Goal: Transaction & Acquisition: Purchase product/service

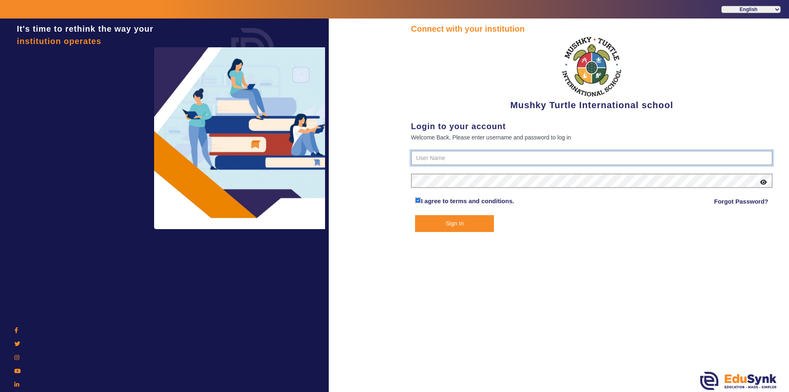
type input "9950605811"
click at [462, 225] on button "Sign In" at bounding box center [454, 223] width 79 height 17
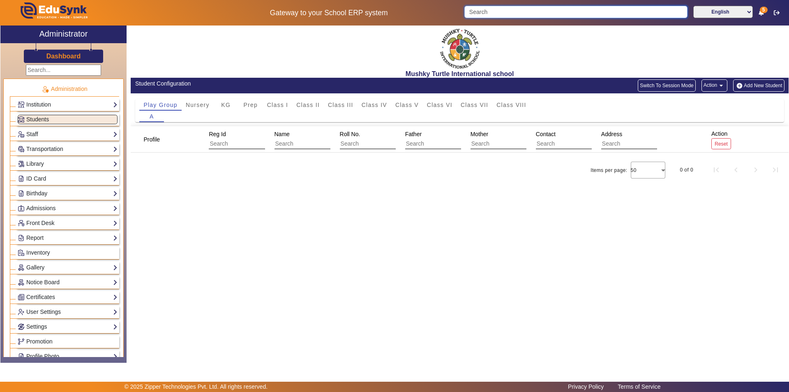
click at [565, 12] on input "Search" at bounding box center [575, 12] width 223 height 12
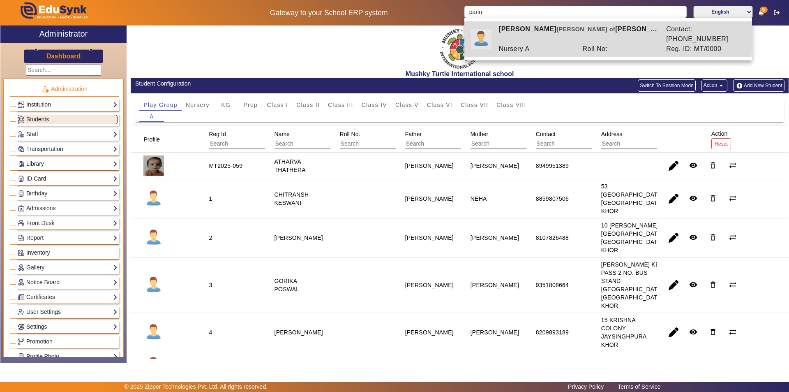
click at [534, 32] on div "PARINEETI SAINI Ward of AJAY KUMAR SAINI" at bounding box center [577, 34] width 167 height 20
type input "PARINEETI SAINI"
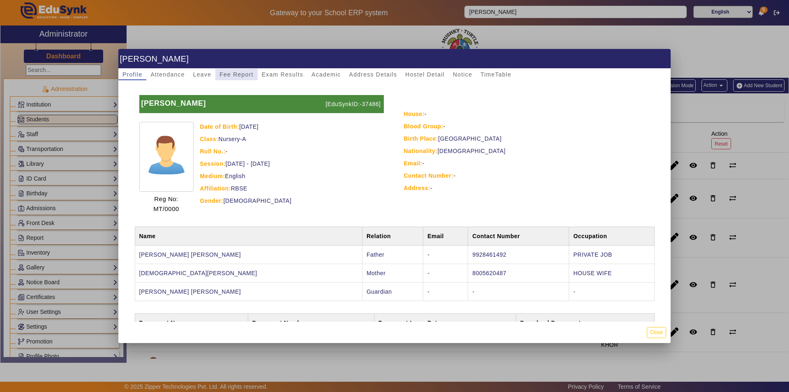
click at [242, 71] on span "Fee Report" at bounding box center [236, 75] width 34 height 12
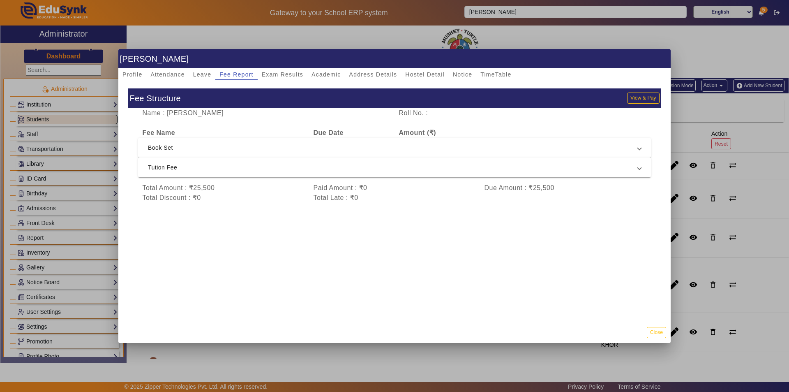
click at [378, 167] on span "Tution Fee" at bounding box center [393, 167] width 490 height 10
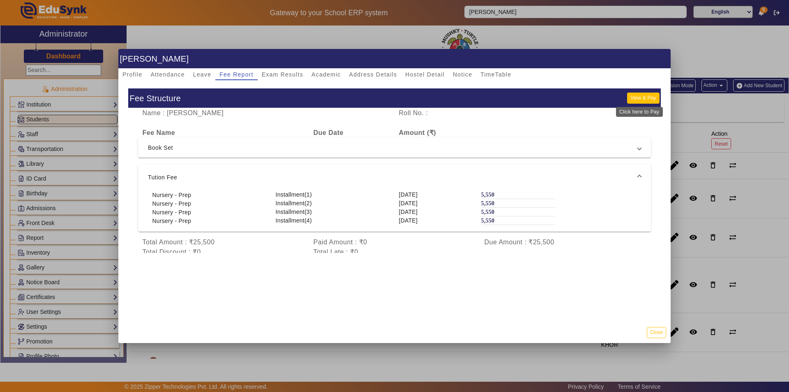
click at [634, 98] on button "View & Pay" at bounding box center [643, 97] width 32 height 11
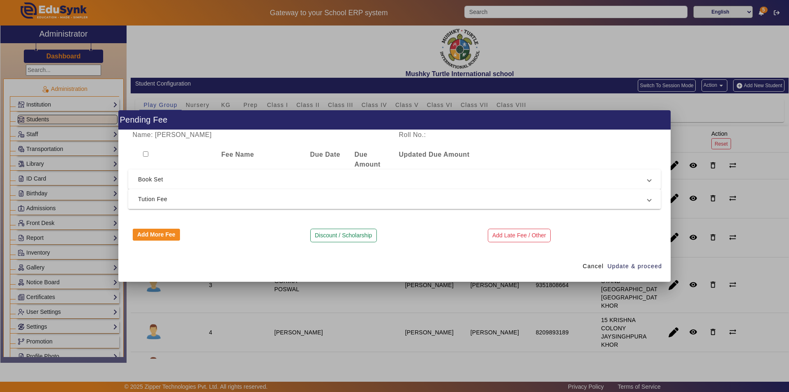
click at [201, 204] on mat-expansion-panel-header "Tution Fee" at bounding box center [394, 199] width 533 height 20
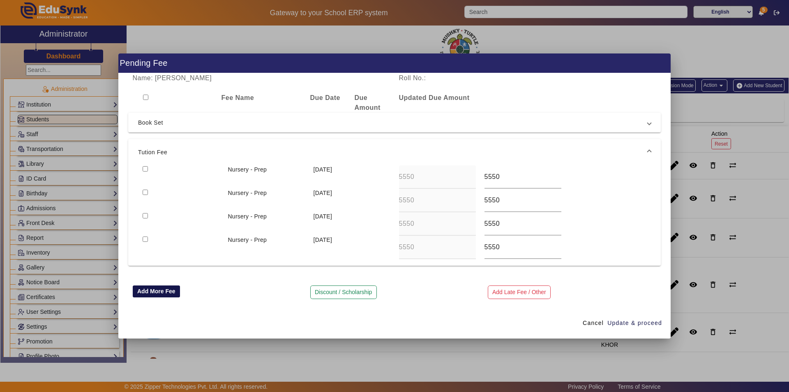
click at [158, 291] on button "Add More Fee" at bounding box center [157, 291] width 48 height 12
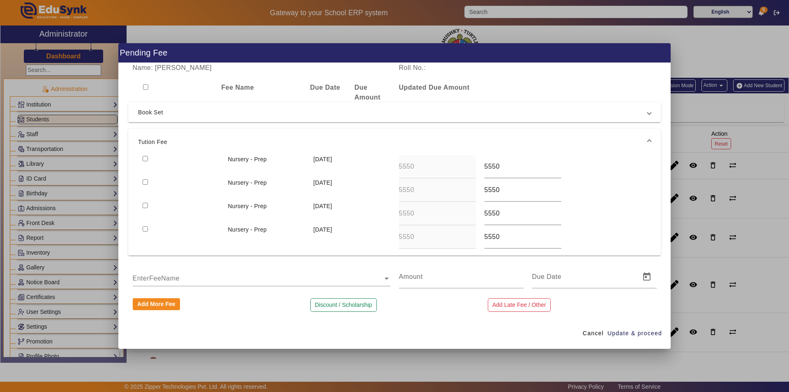
click at [203, 275] on input "text" at bounding box center [262, 278] width 258 height 10
click at [196, 293] on div "Registration Fee" at bounding box center [262, 291] width 258 height 20
type input "1500"
click at [642, 276] on span "Open calendar" at bounding box center [647, 277] width 20 height 20
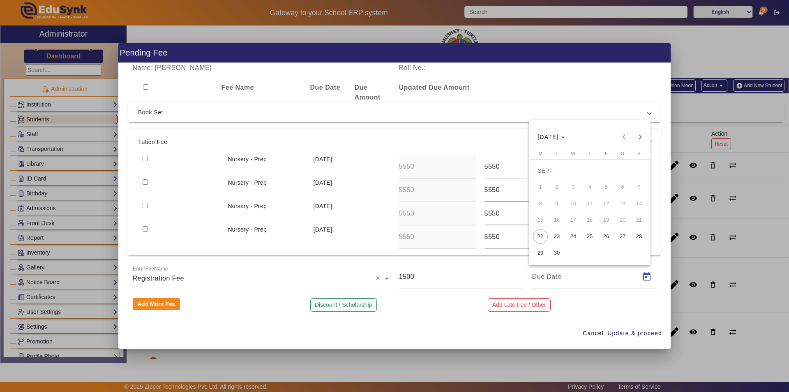
click at [622, 137] on div "SEPT 2025 SEPT 2025" at bounding box center [590, 137] width 118 height 16
click at [624, 136] on div "SEPT 2025 SEPT 2025" at bounding box center [590, 137] width 118 height 16
click at [641, 136] on span "Next month" at bounding box center [640, 137] width 16 height 16
click at [227, 314] on div at bounding box center [394, 196] width 789 height 392
click at [599, 335] on span "Cancel" at bounding box center [593, 333] width 21 height 9
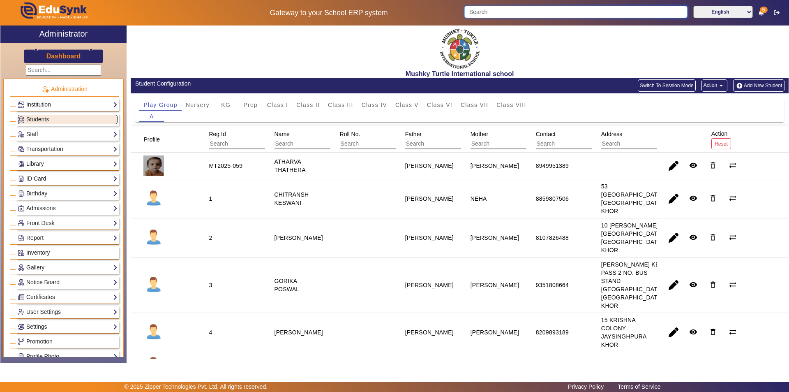
click at [529, 11] on input "Search" at bounding box center [575, 12] width 223 height 12
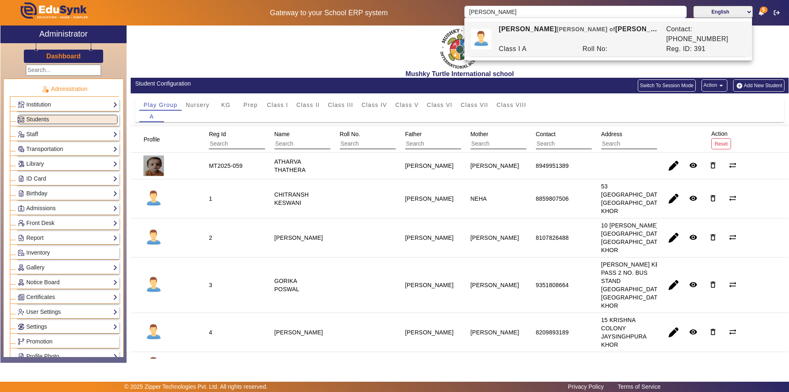
click at [541, 44] on div "Class I A" at bounding box center [536, 49] width 84 height 10
type input "[PERSON_NAME]"
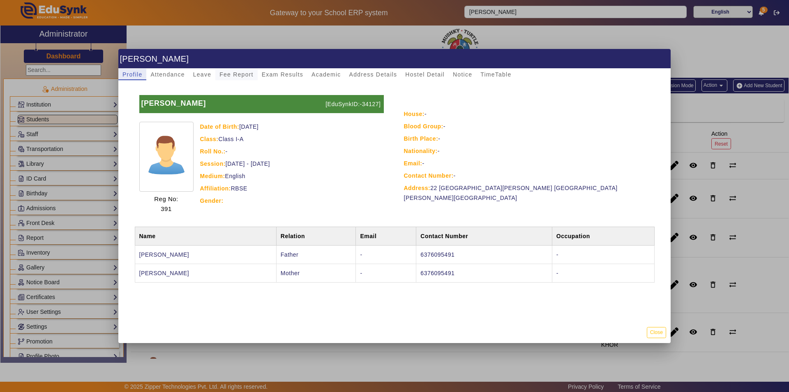
click at [238, 73] on span "Fee Report" at bounding box center [236, 75] width 34 height 6
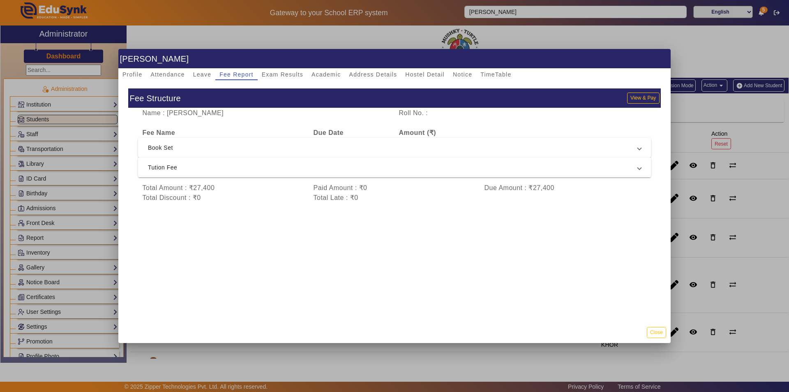
click at [548, 170] on span "Tution Fee" at bounding box center [393, 167] width 490 height 10
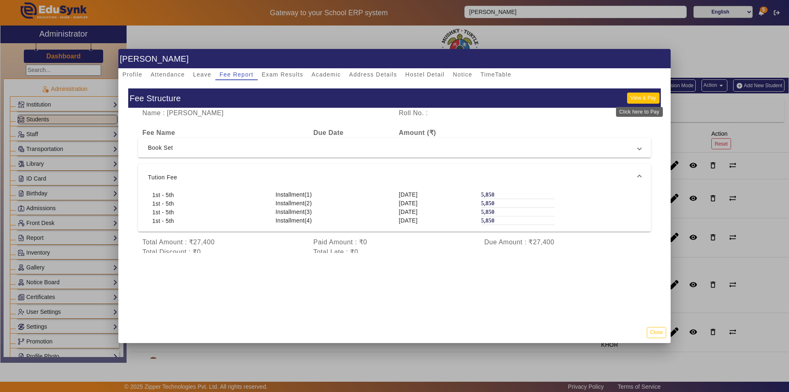
click at [635, 98] on button "View & Pay" at bounding box center [643, 97] width 32 height 11
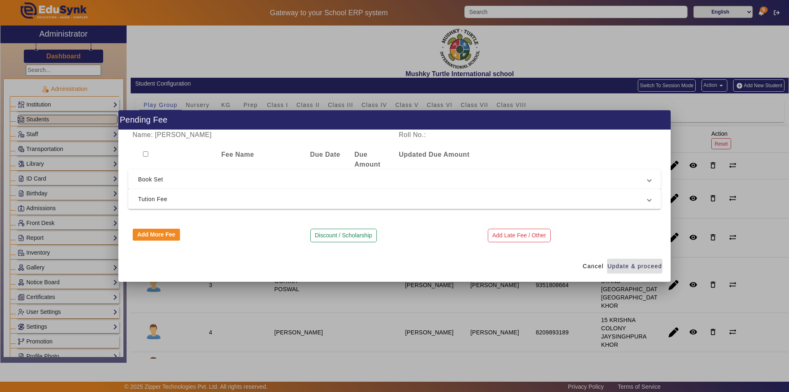
click at [165, 200] on span "Tution Fee" at bounding box center [393, 199] width 510 height 10
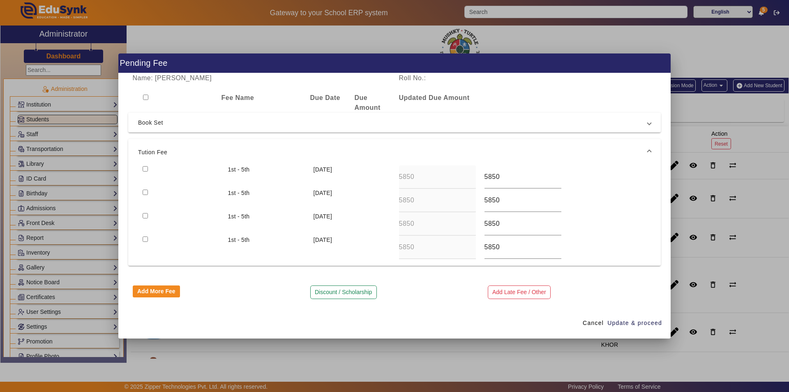
click at [145, 166] on input "checkbox" at bounding box center [145, 168] width 5 height 5
checkbox input "true"
click at [147, 192] on input "checkbox" at bounding box center [145, 191] width 5 height 5
checkbox input "true"
click at [628, 321] on span "Update & proceed" at bounding box center [635, 323] width 55 height 9
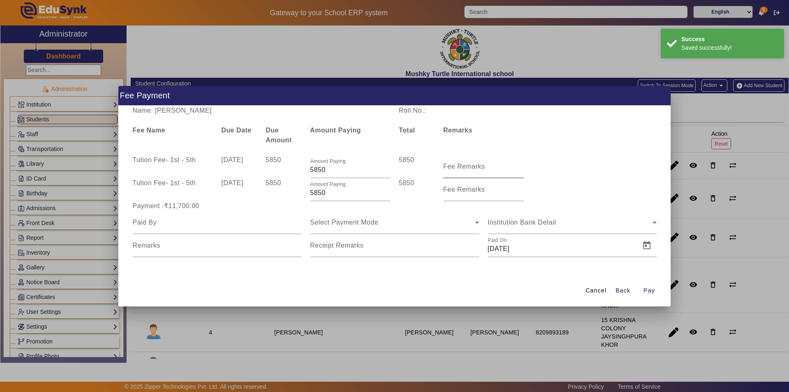
click at [481, 169] on mat-label "Fee Remarks" at bounding box center [465, 166] width 42 height 7
click at [481, 169] on input "Fee Remarks" at bounding box center [484, 170] width 80 height 10
type input "QTR 1 FEE"
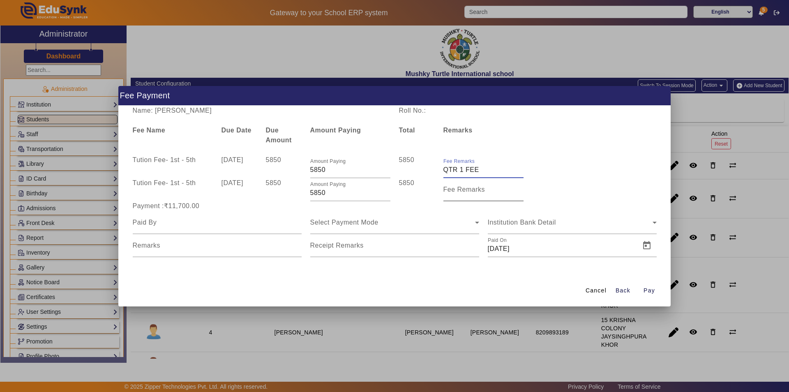
click at [474, 194] on input "Fee Remarks" at bounding box center [484, 193] width 80 height 10
type input "Qtr 2 Fee"
click at [210, 225] on input at bounding box center [217, 222] width 169 height 10
type input "Parents"
click at [342, 225] on span "Select Payment Mode" at bounding box center [344, 222] width 68 height 7
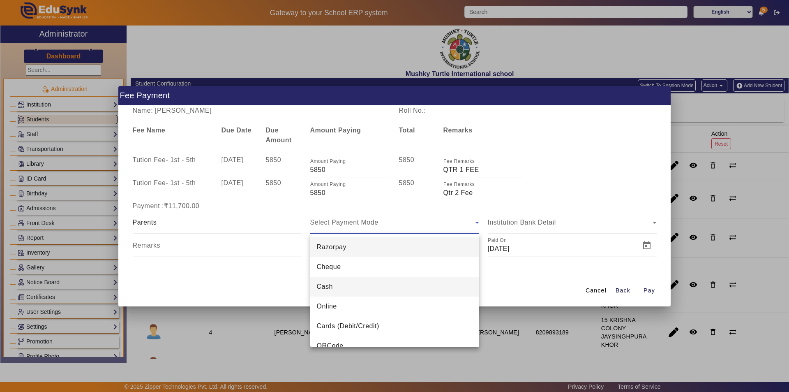
click at [351, 287] on mat-option "Cash" at bounding box center [394, 287] width 169 height 20
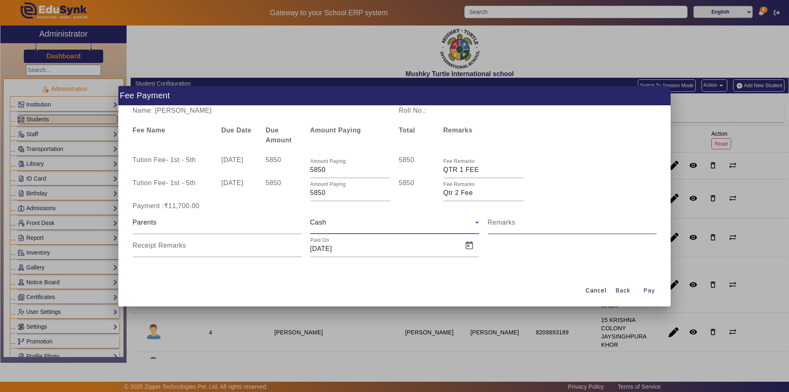
click at [504, 227] on input "Remarks" at bounding box center [572, 226] width 169 height 10
type input "?"
click at [522, 226] on input "Remarks" at bounding box center [572, 226] width 169 height 10
type input "Qtr 1 + Qtr 2 Fee"
click at [209, 252] on input "Receipt Remarks" at bounding box center [217, 249] width 169 height 10
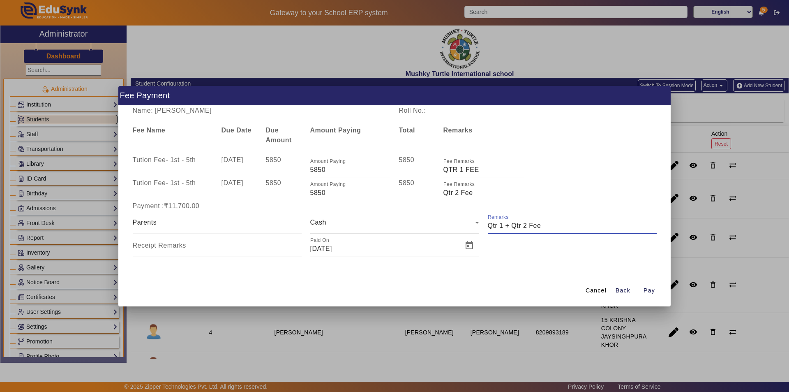
drag, startPoint x: 550, startPoint y: 227, endPoint x: 467, endPoint y: 230, distance: 83.1
click at [467, 230] on div "Parents Cash Remarks Receipt Remarks Paid On 22/09/2025" at bounding box center [394, 234] width 533 height 46
click at [224, 250] on input "Receipt Remarks" at bounding box center [217, 249] width 169 height 10
paste input "Qtr 1 + Qtr 2 Fee"
type input "Qtr 1 + Qtr 2 Fee"
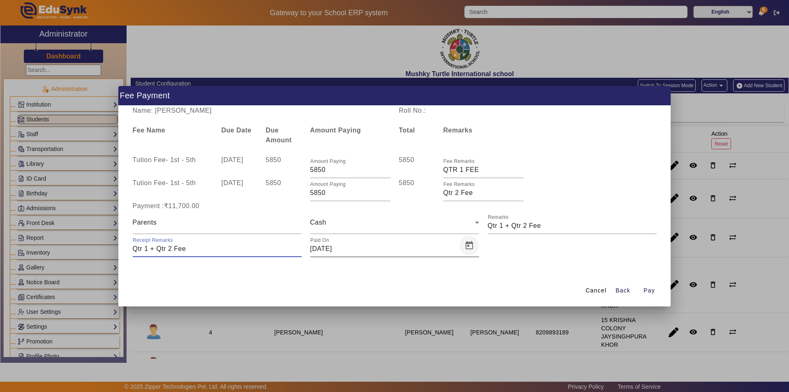
click at [469, 248] on span "Open calendar" at bounding box center [470, 246] width 20 height 20
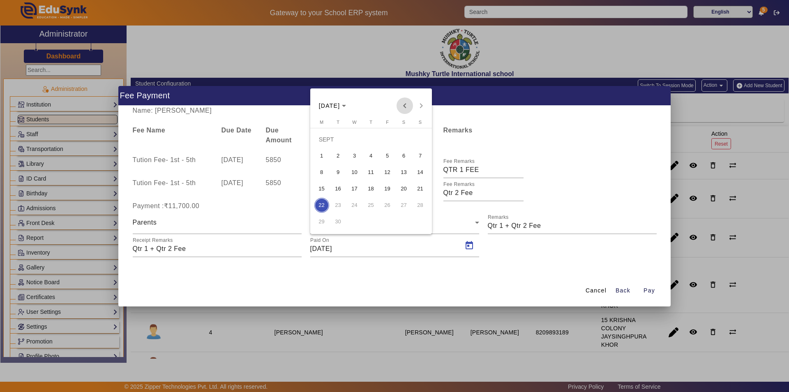
click at [401, 107] on span "Previous month" at bounding box center [405, 105] width 16 height 16
click at [406, 204] on span "30" at bounding box center [404, 205] width 15 height 15
type input "30/08/2025"
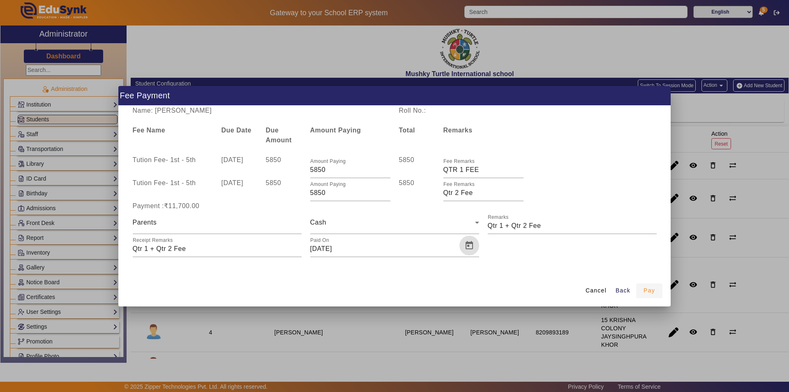
click at [644, 288] on span "Pay" at bounding box center [650, 290] width 12 height 9
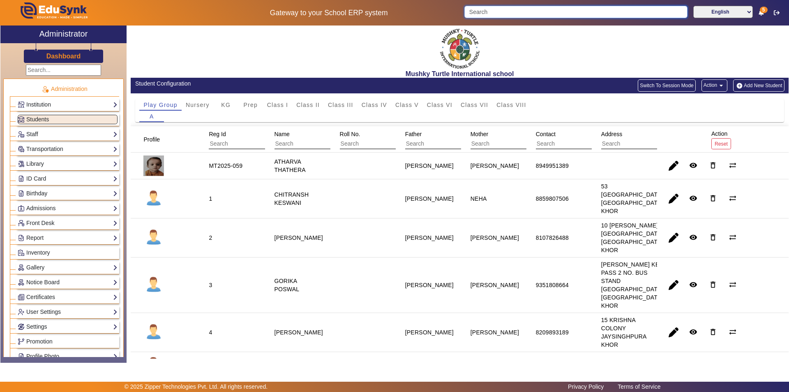
click at [542, 11] on input "Search" at bounding box center [575, 12] width 223 height 12
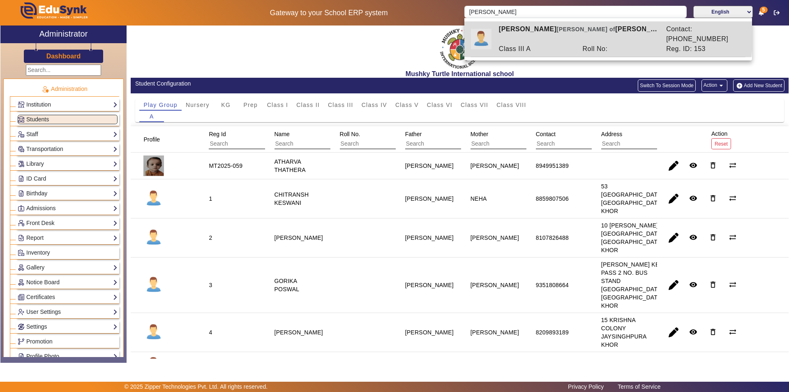
click at [505, 30] on div "RITIKA DEY Ward of MR.RAGHUNATH DEY" at bounding box center [577, 34] width 167 height 20
type input "[PERSON_NAME]"
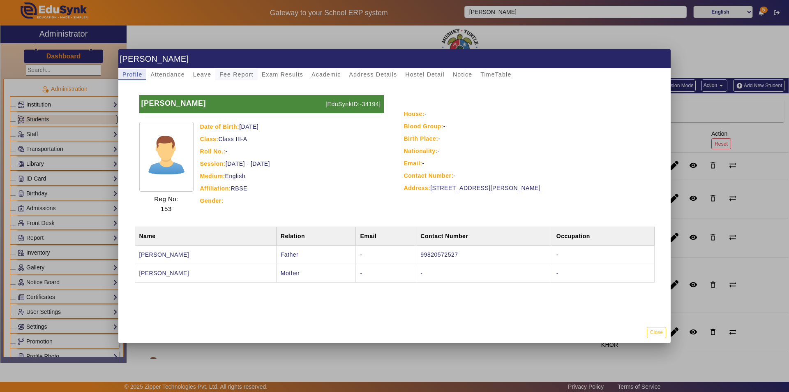
click at [237, 77] on span "Fee Report" at bounding box center [236, 75] width 34 height 6
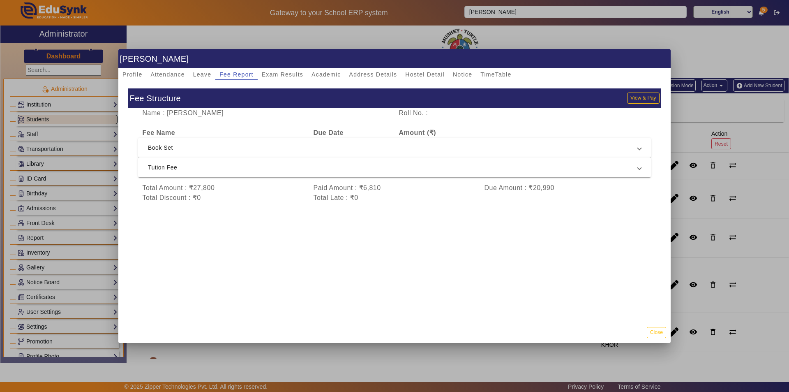
click at [271, 168] on span "Tution Fee" at bounding box center [393, 167] width 490 height 10
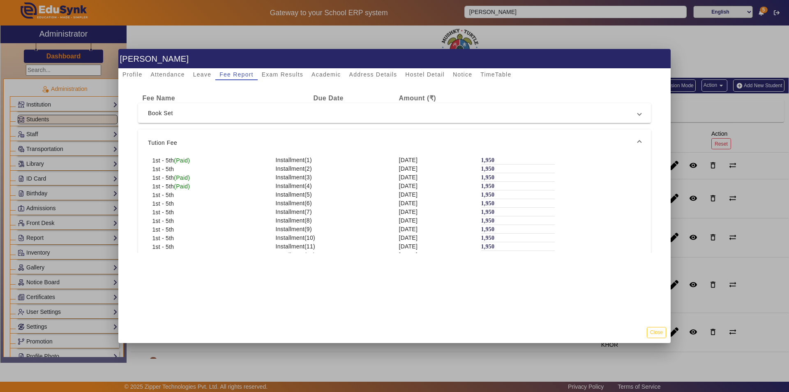
scroll to position [0, 0]
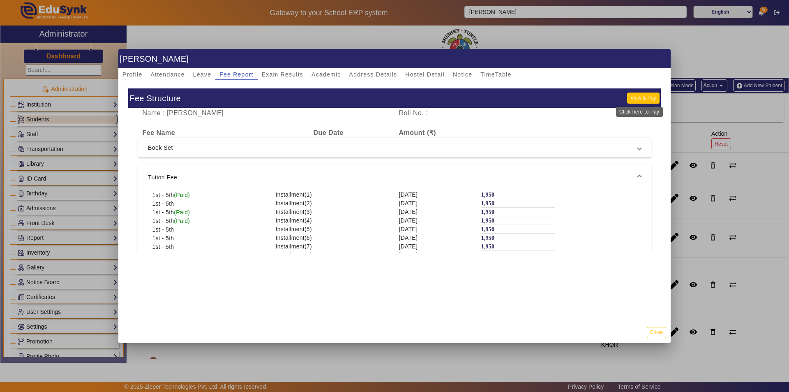
click at [630, 95] on button "View & Pay" at bounding box center [643, 97] width 32 height 11
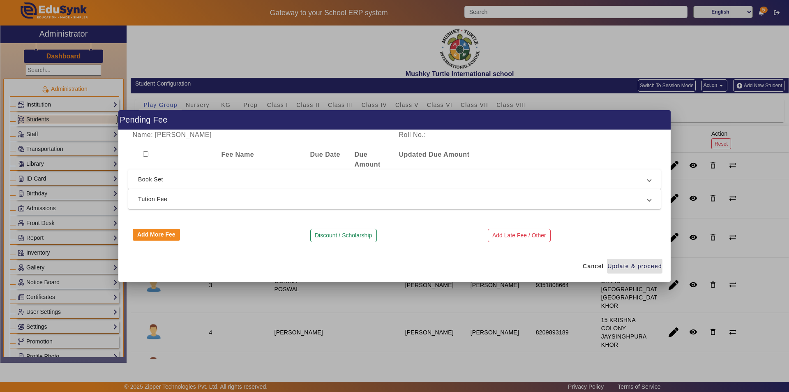
click at [166, 199] on span "Tution Fee" at bounding box center [393, 199] width 510 height 10
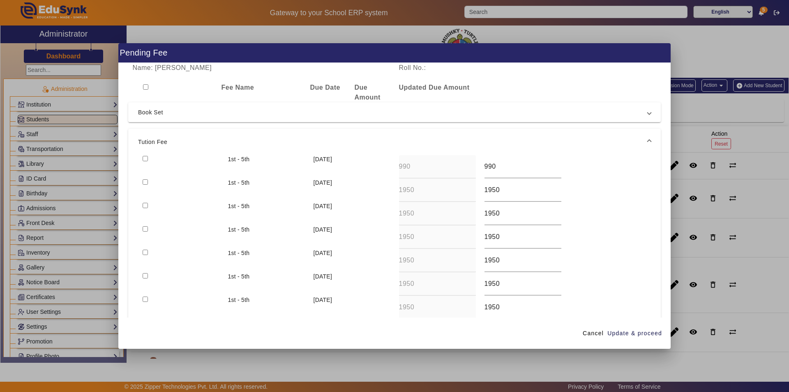
click at [145, 182] on input "checkbox" at bounding box center [145, 181] width 5 height 5
checkbox input "true"
click at [633, 333] on span "Update & proceed" at bounding box center [635, 333] width 55 height 9
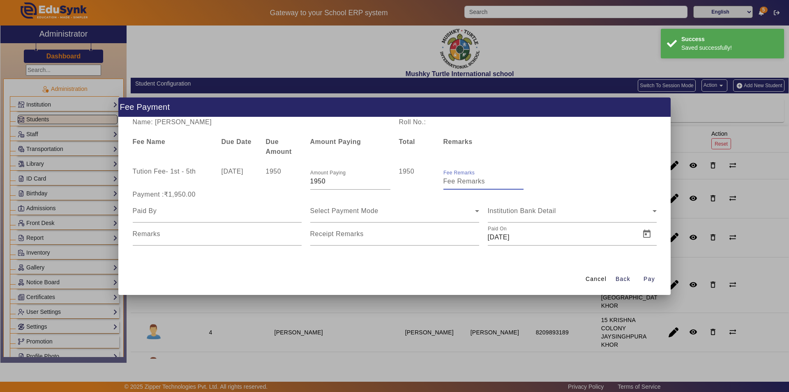
click at [474, 184] on input "Fee Remarks" at bounding box center [484, 181] width 80 height 10
type input "Aug month fee"
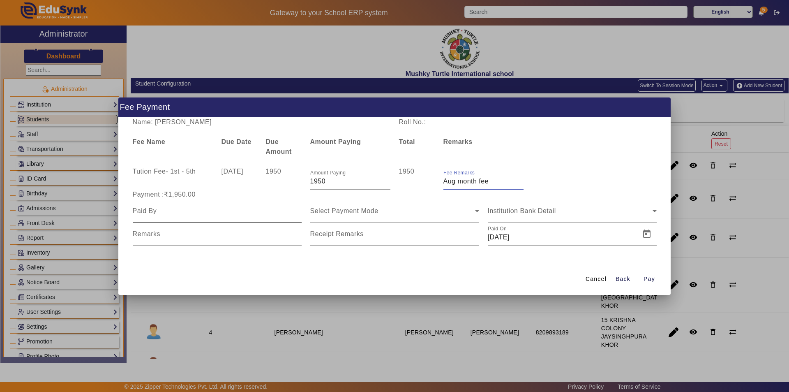
click at [194, 215] on input at bounding box center [217, 211] width 169 height 10
type input "Parents"
click at [396, 212] on div "Select Payment Mode" at bounding box center [392, 211] width 165 height 10
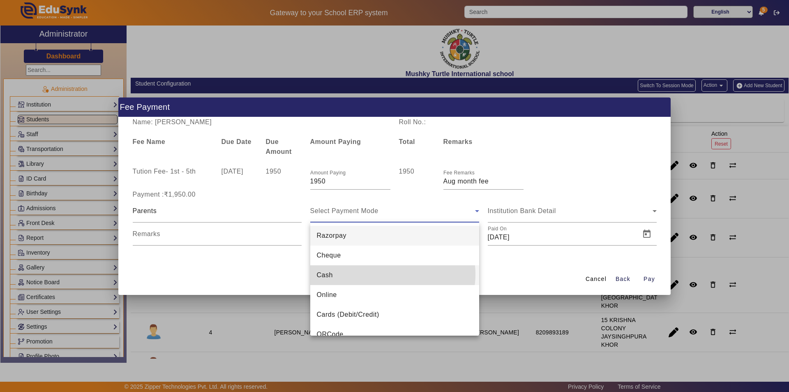
click at [389, 274] on mat-option "Cash" at bounding box center [394, 275] width 169 height 20
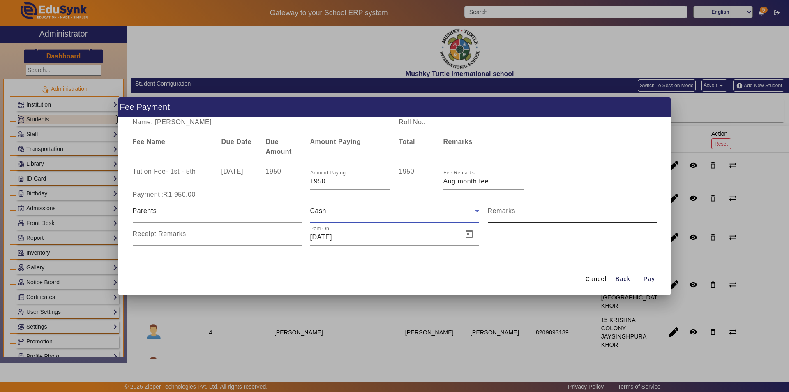
click at [506, 216] on input "Remarks" at bounding box center [572, 214] width 169 height 10
type input "Aug month fee paid"
click at [253, 238] on input "Receipt Remarks" at bounding box center [217, 237] width 169 height 10
type input "Aug month fee paid"
click at [469, 233] on span "Open calendar" at bounding box center [470, 234] width 20 height 20
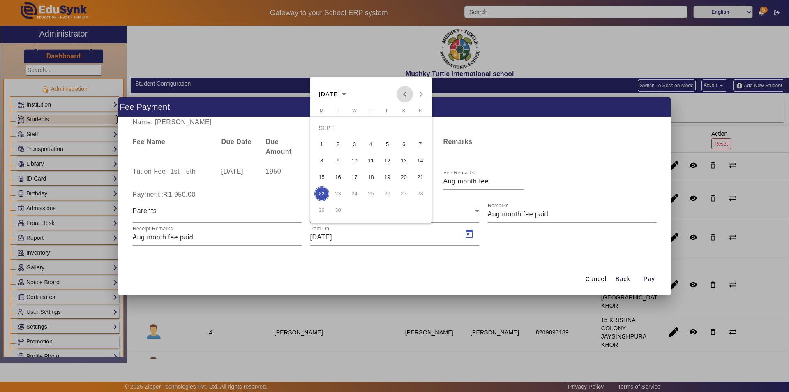
drag, startPoint x: 405, startPoint y: 94, endPoint x: 397, endPoint y: 99, distance: 9.4
click at [404, 94] on span "Previous month" at bounding box center [405, 94] width 16 height 16
click at [405, 192] on span "30" at bounding box center [404, 193] width 15 height 15
type input "30/08/2025"
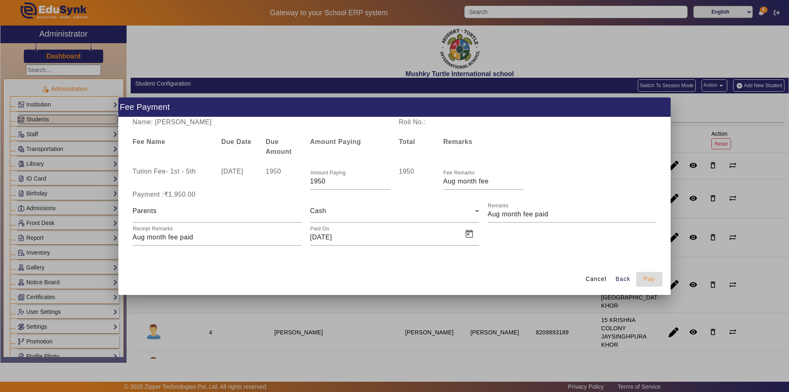
click at [649, 278] on span "Pay" at bounding box center [650, 279] width 12 height 9
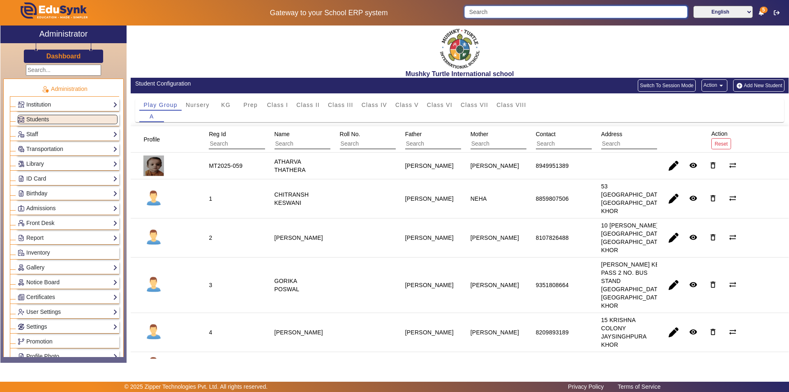
click at [523, 14] on input "Search" at bounding box center [575, 12] width 223 height 12
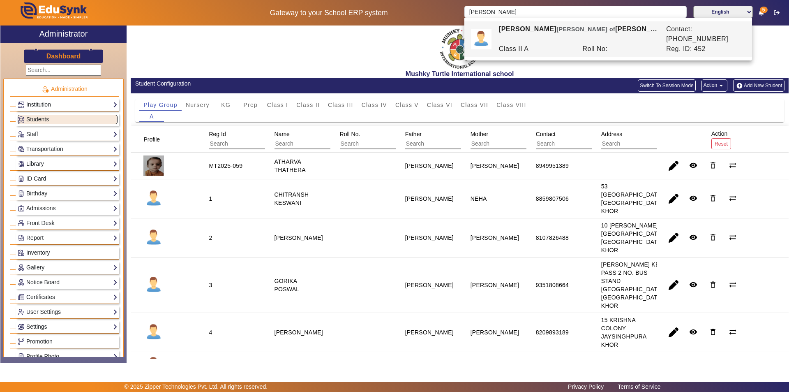
click at [541, 44] on div "Class II A" at bounding box center [536, 49] width 84 height 10
type input "[PERSON_NAME]"
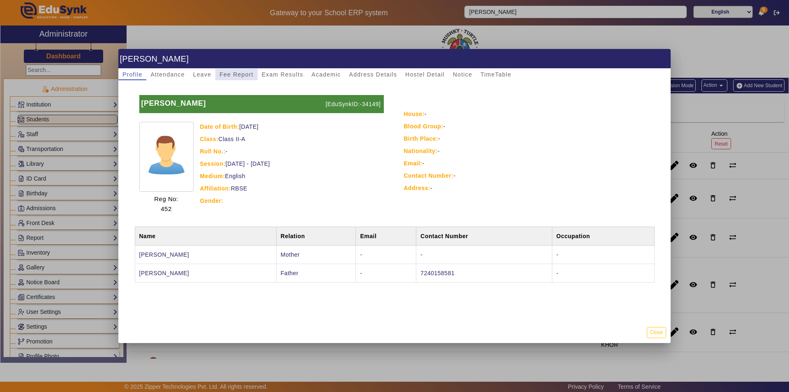
click at [234, 75] on span "Fee Report" at bounding box center [236, 75] width 34 height 6
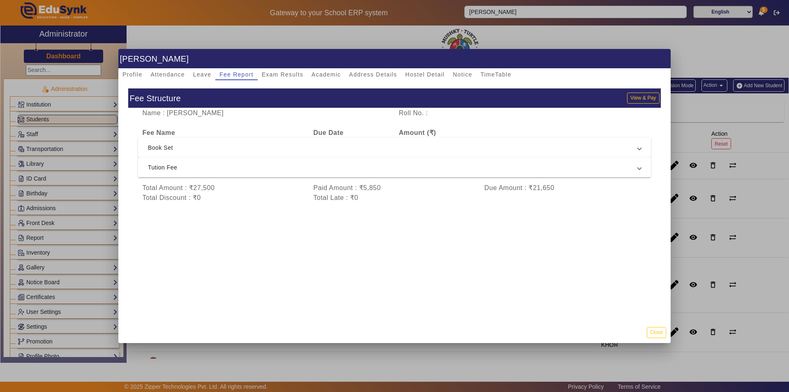
click at [319, 174] on mat-expansion-panel-header "Tution Fee" at bounding box center [394, 167] width 513 height 20
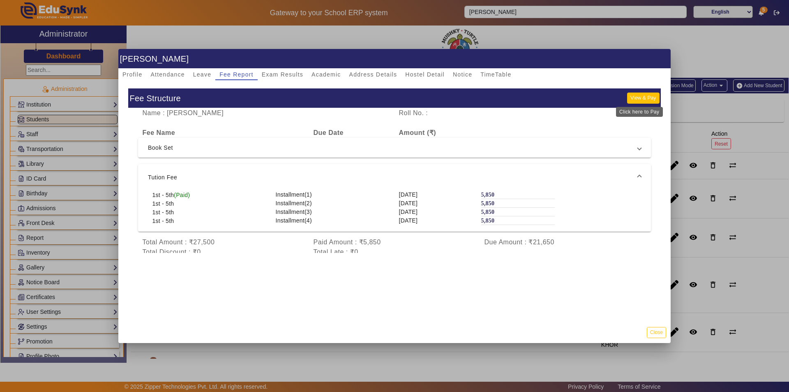
click at [638, 95] on button "View & Pay" at bounding box center [643, 97] width 32 height 11
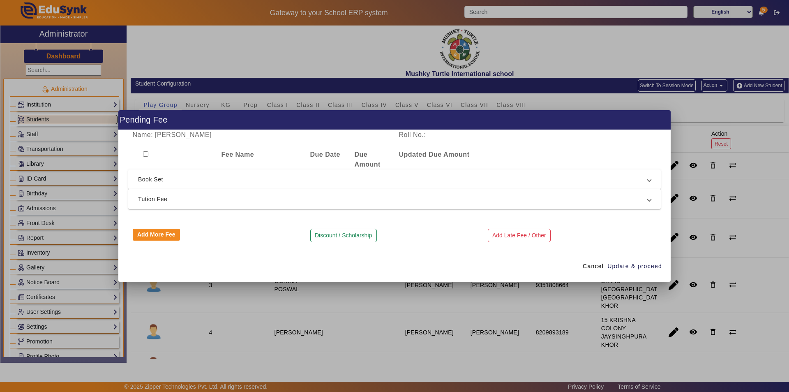
click at [263, 201] on span "Tution Fee" at bounding box center [393, 199] width 510 height 10
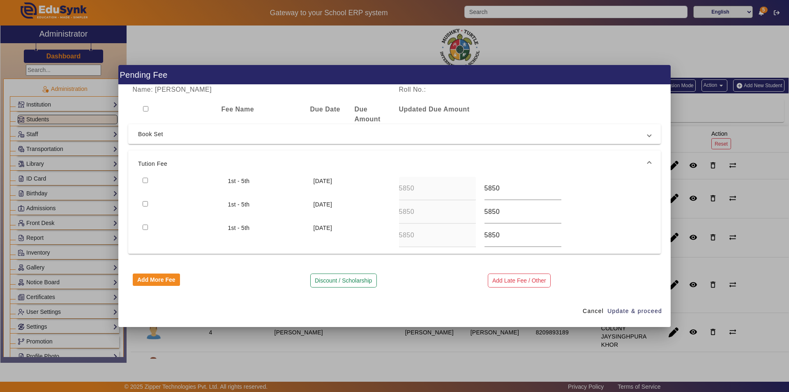
click at [146, 179] on input "checkbox" at bounding box center [145, 180] width 5 height 5
checkbox input "true"
click at [623, 311] on span "Update & proceed" at bounding box center [635, 311] width 55 height 9
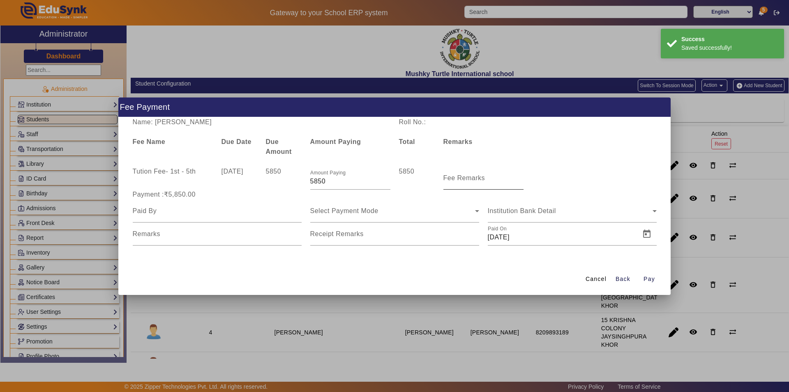
click at [460, 181] on label "Fee Remarks" at bounding box center [465, 177] width 42 height 7
click at [460, 181] on input "Fee Remarks" at bounding box center [484, 181] width 80 height 10
click at [465, 183] on input "Fee Remarks" at bounding box center [484, 181] width 80 height 10
type input "Qtr 2 Fee"
click at [222, 216] on div at bounding box center [217, 210] width 169 height 23
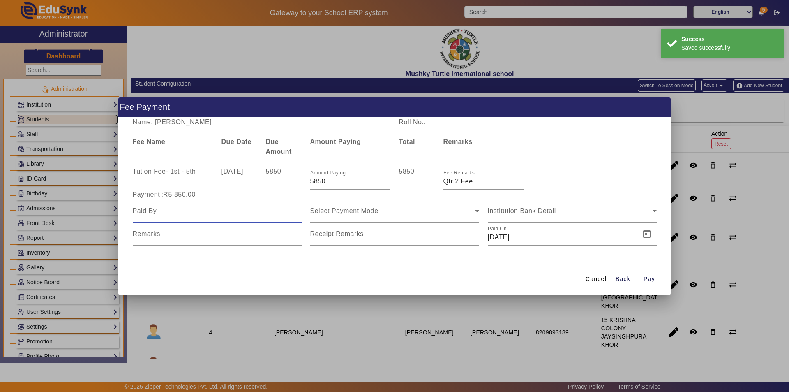
click at [222, 215] on input at bounding box center [217, 211] width 169 height 10
type input "Parents"
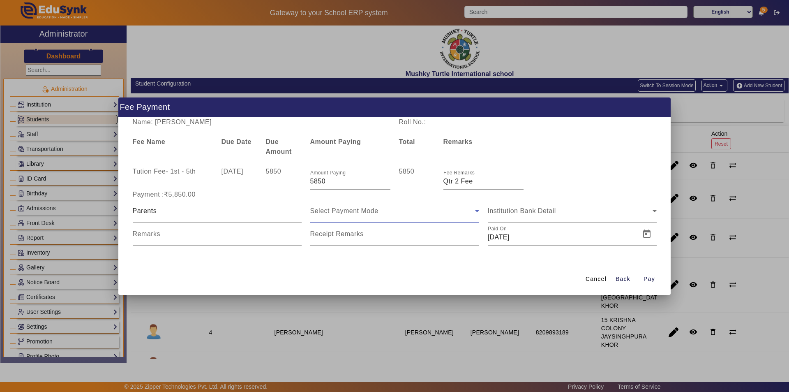
click at [400, 212] on div "Select Payment Mode" at bounding box center [392, 211] width 165 height 10
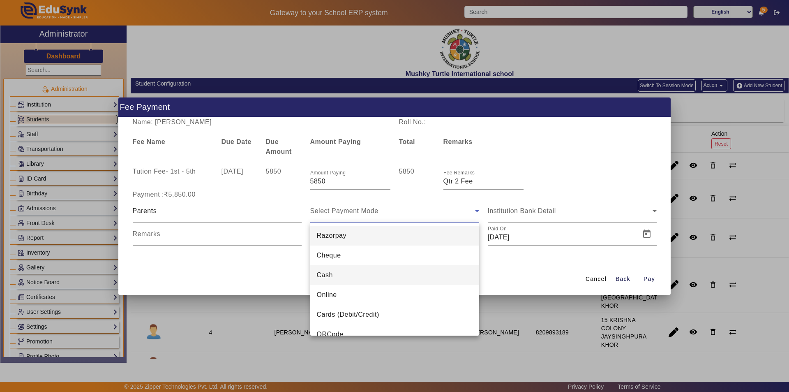
click at [372, 275] on mat-option "Cash" at bounding box center [394, 275] width 169 height 20
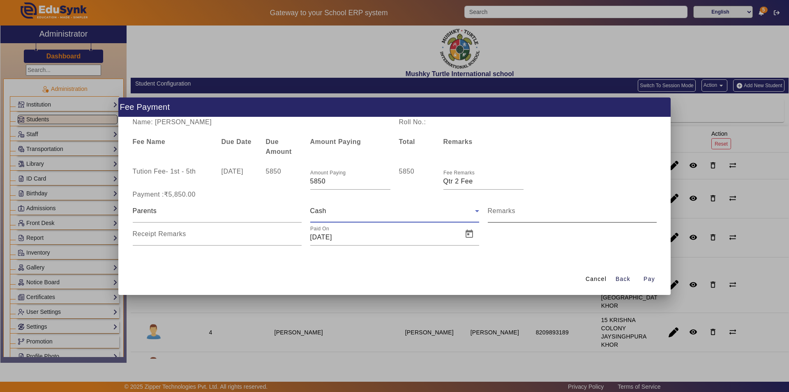
click at [522, 216] on input "Remarks" at bounding box center [572, 214] width 169 height 10
type input "Qtr 2 Fee"
click at [248, 239] on input "Receipt Remarks" at bounding box center [217, 237] width 169 height 10
type input "Qtr 2 Fee"
click at [471, 235] on span "Open calendar" at bounding box center [470, 234] width 20 height 20
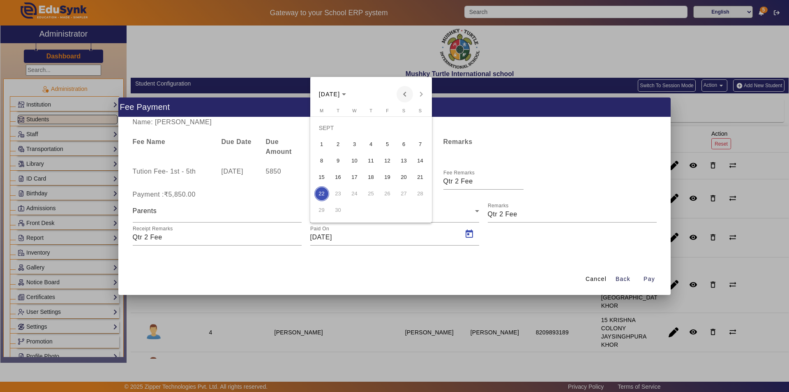
click at [409, 95] on span "Previous month" at bounding box center [405, 94] width 16 height 16
click at [406, 192] on span "30" at bounding box center [404, 193] width 15 height 15
type input "30/08/2025"
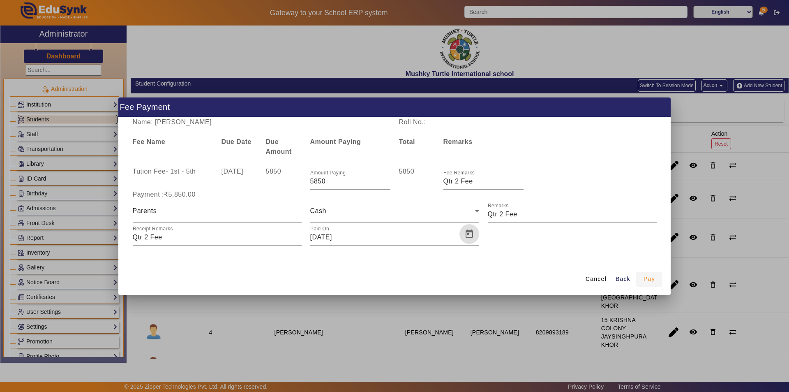
click at [646, 277] on span "Pay" at bounding box center [650, 279] width 12 height 9
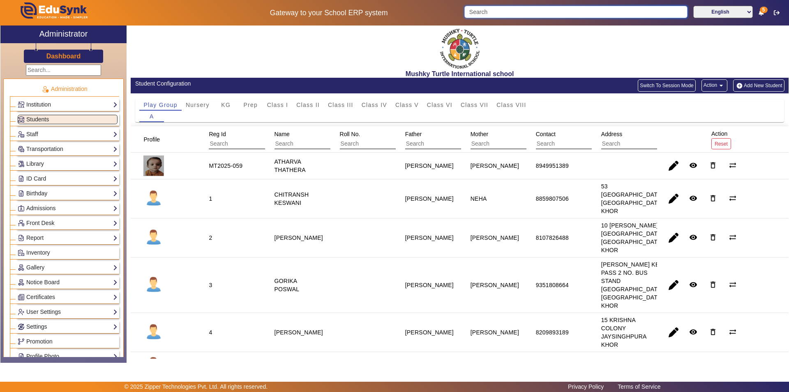
click at [549, 11] on input "Search" at bounding box center [575, 12] width 223 height 12
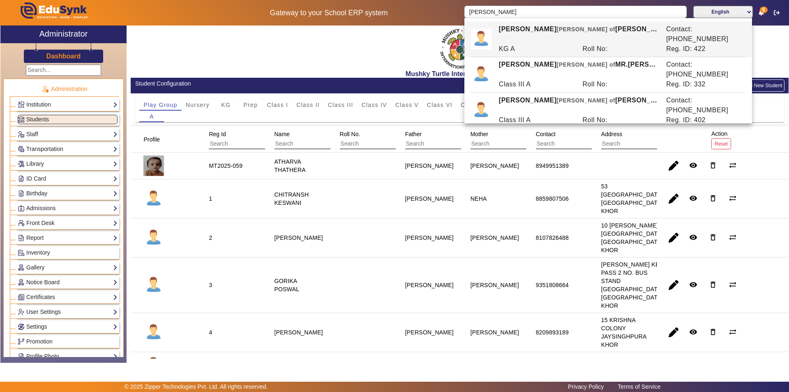
click at [572, 44] on div "KG A" at bounding box center [536, 49] width 84 height 10
type input "[PERSON_NAME]"
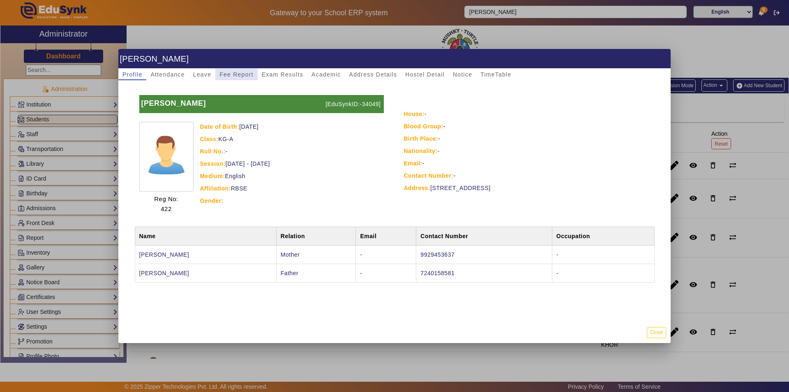
click at [240, 76] on span "Fee Report" at bounding box center [236, 75] width 34 height 6
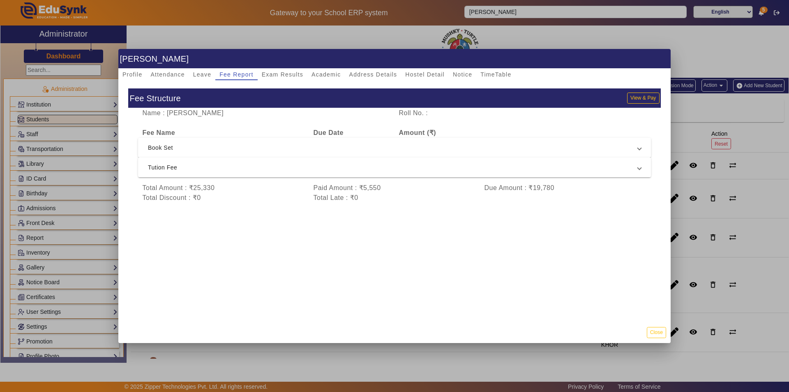
click at [300, 172] on span "Tution Fee" at bounding box center [393, 167] width 490 height 10
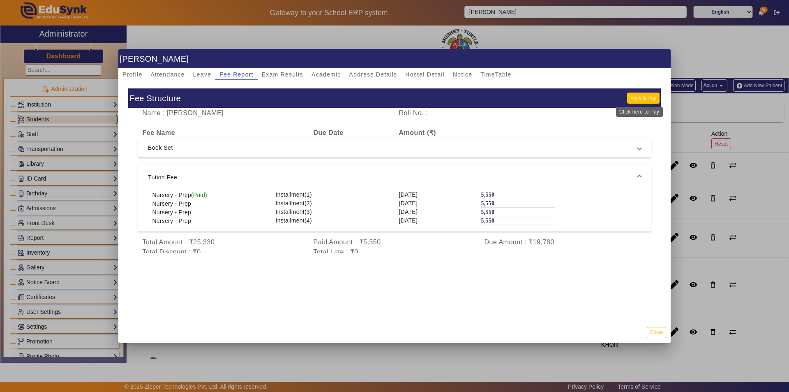
click at [641, 96] on button "View & Pay" at bounding box center [643, 97] width 32 height 11
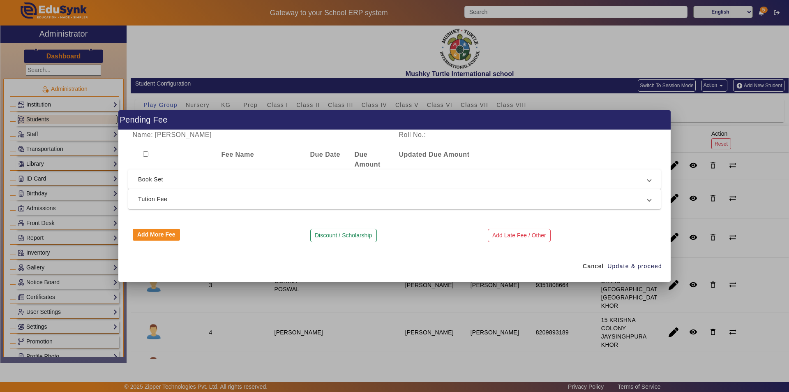
click at [179, 202] on span "Tution Fee" at bounding box center [393, 199] width 510 height 10
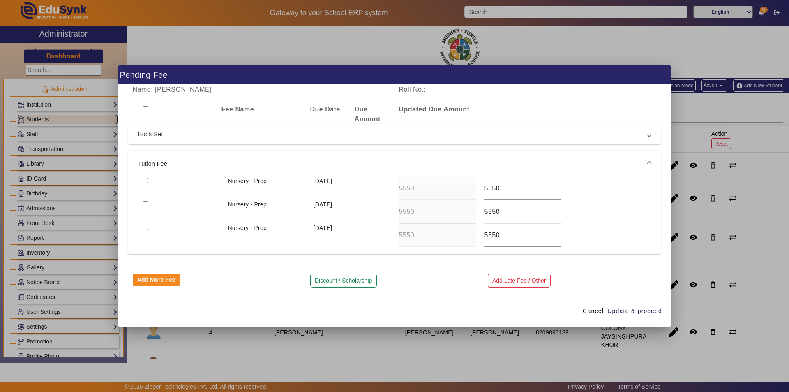
click at [146, 179] on input "checkbox" at bounding box center [145, 180] width 5 height 5
checkbox input "true"
click at [620, 310] on span "Update & proceed" at bounding box center [635, 311] width 55 height 9
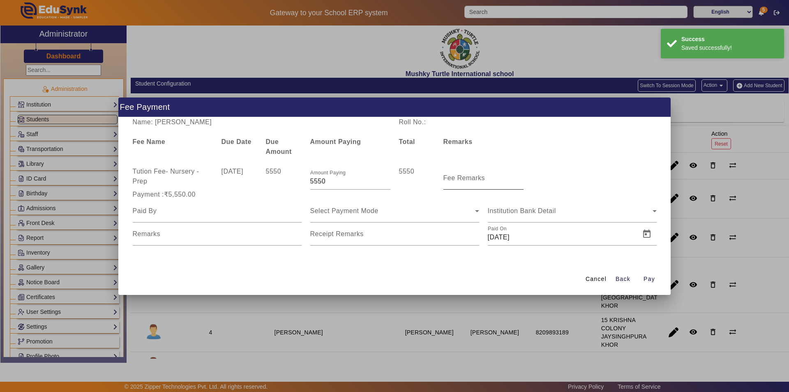
click at [454, 181] on label "Fee Remarks" at bounding box center [465, 177] width 42 height 7
click at [454, 181] on input "Fee Remarks" at bounding box center [484, 181] width 80 height 10
click at [472, 178] on input "Fee Remarks" at bounding box center [484, 181] width 80 height 10
type input "Qtr 2 Fee"
click at [220, 215] on input at bounding box center [217, 211] width 169 height 10
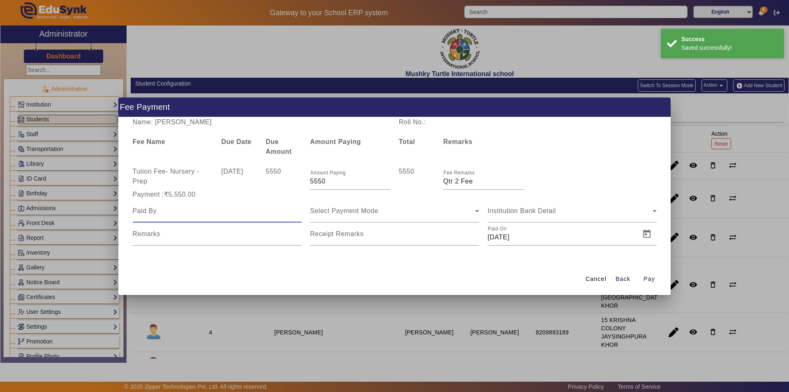
type input "Parents"
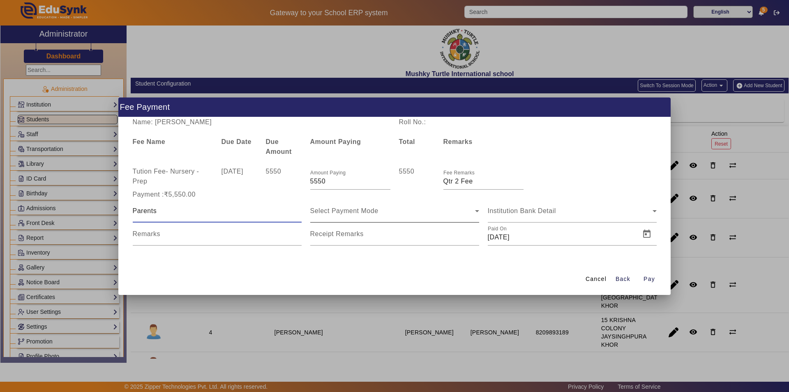
click at [355, 212] on span "Select Payment Mode" at bounding box center [344, 210] width 68 height 7
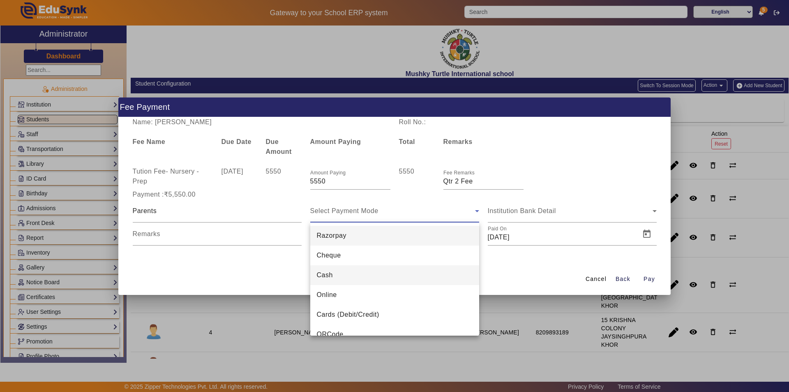
click at [343, 271] on mat-option "Cash" at bounding box center [394, 275] width 169 height 20
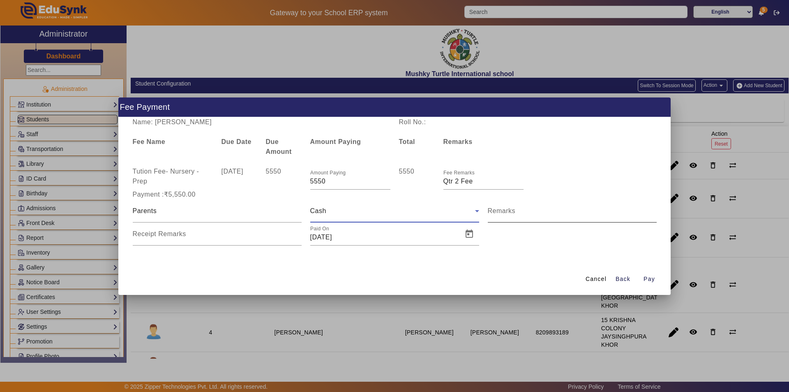
click at [517, 215] on input "Remarks" at bounding box center [572, 214] width 169 height 10
type input "Qtr 2 Fee"
click at [242, 241] on input "Receipt Remarks" at bounding box center [217, 237] width 169 height 10
type input "Qtr 2 Fee"
click at [470, 233] on span "Open calendar" at bounding box center [470, 234] width 20 height 20
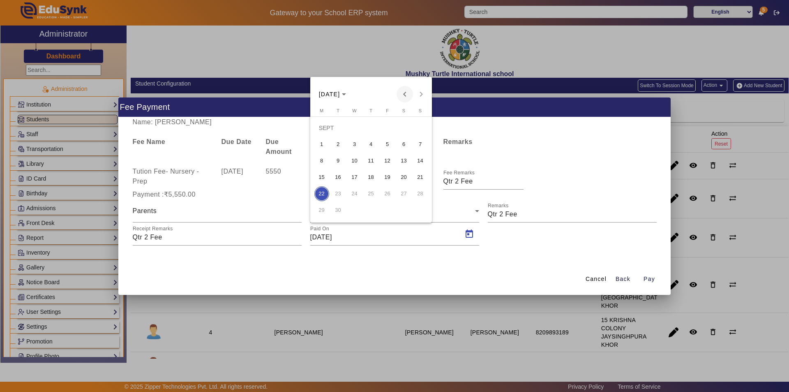
click at [407, 92] on span "Previous month" at bounding box center [405, 94] width 16 height 16
click at [404, 193] on span "30" at bounding box center [404, 193] width 15 height 15
type input "30/08/2025"
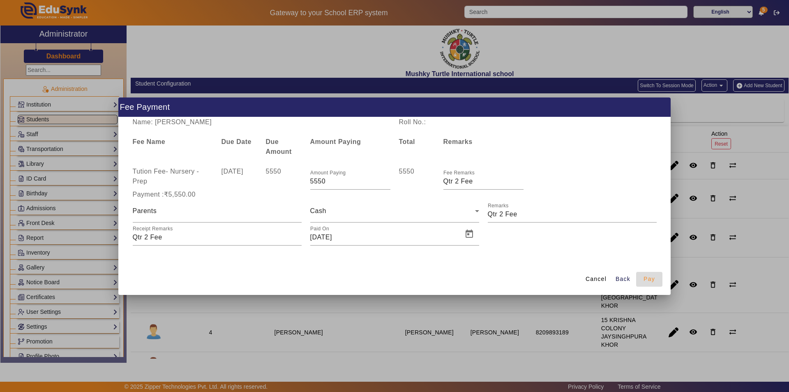
click at [649, 279] on span "Pay" at bounding box center [650, 279] width 12 height 9
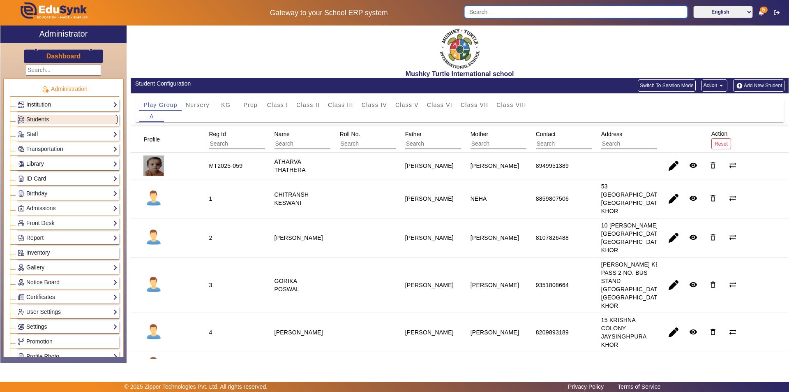
click at [522, 16] on input "Search" at bounding box center [575, 12] width 223 height 12
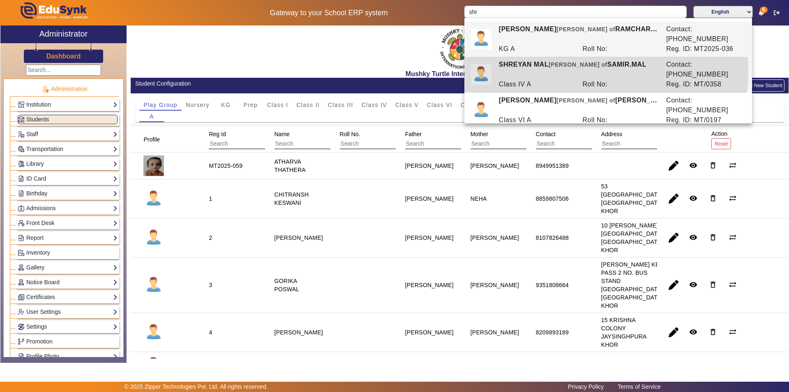
click at [545, 79] on div "Class IV A" at bounding box center [536, 84] width 84 height 10
type input "SHREYAN MAL"
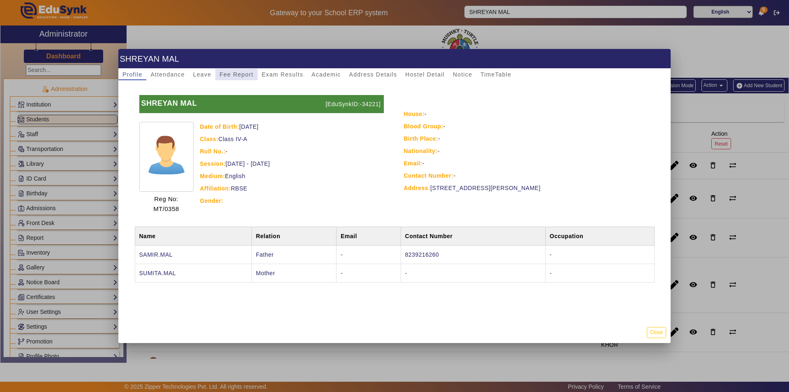
click at [230, 76] on span "Fee Report" at bounding box center [236, 75] width 34 height 6
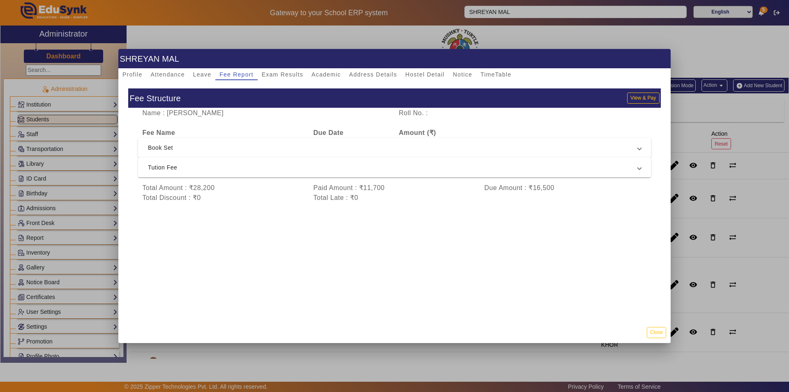
click at [243, 170] on span "Tution Fee" at bounding box center [393, 167] width 490 height 10
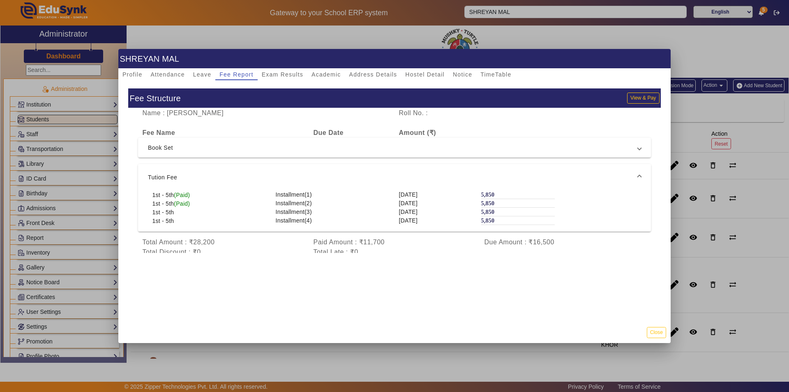
click at [243, 170] on mat-expansion-panel-header "Tution Fee" at bounding box center [394, 177] width 513 height 26
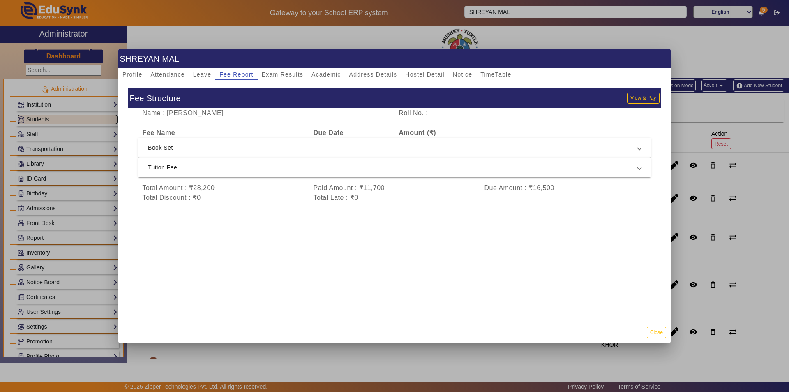
click at [324, 169] on span "Tution Fee" at bounding box center [393, 167] width 490 height 10
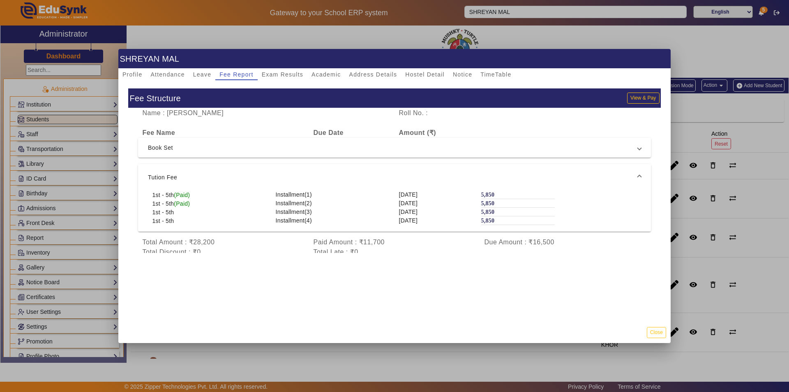
click at [324, 169] on mat-expansion-panel-header "Tution Fee" at bounding box center [394, 177] width 513 height 26
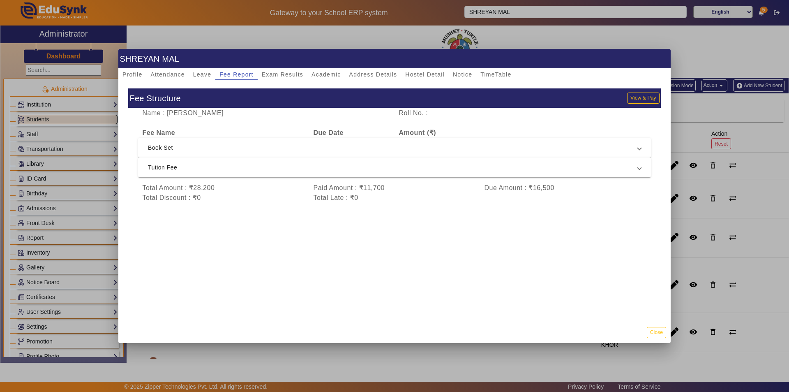
click at [432, 171] on span "Tution Fee" at bounding box center [393, 167] width 490 height 10
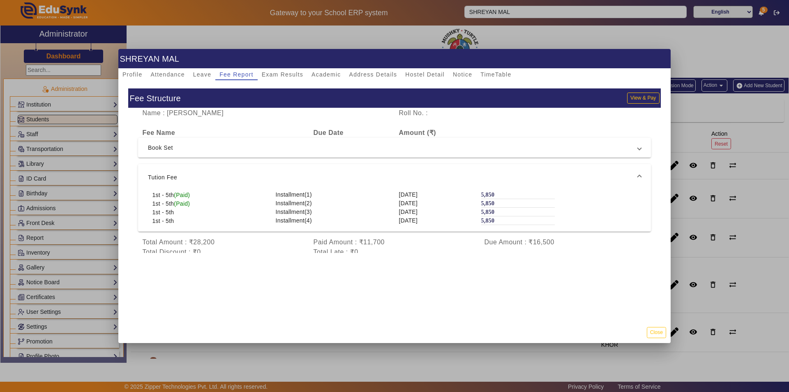
click at [432, 171] on mat-expansion-panel-header "Tution Fee" at bounding box center [394, 177] width 513 height 26
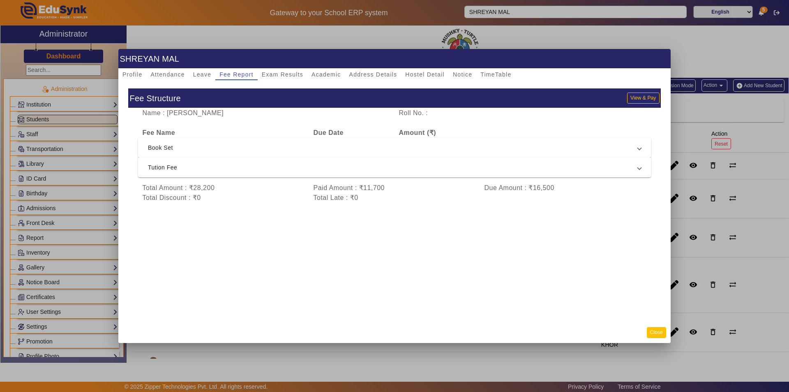
click at [655, 334] on button "Close" at bounding box center [656, 332] width 19 height 11
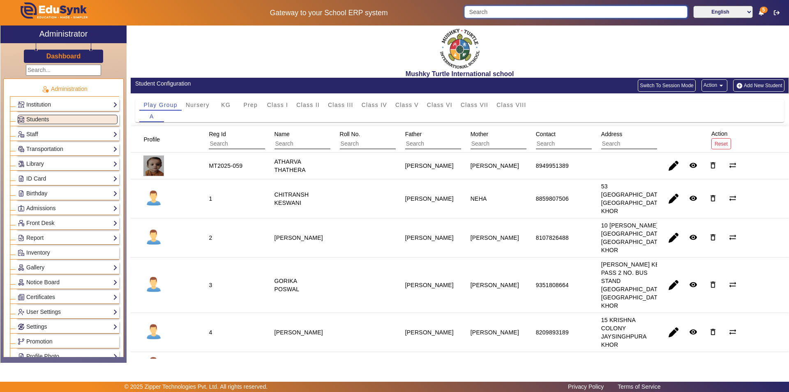
click at [550, 12] on input "Search" at bounding box center [575, 12] width 223 height 12
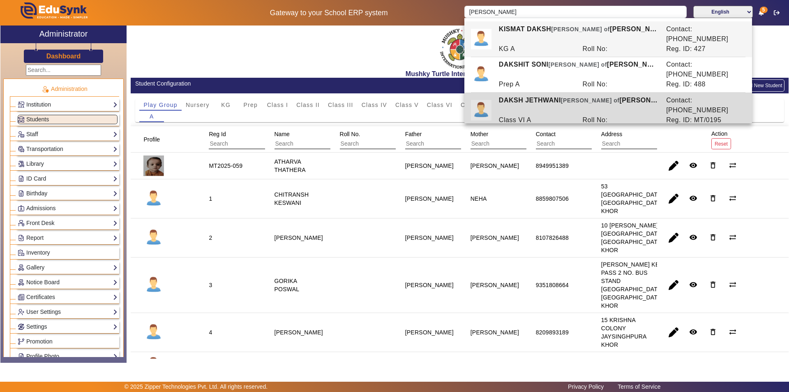
click at [587, 115] on div "Roll No:" at bounding box center [620, 120] width 84 height 10
type input "DAKSH JETHWANI"
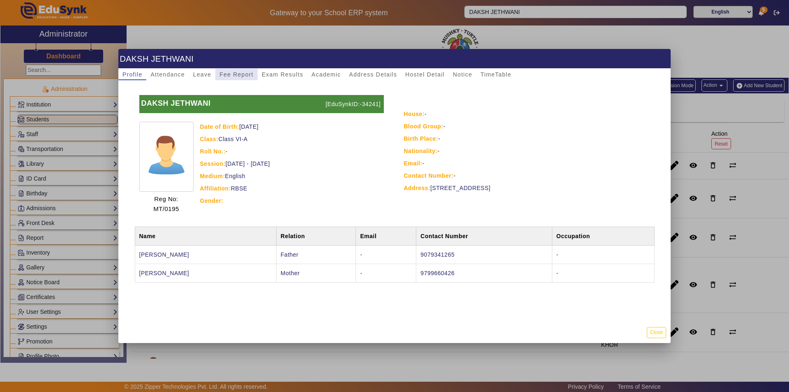
click at [240, 70] on span "Fee Report" at bounding box center [236, 75] width 34 height 12
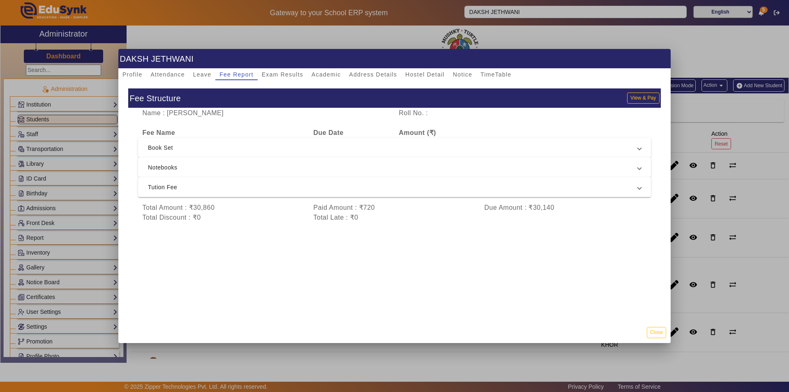
click at [390, 169] on span "Notebooks" at bounding box center [393, 167] width 490 height 10
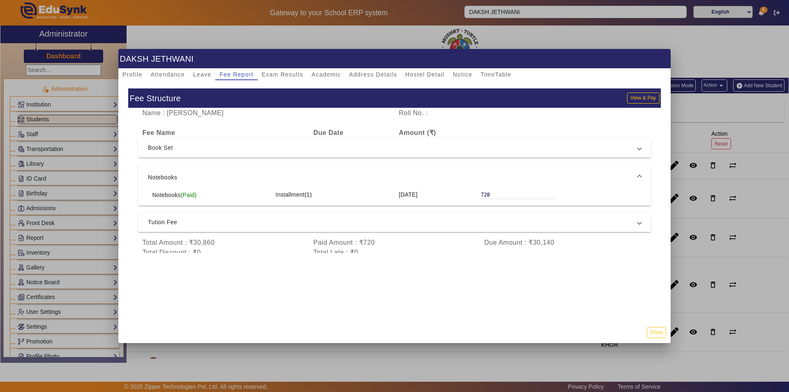
click at [390, 169] on mat-expansion-panel-header "Notebooks" at bounding box center [394, 177] width 513 height 26
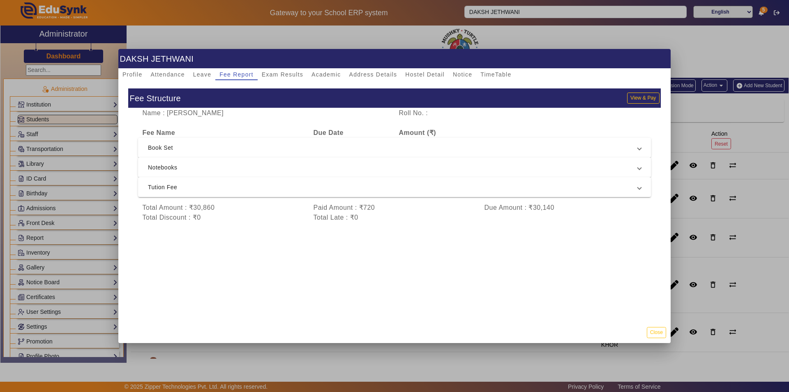
click at [393, 146] on span "Book Set" at bounding box center [393, 148] width 490 height 10
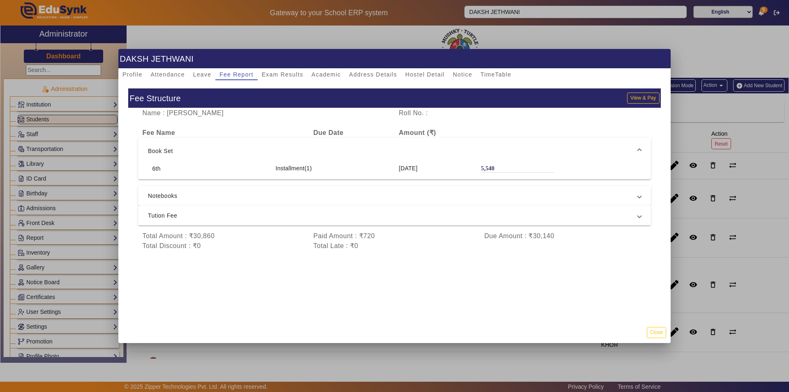
click at [393, 146] on mat-expansion-panel-header "Book Set" at bounding box center [394, 151] width 513 height 26
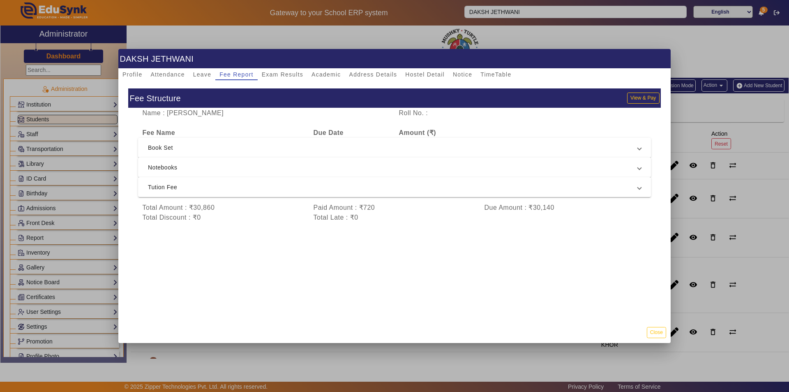
click at [388, 144] on span "Book Set" at bounding box center [393, 148] width 490 height 10
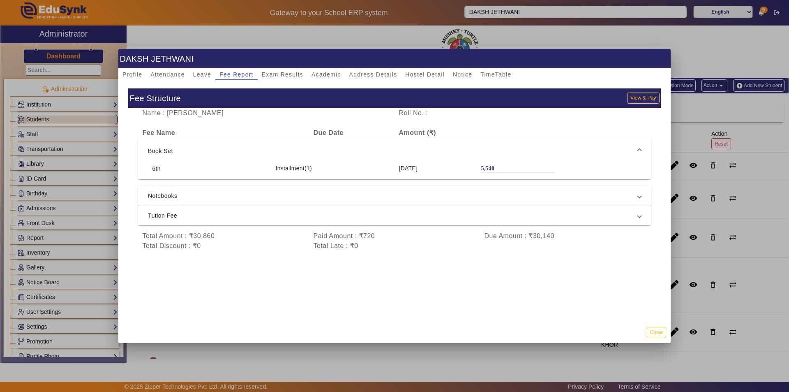
click at [388, 144] on mat-expansion-panel-header "Book Set" at bounding box center [394, 151] width 513 height 26
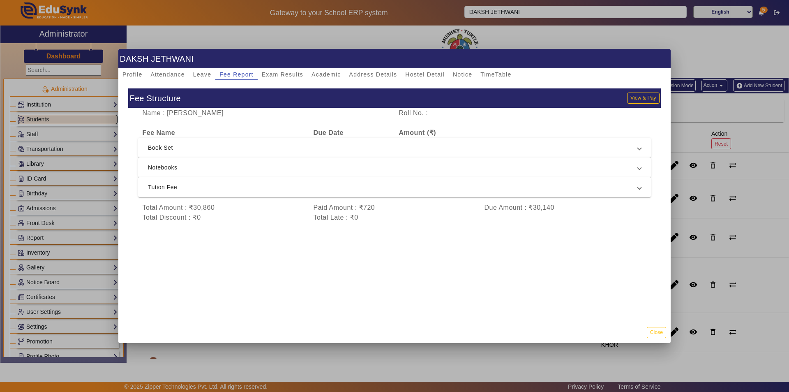
click at [363, 186] on span "Tution Fee" at bounding box center [393, 187] width 490 height 10
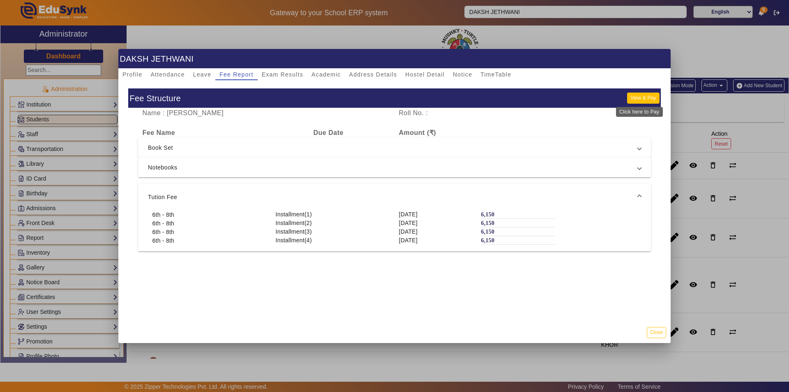
click at [641, 95] on button "View & Pay" at bounding box center [643, 97] width 32 height 11
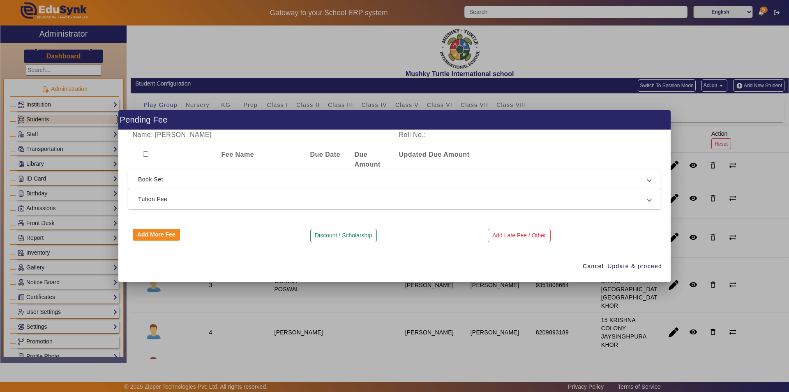
click at [315, 199] on span "Tution Fee" at bounding box center [393, 199] width 510 height 10
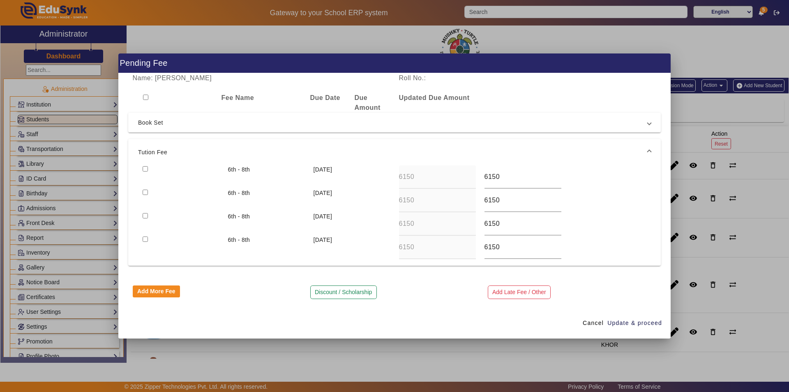
click at [146, 169] on input "checkbox" at bounding box center [145, 168] width 5 height 5
checkbox input "true"
click at [143, 192] on input "checkbox" at bounding box center [145, 191] width 5 height 5
checkbox input "true"
click at [637, 320] on span "Update & proceed" at bounding box center [635, 323] width 55 height 9
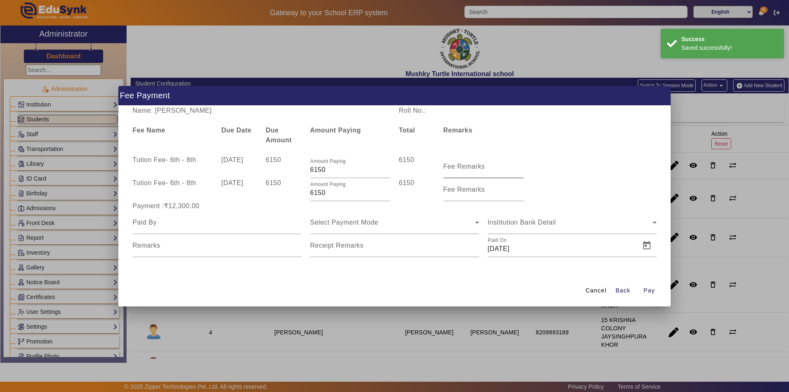
click at [451, 168] on mat-label "Fee Remarks" at bounding box center [465, 166] width 42 height 7
click at [451, 168] on input "Fee Remarks" at bounding box center [484, 170] width 80 height 10
click at [473, 168] on input "Fee Remarks" at bounding box center [484, 170] width 80 height 10
type input "QTR 1 FEE"
click at [446, 187] on mat-label "Fee Remarks" at bounding box center [465, 189] width 42 height 7
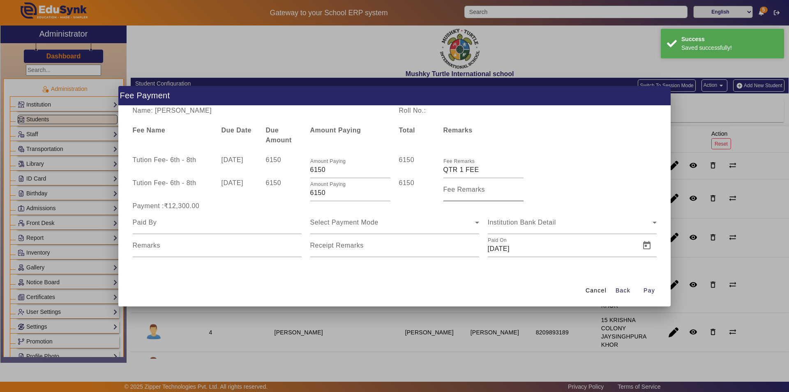
click at [446, 188] on input "Fee Remarks" at bounding box center [484, 193] width 80 height 10
click at [450, 192] on input "Fee Remarks" at bounding box center [484, 193] width 80 height 10
type input "Qtr 2 Fee"
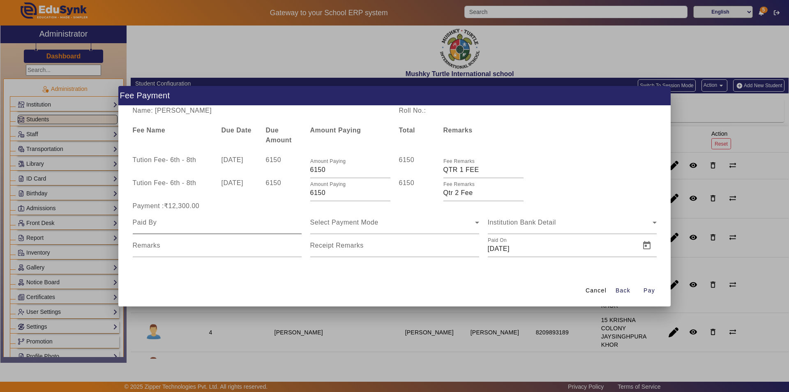
click at [170, 228] on div at bounding box center [217, 222] width 169 height 23
click at [173, 226] on input at bounding box center [217, 222] width 169 height 10
type input "Parents"
drag, startPoint x: 356, startPoint y: 225, endPoint x: 375, endPoint y: 224, distance: 19.4
click at [361, 224] on span "Select Payment Mode" at bounding box center [344, 222] width 68 height 7
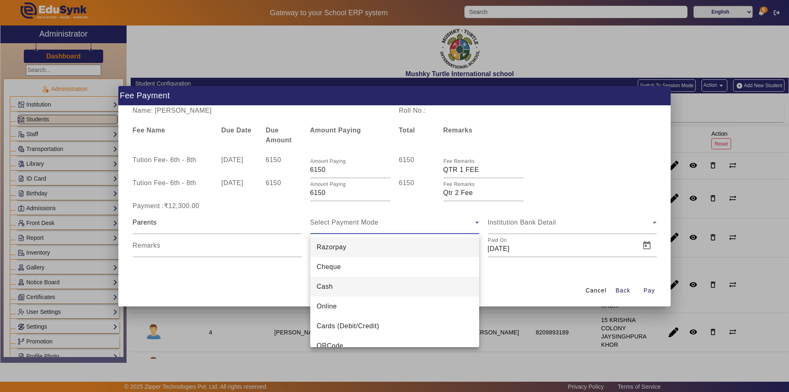
click at [344, 288] on mat-option "Cash" at bounding box center [394, 287] width 169 height 20
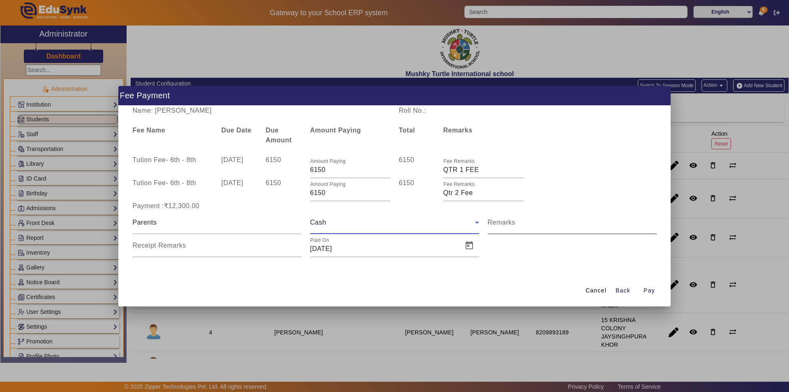
click at [532, 229] on input "Remarks" at bounding box center [572, 226] width 169 height 10
click at [536, 227] on input "Remarks" at bounding box center [572, 226] width 169 height 10
click at [536, 224] on input "Remarks" at bounding box center [572, 226] width 169 height 10
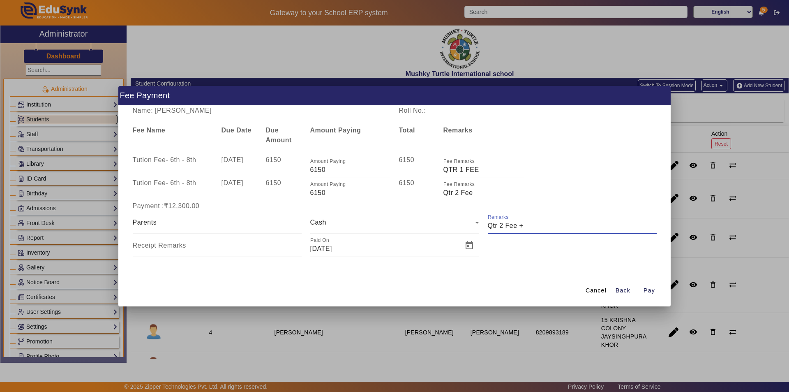
click at [535, 224] on input "Remarks" at bounding box center [572, 226] width 169 height 10
type input "Qtr 1 Fee + Qtr 2 Fee"
click at [466, 245] on span "Open calendar" at bounding box center [470, 246] width 20 height 20
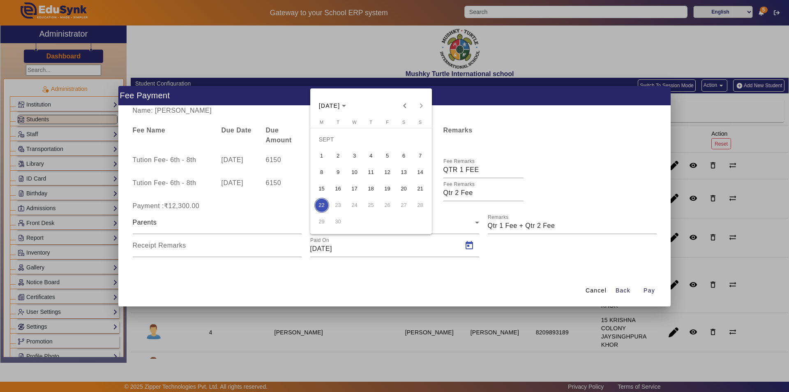
click at [355, 156] on span "3" at bounding box center [354, 155] width 15 height 15
type input "03/09/2025"
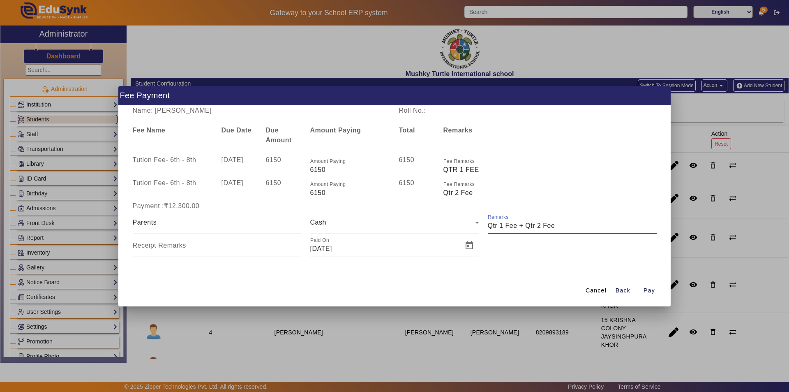
drag, startPoint x: 559, startPoint y: 222, endPoint x: 488, endPoint y: 230, distance: 72.0
click at [488, 230] on input "Remarks" at bounding box center [572, 226] width 169 height 10
click at [262, 248] on input "Receipt Remarks" at bounding box center [217, 249] width 169 height 10
paste input "Qtr 1 Fee + Qtr 2 Fee"
type input "Qtr 1 Fee + Qtr 2 Fee"
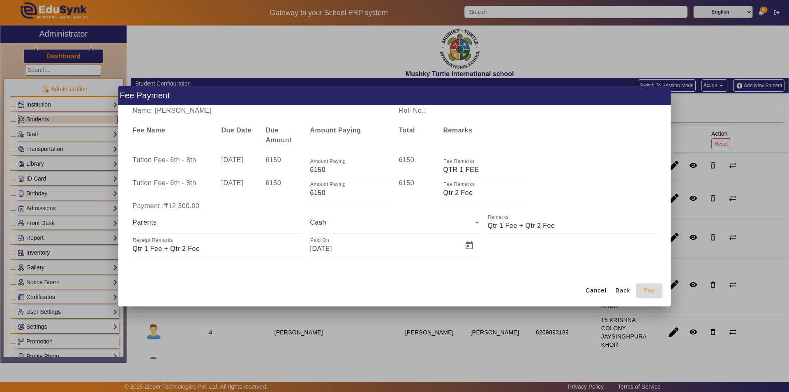
click at [649, 289] on span "Pay" at bounding box center [650, 290] width 12 height 9
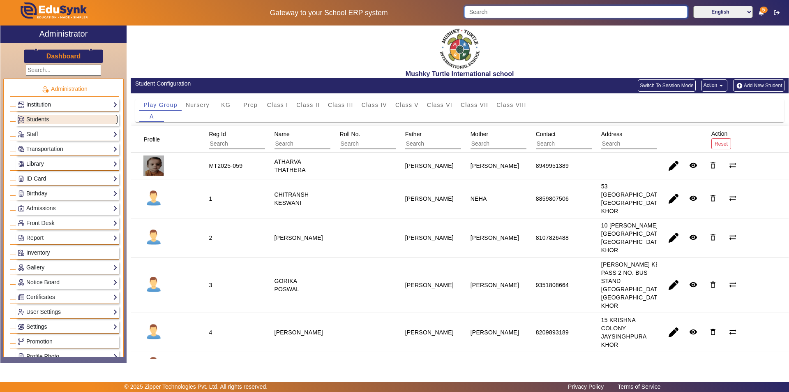
click at [522, 8] on input "Search" at bounding box center [575, 12] width 223 height 12
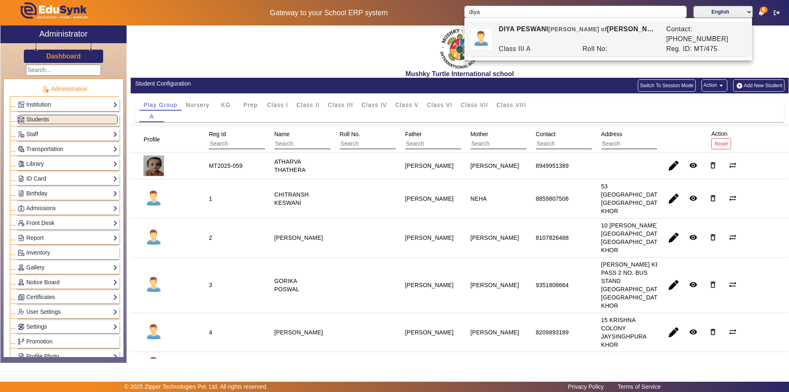
click at [555, 28] on span "[PERSON_NAME] of" at bounding box center [577, 29] width 59 height 7
type input "DIYA PESWANI"
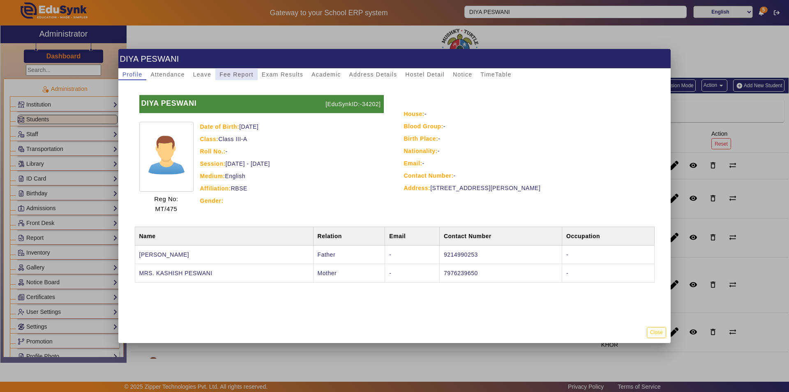
click at [244, 76] on span "Fee Report" at bounding box center [236, 75] width 34 height 6
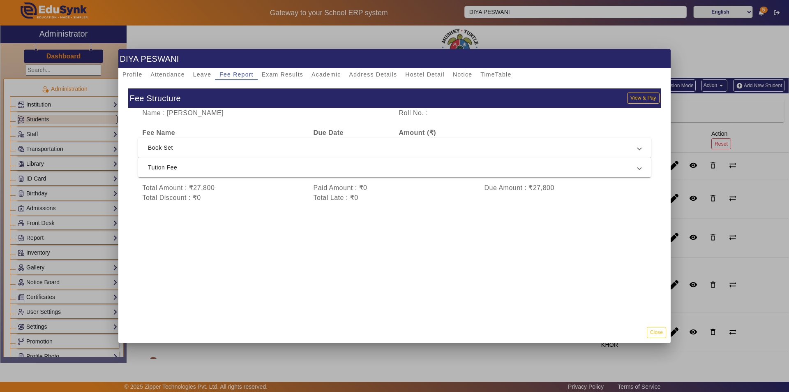
click at [324, 172] on span "Tution Fee" at bounding box center [393, 167] width 490 height 10
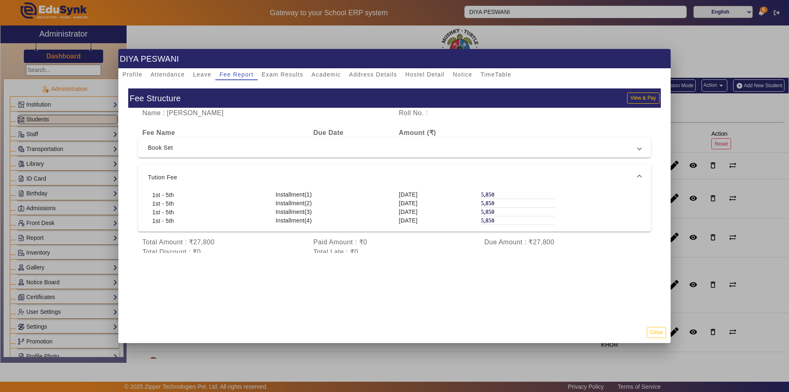
click at [327, 171] on mat-expansion-panel-header "Tution Fee" at bounding box center [394, 177] width 513 height 26
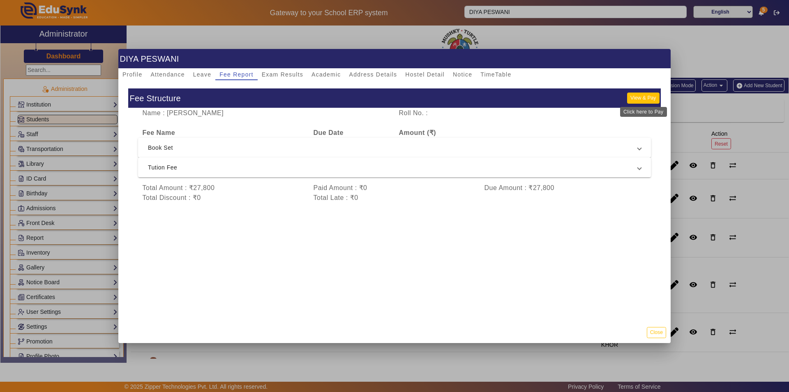
click at [640, 97] on button "View & Pay" at bounding box center [643, 97] width 32 height 11
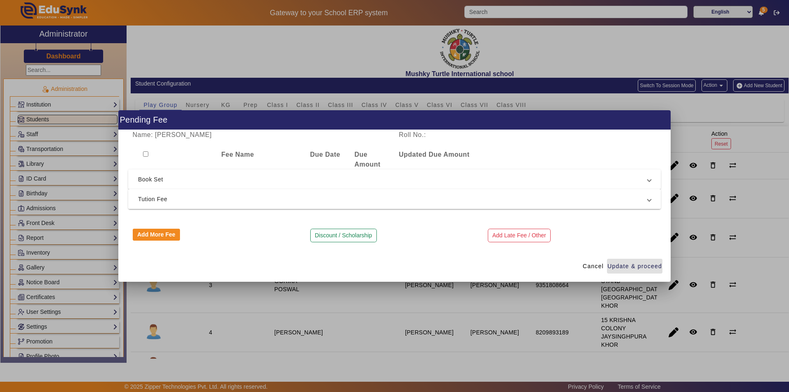
click at [366, 202] on span "Tution Fee" at bounding box center [393, 199] width 510 height 10
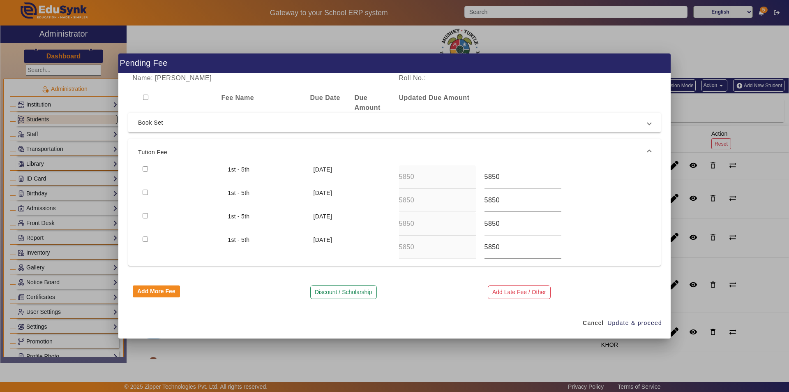
click at [146, 168] on input "checkbox" at bounding box center [145, 168] width 5 height 5
checkbox input "true"
click at [627, 323] on span "Update & proceed" at bounding box center [635, 323] width 55 height 9
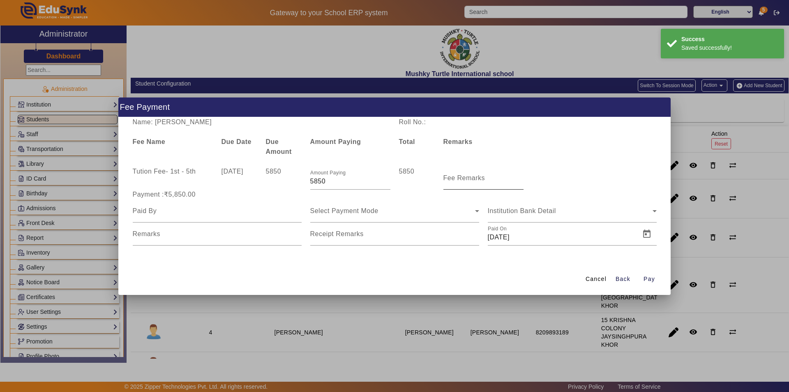
click at [454, 180] on mat-label "Fee Remarks" at bounding box center [465, 177] width 42 height 7
click at [454, 180] on input "Fee Remarks" at bounding box center [484, 181] width 80 height 10
click at [455, 178] on input "Fee Remarks" at bounding box center [484, 181] width 80 height 10
type input "QTR 1 FEE"
click at [196, 214] on input at bounding box center [217, 211] width 169 height 10
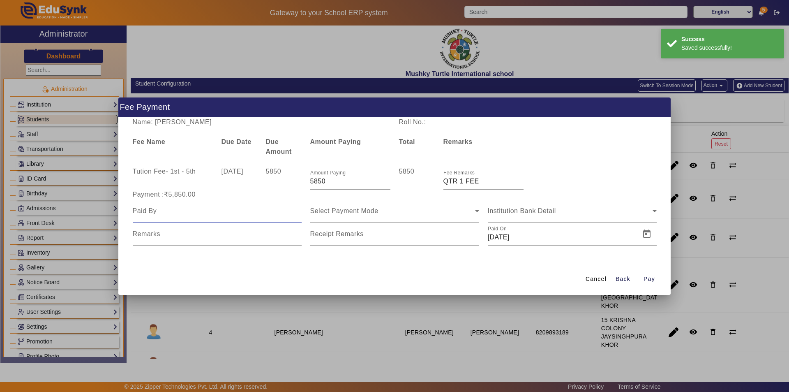
type input "Parents"
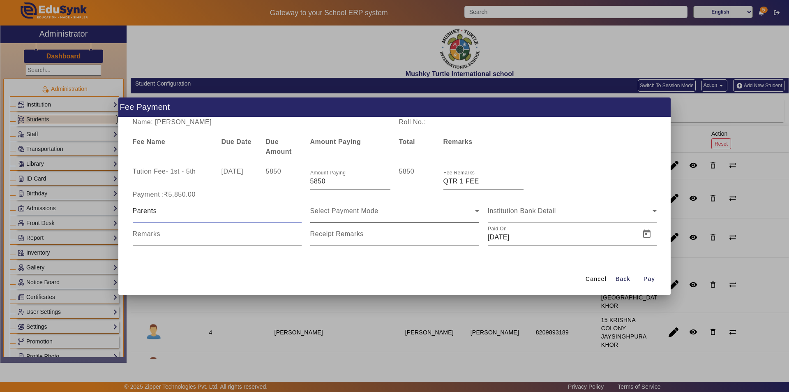
click at [383, 213] on div "Select Payment Mode" at bounding box center [392, 211] width 165 height 10
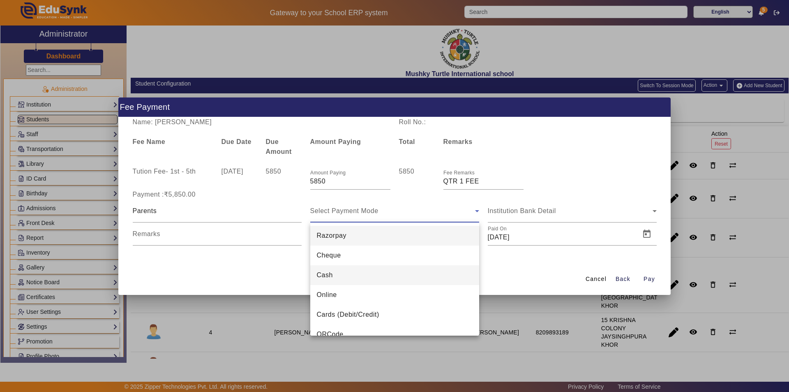
click at [356, 272] on mat-option "Cash" at bounding box center [394, 275] width 169 height 20
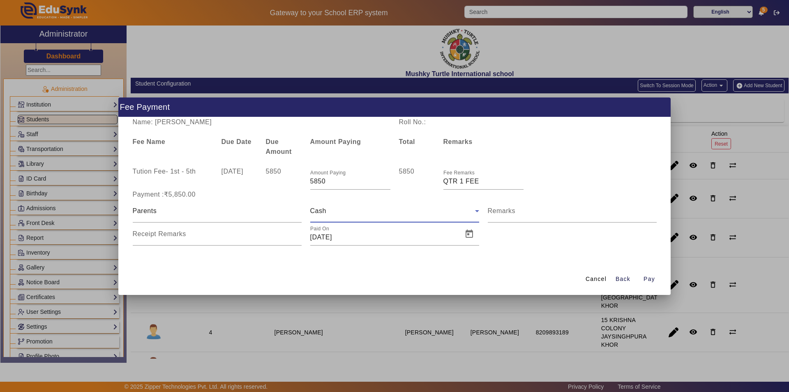
click at [399, 213] on div "Cash" at bounding box center [392, 211] width 165 height 10
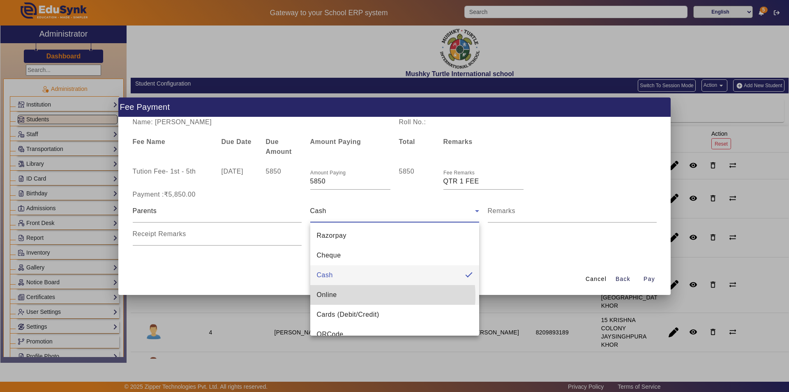
click at [377, 296] on mat-option "Online" at bounding box center [394, 295] width 169 height 20
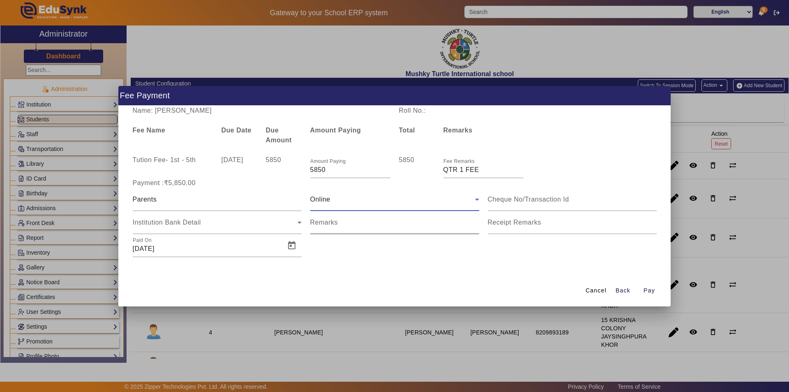
click at [389, 224] on input "Remarks" at bounding box center [394, 226] width 169 height 10
drag, startPoint x: 395, startPoint y: 225, endPoint x: 278, endPoint y: 225, distance: 116.7
click at [278, 225] on div "Parents Online Institution Bank Detail Remarks Receipt Remarks Paid On 22/09/20…" at bounding box center [394, 222] width 533 height 69
type input "QTR 1 FEE by online"
click at [529, 226] on label "Receipt Remarks" at bounding box center [514, 222] width 53 height 7
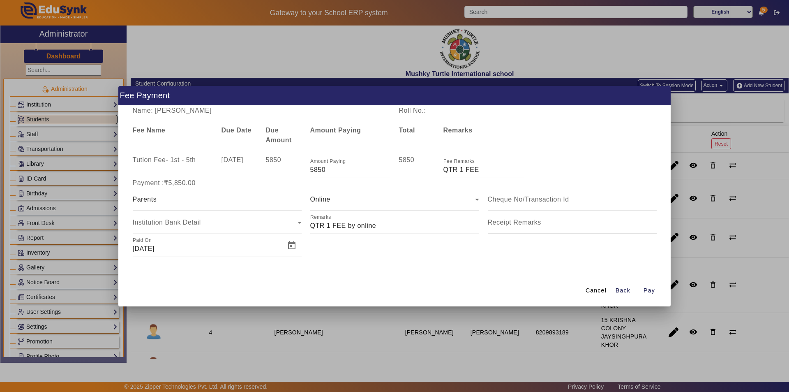
click at [529, 226] on input "Receipt Remarks" at bounding box center [572, 226] width 169 height 10
paste input "QTR 1 FEE by online"
type input "QTR 1 FEE by online"
click at [290, 246] on span "Open calendar" at bounding box center [292, 246] width 20 height 20
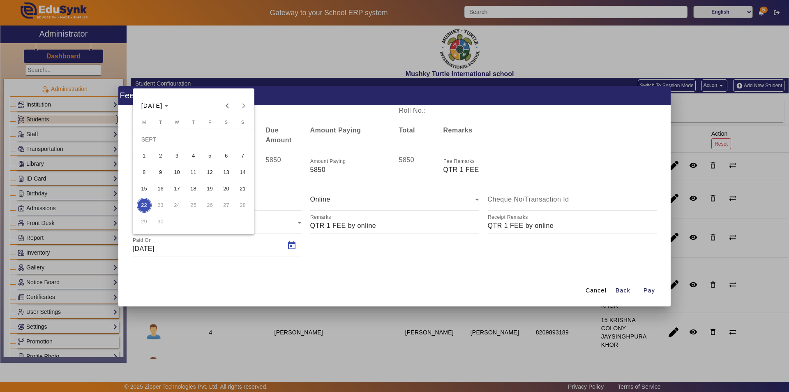
click at [178, 157] on span "3" at bounding box center [177, 155] width 15 height 15
type input "03/09/2025"
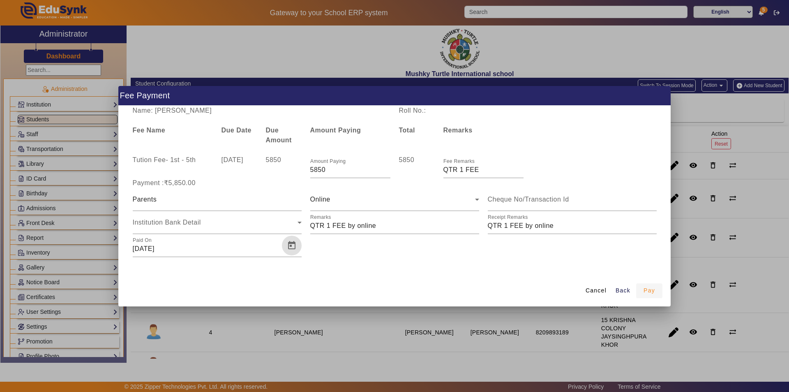
click at [647, 289] on span "Pay" at bounding box center [650, 290] width 12 height 9
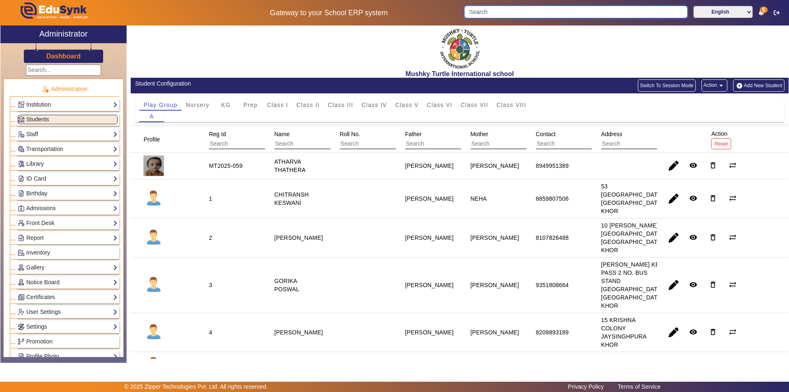
click at [517, 9] on input "Search" at bounding box center [575, 12] width 223 height 12
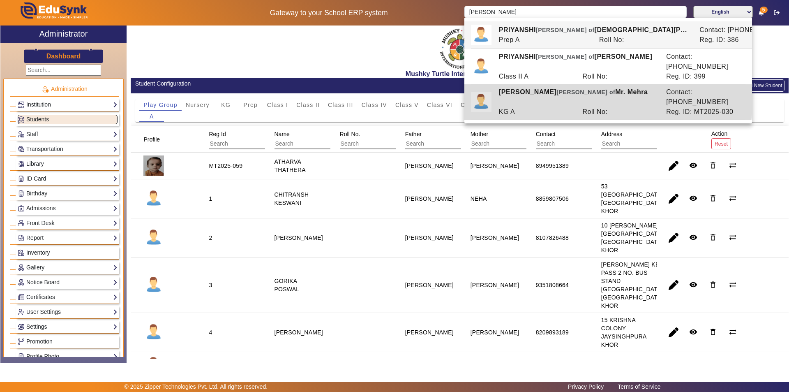
click at [538, 87] on div "PRIYANSHI MEHRA Ward of Mr. Mehra" at bounding box center [577, 97] width 167 height 20
type input "[PERSON_NAME]"
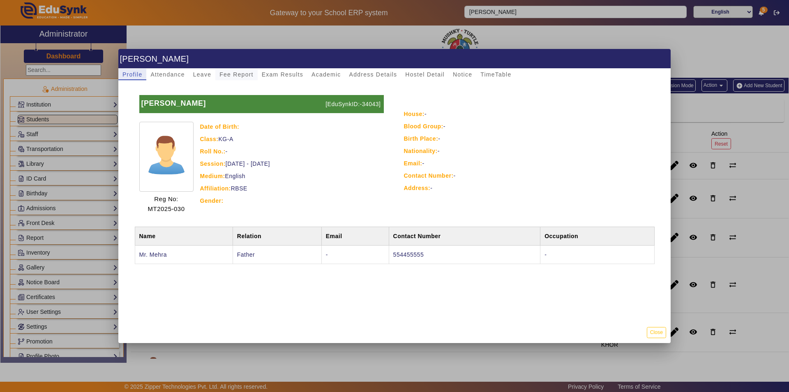
click at [233, 76] on span "Fee Report" at bounding box center [236, 75] width 34 height 6
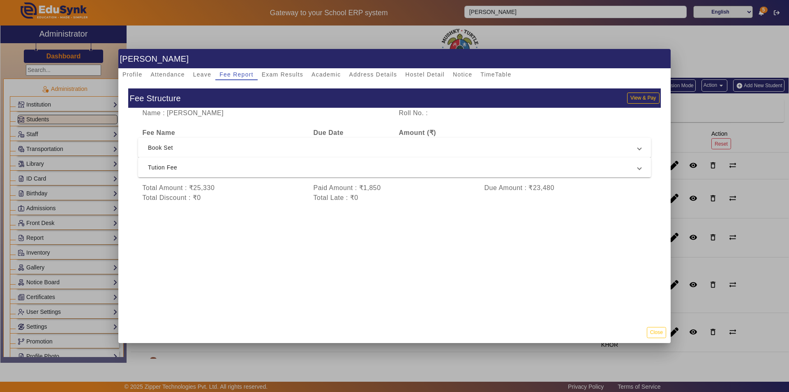
click at [341, 168] on span "Tution Fee" at bounding box center [393, 167] width 490 height 10
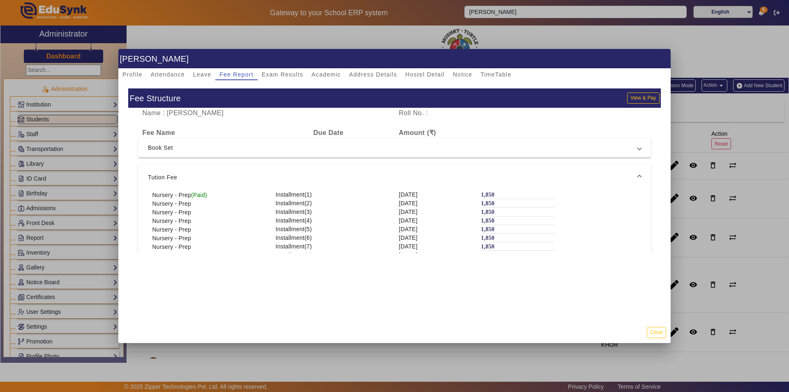
click at [333, 178] on span "Tution Fee" at bounding box center [393, 177] width 490 height 10
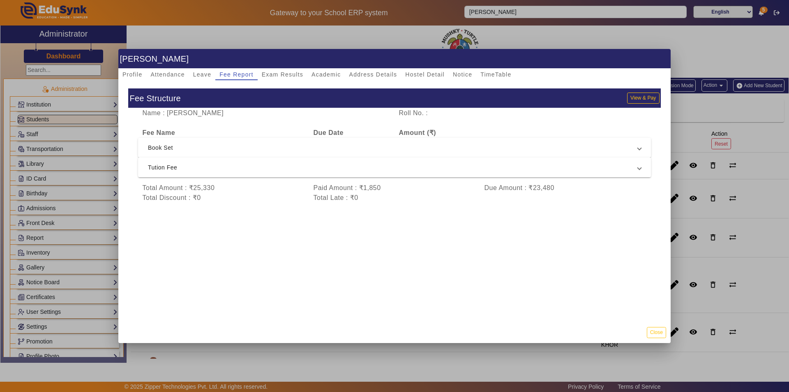
click at [291, 164] on span "Tution Fee" at bounding box center [393, 167] width 490 height 10
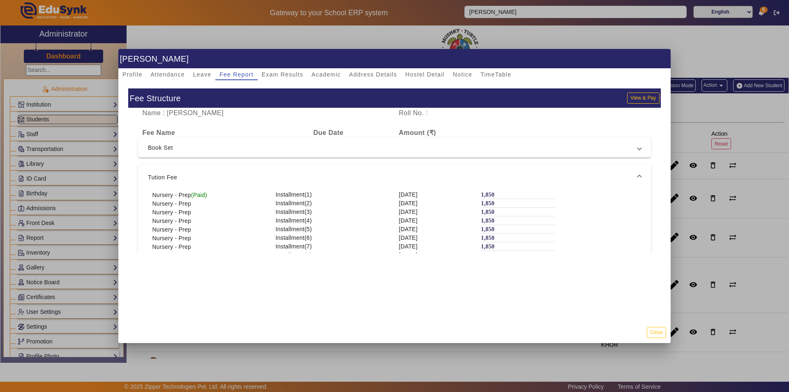
click at [291, 164] on mat-expansion-panel-header "Tution Fee" at bounding box center [394, 177] width 513 height 26
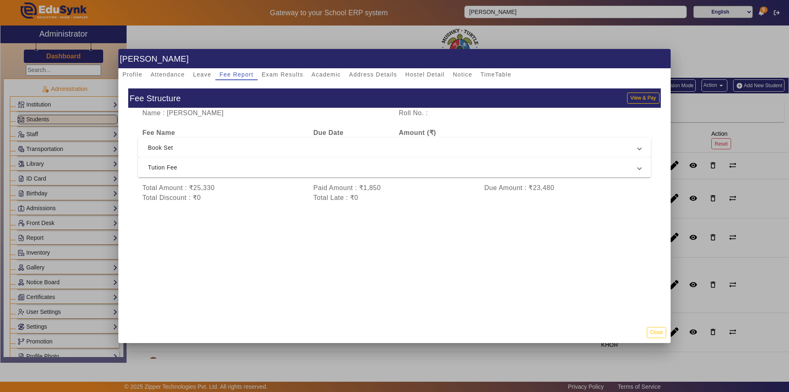
click at [277, 168] on span "Tution Fee" at bounding box center [393, 167] width 490 height 10
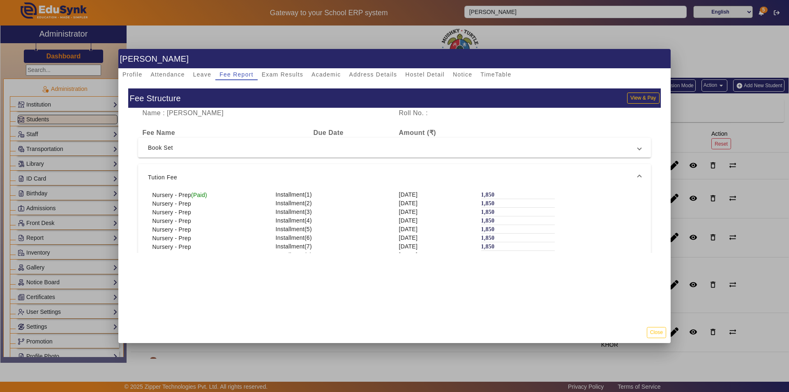
click at [277, 168] on mat-expansion-panel-header "Tution Fee" at bounding box center [394, 177] width 513 height 26
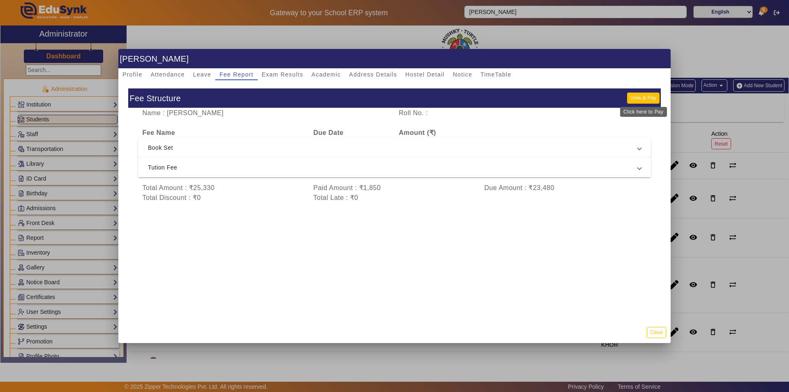
click at [643, 97] on button "View & Pay" at bounding box center [643, 97] width 32 height 11
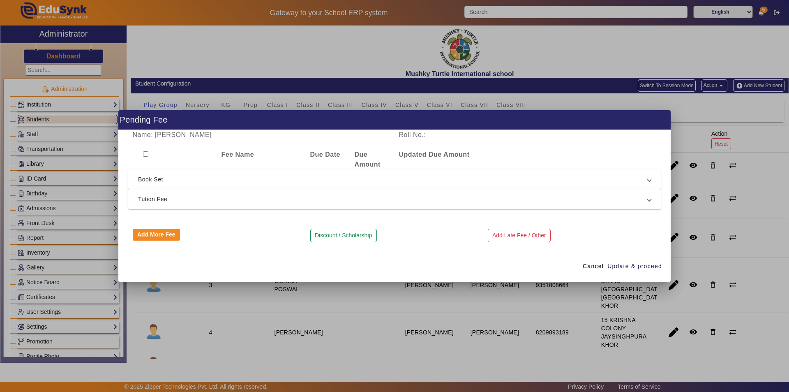
click at [219, 203] on span "Tution Fee" at bounding box center [393, 199] width 510 height 10
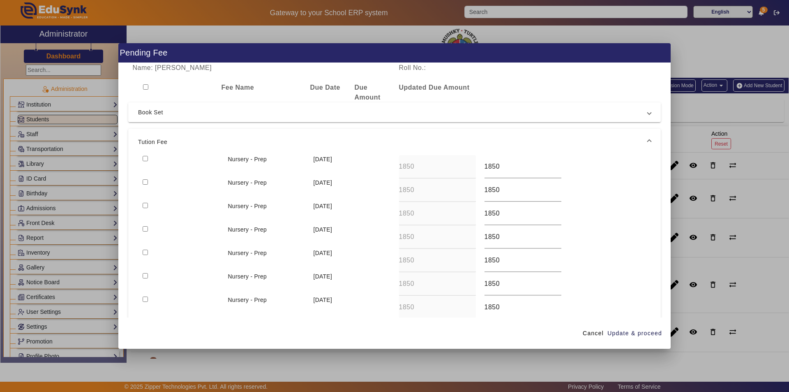
click at [146, 157] on input "checkbox" at bounding box center [145, 158] width 5 height 5
checkbox input "true"
click at [144, 183] on input "checkbox" at bounding box center [145, 181] width 5 height 5
checkbox input "true"
click at [146, 206] on input "checkbox" at bounding box center [145, 205] width 5 height 5
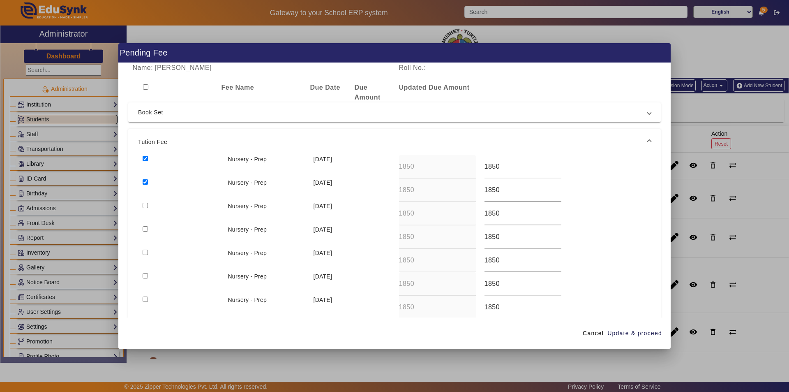
checkbox input "true"
click at [146, 229] on input "checkbox" at bounding box center [145, 228] width 5 height 5
checkbox input "true"
click at [146, 251] on input "checkbox" at bounding box center [145, 251] width 5 height 5
checkbox input "true"
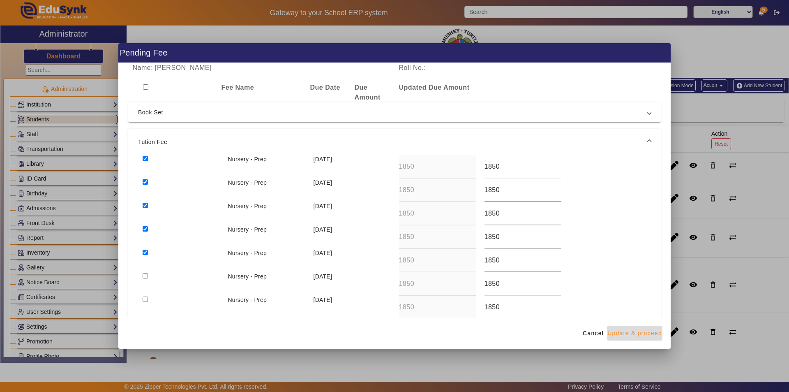
click at [634, 334] on span "Update & proceed" at bounding box center [635, 333] width 55 height 9
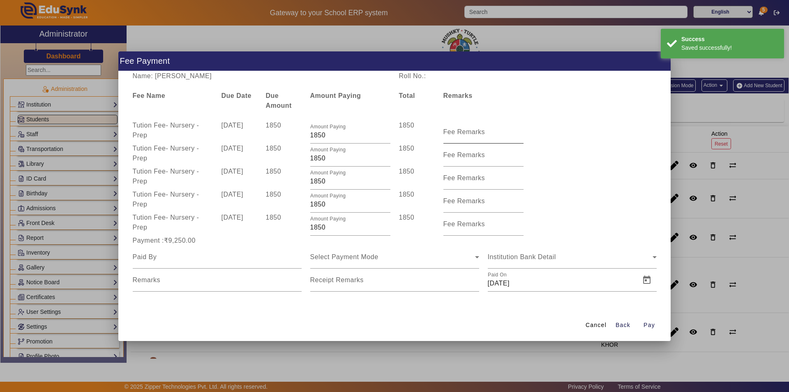
click at [474, 133] on mat-label "Fee Remarks" at bounding box center [465, 131] width 42 height 7
click at [474, 133] on input "Fee Remarks" at bounding box center [484, 135] width 80 height 10
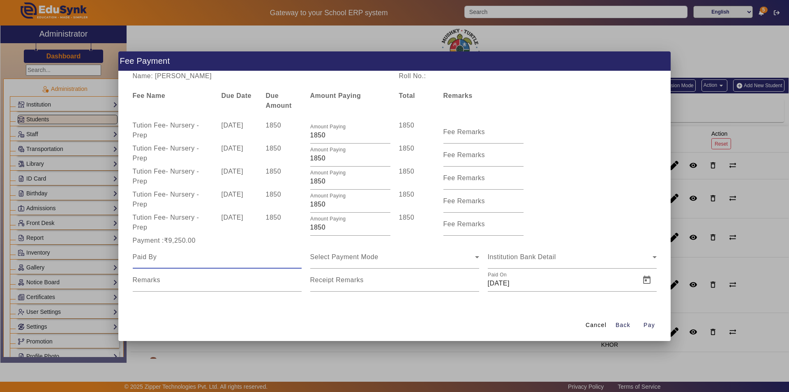
click at [186, 259] on input at bounding box center [217, 257] width 169 height 10
type input "Parents"
click at [385, 258] on div "Select Payment Mode" at bounding box center [392, 257] width 165 height 10
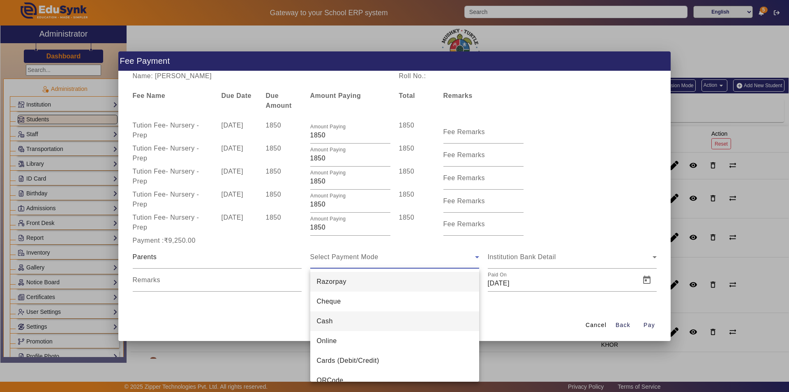
click at [377, 323] on mat-option "Cash" at bounding box center [394, 321] width 169 height 20
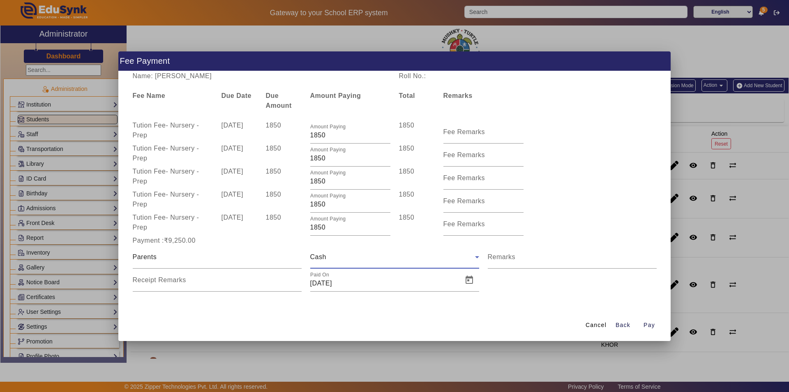
click at [390, 256] on div "Cash" at bounding box center [392, 257] width 165 height 10
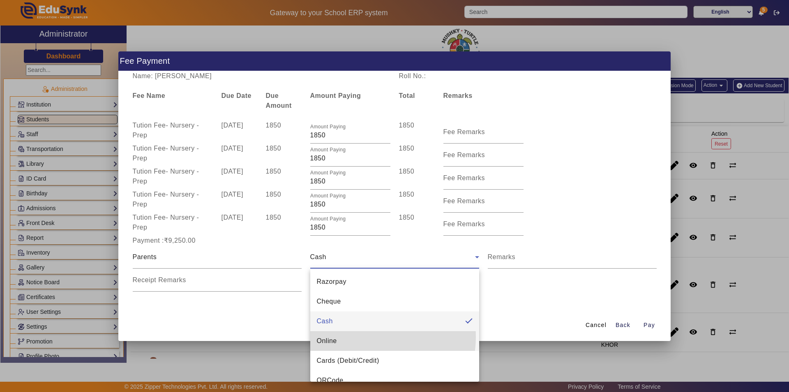
click at [375, 337] on mat-option "Online" at bounding box center [394, 341] width 169 height 20
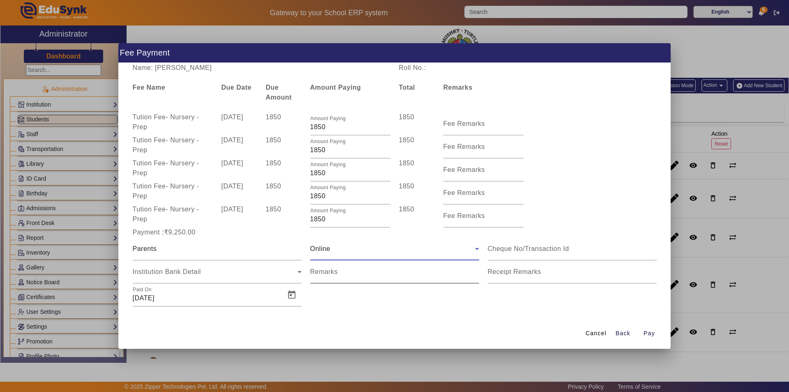
click at [335, 277] on input "Remarks" at bounding box center [394, 275] width 169 height 10
type input "Qtr 1 Fee + Qtr 2 Fee"
drag, startPoint x: 383, startPoint y: 277, endPoint x: 306, endPoint y: 282, distance: 77.4
click at [306, 282] on div "Remarks" at bounding box center [395, 271] width 178 height 23
click at [499, 278] on input "Receipt Remarks" at bounding box center [572, 275] width 169 height 10
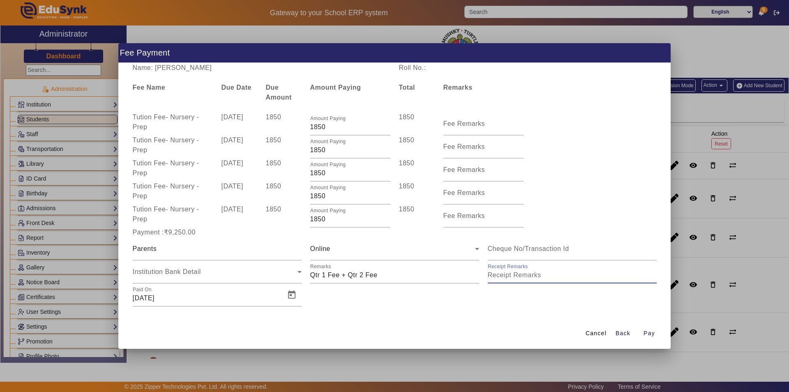
paste input "Qtr 1 Fee + Qtr 2 Fee"
type input "Qtr 1 Fee + Qtr 2 Fee"
click at [291, 295] on span "Open calendar" at bounding box center [292, 295] width 20 height 20
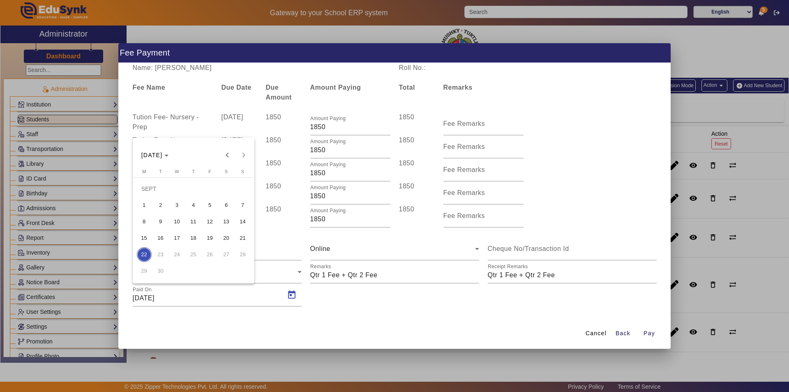
click at [175, 205] on span "3" at bounding box center [177, 205] width 15 height 15
type input "03/09/2025"
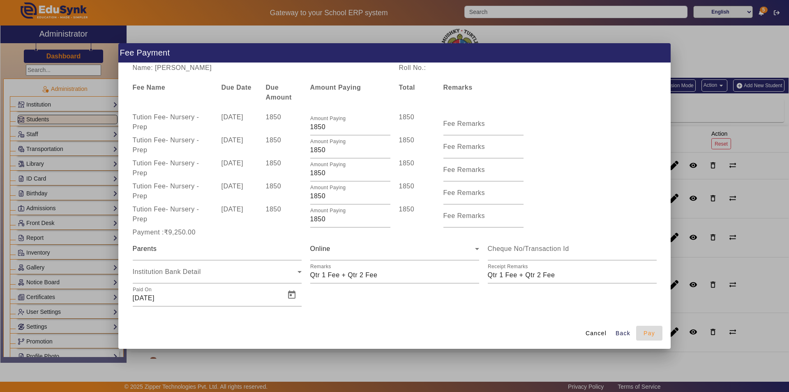
click at [650, 330] on span "Pay" at bounding box center [650, 333] width 12 height 9
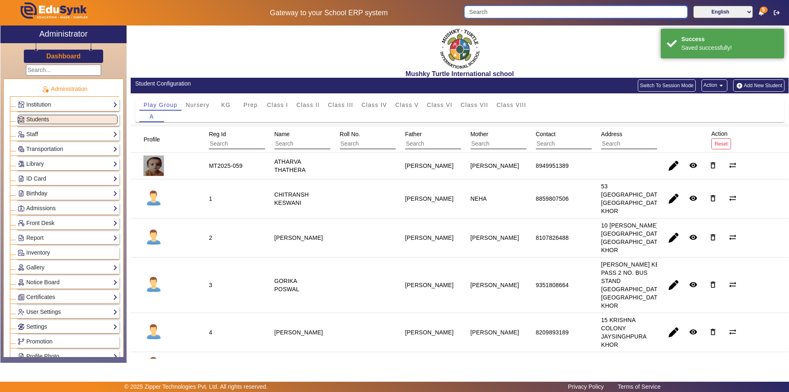
click at [534, 11] on input "Search" at bounding box center [575, 12] width 223 height 12
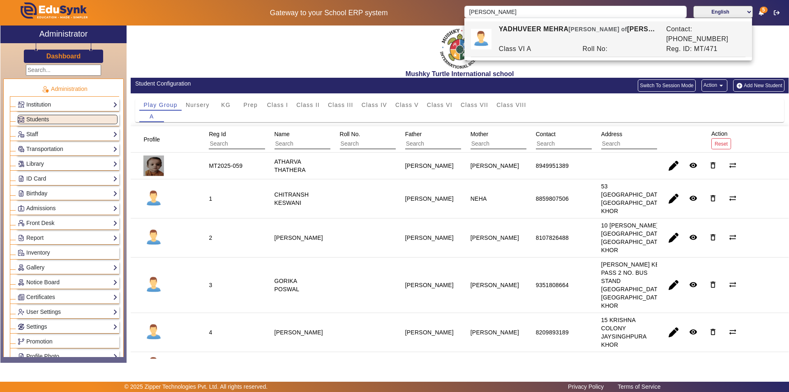
click at [551, 30] on div "YADHUVEER MEHRA Ward of PREM CHAND MEHRA" at bounding box center [577, 34] width 167 height 20
type input "YADHUVEER MEHRA"
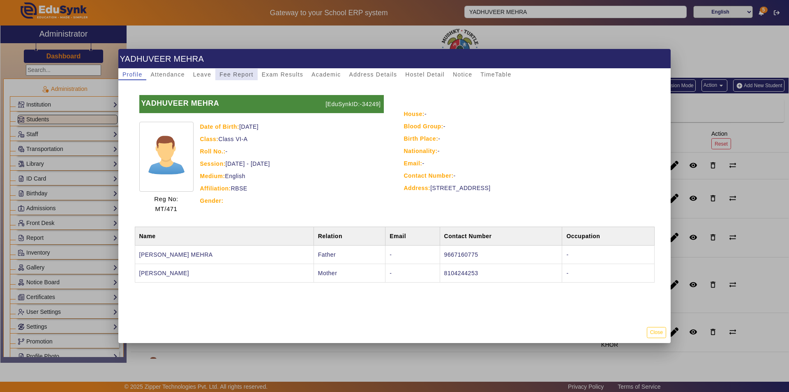
click at [228, 76] on span "Fee Report" at bounding box center [236, 75] width 34 height 6
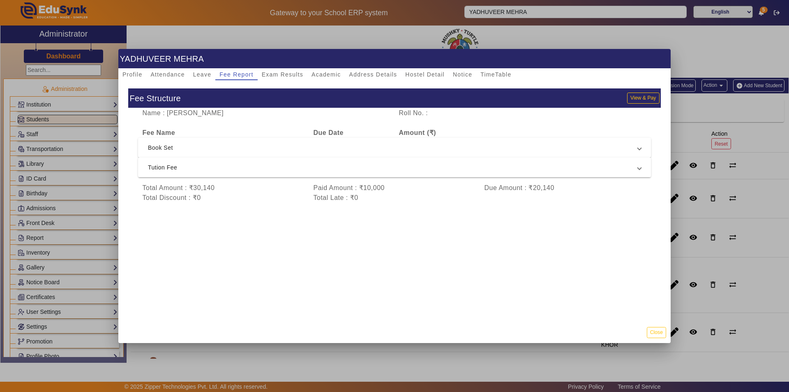
click at [234, 168] on span "Tution Fee" at bounding box center [393, 167] width 490 height 10
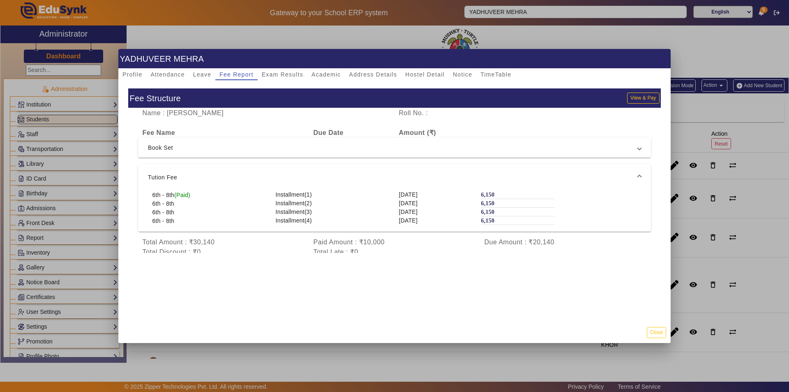
click at [267, 175] on span "Tution Fee" at bounding box center [393, 177] width 490 height 10
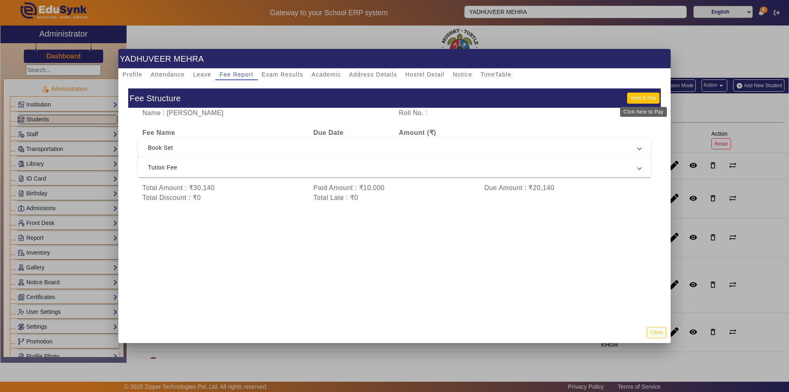
click at [642, 99] on button "View & Pay" at bounding box center [643, 97] width 32 height 11
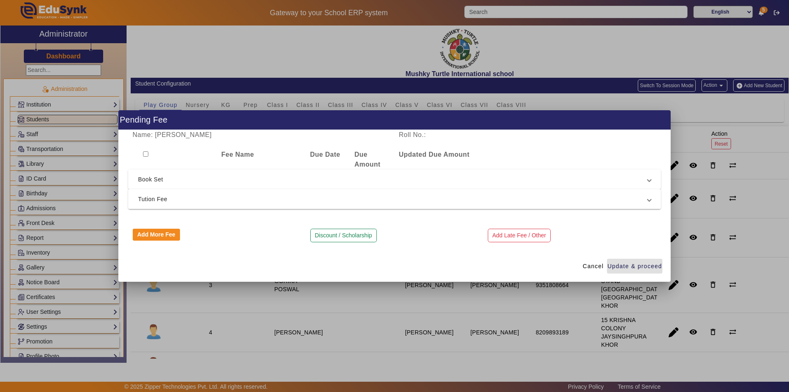
click at [169, 201] on span "Tution Fee" at bounding box center [393, 199] width 510 height 10
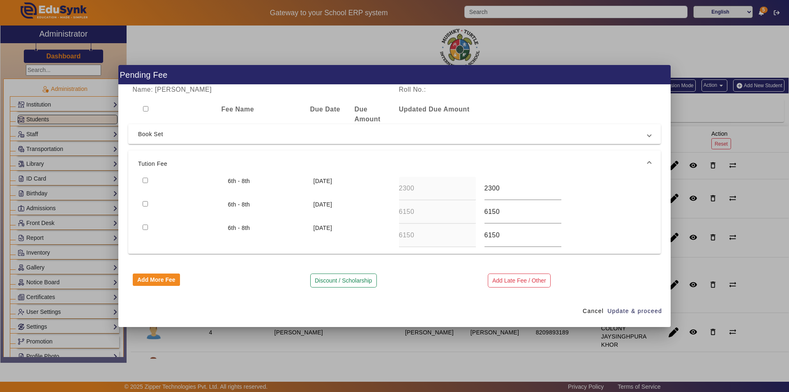
click at [143, 180] on input "checkbox" at bounding box center [145, 180] width 5 height 5
checkbox input "true"
click at [629, 310] on span "Update & proceed" at bounding box center [635, 311] width 55 height 9
type input "6150"
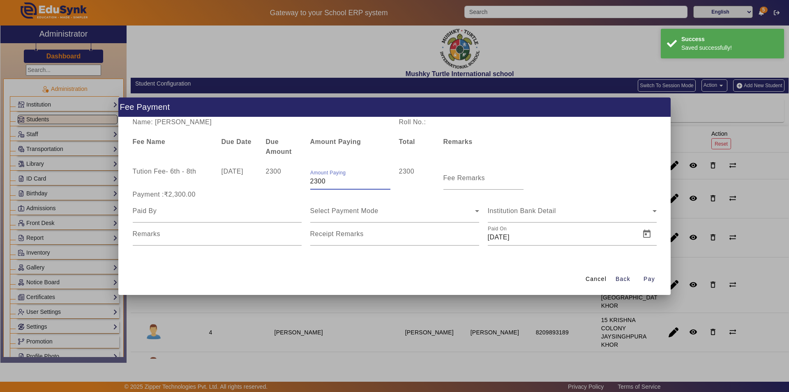
click at [335, 184] on input "2300" at bounding box center [350, 181] width 80 height 10
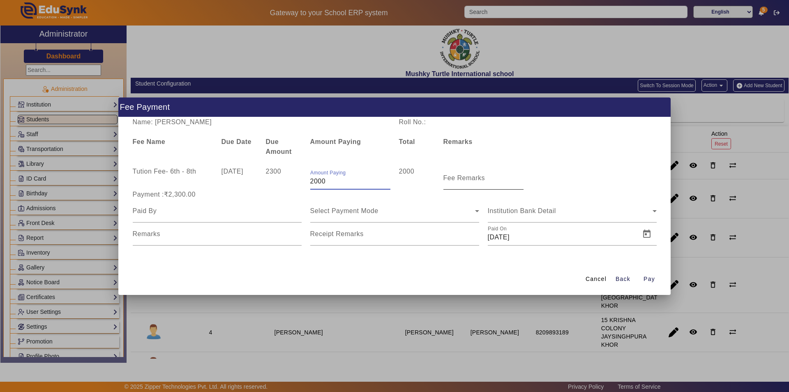
type input "2000"
click at [476, 185] on input "Fee Remarks" at bounding box center [484, 181] width 80 height 10
type input "Given 2000"
click at [229, 216] on div at bounding box center [217, 210] width 169 height 23
click at [230, 213] on input at bounding box center [217, 211] width 169 height 10
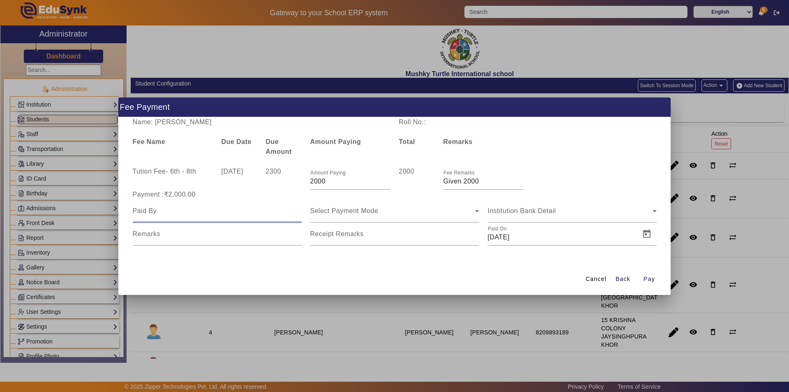
type input "Parents"
click at [333, 213] on span "Select Payment Mode" at bounding box center [344, 210] width 68 height 7
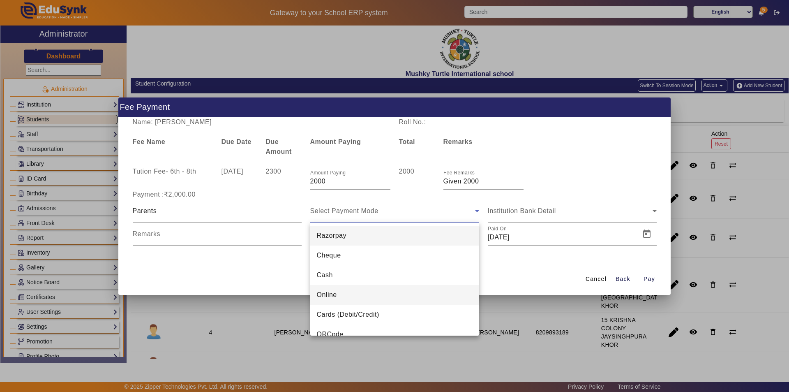
click at [333, 294] on span "Online" at bounding box center [327, 295] width 20 height 10
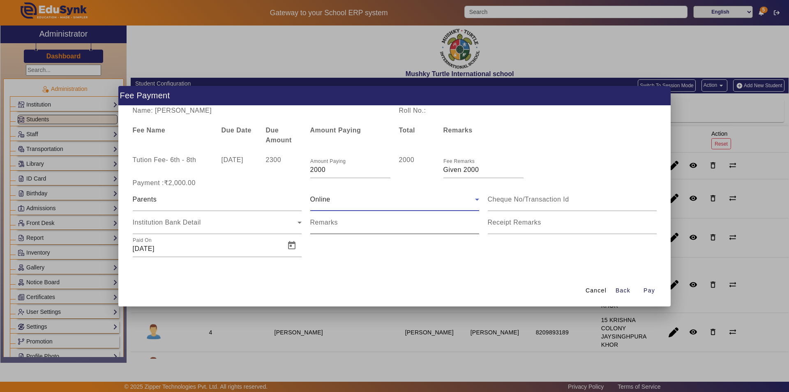
click at [325, 227] on input "Remarks" at bounding box center [394, 226] width 169 height 10
drag, startPoint x: 483, startPoint y: 171, endPoint x: 444, endPoint y: 173, distance: 39.5
click at [444, 173] on input "Fee Remarks" at bounding box center [484, 170] width 80 height 10
click at [403, 228] on input "Remarks" at bounding box center [394, 226] width 169 height 10
paste input "Given 2000"
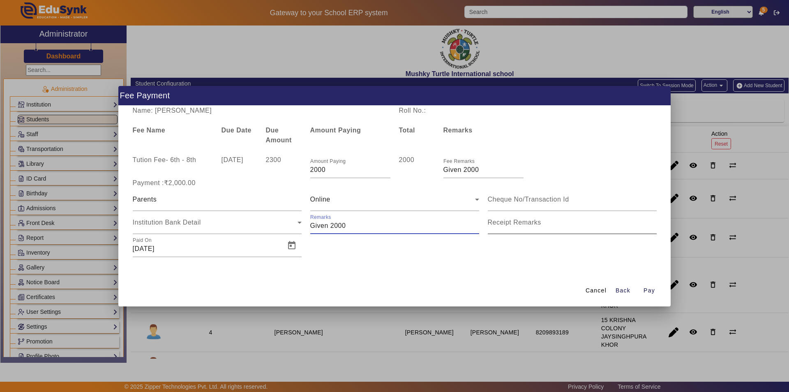
type input "Given 2000"
click at [496, 227] on input "Receipt Remarks" at bounding box center [572, 226] width 169 height 10
paste input "Given 2000"
type input "Given 2000"
click at [291, 246] on span "Open calendar" at bounding box center [292, 246] width 20 height 20
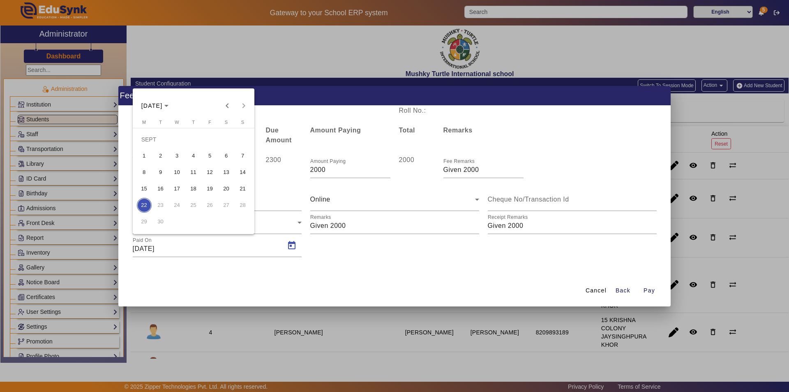
click at [174, 155] on span "3" at bounding box center [177, 155] width 15 height 15
type input "03/09/2025"
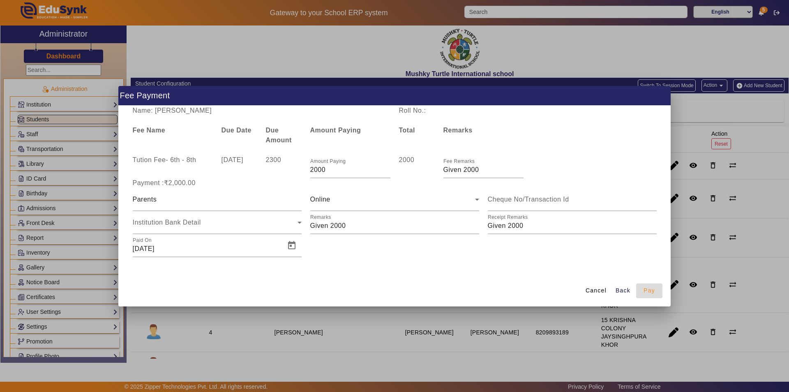
click at [654, 289] on span "Pay" at bounding box center [650, 290] width 12 height 9
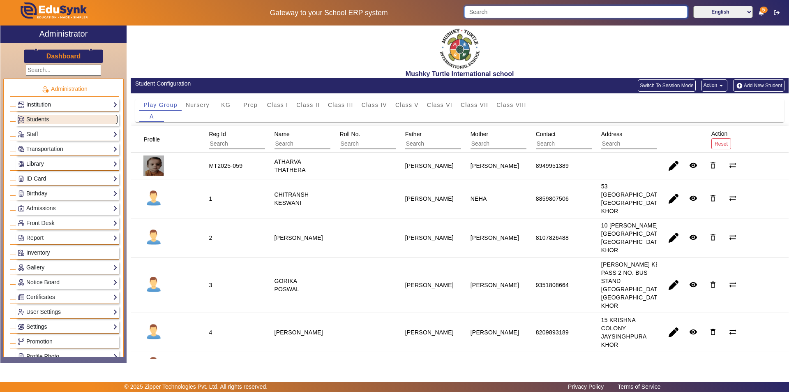
click at [549, 11] on input "Search" at bounding box center [575, 12] width 223 height 12
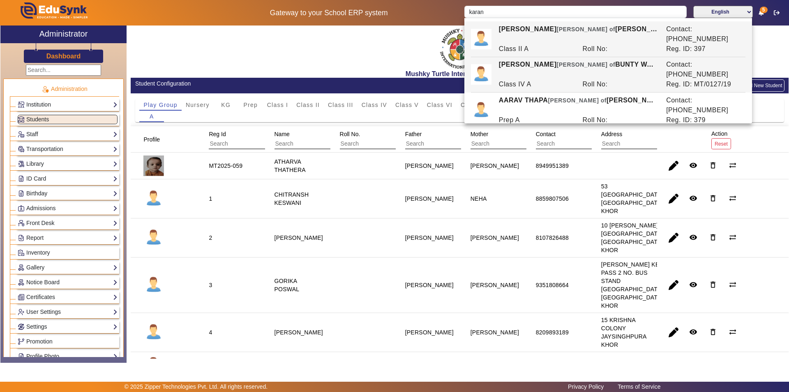
click at [547, 79] on div "Class IV A" at bounding box center [536, 84] width 84 height 10
type input "[PERSON_NAME]"
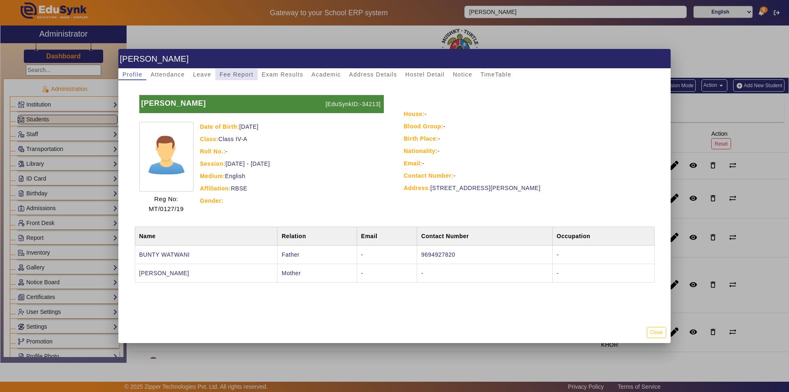
click at [228, 76] on span "Fee Report" at bounding box center [236, 75] width 34 height 6
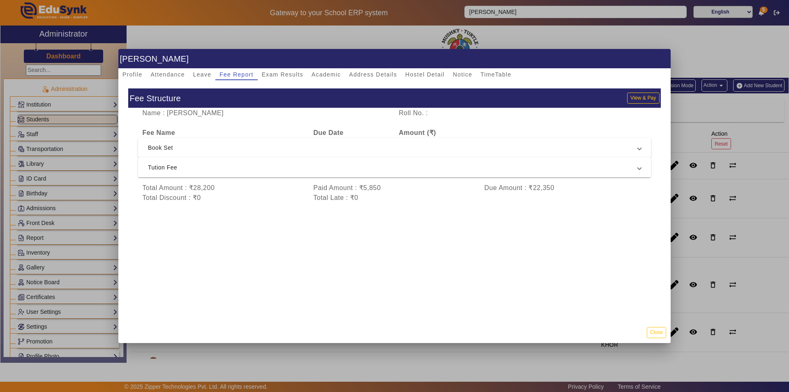
click at [463, 170] on span "Tution Fee" at bounding box center [393, 167] width 490 height 10
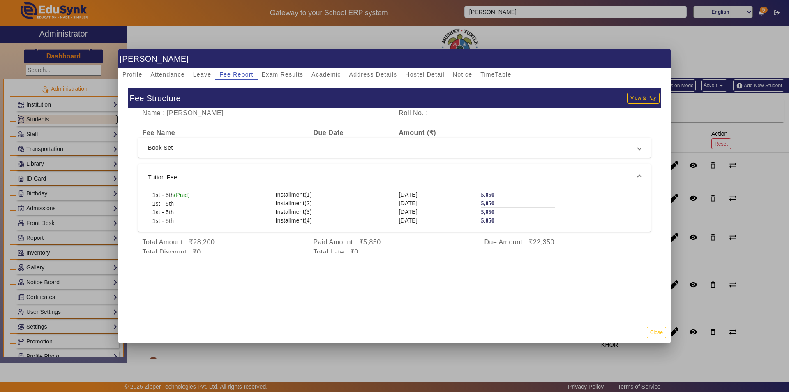
click at [467, 173] on span "Tution Fee" at bounding box center [393, 177] width 490 height 10
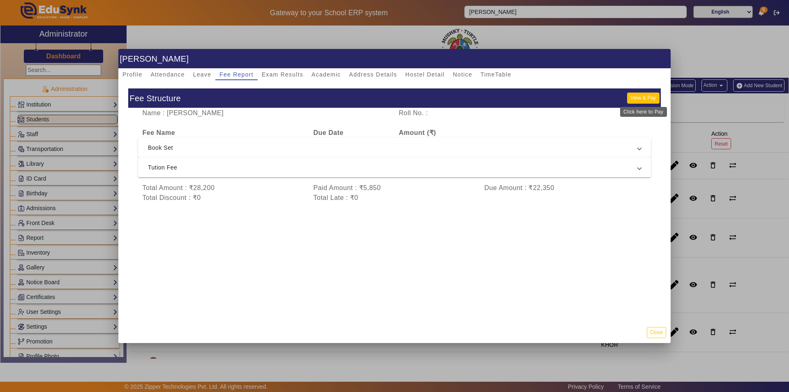
click at [643, 98] on button "View & Pay" at bounding box center [643, 97] width 32 height 11
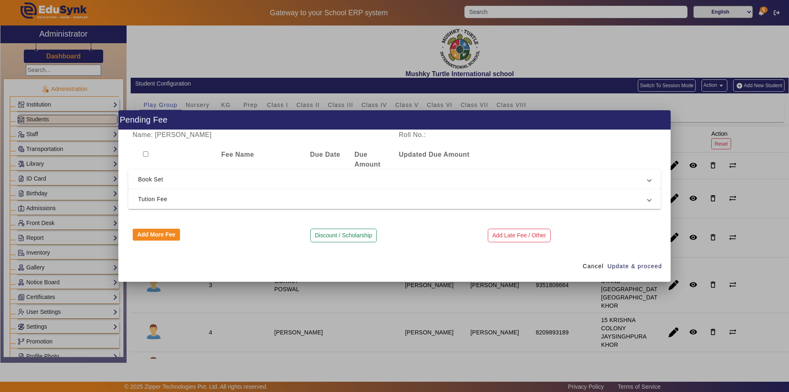
click at [240, 200] on span "Tution Fee" at bounding box center [393, 199] width 510 height 10
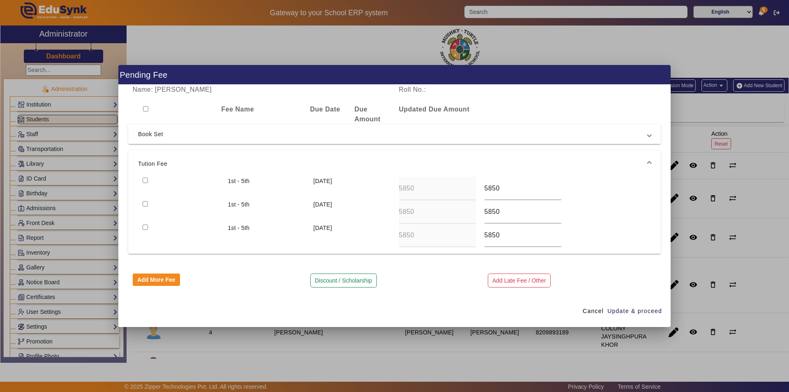
drag, startPoint x: 145, startPoint y: 180, endPoint x: 160, endPoint y: 185, distance: 15.9
click at [144, 181] on input "checkbox" at bounding box center [145, 180] width 5 height 5
checkbox input "true"
click at [633, 310] on span "Update & proceed" at bounding box center [635, 311] width 55 height 9
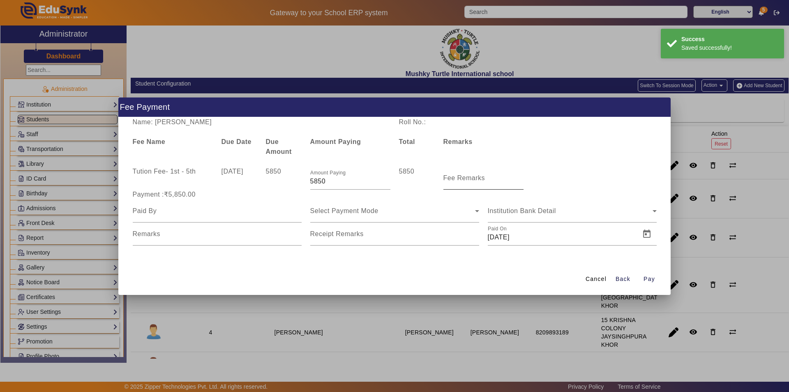
click at [459, 180] on mat-label "Fee Remarks" at bounding box center [465, 177] width 42 height 7
click at [459, 180] on input "Fee Remarks" at bounding box center [484, 181] width 80 height 10
type input "Qtr 2 Fee"
click at [251, 214] on input at bounding box center [217, 211] width 169 height 10
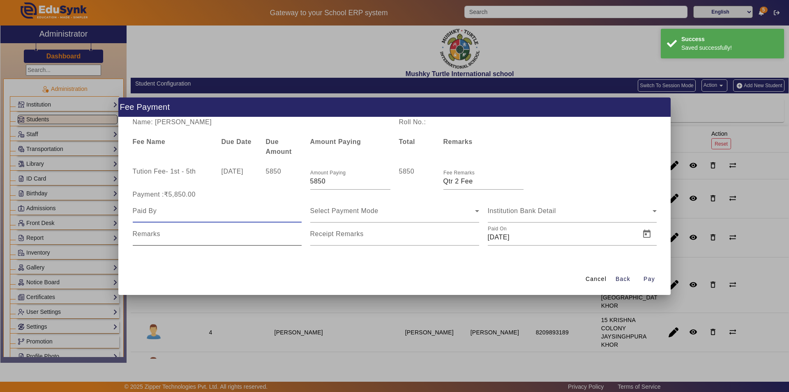
type input "Parents"
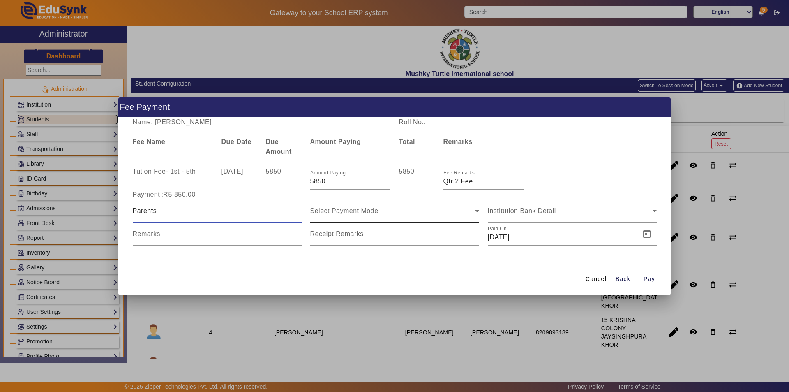
click at [344, 212] on span "Select Payment Mode" at bounding box center [344, 210] width 68 height 7
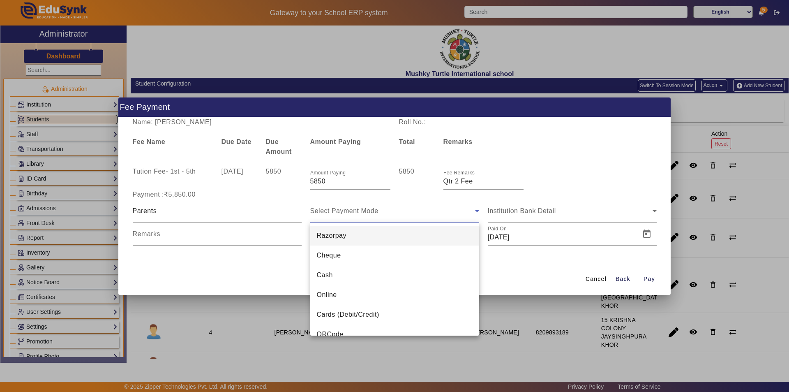
click at [369, 276] on mat-option "Cash" at bounding box center [394, 275] width 169 height 20
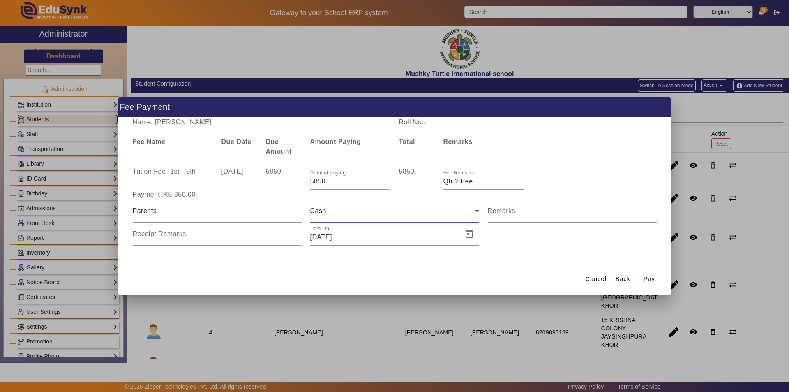
click at [397, 211] on div "Cash" at bounding box center [392, 211] width 165 height 10
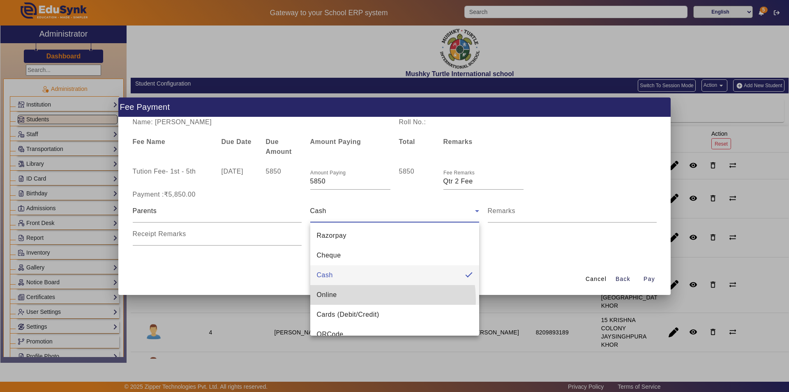
click at [357, 300] on mat-option "Online" at bounding box center [394, 295] width 169 height 20
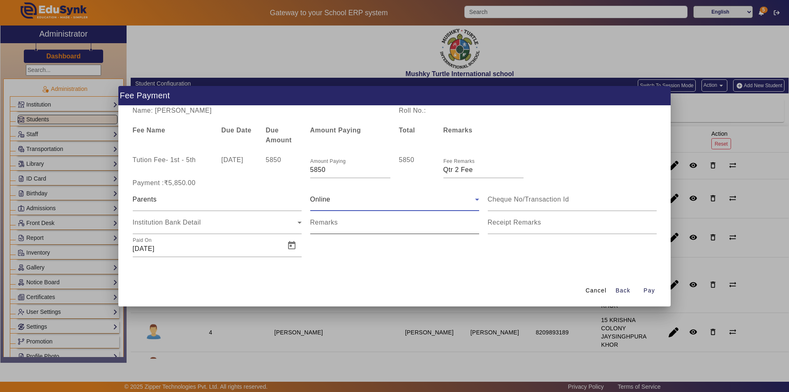
click at [341, 226] on input "Remarks" at bounding box center [394, 226] width 169 height 10
type input "Qtr 2 Fee"
click at [518, 225] on mat-label "Receipt Remarks" at bounding box center [514, 222] width 53 height 7
click at [518, 225] on input "Receipt Remarks" at bounding box center [572, 226] width 169 height 10
click at [521, 227] on input "Receipt Remarks" at bounding box center [572, 226] width 169 height 10
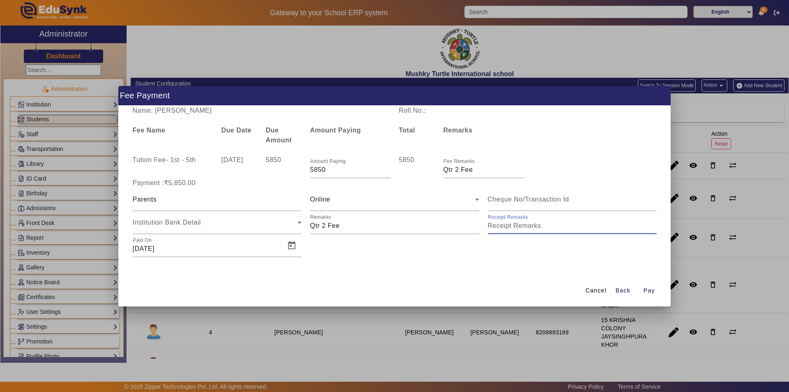
type input "Qtr 2 Fee"
click at [292, 245] on span "Open calendar" at bounding box center [292, 246] width 20 height 20
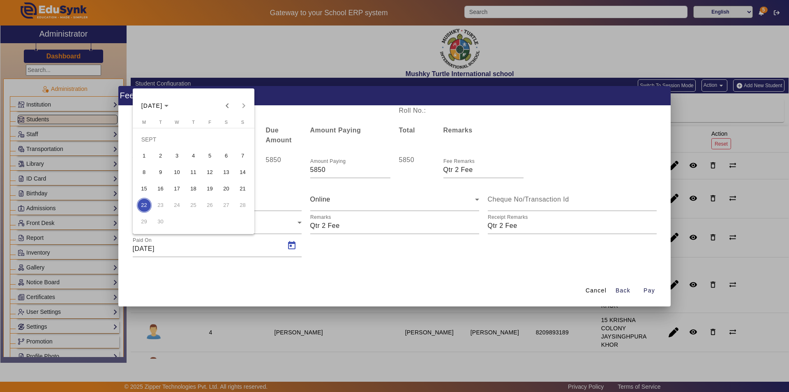
click at [193, 155] on span "4" at bounding box center [193, 155] width 15 height 15
type input "04/09/2025"
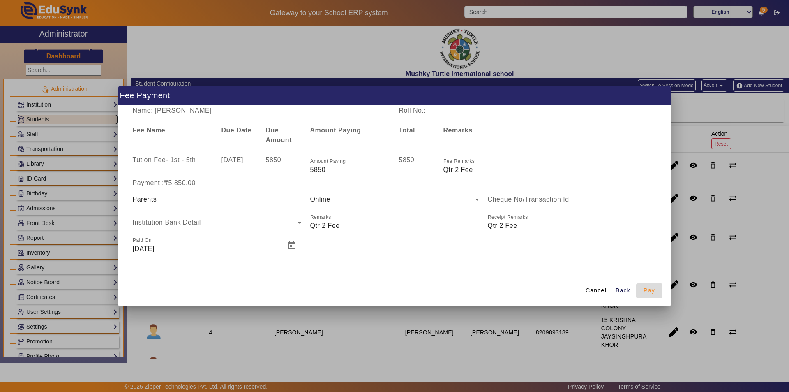
click at [654, 289] on span "Pay" at bounding box center [650, 290] width 12 height 9
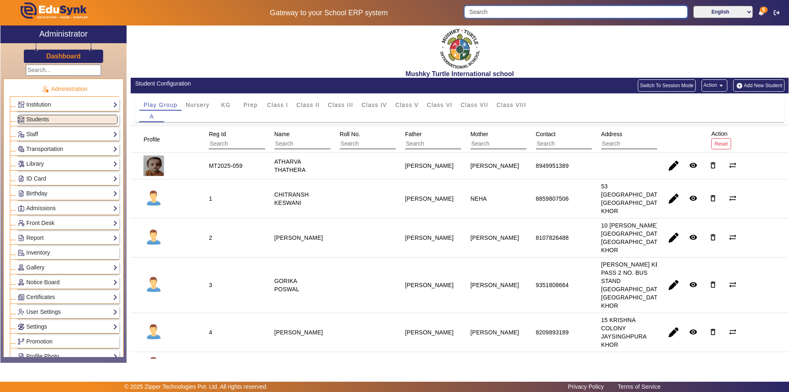
click at [483, 9] on input "Search" at bounding box center [575, 12] width 223 height 12
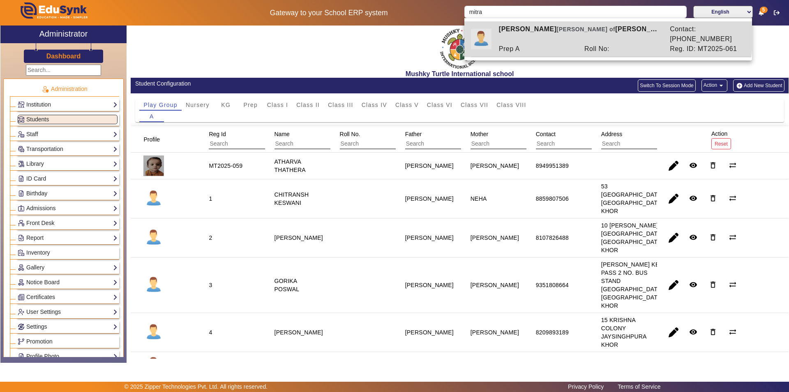
click at [562, 32] on span "[PERSON_NAME] of" at bounding box center [586, 29] width 59 height 7
type input "[PERSON_NAME]"
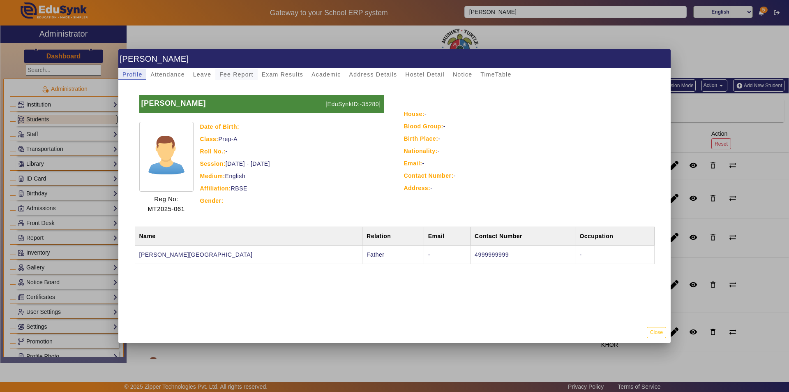
click at [229, 74] on span "Fee Report" at bounding box center [236, 75] width 34 height 6
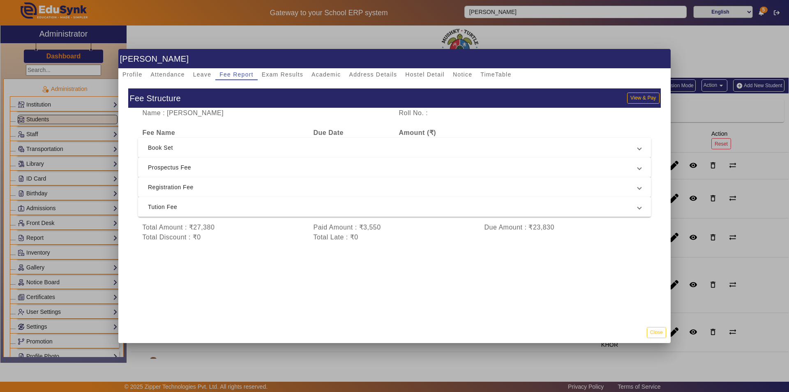
click at [306, 203] on span "Tution Fee" at bounding box center [393, 207] width 490 height 10
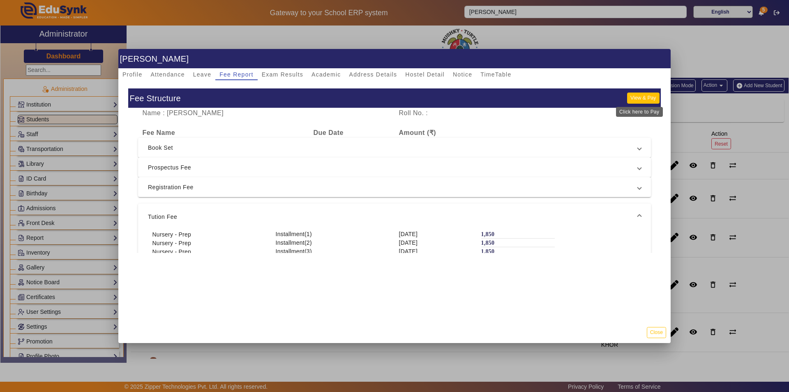
click at [630, 99] on button "View & Pay" at bounding box center [643, 97] width 32 height 11
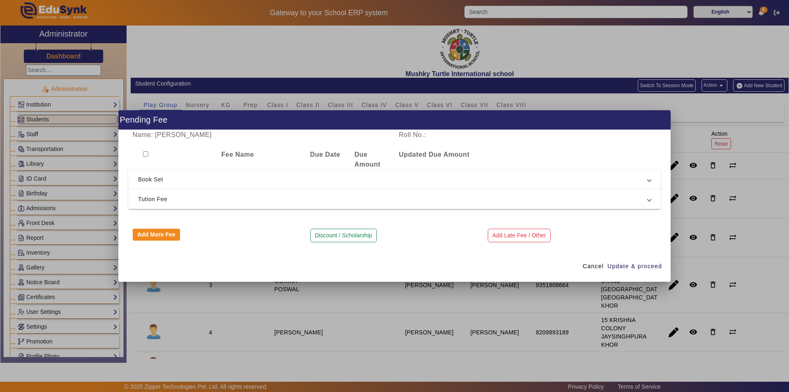
click at [435, 201] on span "Tution Fee" at bounding box center [393, 199] width 510 height 10
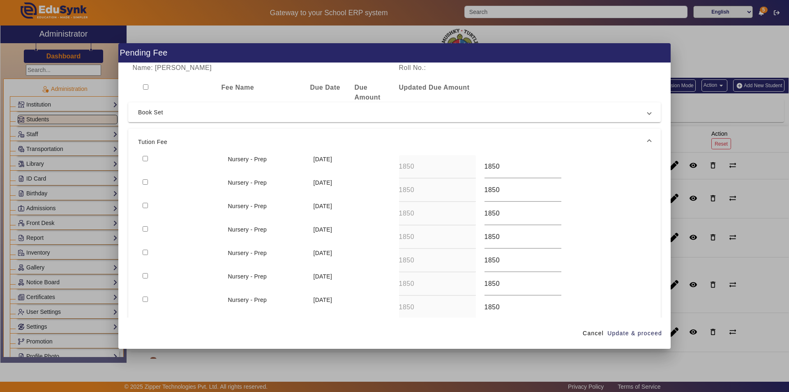
click at [143, 231] on input "checkbox" at bounding box center [145, 228] width 5 height 5
checkbox input "true"
click at [633, 334] on span "Update & proceed" at bounding box center [635, 333] width 55 height 9
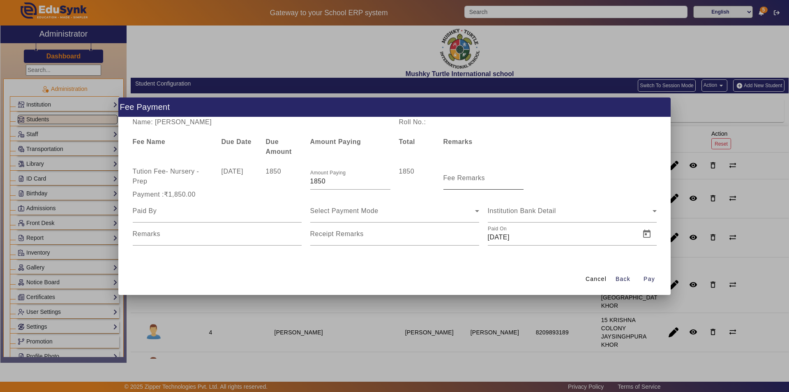
click at [471, 181] on mat-label "Fee Remarks" at bounding box center [465, 177] width 42 height 7
click at [471, 181] on input "Fee Remarks" at bounding box center [484, 181] width 80 height 10
type input "Aug month fee"
click at [216, 214] on input at bounding box center [217, 211] width 169 height 10
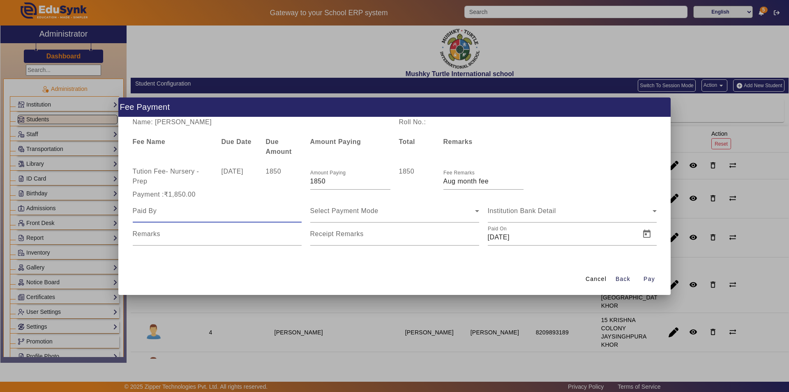
type input "Parents"
click at [361, 211] on span "Select Payment Mode" at bounding box center [344, 210] width 68 height 7
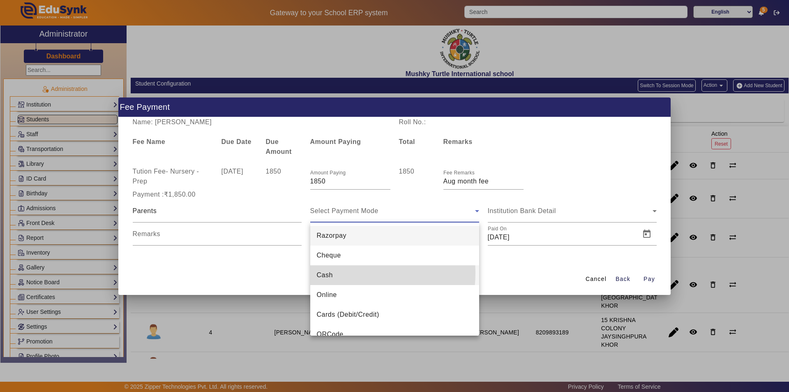
click at [341, 273] on mat-option "Cash" at bounding box center [394, 275] width 169 height 20
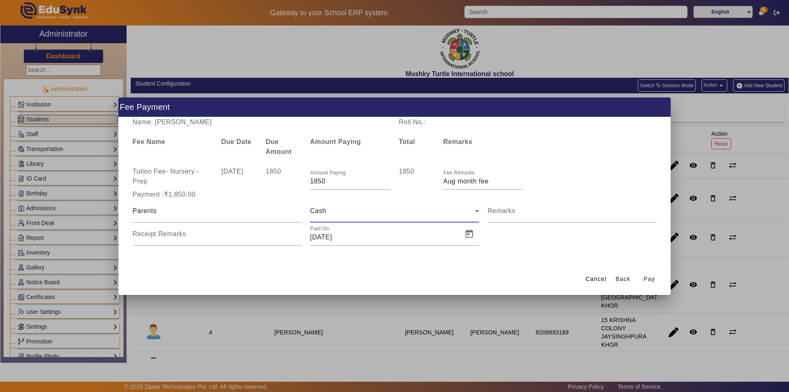
click at [381, 212] on div "Cash" at bounding box center [392, 211] width 165 height 10
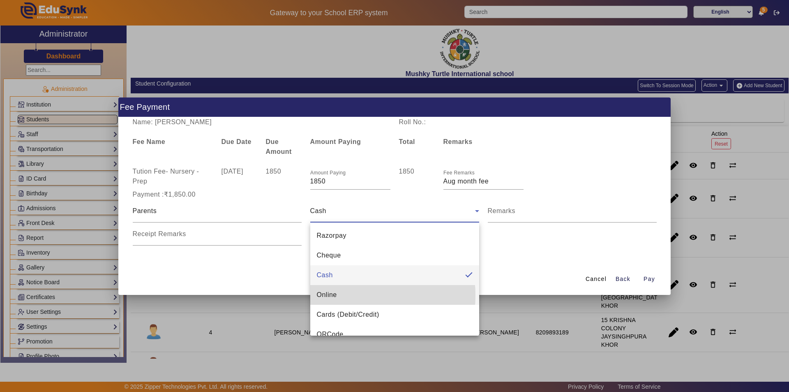
click at [347, 295] on mat-option "Online" at bounding box center [394, 295] width 169 height 20
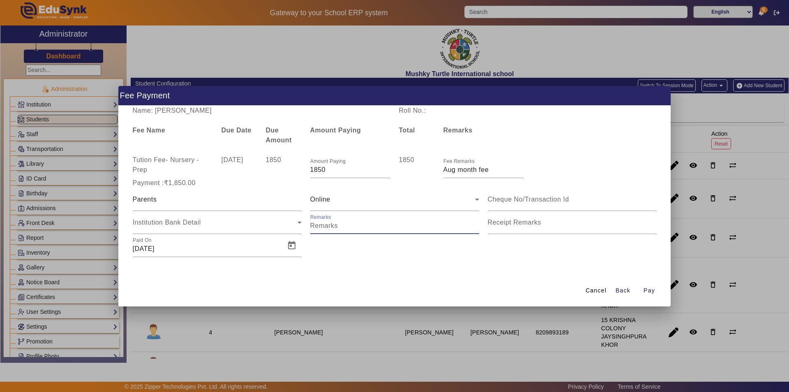
click at [351, 225] on input "Remarks" at bounding box center [394, 226] width 169 height 10
type input "Aug month fee paid"
drag, startPoint x: 527, startPoint y: 227, endPoint x: 524, endPoint y: 231, distance: 4.7
click at [527, 227] on input "Receipt Remarks" at bounding box center [572, 226] width 169 height 10
type input "Aug month fee paid"
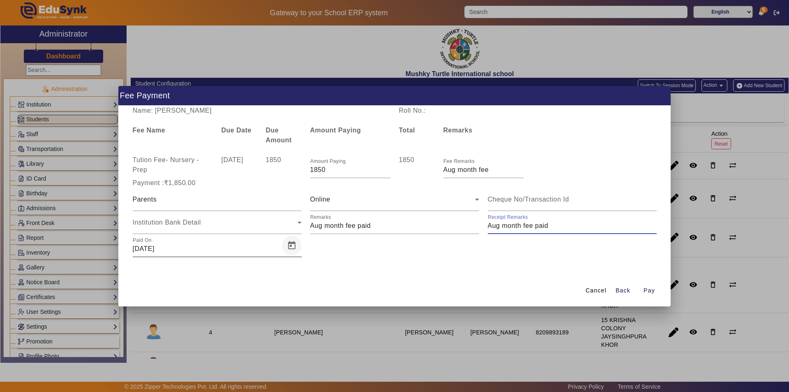
click at [289, 245] on span "Open calendar" at bounding box center [292, 246] width 20 height 20
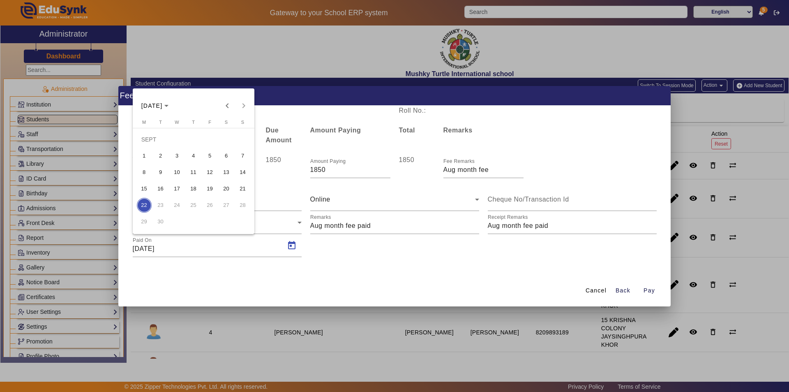
click at [229, 157] on span "6" at bounding box center [226, 155] width 15 height 15
type input "06/09/2025"
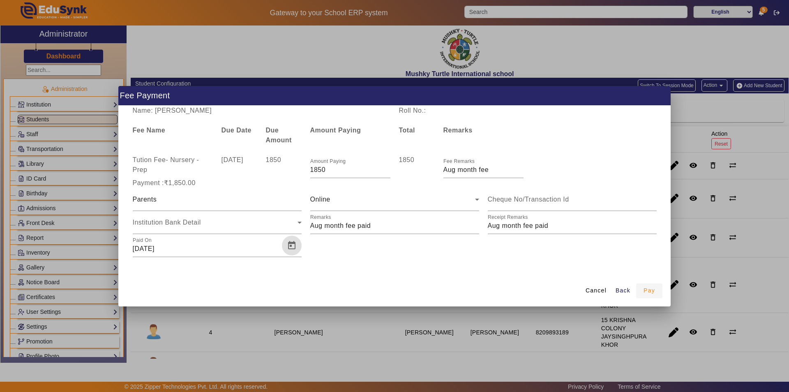
click at [654, 291] on span "Pay" at bounding box center [650, 290] width 12 height 9
click at [647, 289] on span "Pay" at bounding box center [650, 290] width 12 height 9
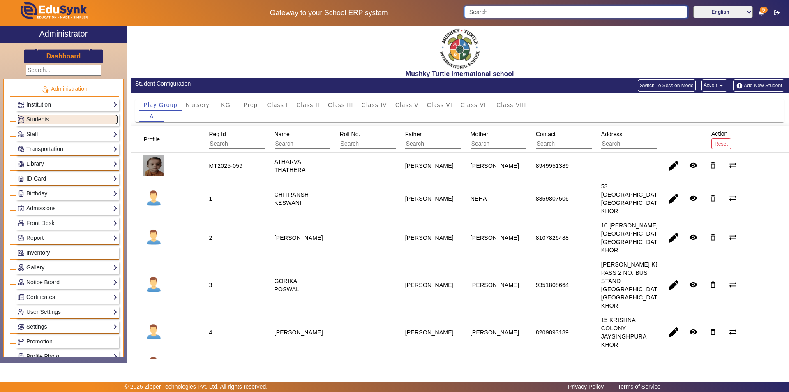
click at [507, 12] on input "Search" at bounding box center [575, 12] width 223 height 12
type input "v"
type input "g"
type input "kavya"
click at [671, 13] on input "kavya" at bounding box center [575, 12] width 222 height 12
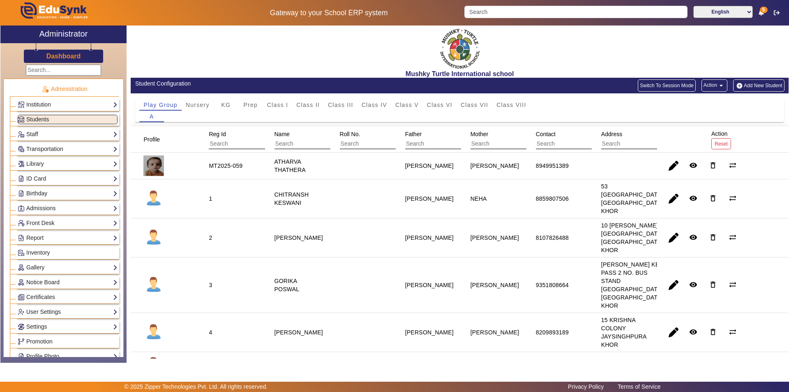
click at [561, 53] on div "Mushky Turtle International school" at bounding box center [460, 51] width 658 height 52
click at [343, 104] on span "Class III" at bounding box center [340, 105] width 25 height 6
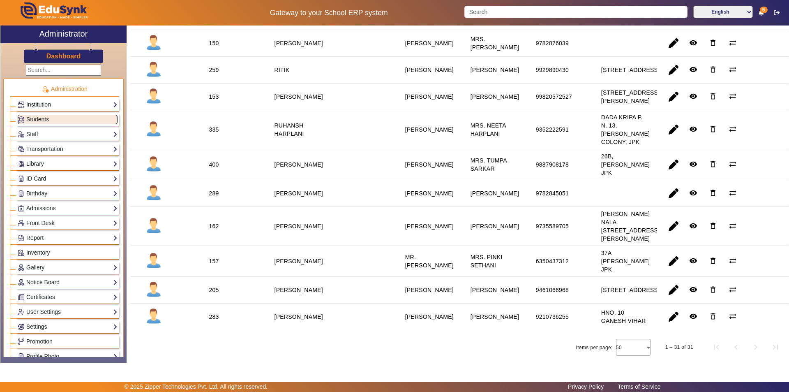
scroll to position [807, 0]
click at [606, 286] on div "[STREET_ADDRESS]" at bounding box center [630, 290] width 58 height 8
click at [689, 285] on mat-icon "remove_red_eye" at bounding box center [693, 289] width 8 height 8
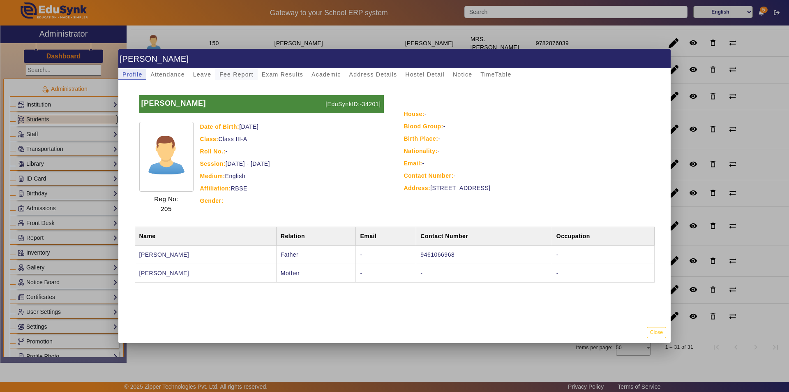
click at [229, 73] on span "Fee Report" at bounding box center [236, 75] width 34 height 6
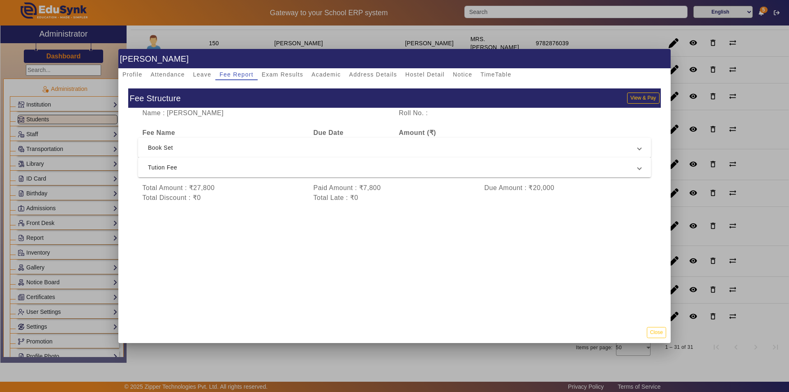
click at [262, 167] on span "Tution Fee" at bounding box center [393, 167] width 490 height 10
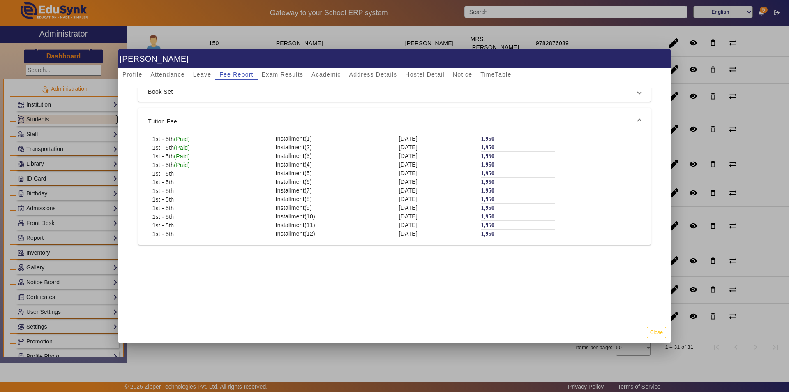
scroll to position [0, 0]
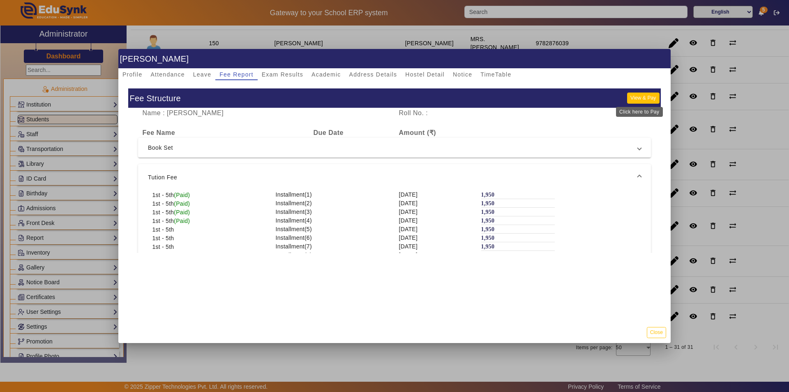
click at [638, 95] on button "View & Pay" at bounding box center [643, 97] width 32 height 11
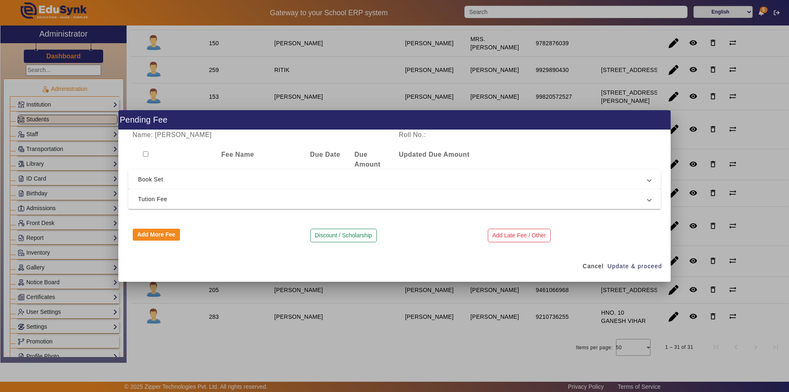
click at [328, 196] on span "Tution Fee" at bounding box center [393, 199] width 510 height 10
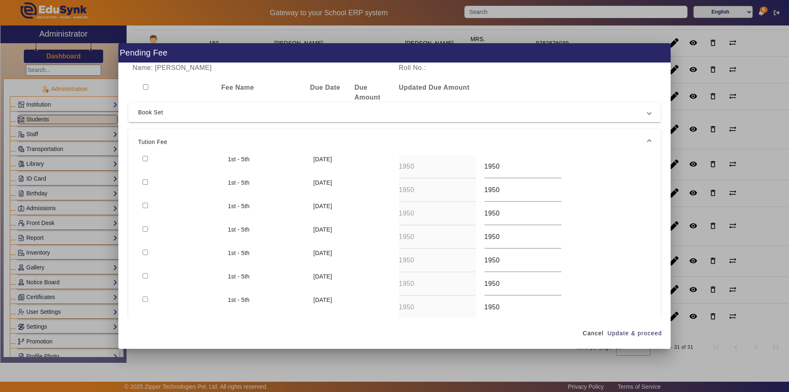
click at [143, 159] on input "checkbox" at bounding box center [145, 158] width 5 height 5
checkbox input "true"
click at [146, 182] on input "checkbox" at bounding box center [145, 181] width 5 height 5
checkbox input "true"
click at [146, 206] on input "checkbox" at bounding box center [145, 205] width 5 height 5
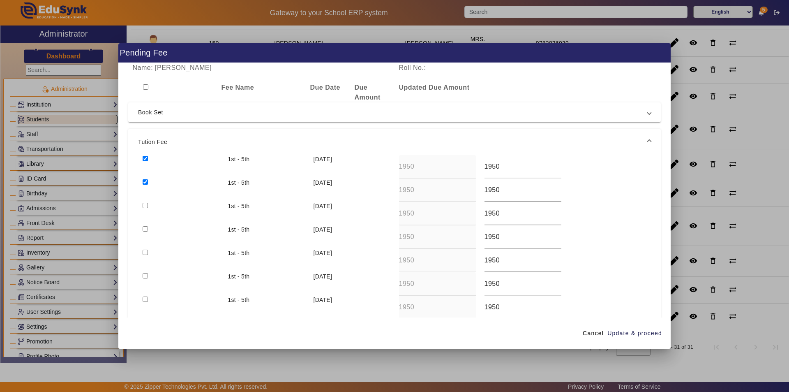
checkbox input "true"
click at [630, 334] on span "Update & proceed" at bounding box center [635, 333] width 55 height 9
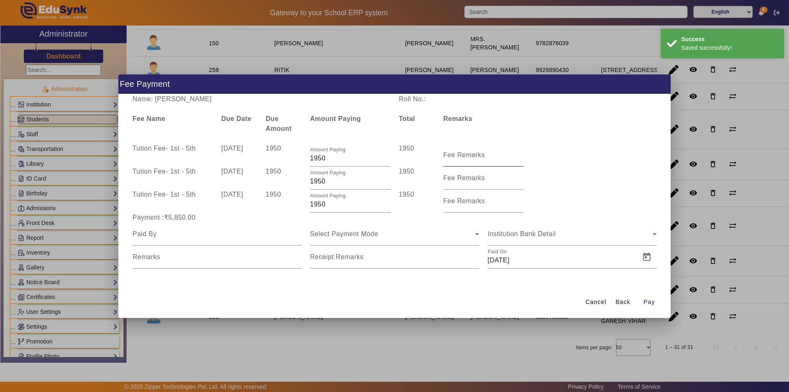
click at [465, 157] on mat-label "Fee Remarks" at bounding box center [465, 154] width 42 height 7
click at [465, 157] on input "Fee Remarks" at bounding box center [484, 158] width 80 height 10
type input "Aug month fee"
click at [463, 182] on input "Fee Remarks" at bounding box center [484, 181] width 80 height 10
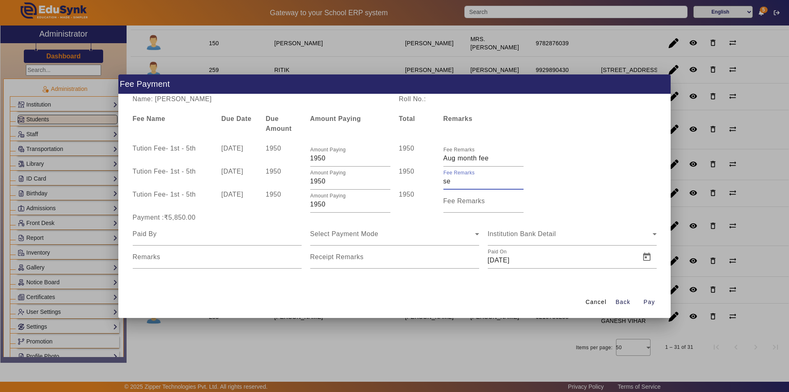
type input "s"
type input "Sep Month Fee"
type input "Oct Month Fee"
click at [271, 233] on input at bounding box center [217, 234] width 169 height 10
type input "Parents"
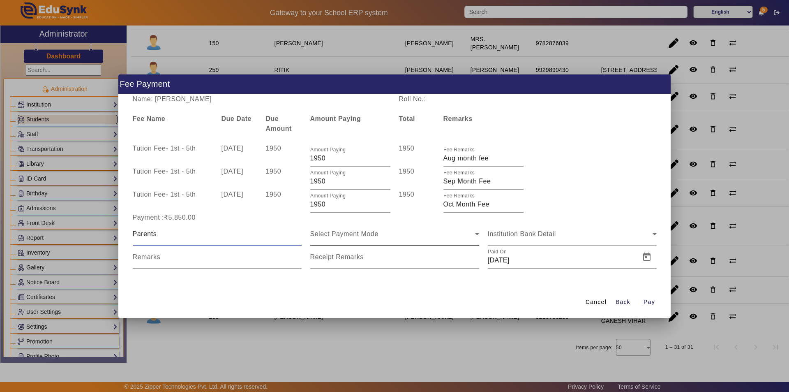
click at [350, 232] on span "Select Payment Mode" at bounding box center [344, 233] width 68 height 7
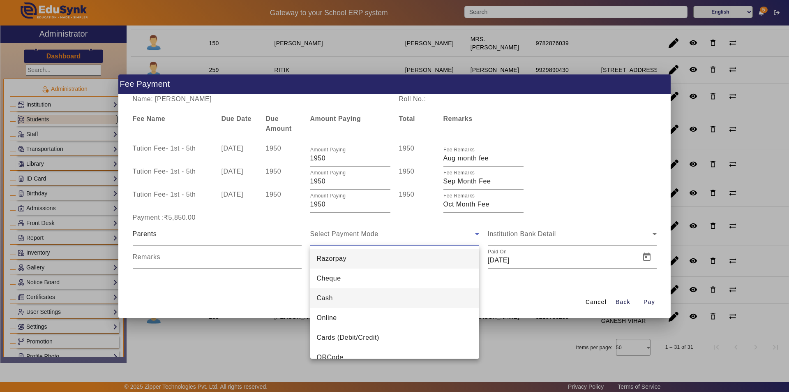
click at [368, 301] on mat-option "Cash" at bounding box center [394, 298] width 169 height 20
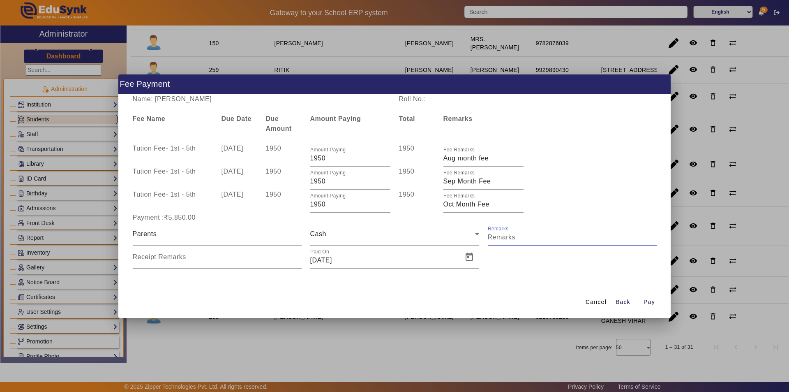
click at [526, 236] on input "Remarks" at bounding box center [572, 237] width 169 height 10
drag, startPoint x: 568, startPoint y: 238, endPoint x: 485, endPoint y: 244, distance: 83.7
click at [485, 244] on div "Remarks" at bounding box center [572, 233] width 178 height 23
type input "Aug to Oct Month Fee"
click at [236, 261] on input "Receipt Remarks" at bounding box center [217, 260] width 169 height 10
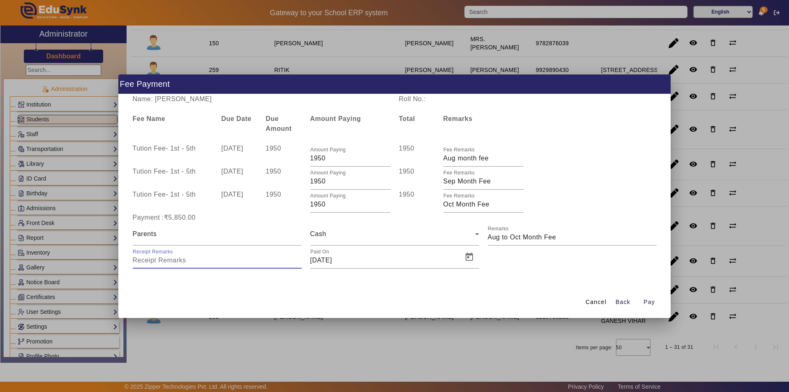
paste input "Aug to Oct Month Fee"
type input "Aug to Oct Month Fee"
click at [473, 254] on span "Open calendar" at bounding box center [470, 257] width 20 height 20
click at [408, 166] on span "6" at bounding box center [404, 167] width 15 height 15
type input "06/09/2025"
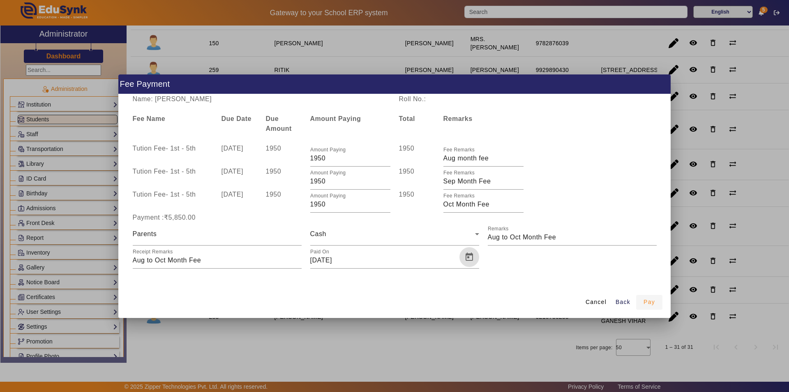
click at [647, 300] on span "Pay" at bounding box center [650, 302] width 12 height 9
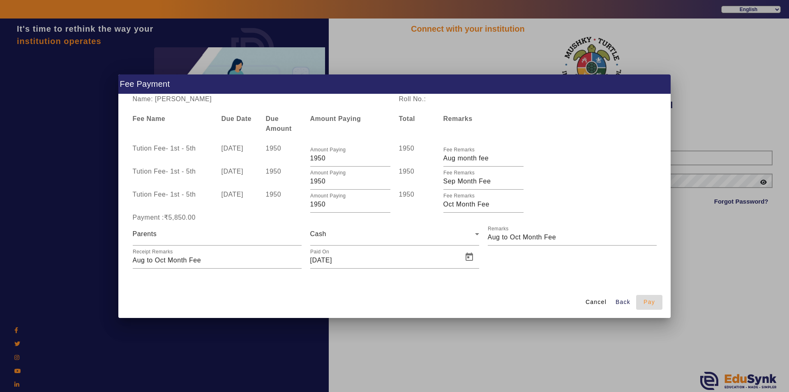
click at [651, 304] on span "Pay" at bounding box center [650, 302] width 12 height 9
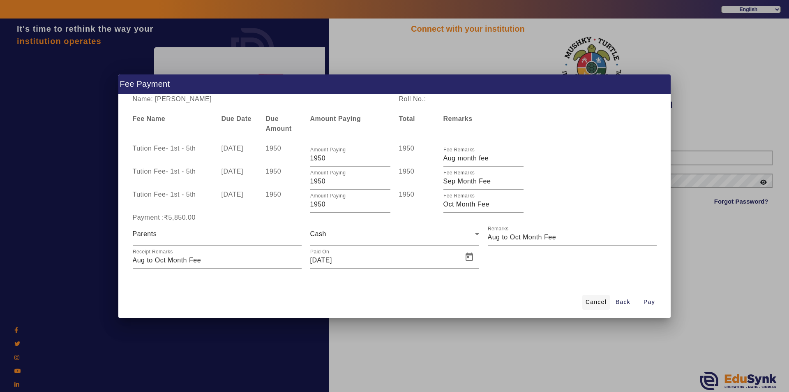
drag, startPoint x: 606, startPoint y: 303, endPoint x: 587, endPoint y: 304, distance: 18.5
click at [587, 304] on span "Cancel" at bounding box center [596, 302] width 21 height 9
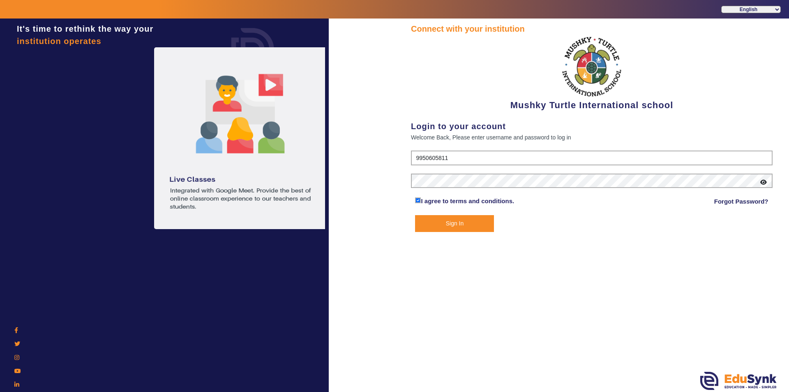
click at [473, 225] on button "Sign In" at bounding box center [454, 223] width 79 height 17
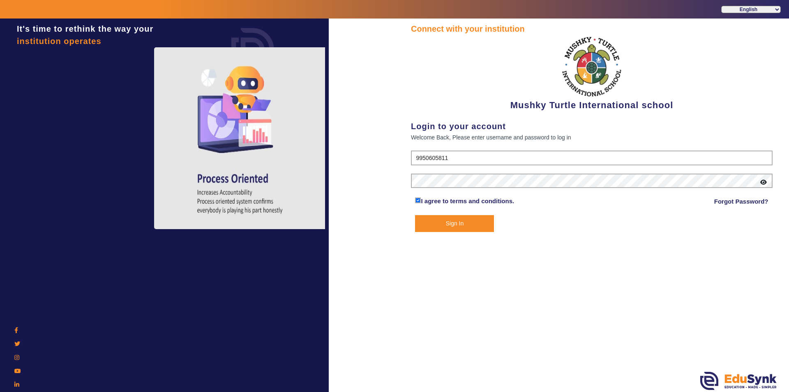
click at [456, 222] on button "Sign In" at bounding box center [454, 223] width 79 height 17
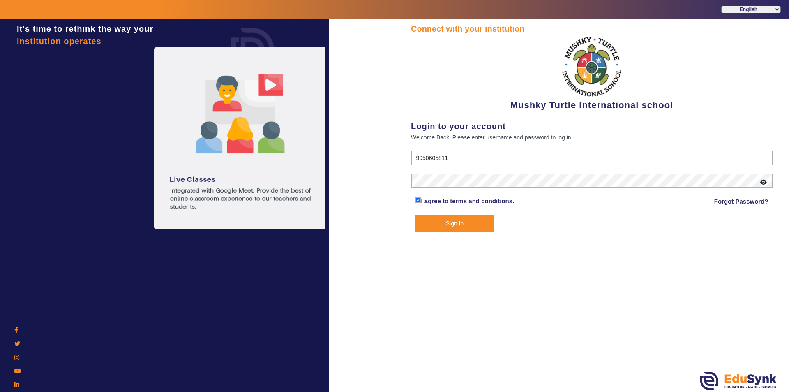
click at [460, 222] on button "Sign In" at bounding box center [454, 223] width 79 height 17
drag, startPoint x: 460, startPoint y: 222, endPoint x: 457, endPoint y: 215, distance: 7.6
click at [460, 221] on button "Sign In" at bounding box center [454, 223] width 79 height 17
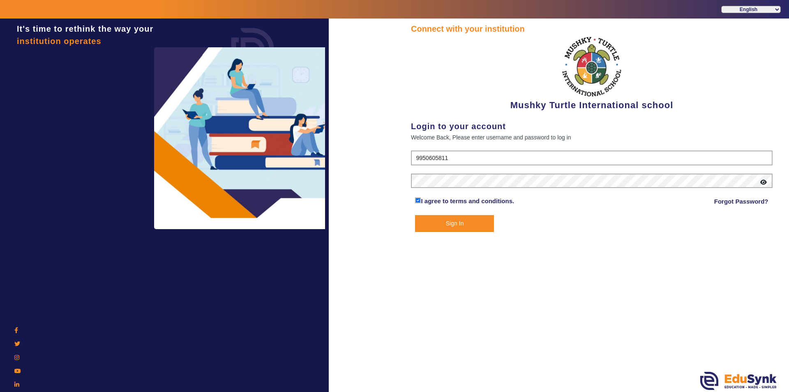
click at [444, 220] on button "Sign In" at bounding box center [454, 223] width 79 height 17
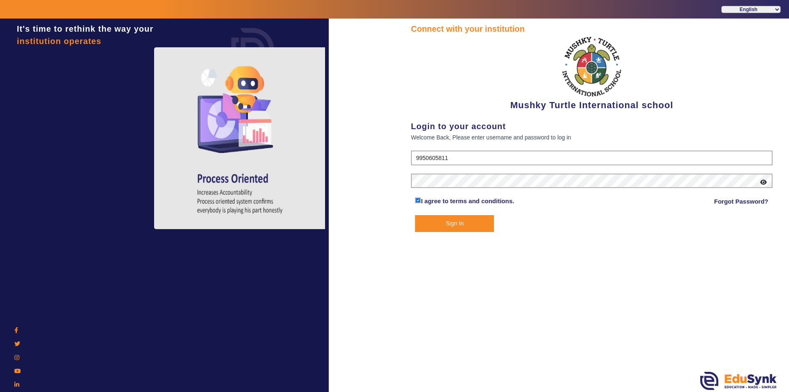
click at [541, 227] on div "Sign In" at bounding box center [592, 223] width 362 height 17
type input "9950605811"
click at [457, 218] on button "Sign In" at bounding box center [454, 223] width 79 height 17
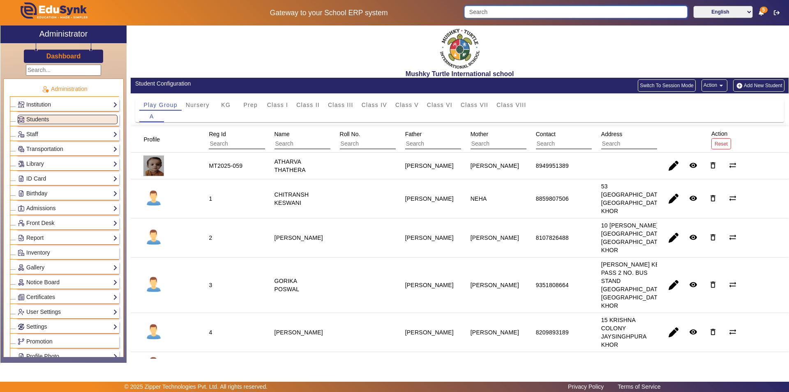
click at [517, 11] on input "Search" at bounding box center [575, 12] width 223 height 12
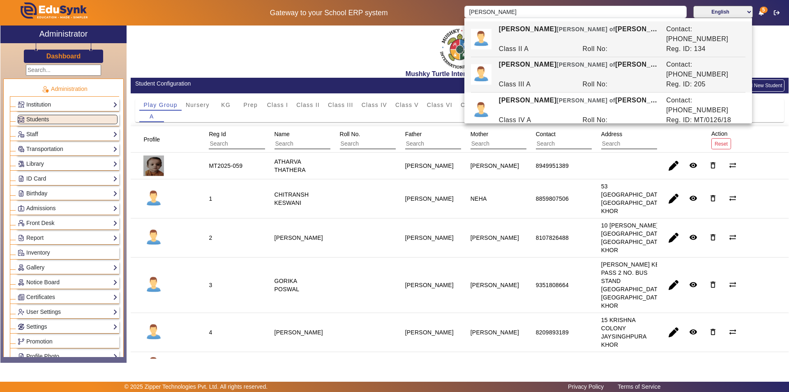
click at [533, 60] on div "VANSH GUPTA Ward of KAMLESH KUMAR GUPTA" at bounding box center [577, 70] width 167 height 20
type input "[PERSON_NAME]"
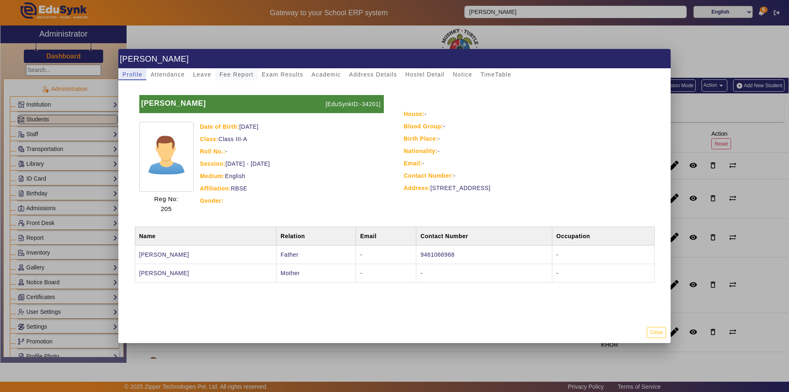
click at [239, 76] on span "Fee Report" at bounding box center [236, 75] width 34 height 6
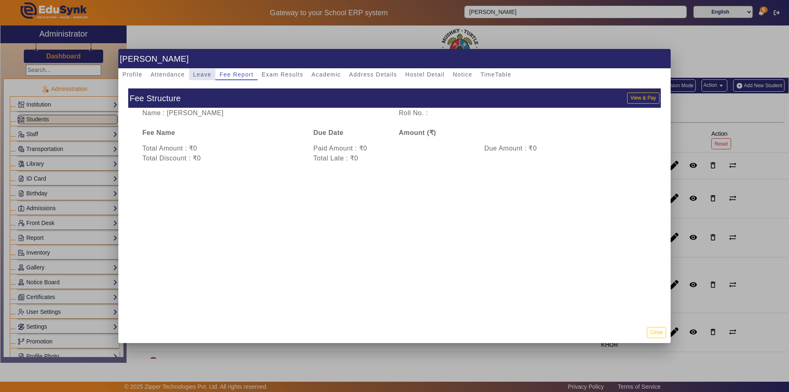
click at [204, 79] on span "Leave" at bounding box center [202, 75] width 18 height 12
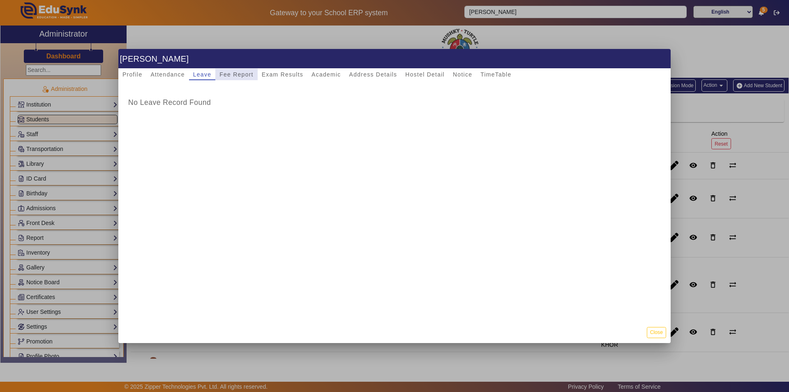
click at [241, 70] on span "Fee Report" at bounding box center [236, 75] width 34 height 12
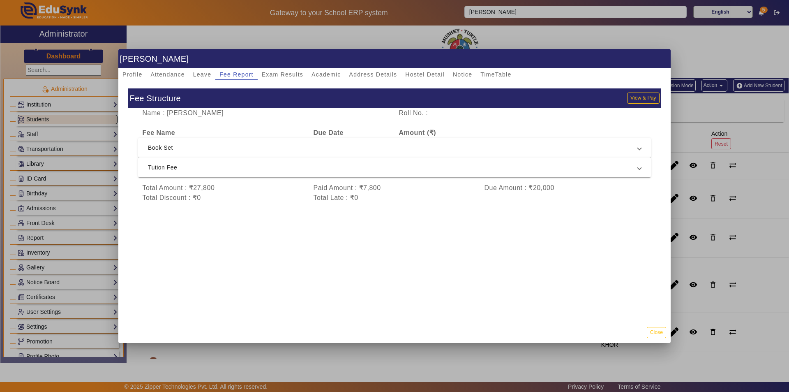
click at [225, 167] on span "Tution Fee" at bounding box center [393, 167] width 490 height 10
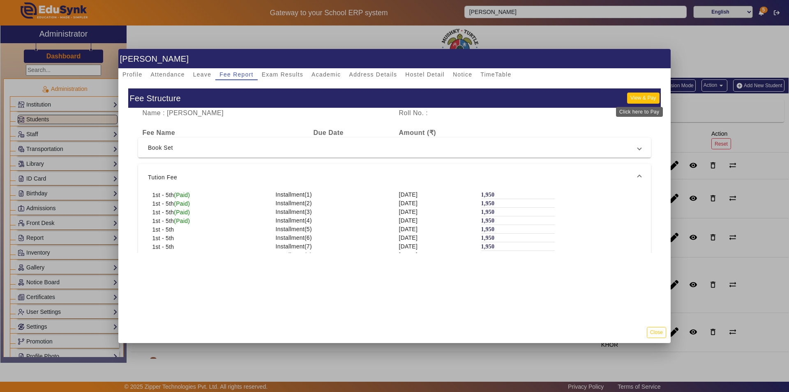
click at [639, 97] on button "View & Pay" at bounding box center [643, 97] width 32 height 11
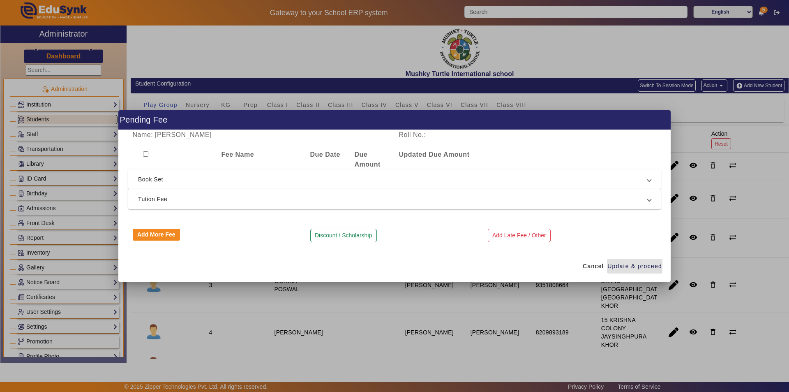
click at [198, 199] on span "Tution Fee" at bounding box center [393, 199] width 510 height 10
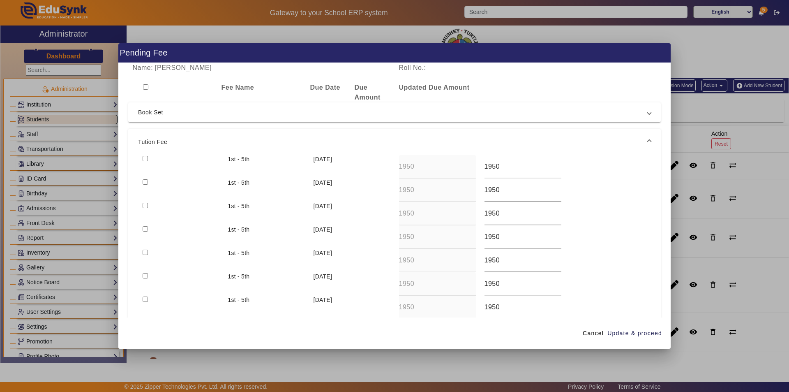
drag, startPoint x: 144, startPoint y: 158, endPoint x: 139, endPoint y: 179, distance: 21.1
click at [145, 159] on input "checkbox" at bounding box center [145, 158] width 5 height 5
checkbox input "true"
click at [146, 185] on div at bounding box center [180, 189] width 85 height 23
click at [145, 182] on input "checkbox" at bounding box center [145, 181] width 5 height 5
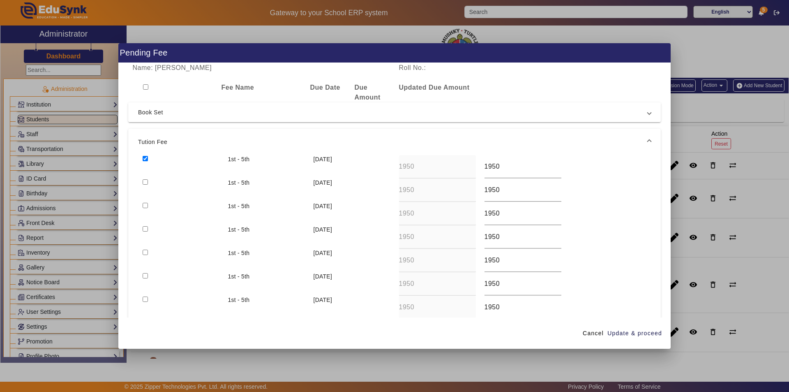
checkbox input "true"
click at [146, 203] on input "checkbox" at bounding box center [145, 205] width 5 height 5
checkbox input "true"
click at [622, 335] on span "Update & proceed" at bounding box center [635, 333] width 55 height 9
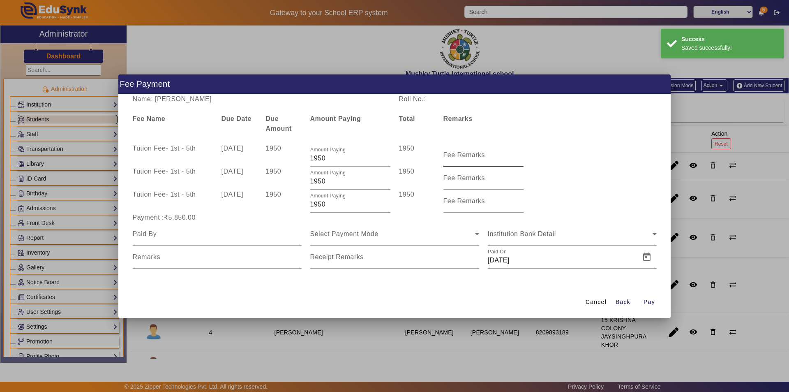
click at [486, 161] on input "Fee Remarks" at bounding box center [484, 158] width 80 height 10
type input "Aug month fee"
click at [478, 183] on input "Fee Remarks" at bounding box center [484, 181] width 80 height 10
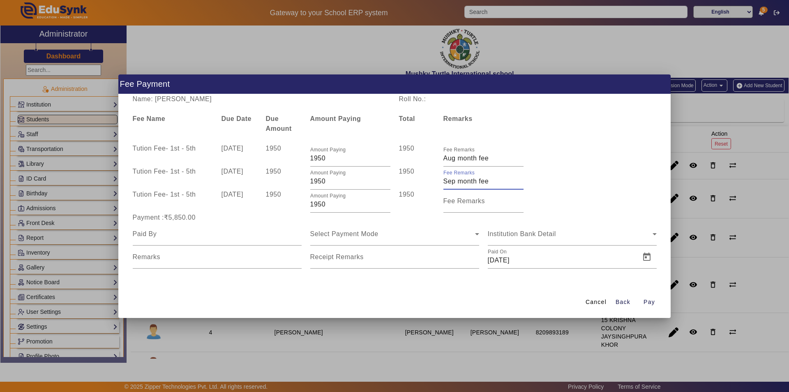
type input "Sep month fee"
type input "Oct month fee"
click at [239, 238] on input at bounding box center [217, 234] width 169 height 10
type input "Parents"
click at [353, 237] on span "Select Payment Mode" at bounding box center [344, 233] width 68 height 7
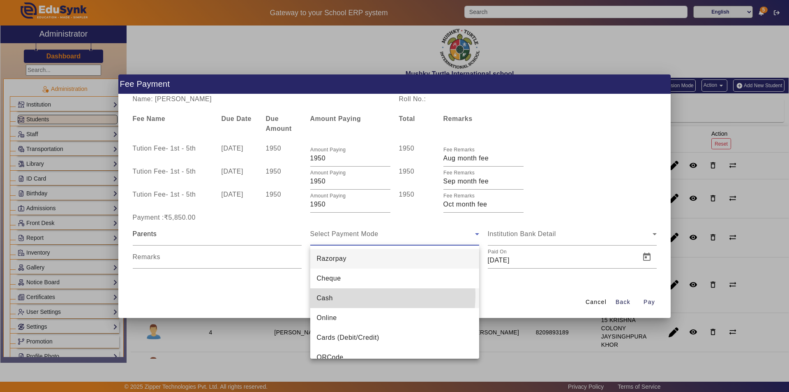
click at [337, 295] on mat-option "Cash" at bounding box center [394, 298] width 169 height 20
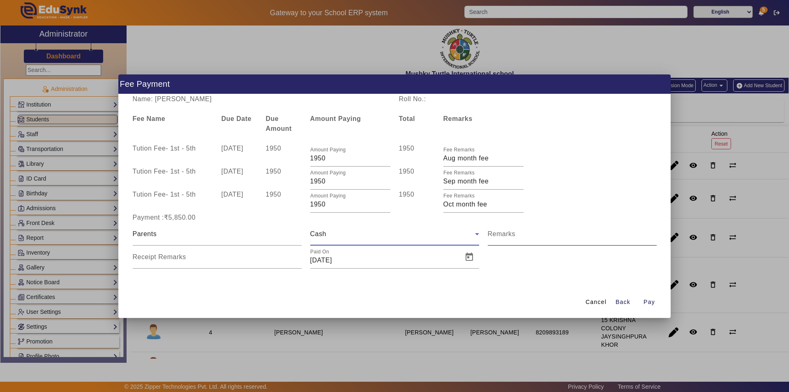
click at [510, 236] on mat-label "Remarks" at bounding box center [502, 233] width 28 height 7
click at [510, 236] on input "Remarks" at bounding box center [572, 237] width 169 height 10
type input "Aug to Oct Month Fee"
click at [220, 261] on input "Receipt Remarks" at bounding box center [217, 260] width 169 height 10
click at [556, 236] on input "Remarks" at bounding box center [572, 237] width 169 height 10
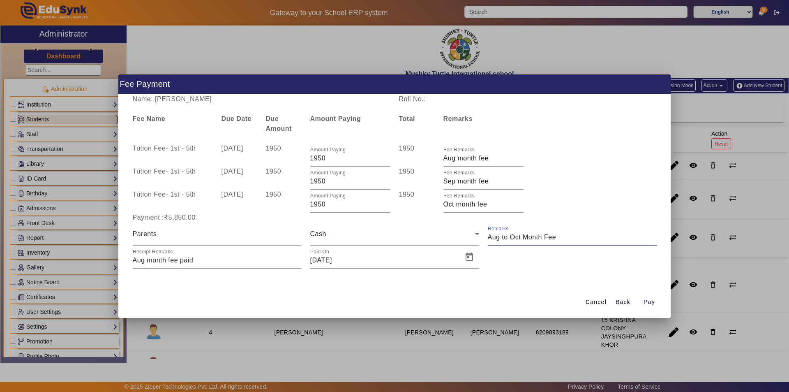
drag, startPoint x: 556, startPoint y: 236, endPoint x: 489, endPoint y: 239, distance: 67.1
click at [489, 239] on input "Remarks" at bounding box center [572, 237] width 169 height 10
drag, startPoint x: 205, startPoint y: 258, endPoint x: 88, endPoint y: 266, distance: 117.1
click at [88, 266] on div "Fee Payment Name: VANSH GUPTA Roll No.: Fee Name Due Date Due Amount Amount Pay…" at bounding box center [394, 196] width 789 height 392
paste input "Aug to Oct Month Fee"
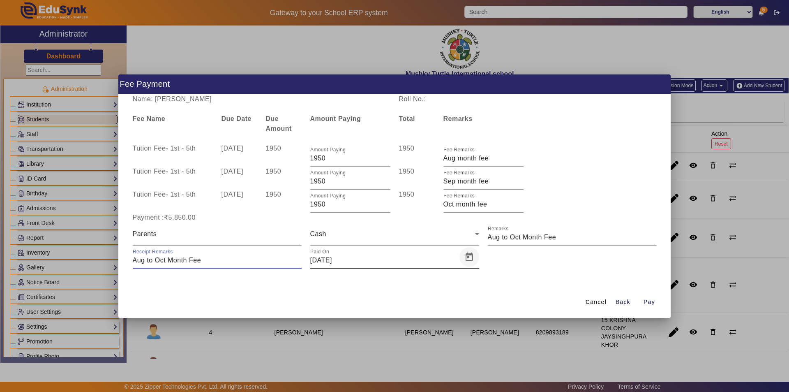
type input "Aug to Oct Month Fee"
click at [473, 258] on span "Open calendar" at bounding box center [470, 257] width 20 height 20
click at [405, 162] on span "6" at bounding box center [404, 167] width 15 height 15
type input "06/09/2025"
click at [647, 302] on span "Pay" at bounding box center [650, 302] width 12 height 9
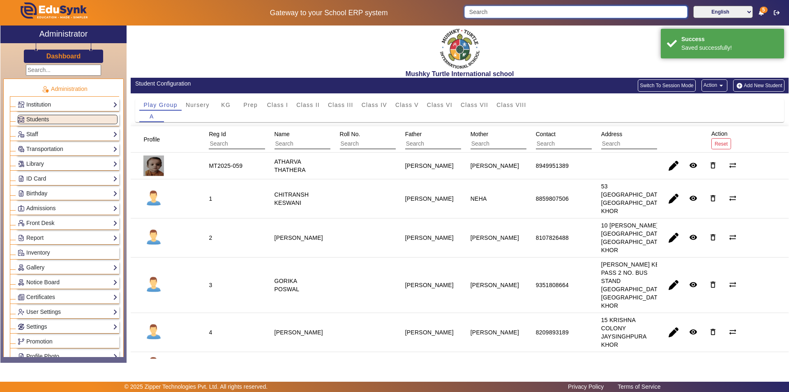
click at [489, 12] on input "Search" at bounding box center [575, 12] width 223 height 12
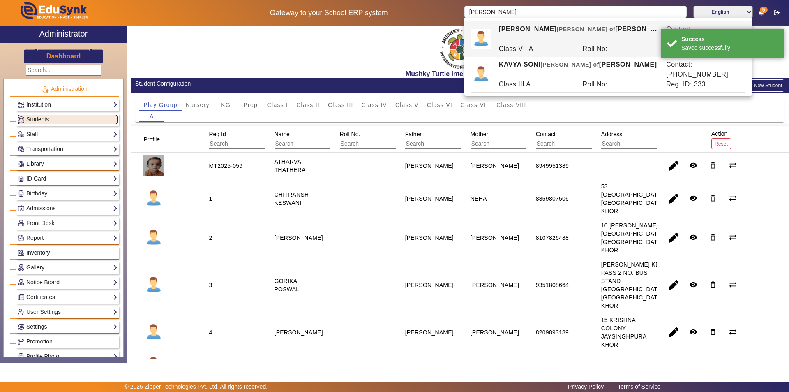
click at [557, 32] on span "[PERSON_NAME] of" at bounding box center [586, 29] width 59 height 7
type input "[PERSON_NAME]"
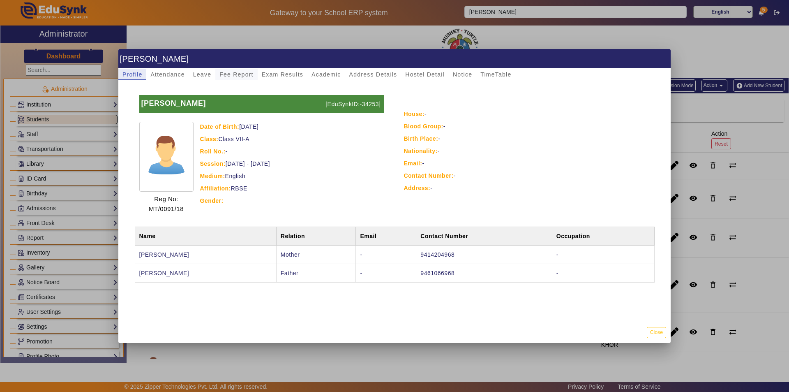
click at [238, 73] on span "Fee Report" at bounding box center [236, 75] width 34 height 6
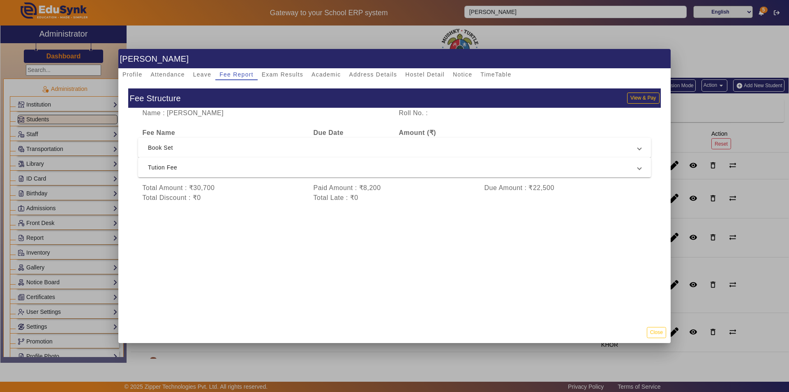
drag, startPoint x: 247, startPoint y: 171, endPoint x: 245, endPoint y: 183, distance: 12.1
click at [247, 171] on span "Tution Fee" at bounding box center [393, 167] width 490 height 10
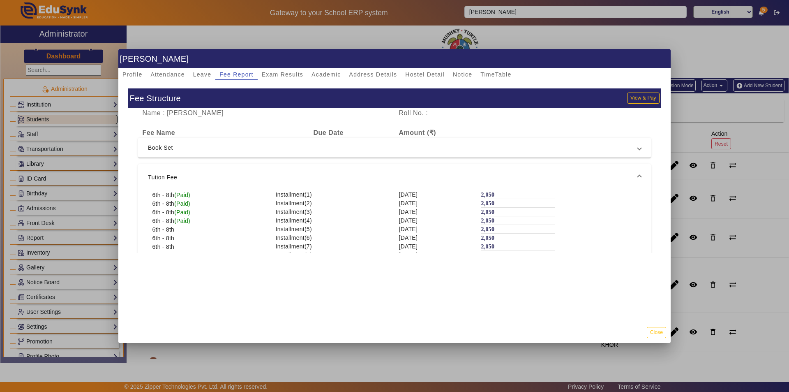
click at [277, 171] on mat-expansion-panel-header "Tution Fee" at bounding box center [394, 177] width 513 height 26
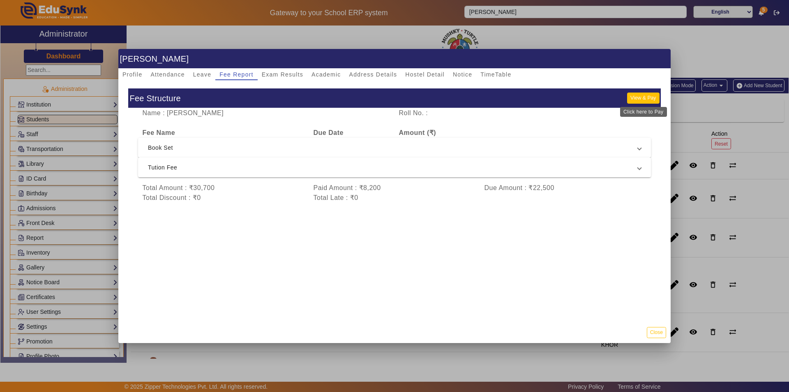
click at [640, 97] on button "View & Pay" at bounding box center [643, 97] width 32 height 11
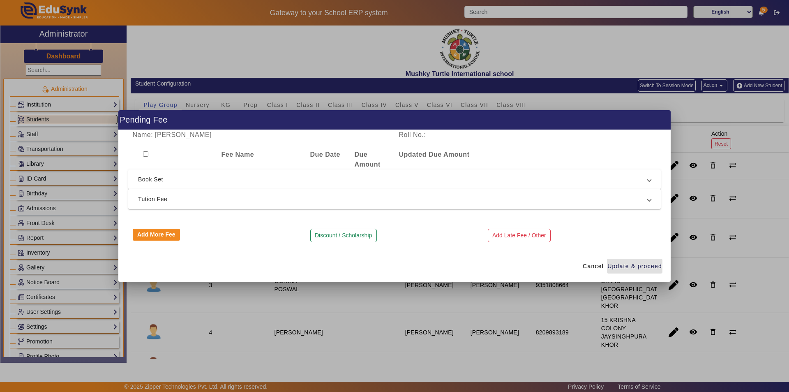
click at [370, 203] on span "Tution Fee" at bounding box center [393, 199] width 510 height 10
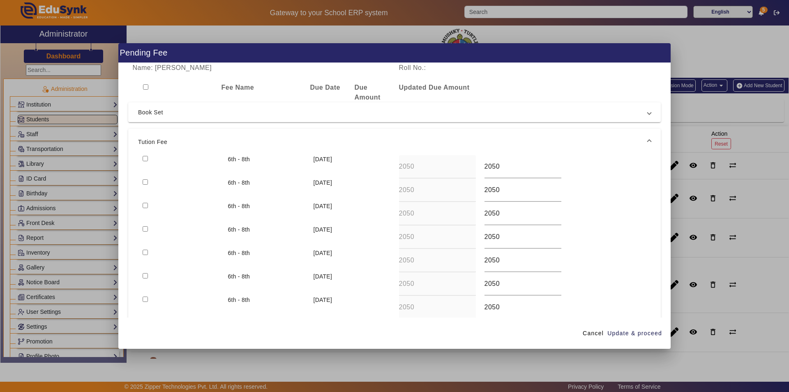
click at [145, 158] on input "checkbox" at bounding box center [145, 158] width 5 height 5
checkbox input "true"
click at [144, 181] on input "checkbox" at bounding box center [145, 181] width 5 height 5
checkbox input "true"
click at [148, 206] on div at bounding box center [180, 213] width 85 height 23
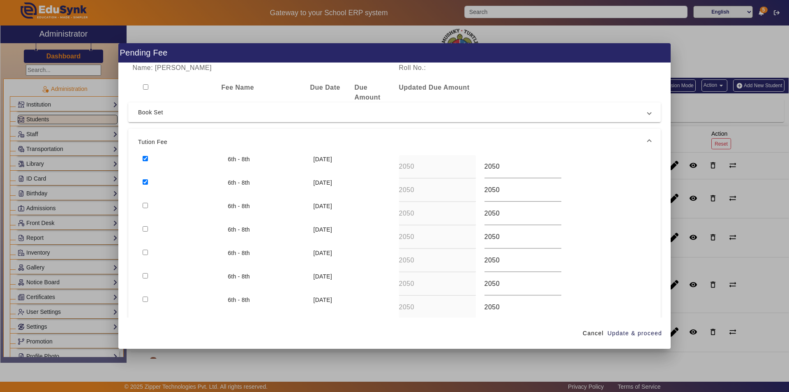
click at [144, 206] on input "checkbox" at bounding box center [145, 205] width 5 height 5
checkbox input "true"
click at [636, 333] on span "Update & proceed" at bounding box center [635, 333] width 55 height 9
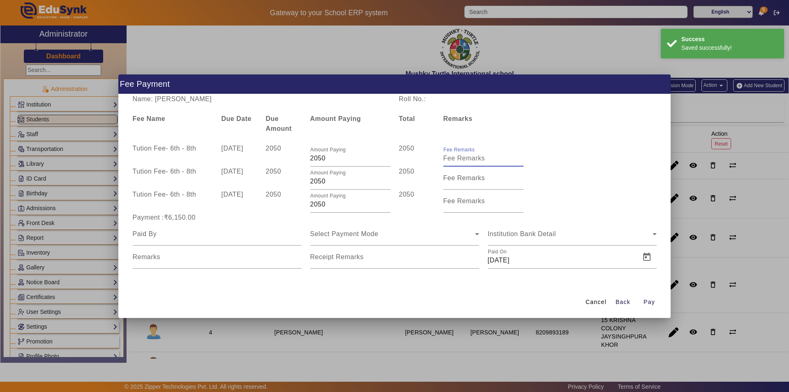
click at [455, 162] on input "Fee Remarks" at bounding box center [484, 158] width 80 height 10
type input "Aug month fee"
click at [465, 181] on mat-label "Fee Remarks" at bounding box center [465, 177] width 42 height 7
click at [465, 181] on input "Fee Remarks" at bounding box center [484, 181] width 80 height 10
type input "s"
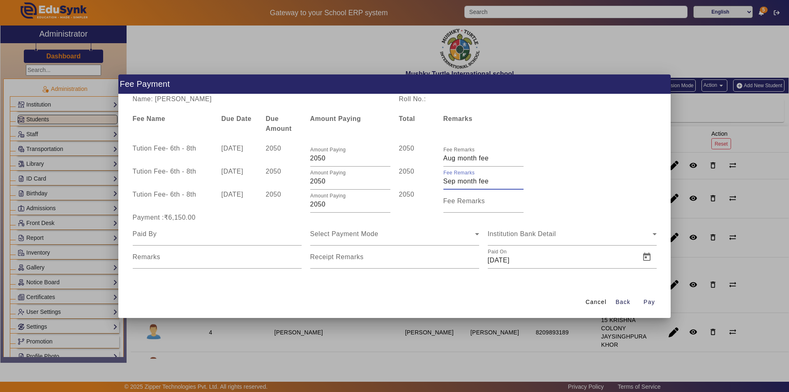
type input "Sep month fee"
type input "o"
type input "Oct month fee"
click at [206, 237] on input at bounding box center [217, 234] width 169 height 10
type input "Parents"
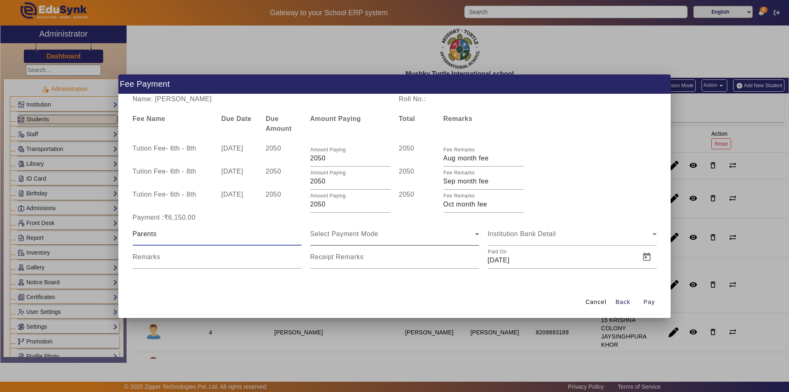
click at [347, 236] on span "Select Payment Mode" at bounding box center [344, 233] width 68 height 7
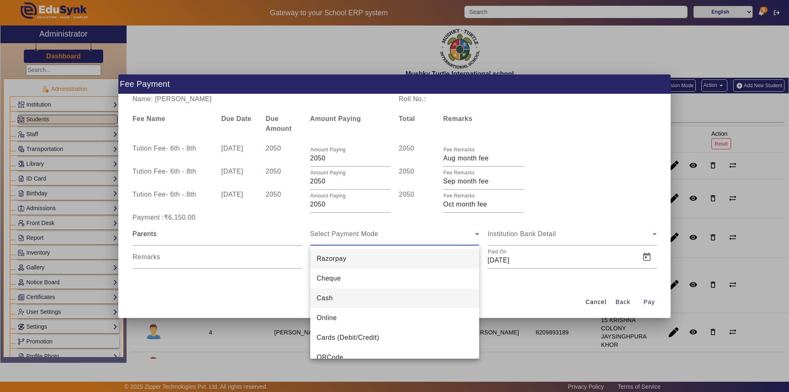
click at [345, 303] on mat-option "Cash" at bounding box center [394, 298] width 169 height 20
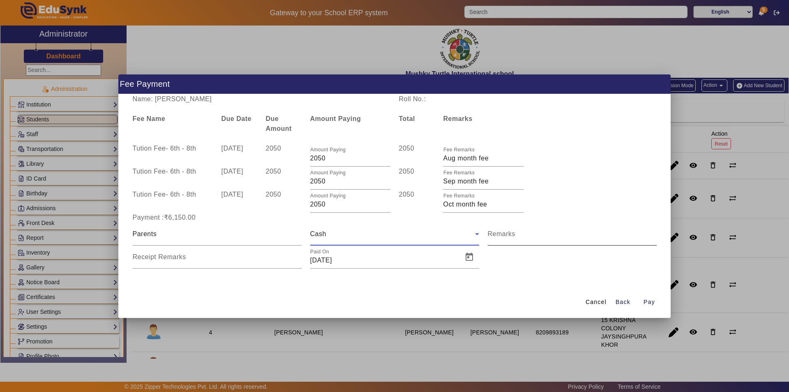
click at [531, 237] on input "Remarks" at bounding box center [572, 237] width 169 height 10
type input "Aug to Oct Month Fee"
click at [223, 259] on input "Receipt Remarks" at bounding box center [217, 260] width 169 height 10
type input "Aug to Oct Month Fee"
click at [474, 258] on span "Open calendar" at bounding box center [470, 257] width 20 height 20
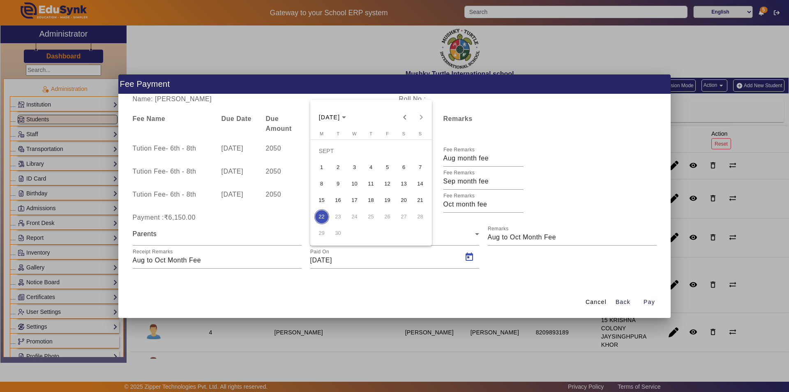
click at [407, 166] on span "6" at bounding box center [404, 167] width 15 height 15
type input "06/09/2025"
click at [652, 300] on span "Pay" at bounding box center [650, 302] width 12 height 9
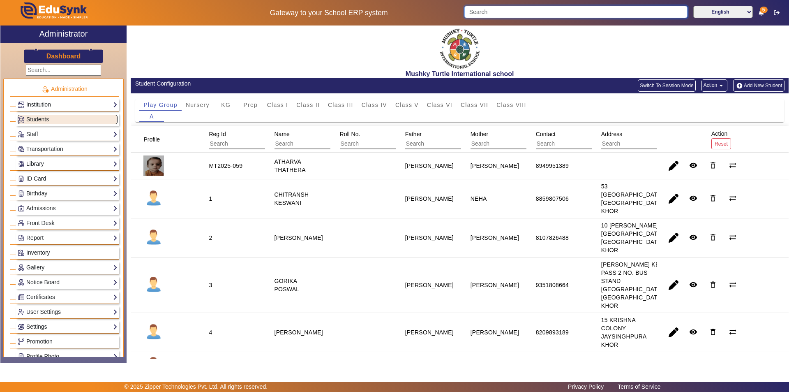
click at [538, 9] on input "Search" at bounding box center [575, 12] width 223 height 12
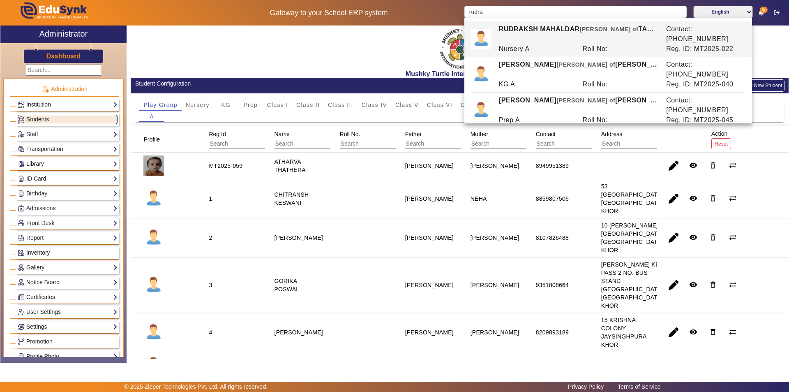
click at [554, 131] on div "RUDRANSH SINGH CHOUCHAN Ward of NARENDRA SINGH CHOUCHAN" at bounding box center [577, 141] width 167 height 20
type input "[PERSON_NAME]"
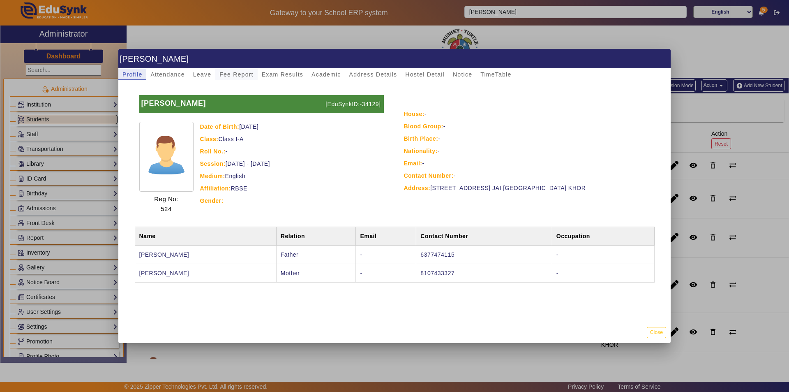
click at [230, 74] on span "Fee Report" at bounding box center [236, 75] width 34 height 6
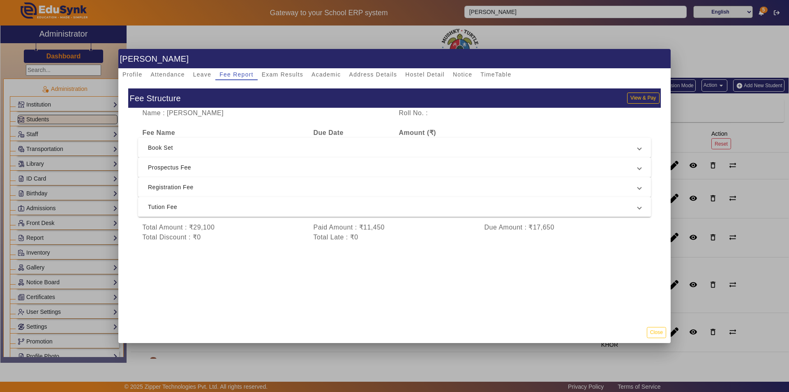
click at [236, 207] on span "Tution Fee" at bounding box center [393, 207] width 490 height 10
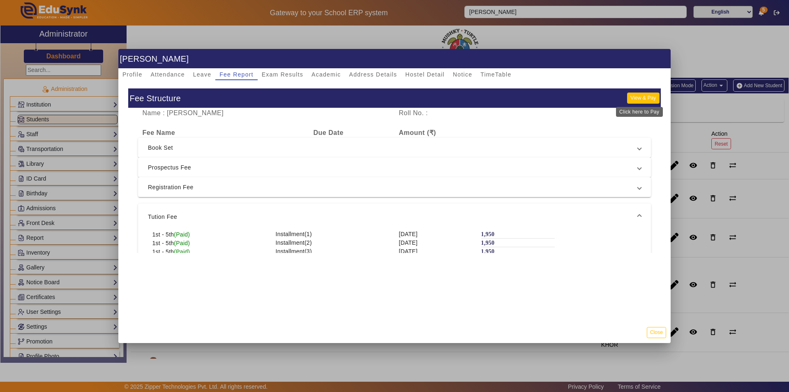
click at [633, 100] on button "View & Pay" at bounding box center [643, 97] width 32 height 11
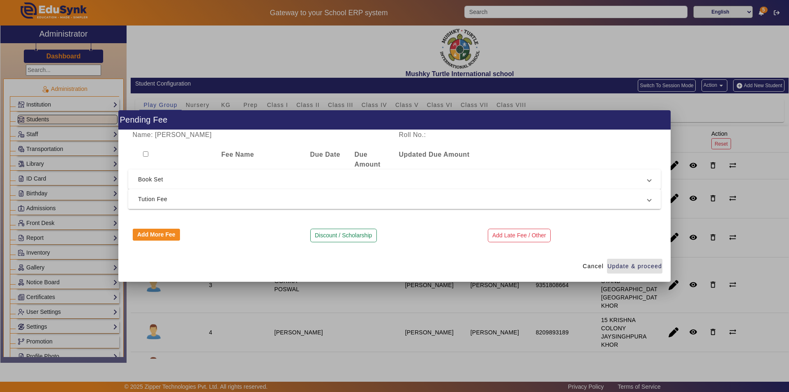
click at [353, 200] on span "Tution Fee" at bounding box center [393, 199] width 510 height 10
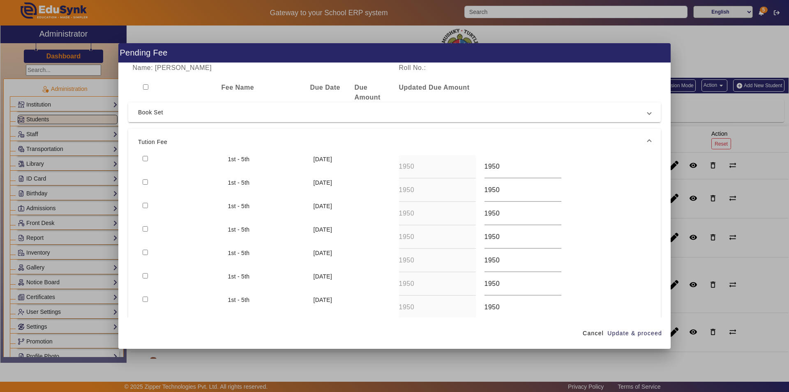
click at [146, 157] on input "checkbox" at bounding box center [145, 158] width 5 height 5
checkbox input "true"
click at [620, 334] on span "Update & proceed" at bounding box center [635, 333] width 55 height 9
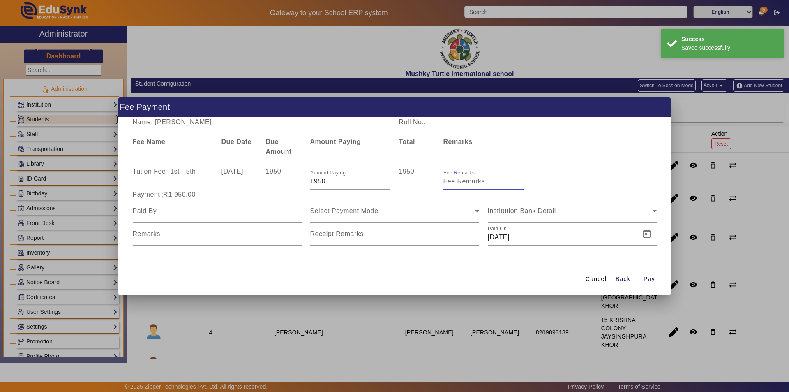
click at [464, 185] on input "Fee Remarks" at bounding box center [484, 181] width 80 height 10
type input "s"
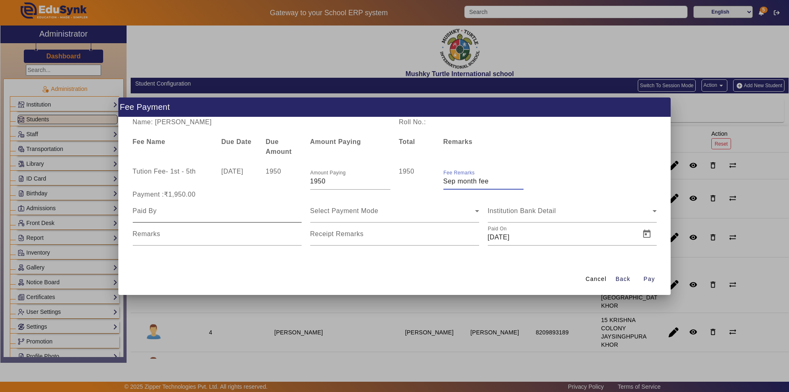
type input "Sep month fee"
click at [205, 212] on input at bounding box center [217, 211] width 169 height 10
type input "Parents"
click at [393, 213] on div "Select Payment Mode" at bounding box center [392, 211] width 165 height 10
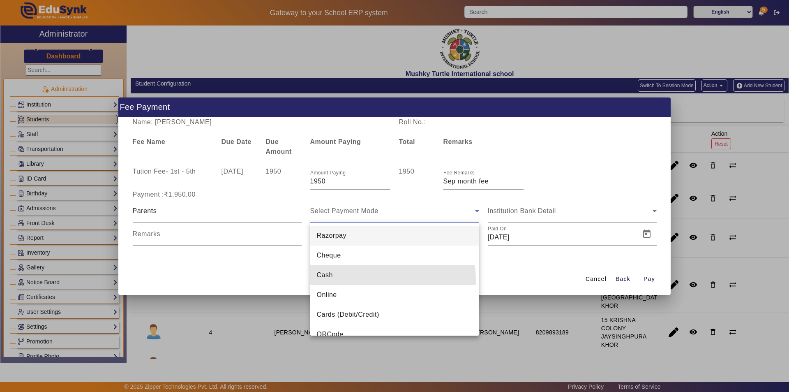
drag, startPoint x: 351, startPoint y: 281, endPoint x: 351, endPoint y: 274, distance: 7.0
click at [351, 276] on mat-option "Cash" at bounding box center [394, 275] width 169 height 20
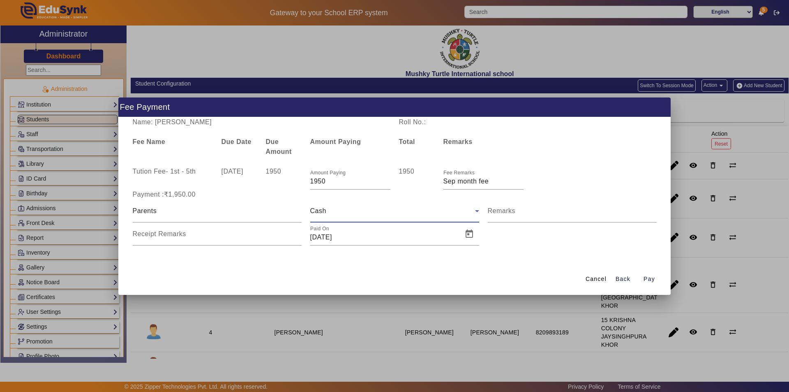
click at [420, 213] on div "Cash" at bounding box center [392, 211] width 165 height 10
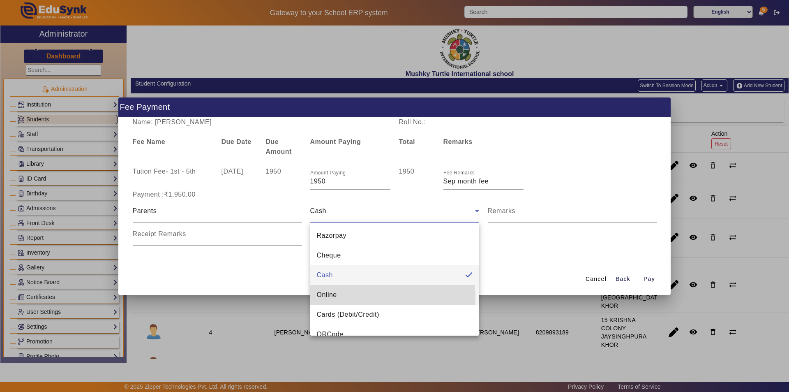
click at [356, 298] on mat-option "Online" at bounding box center [394, 295] width 169 height 20
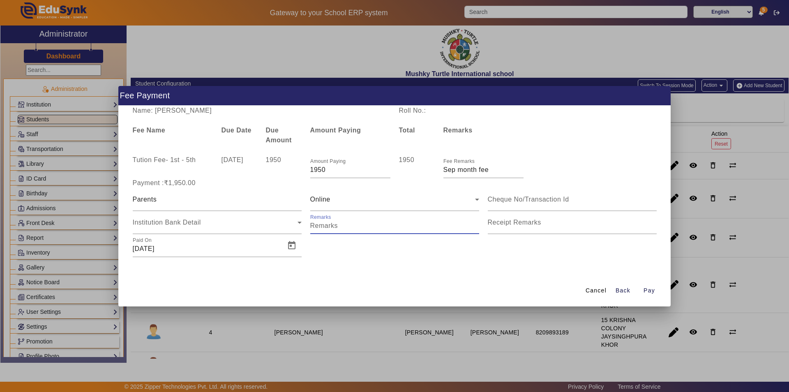
click at [364, 229] on input "Remarks" at bounding box center [394, 226] width 169 height 10
type input "Sep month fee"
click at [292, 245] on span "Open calendar" at bounding box center [292, 246] width 20 height 20
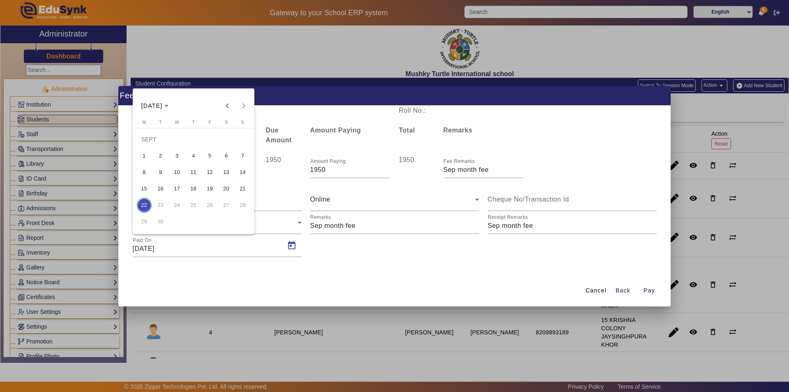
click at [224, 154] on span "6" at bounding box center [226, 155] width 15 height 15
type input "06/09/2025"
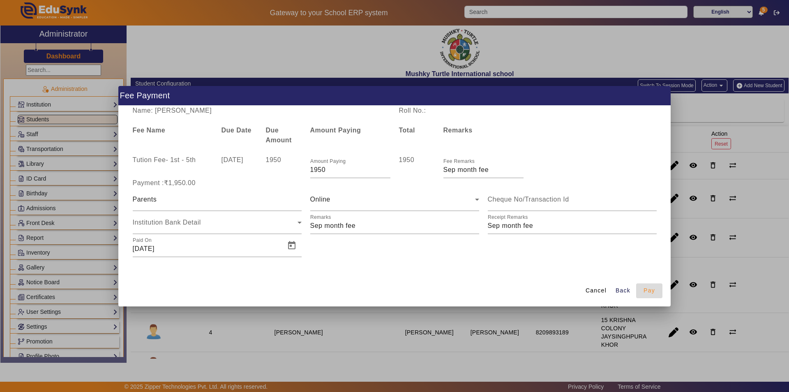
click at [648, 291] on span "Pay" at bounding box center [650, 290] width 12 height 9
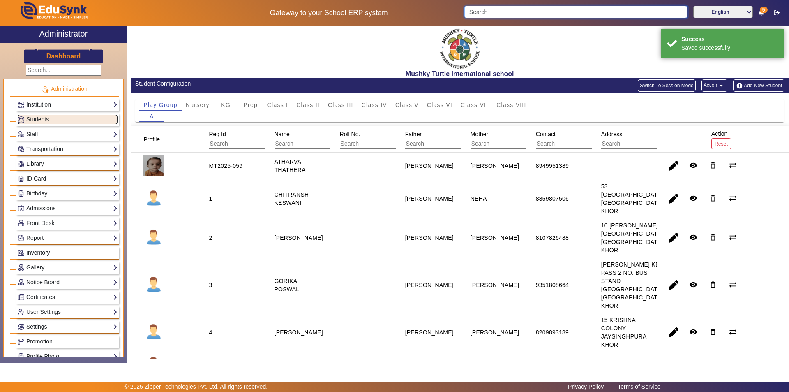
click at [567, 12] on input "Search" at bounding box center [575, 12] width 223 height 12
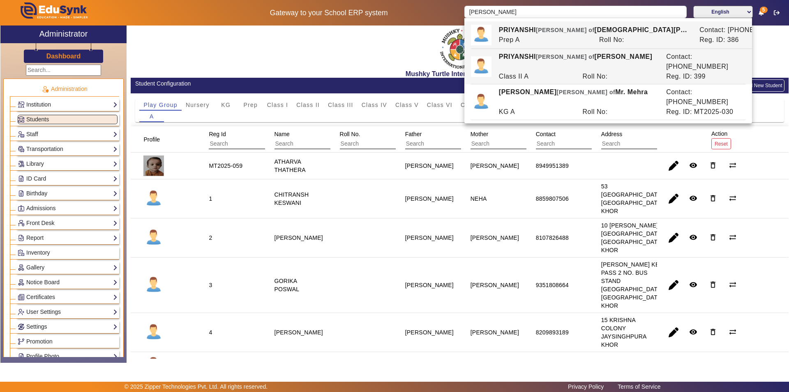
click at [531, 60] on div "PRIYANSHI Ward of RAVI NAINWANI" at bounding box center [577, 62] width 167 height 20
type input "PRIYANSHI"
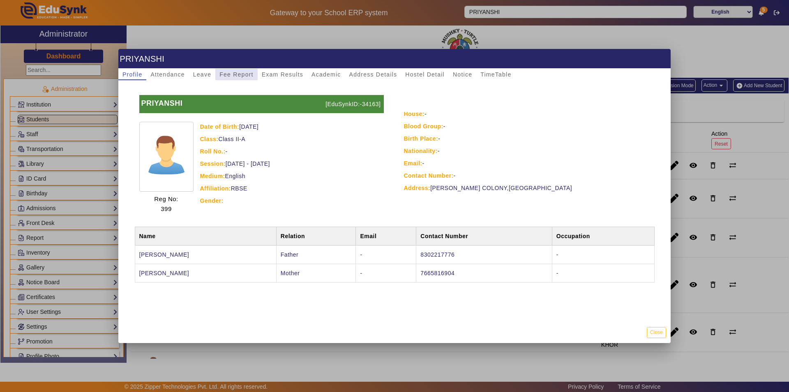
click at [237, 73] on span "Fee Report" at bounding box center [236, 75] width 34 height 6
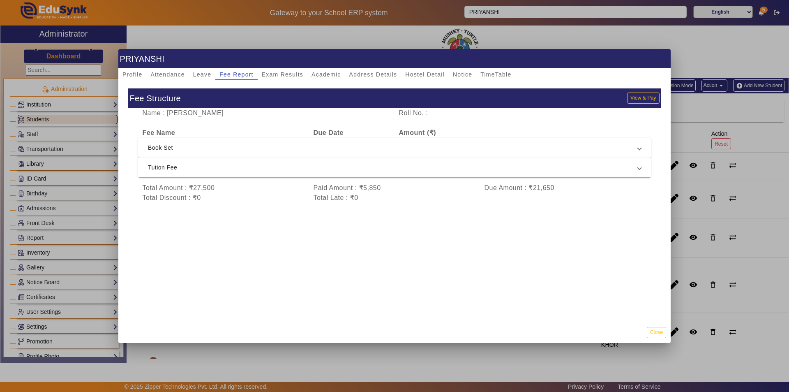
click at [259, 165] on span "Tution Fee" at bounding box center [393, 167] width 490 height 10
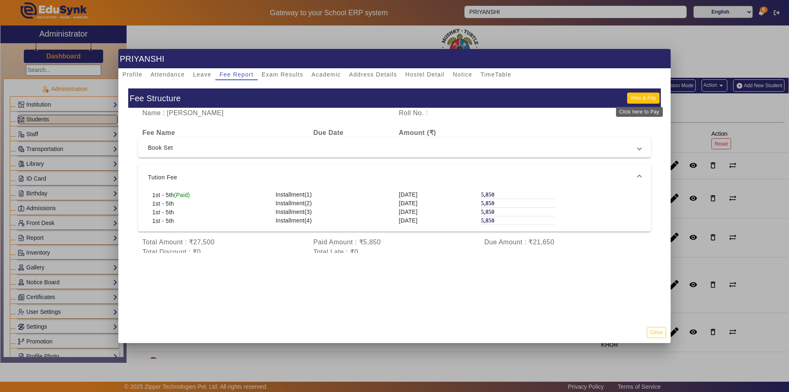
click at [640, 100] on button "View & Pay" at bounding box center [643, 97] width 32 height 11
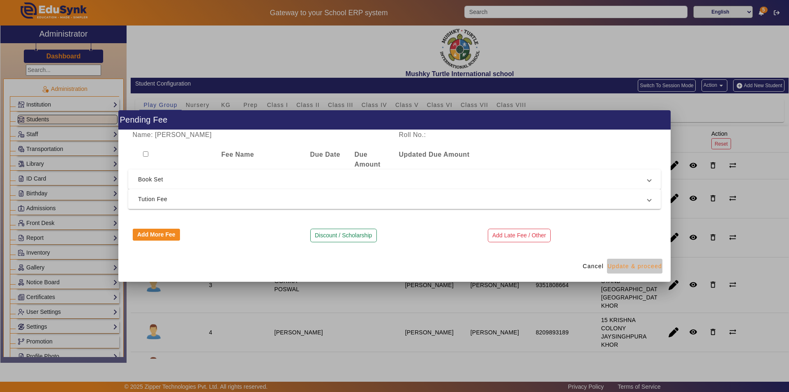
click at [621, 267] on span "Update & proceed" at bounding box center [635, 266] width 55 height 9
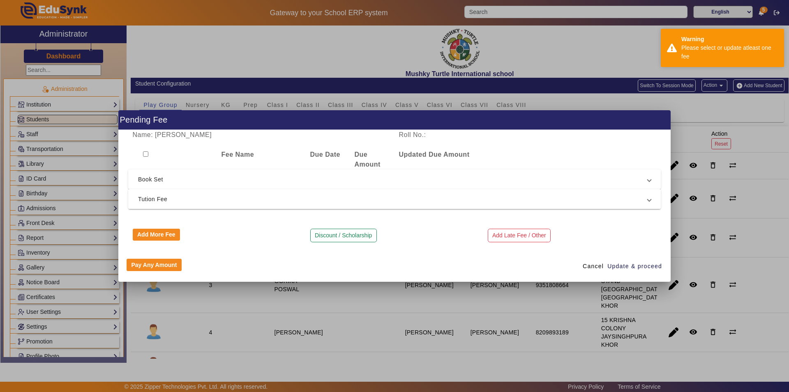
click at [166, 198] on span "Tution Fee" at bounding box center [393, 199] width 510 height 10
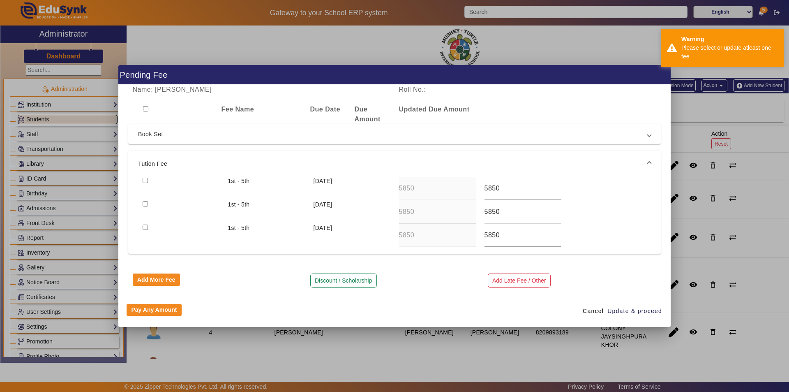
click at [145, 177] on div at bounding box center [180, 188] width 85 height 23
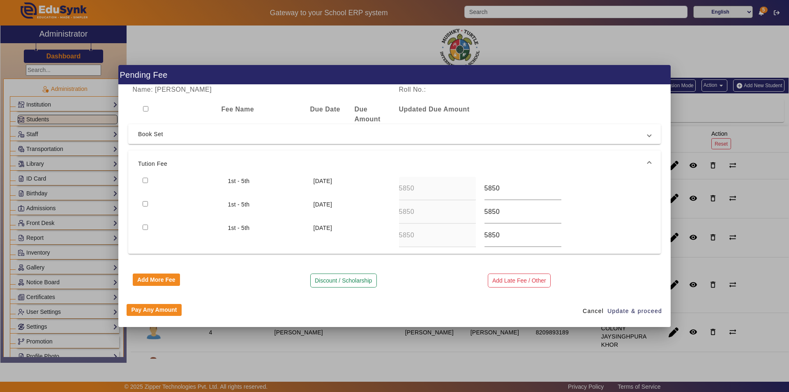
click at [146, 182] on input "checkbox" at bounding box center [145, 180] width 5 height 5
checkbox input "true"
click at [638, 310] on span "Update & proceed" at bounding box center [635, 311] width 55 height 9
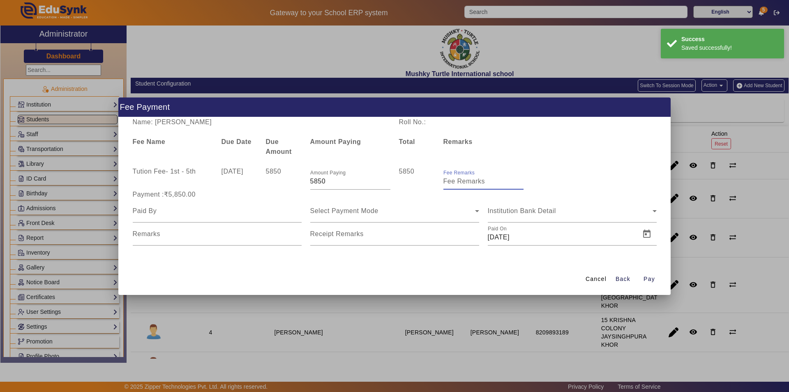
click at [469, 182] on input "Fee Remarks" at bounding box center [484, 181] width 80 height 10
type input "Qtr 2 Fee"
click at [229, 215] on input at bounding box center [217, 211] width 169 height 10
type input "Parents"
click at [362, 214] on span "Select Payment Mode" at bounding box center [344, 210] width 68 height 7
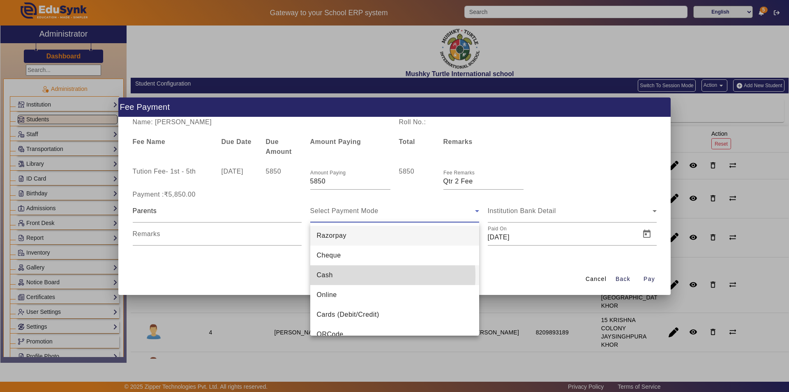
click at [342, 275] on mat-option "Cash" at bounding box center [394, 275] width 169 height 20
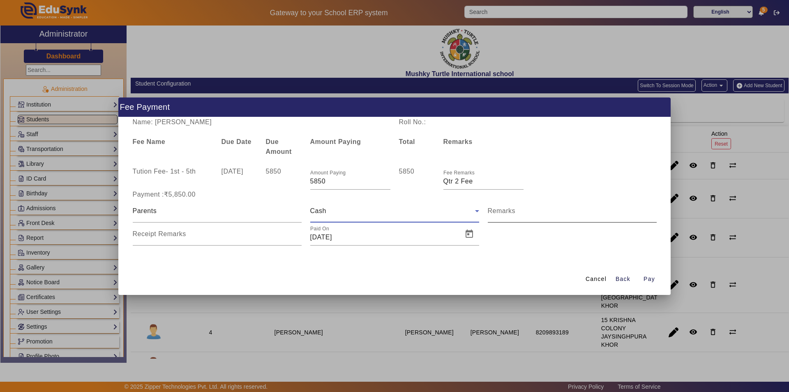
click at [509, 215] on input "Remarks" at bounding box center [572, 214] width 169 height 10
type input "Qtr 2 Fee"
click at [222, 241] on input "Receipt Remarks" at bounding box center [217, 237] width 169 height 10
type input "Qtr 2 Fee"
click at [468, 233] on span "Open calendar" at bounding box center [470, 234] width 20 height 20
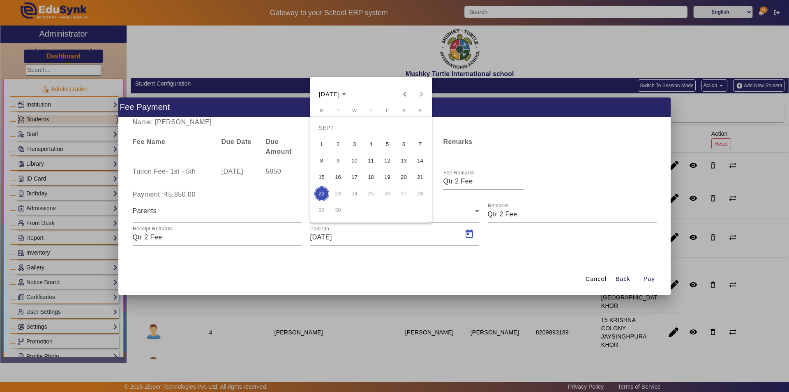
click at [406, 145] on span "6" at bounding box center [404, 144] width 15 height 15
type input "06/09/2025"
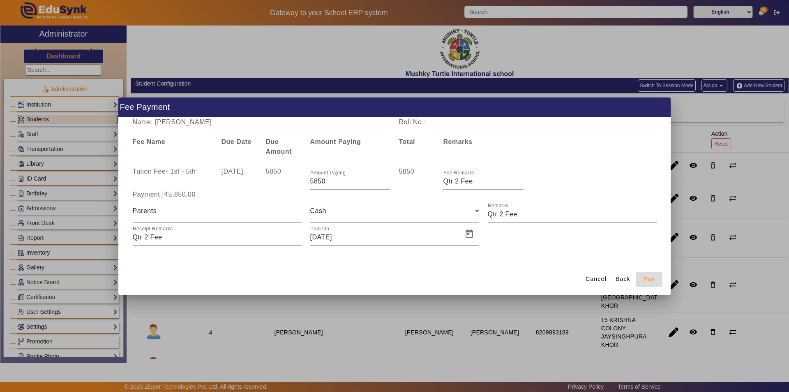
click at [651, 278] on span "Pay" at bounding box center [650, 279] width 12 height 9
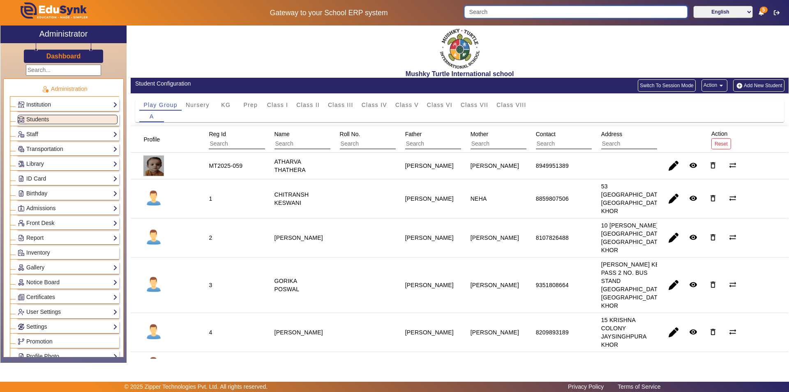
click at [578, 14] on input "Search" at bounding box center [575, 12] width 223 height 12
type input "m"
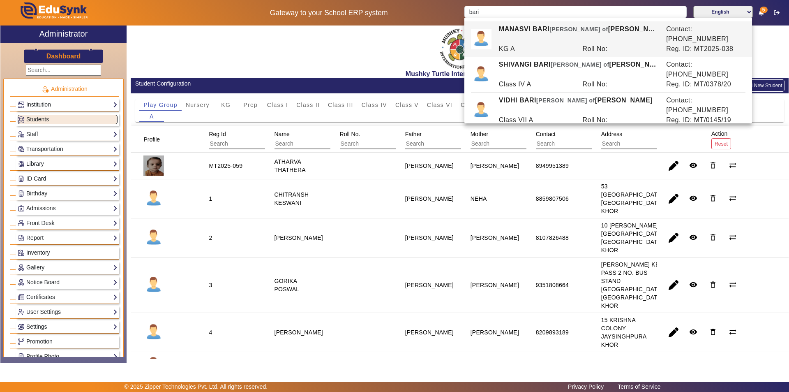
click at [544, 32] on div "MANASVI BARI Ward of JAGDISH BARI" at bounding box center [577, 34] width 167 height 20
type input "MANASVI BARI"
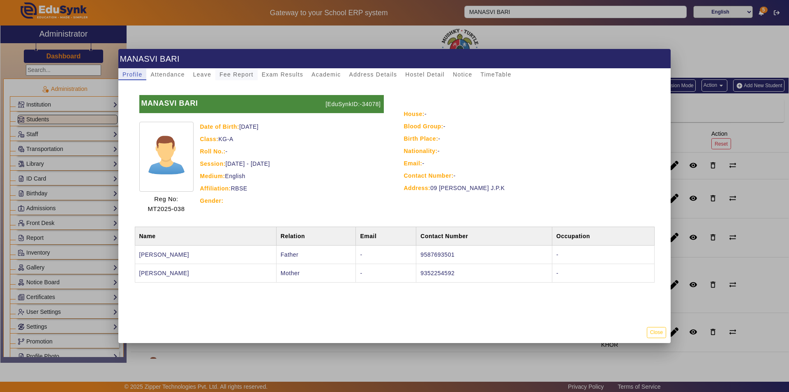
click at [236, 73] on span "Fee Report" at bounding box center [236, 75] width 34 height 6
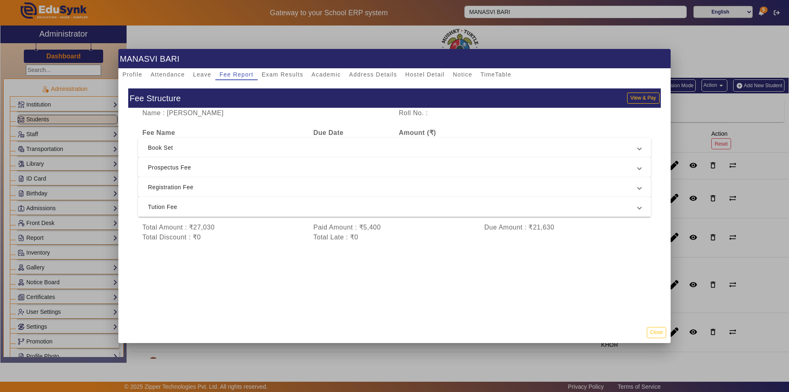
click at [327, 205] on span "Tution Fee" at bounding box center [393, 207] width 490 height 10
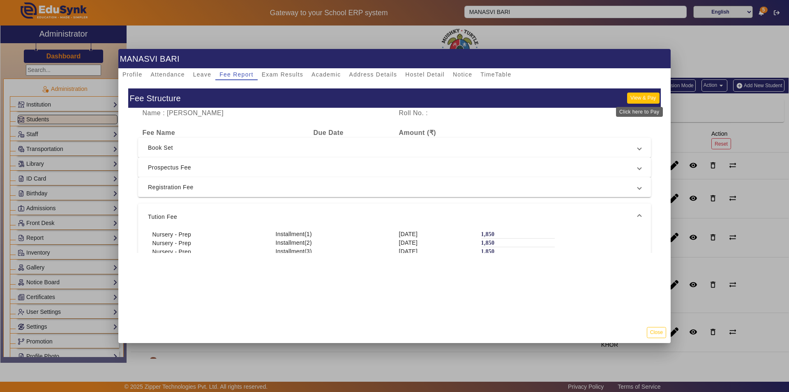
click at [632, 97] on button "View & Pay" at bounding box center [643, 97] width 32 height 11
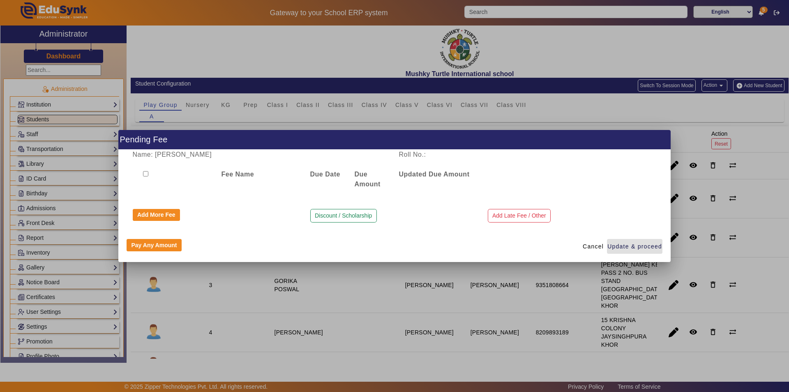
click at [146, 173] on input "checkbox" at bounding box center [145, 173] width 5 height 5
click at [147, 174] on input "checkbox" at bounding box center [145, 173] width 5 height 5
checkbox input "false"
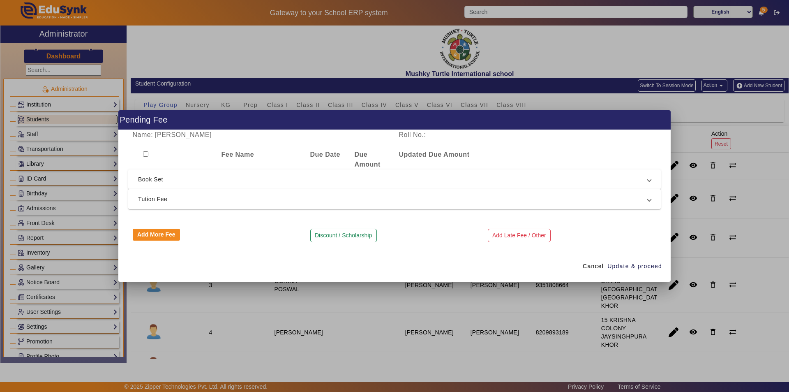
click at [244, 197] on span "Tution Fee" at bounding box center [393, 199] width 510 height 10
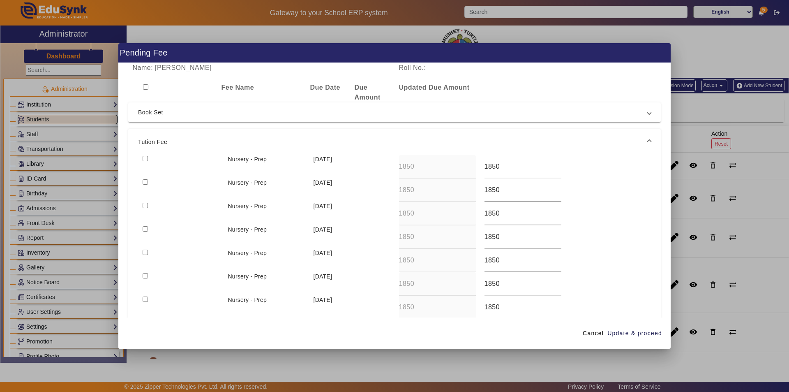
click at [146, 227] on input "checkbox" at bounding box center [145, 228] width 5 height 5
checkbox input "true"
click at [632, 332] on span "Update & proceed" at bounding box center [635, 333] width 55 height 9
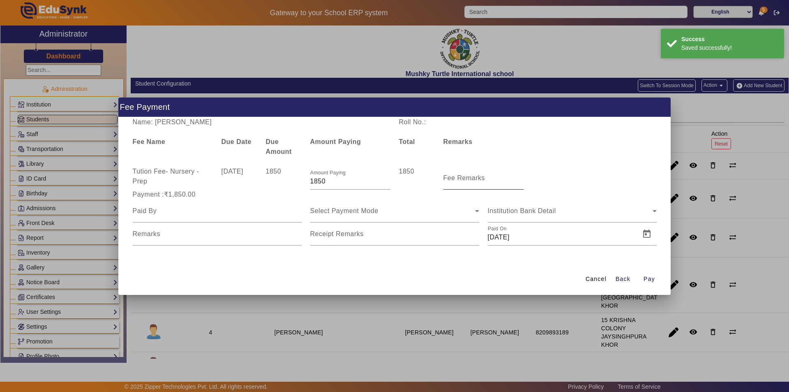
click at [480, 179] on mat-label "Fee Remarks" at bounding box center [465, 177] width 42 height 7
click at [480, 179] on input "Fee Remarks" at bounding box center [484, 181] width 80 height 10
type input "Sep month fee"
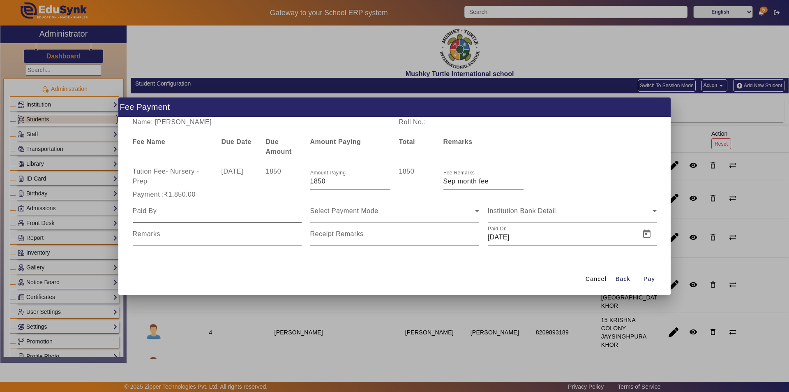
click at [178, 216] on div at bounding box center [217, 210] width 169 height 23
click at [188, 210] on input at bounding box center [217, 211] width 169 height 10
type input "Parents"
click at [367, 211] on span "Select Payment Mode" at bounding box center [344, 210] width 68 height 7
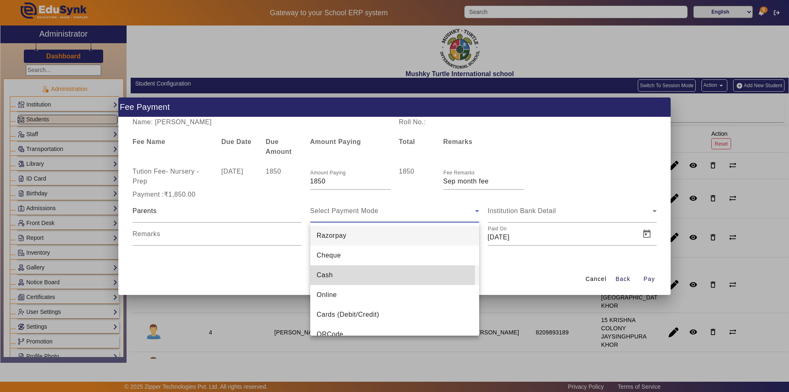
click at [343, 275] on mat-option "Cash" at bounding box center [394, 275] width 169 height 20
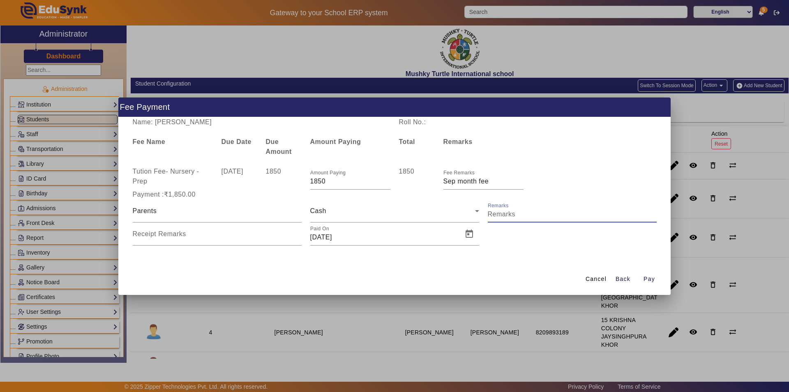
click at [520, 214] on input "Remarks" at bounding box center [572, 214] width 169 height 10
type input "Sep month fee"
click at [156, 237] on label "Receipt Remarks" at bounding box center [159, 233] width 53 height 7
click at [156, 237] on input "Receipt Remarks" at bounding box center [217, 237] width 169 height 10
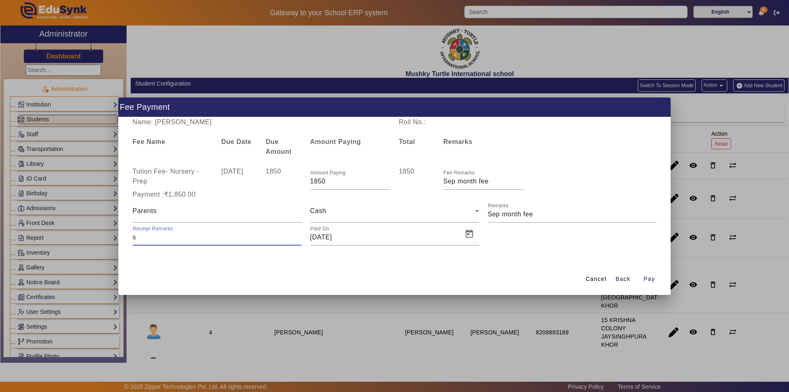
type input "Sep month fee"
click at [467, 237] on span "Open calendar" at bounding box center [470, 234] width 20 height 20
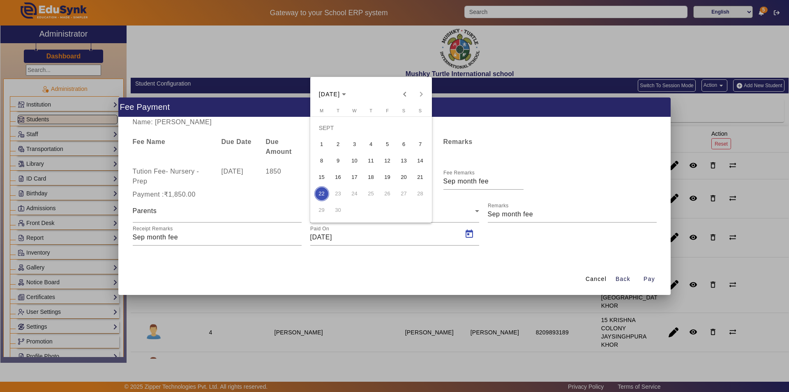
click at [320, 163] on span "8" at bounding box center [321, 160] width 15 height 15
type input "[DATE]"
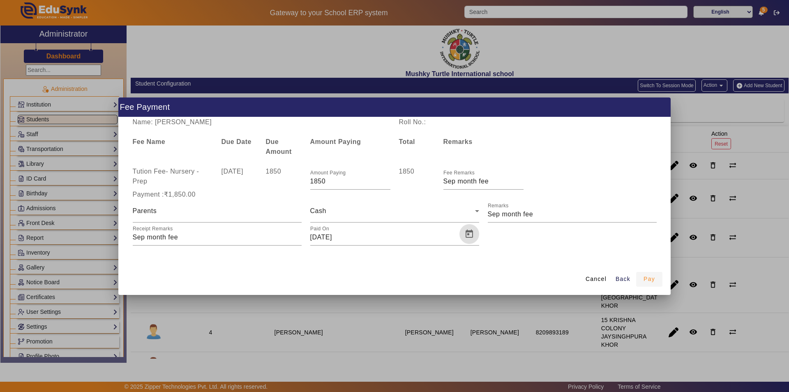
click at [654, 282] on span "Pay" at bounding box center [650, 279] width 12 height 9
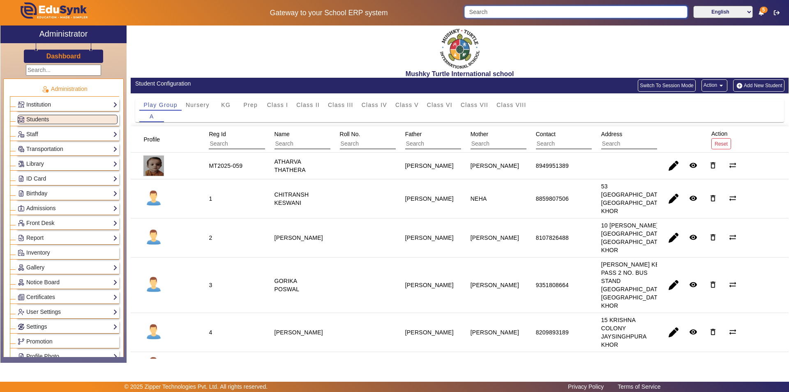
click at [551, 12] on input "Search" at bounding box center [575, 12] width 223 height 12
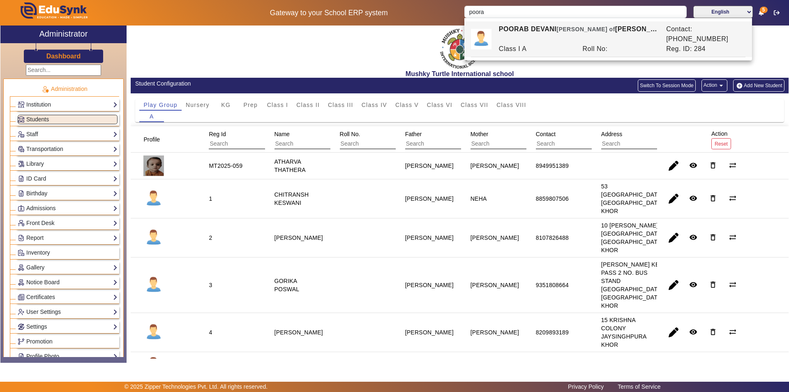
click at [540, 30] on div "POORAB DEVANI Ward of JAY PRAKSH DEVANI" at bounding box center [577, 34] width 167 height 20
type input "POORAB DEVANI"
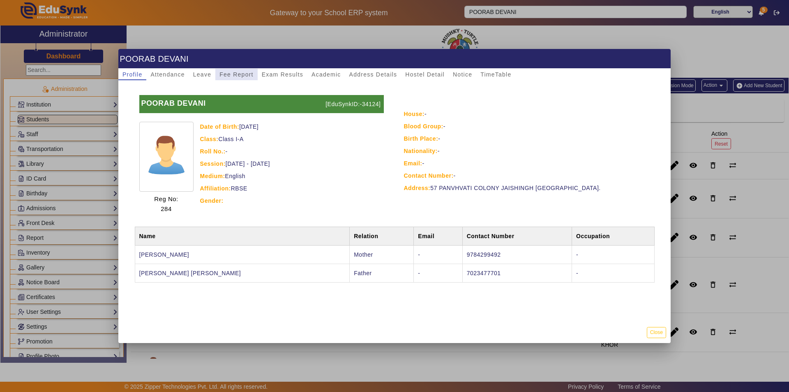
click at [237, 75] on span "Fee Report" at bounding box center [236, 75] width 34 height 6
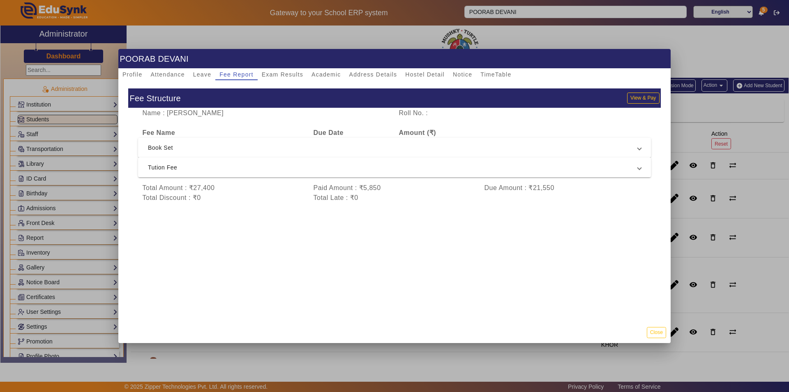
click at [275, 166] on span "Tution Fee" at bounding box center [393, 167] width 490 height 10
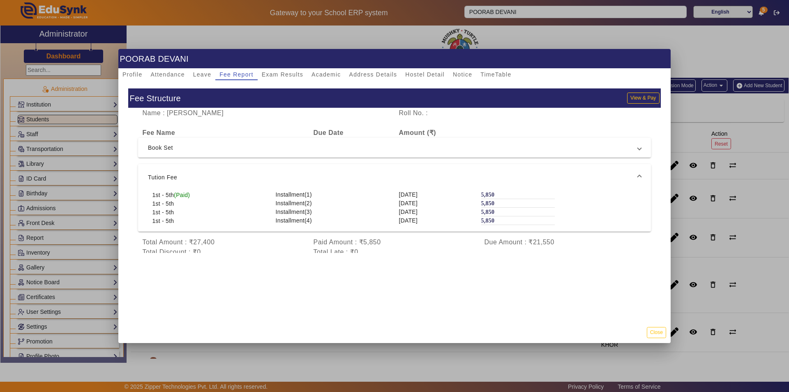
click at [273, 171] on mat-expansion-panel-header "Tution Fee" at bounding box center [394, 177] width 513 height 26
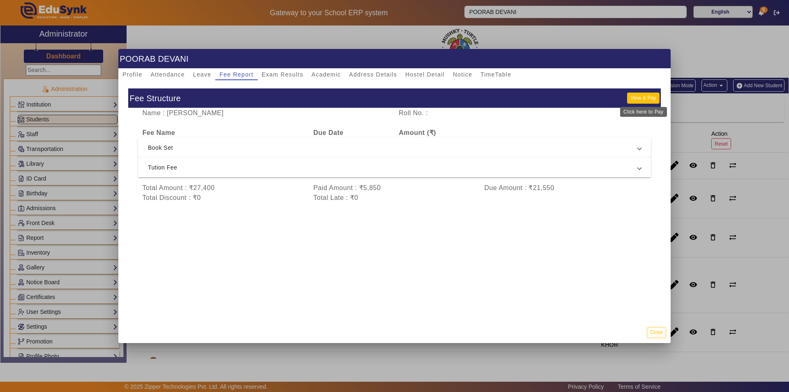
click at [640, 101] on button "View & Pay" at bounding box center [643, 97] width 32 height 11
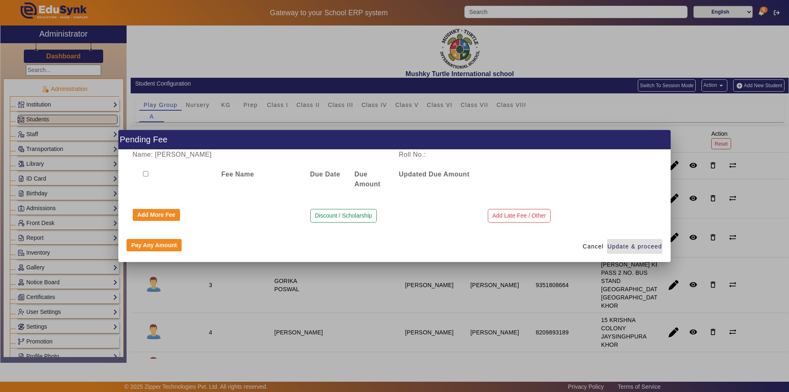
click at [145, 175] on input "checkbox" at bounding box center [145, 173] width 5 height 5
click at [144, 172] on input "checkbox" at bounding box center [145, 173] width 5 height 5
checkbox input "false"
click at [238, 194] on div "Name: POORAB DEVANI Roll No.: Fee Name Due Date Due Amount Updated Due Amount A…" at bounding box center [394, 190] width 552 height 81
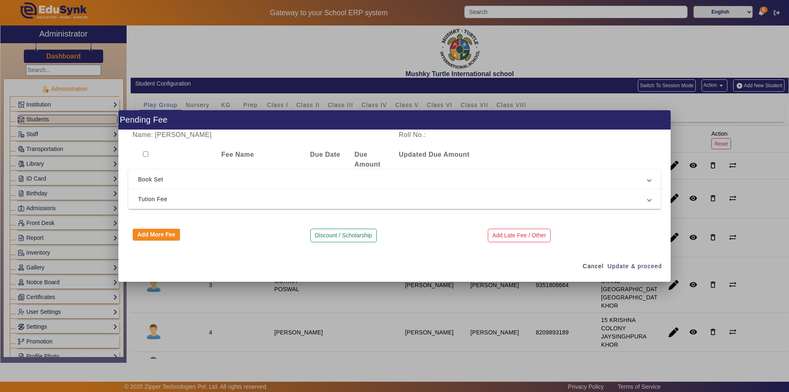
click at [221, 203] on span "Tution Fee" at bounding box center [393, 199] width 510 height 10
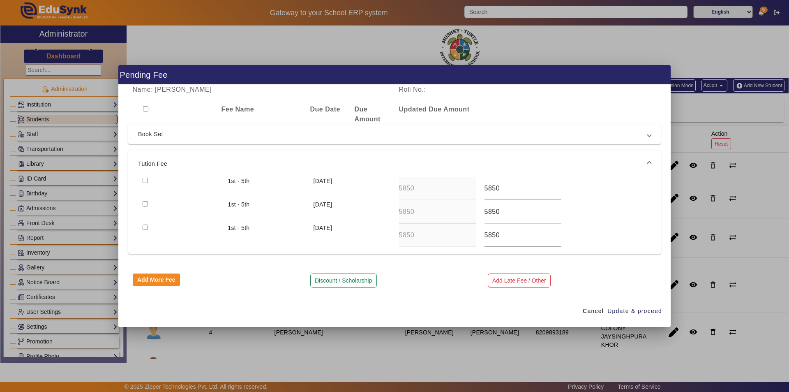
click at [143, 180] on input "checkbox" at bounding box center [145, 180] width 5 height 5
checkbox input "true"
click at [619, 312] on span "Update & proceed" at bounding box center [635, 311] width 55 height 9
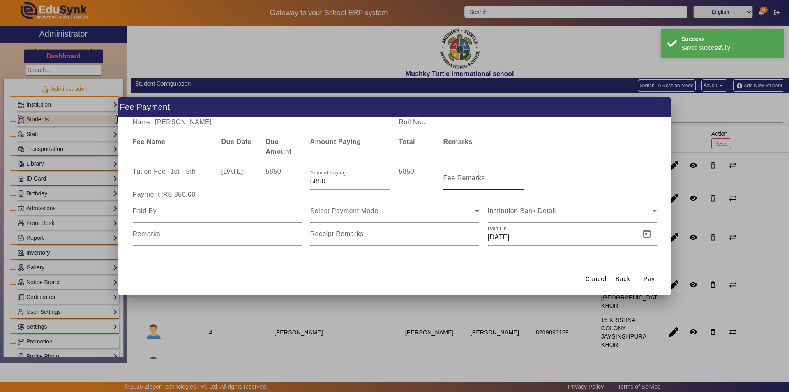
click at [478, 181] on label "Fee Remarks" at bounding box center [465, 177] width 42 height 7
click at [478, 181] on input "Fee Remarks" at bounding box center [484, 181] width 80 height 10
click at [482, 182] on input "Fee Remarks" at bounding box center [484, 181] width 80 height 10
type input "Qtr 2 Fee"
click at [222, 215] on input at bounding box center [217, 211] width 169 height 10
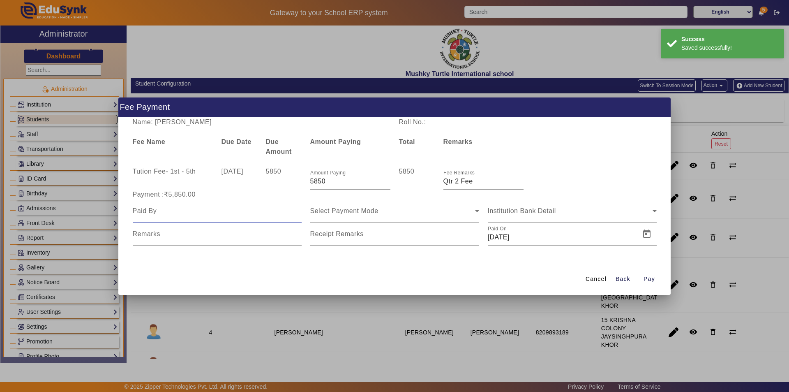
type input "Parents"
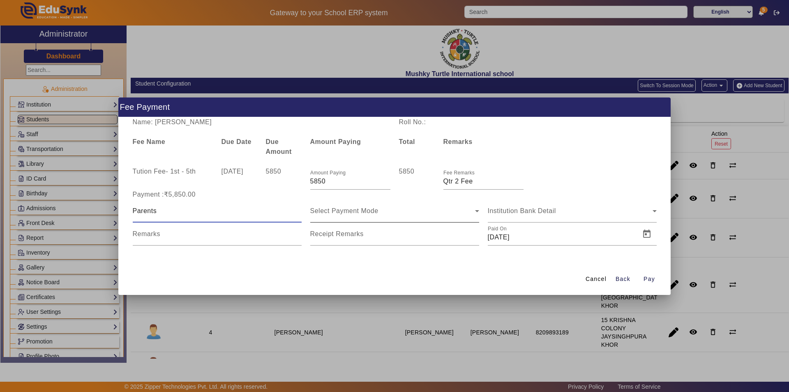
click at [360, 210] on span "Select Payment Mode" at bounding box center [344, 210] width 68 height 7
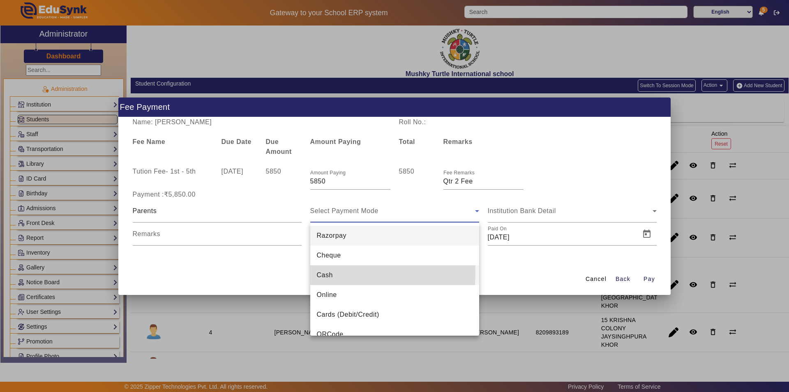
click at [341, 273] on mat-option "Cash" at bounding box center [394, 275] width 169 height 20
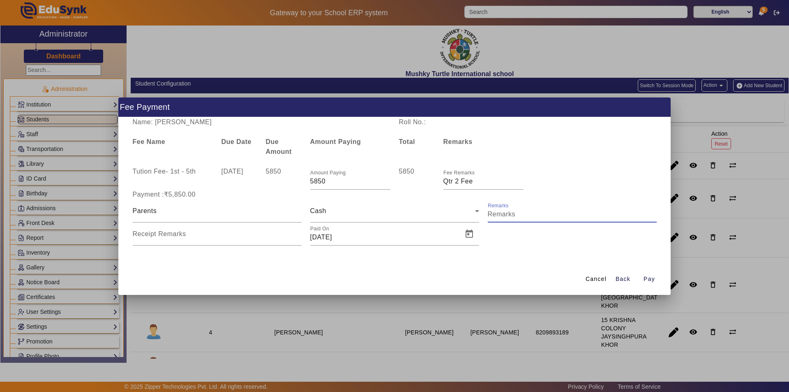
click at [541, 214] on input "Remarks" at bounding box center [572, 214] width 169 height 10
type input "Qtr 2 Fee"
click at [247, 241] on input "Receipt Remarks" at bounding box center [217, 237] width 169 height 10
type input "Qtr 2 Fee"
click at [471, 234] on span "Open calendar" at bounding box center [470, 234] width 20 height 20
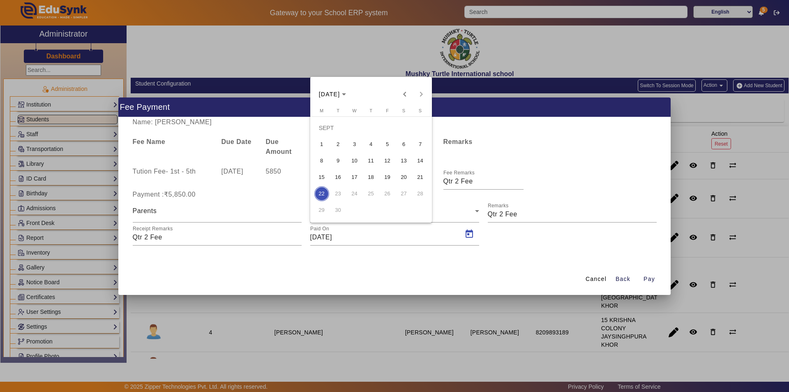
click at [319, 160] on span "8" at bounding box center [321, 160] width 15 height 15
type input "[DATE]"
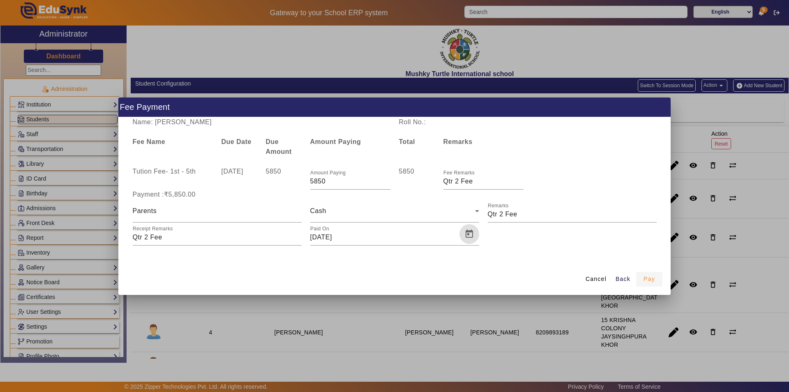
click at [649, 279] on span "Pay" at bounding box center [650, 279] width 12 height 9
click at [646, 276] on span "Pay" at bounding box center [650, 279] width 12 height 9
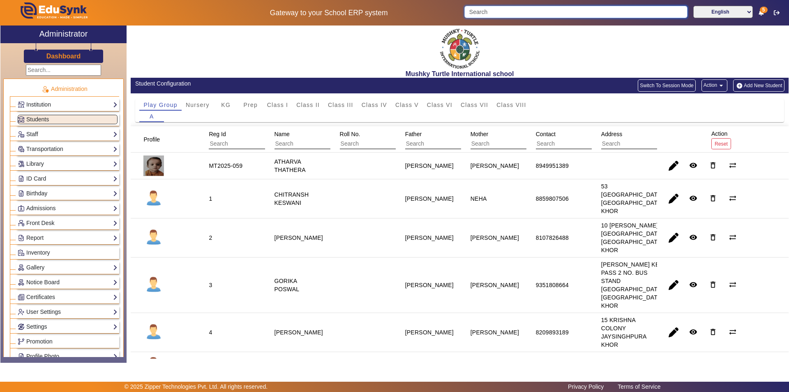
click at [604, 11] on input "Search" at bounding box center [575, 12] width 223 height 12
type input "m"
type input "p"
click at [298, 104] on span "Class II" at bounding box center [307, 105] width 23 height 6
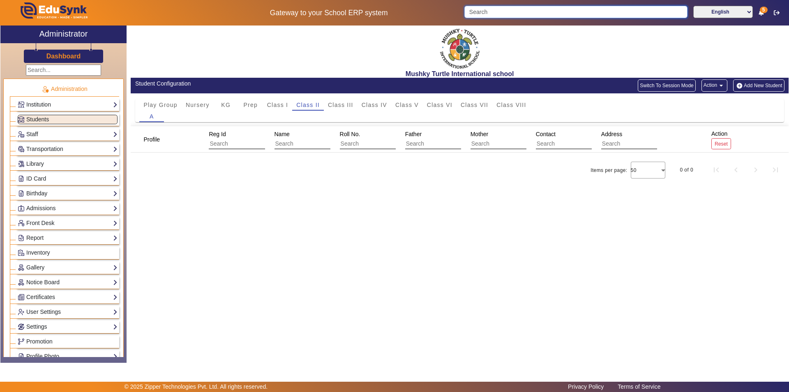
click at [501, 11] on input "Search" at bounding box center [575, 12] width 223 height 12
type input "m"
click at [157, 104] on span "Play Group" at bounding box center [160, 105] width 34 height 6
click at [317, 106] on span "Class II" at bounding box center [307, 105] width 23 height 6
click at [211, 224] on div "Mushky Turtle International school Student Configuration Switch To Session Mode…" at bounding box center [458, 189] width 662 height 328
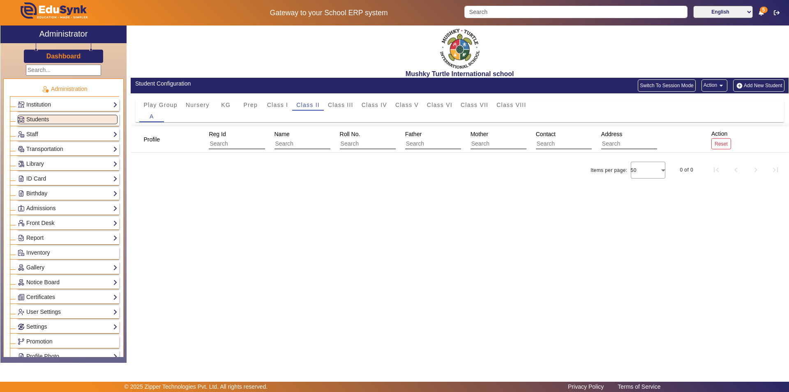
click at [365, 238] on div "Mushky Turtle International school Student Configuration Switch To Session Mode…" at bounding box center [458, 189] width 662 height 328
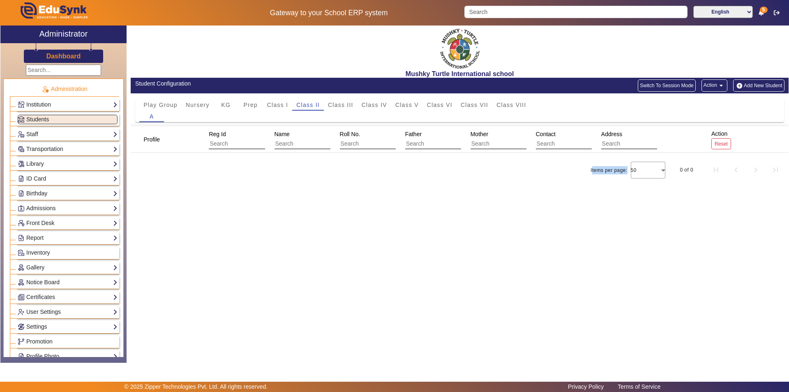
click at [357, 182] on div "Profile Reg Id Name Roll No. Father Mother Contact Address Action Reset Items p…" at bounding box center [460, 167] width 658 height 82
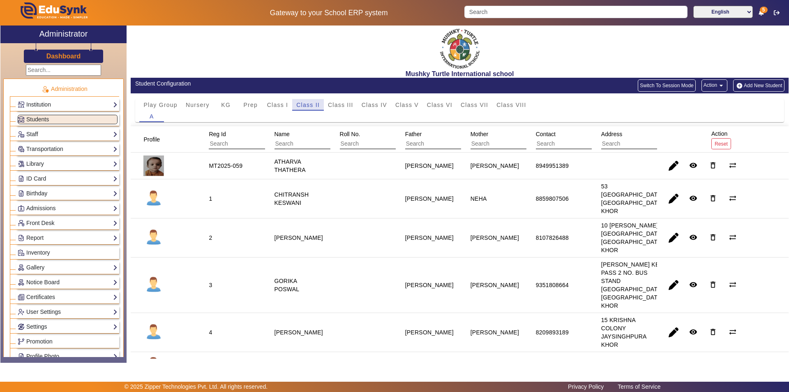
click at [310, 105] on span "Class II" at bounding box center [307, 105] width 23 height 6
click at [254, 105] on span "Prep" at bounding box center [250, 105] width 14 height 6
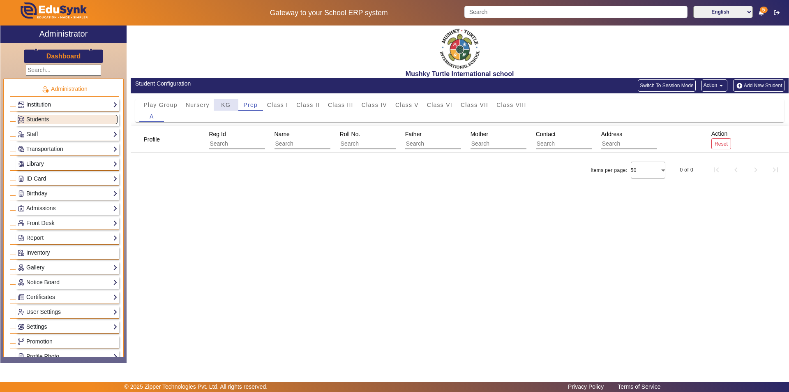
click at [227, 107] on span "KG" at bounding box center [225, 105] width 9 height 6
click at [273, 104] on span "Class I" at bounding box center [277, 105] width 21 height 6
click at [313, 104] on span "Class II" at bounding box center [307, 105] width 23 height 6
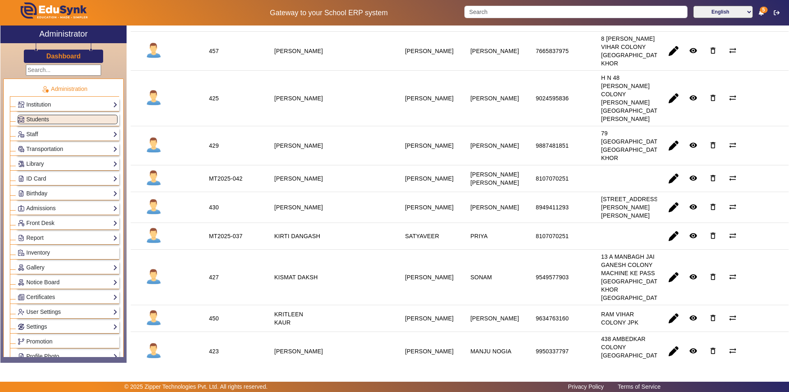
scroll to position [740, 0]
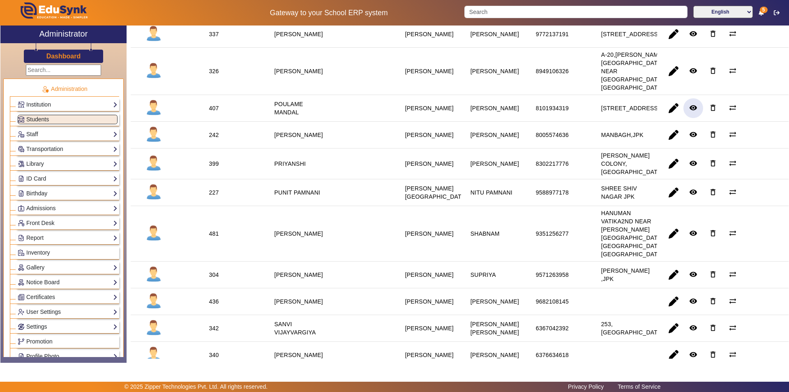
click at [691, 112] on mat-icon "remove_red_eye" at bounding box center [693, 108] width 8 height 8
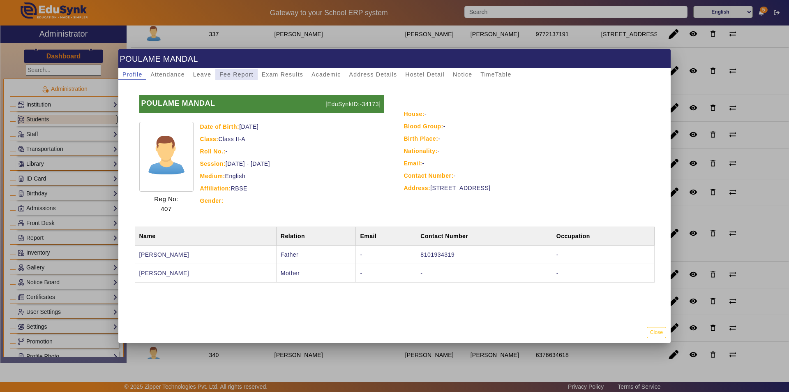
click at [233, 75] on span "Fee Report" at bounding box center [236, 75] width 34 height 6
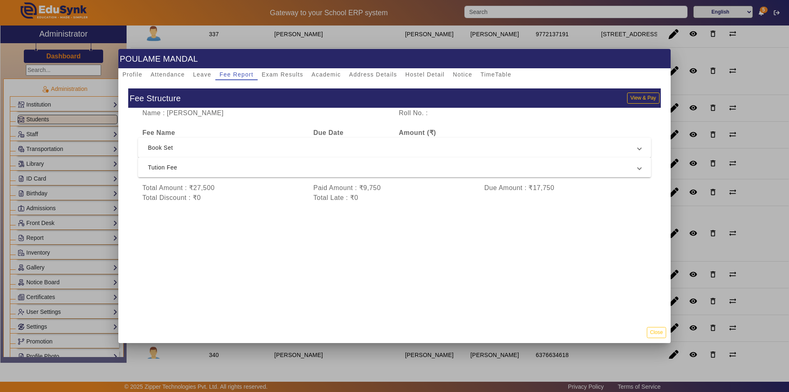
click at [344, 167] on span "Tution Fee" at bounding box center [393, 167] width 490 height 10
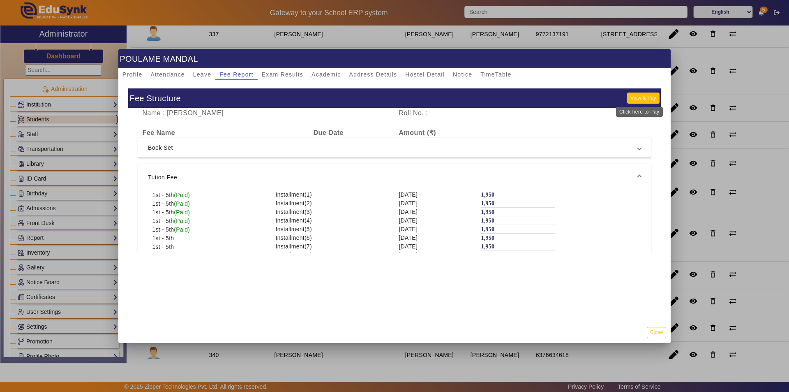
click at [635, 95] on button "View & Pay" at bounding box center [643, 97] width 32 height 11
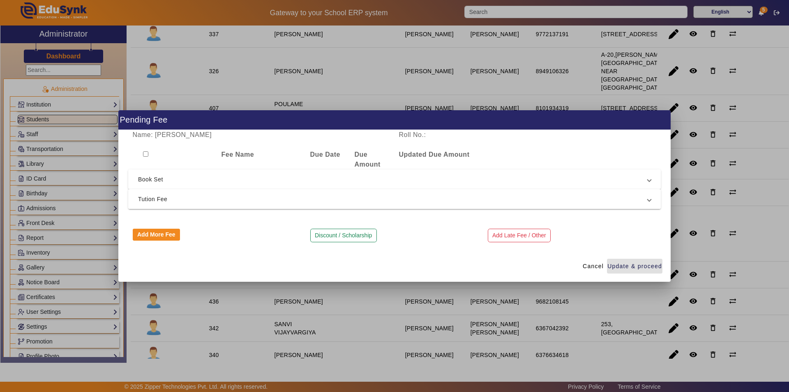
click at [269, 199] on span "Tution Fee" at bounding box center [393, 199] width 510 height 10
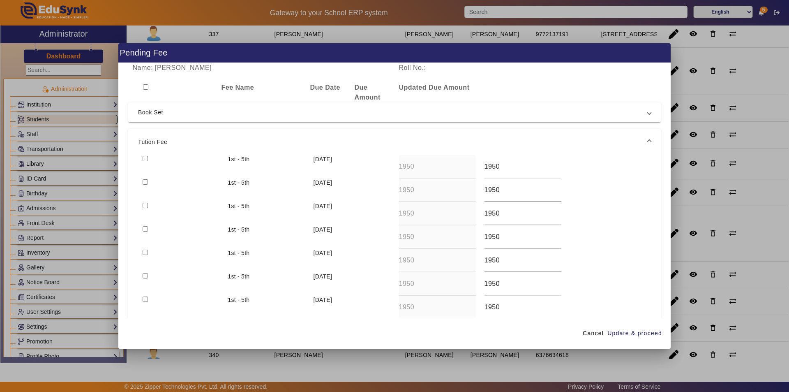
click at [146, 159] on input "checkbox" at bounding box center [145, 158] width 5 height 5
checkbox input "true"
click at [632, 335] on span "Update & proceed" at bounding box center [635, 333] width 55 height 9
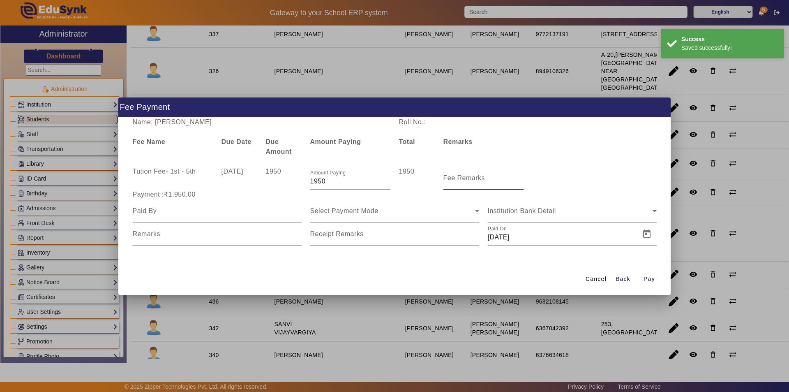
click at [481, 180] on mat-label "Fee Remarks" at bounding box center [465, 177] width 42 height 7
click at [481, 180] on input "Fee Remarks" at bounding box center [484, 181] width 80 height 10
click at [483, 181] on input "Fee Remarks" at bounding box center [484, 181] width 80 height 10
type input "Sep month fee"
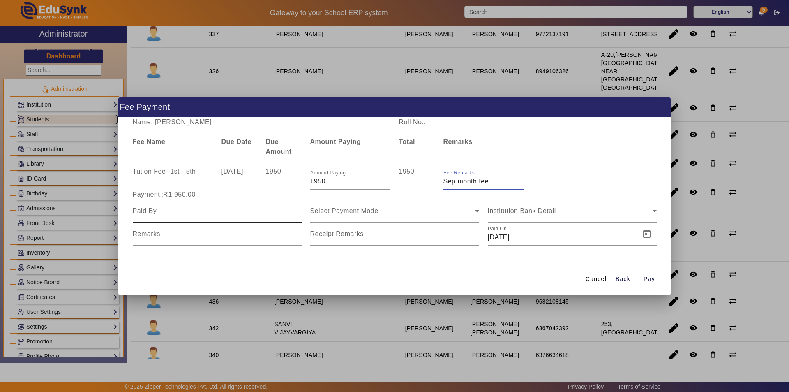
click at [224, 214] on input at bounding box center [217, 211] width 169 height 10
type input "Parents"
click at [392, 213] on div "Select Payment Mode" at bounding box center [392, 211] width 165 height 10
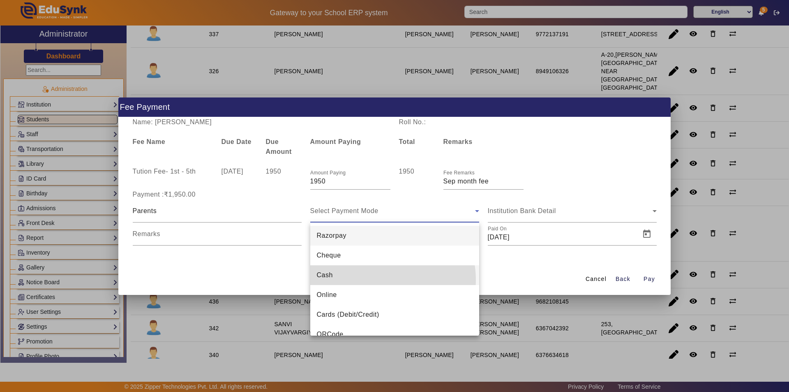
click at [364, 280] on mat-option "Cash" at bounding box center [394, 275] width 169 height 20
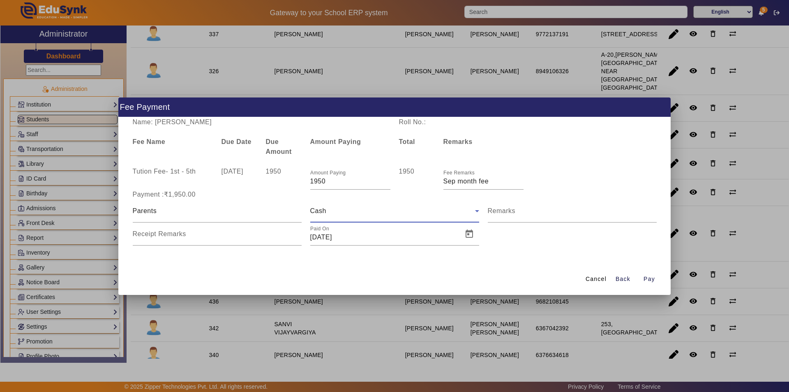
click at [383, 214] on div "Cash" at bounding box center [392, 211] width 165 height 10
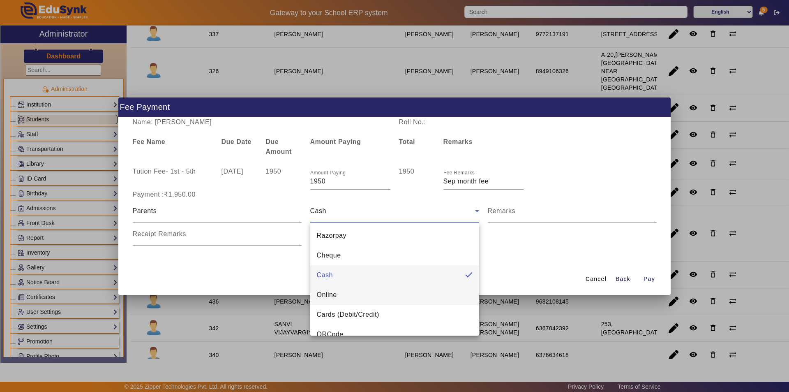
click at [356, 296] on mat-option "Online" at bounding box center [394, 295] width 169 height 20
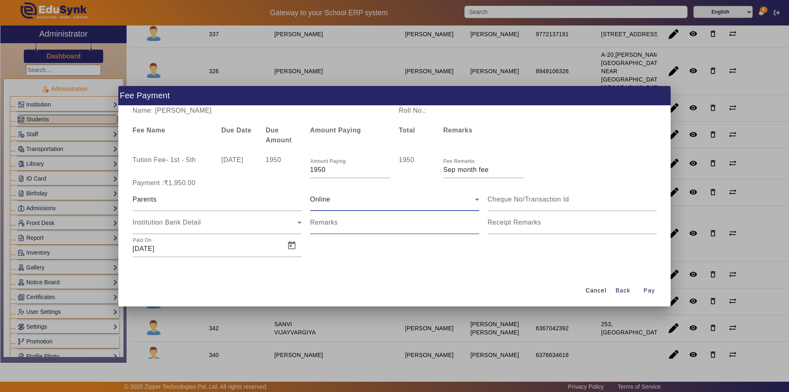
click at [360, 226] on input "Remarks" at bounding box center [394, 226] width 169 height 10
type input "Sep month fee"
click at [541, 224] on mat-label "Receipt Remarks" at bounding box center [514, 222] width 53 height 7
click at [541, 224] on input "Receipt Remarks" at bounding box center [572, 226] width 169 height 10
type input "Sep month fee"
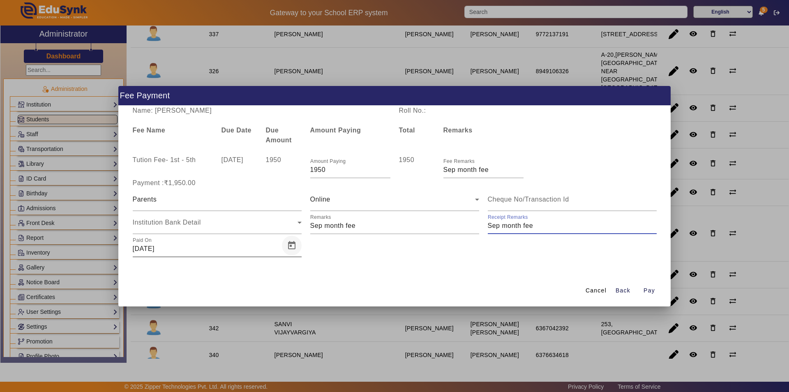
click at [296, 246] on span "Open calendar" at bounding box center [292, 246] width 20 height 20
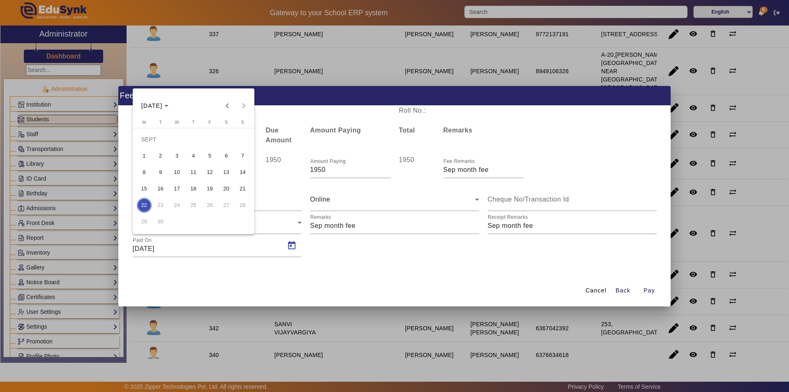
click at [140, 171] on span "8" at bounding box center [144, 172] width 15 height 15
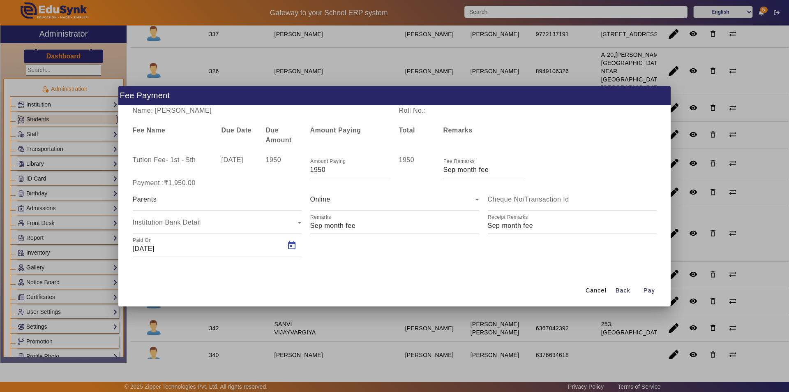
type input "[DATE]"
click at [646, 288] on span "Pay" at bounding box center [650, 290] width 12 height 9
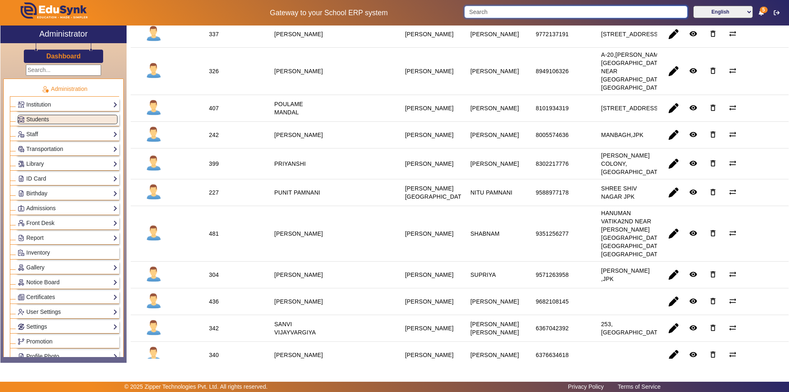
click at [505, 12] on input "Search" at bounding box center [575, 12] width 223 height 12
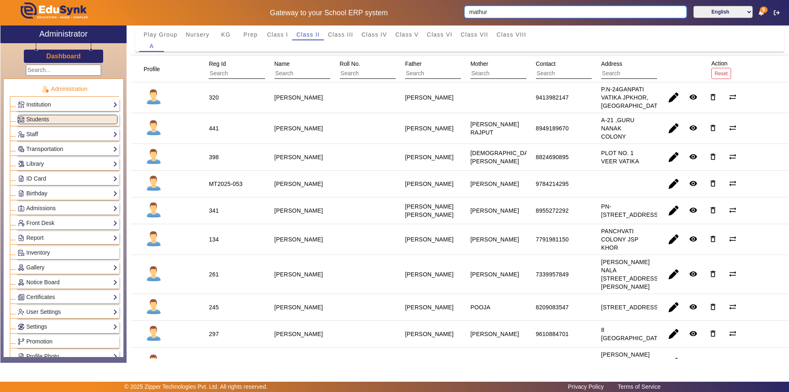
scroll to position [0, 0]
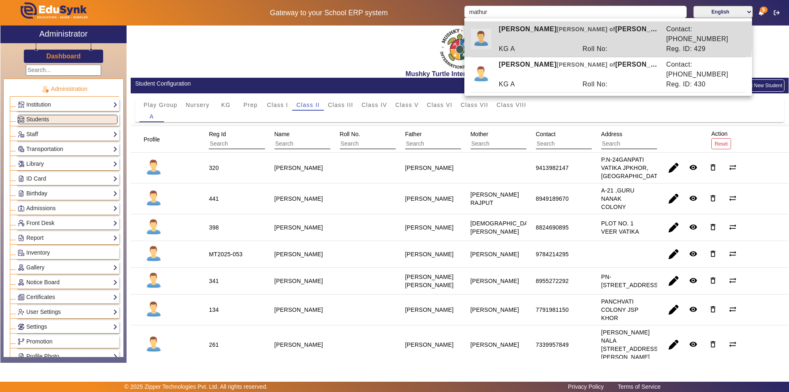
click at [542, 31] on div "[PERSON_NAME] of [PERSON_NAME]" at bounding box center [577, 34] width 167 height 20
type input "[PERSON_NAME]"
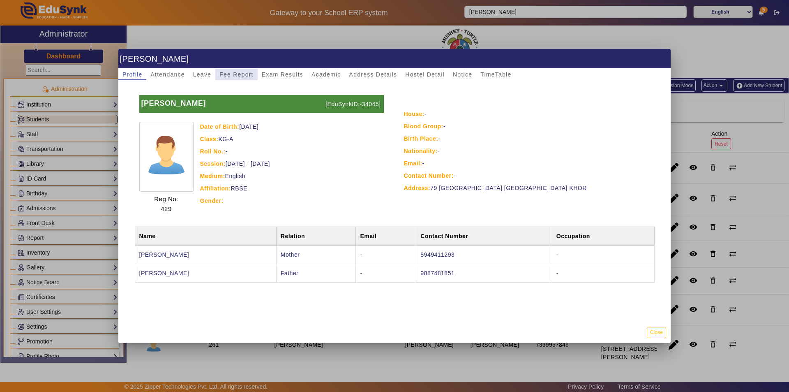
click at [236, 76] on span "Fee Report" at bounding box center [236, 75] width 34 height 6
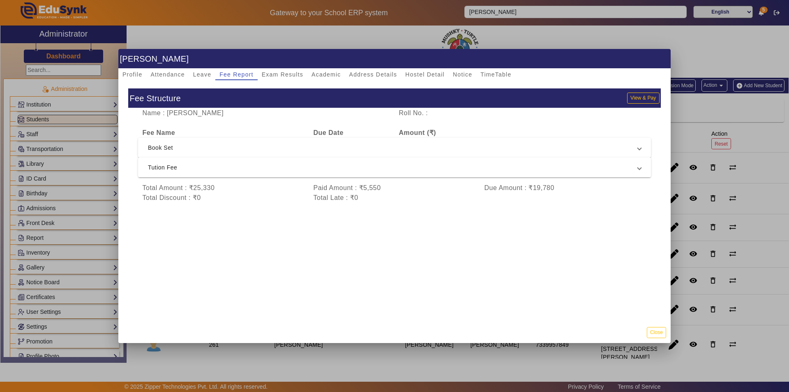
click at [260, 167] on span "Tution Fee" at bounding box center [393, 167] width 490 height 10
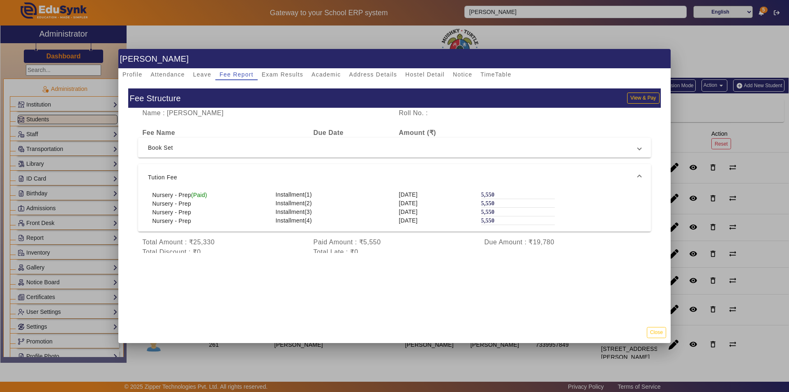
click at [259, 169] on mat-expansion-panel-header "Tution Fee" at bounding box center [394, 177] width 513 height 26
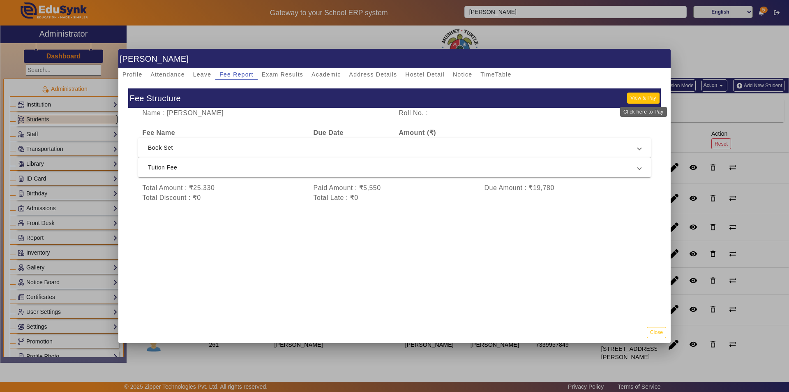
click at [636, 97] on button "View & Pay" at bounding box center [643, 97] width 32 height 11
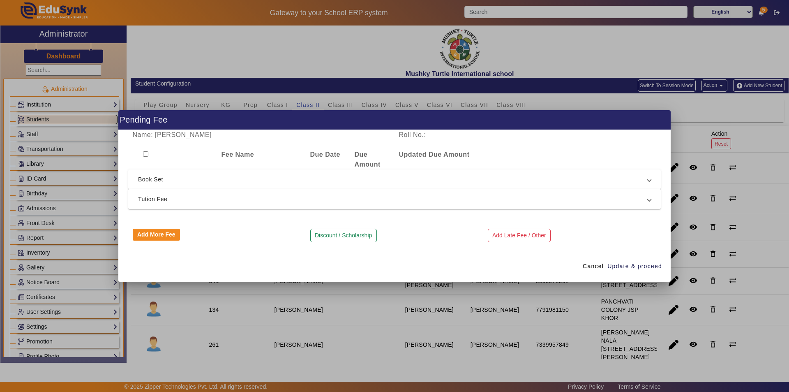
click at [399, 206] on mat-expansion-panel-header "Tution Fee" at bounding box center [394, 199] width 533 height 20
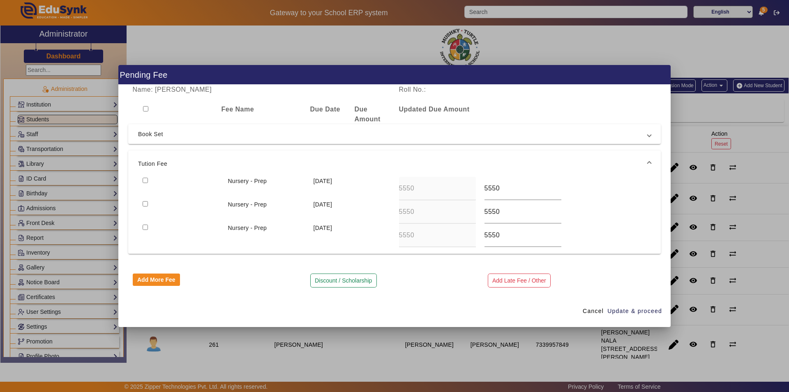
click at [139, 182] on div at bounding box center [180, 188] width 85 height 23
click at [144, 179] on input "checkbox" at bounding box center [145, 180] width 5 height 5
checkbox input "true"
click at [632, 312] on span "Update & proceed" at bounding box center [635, 311] width 55 height 9
click at [628, 309] on span "Update & proceed" at bounding box center [635, 311] width 55 height 9
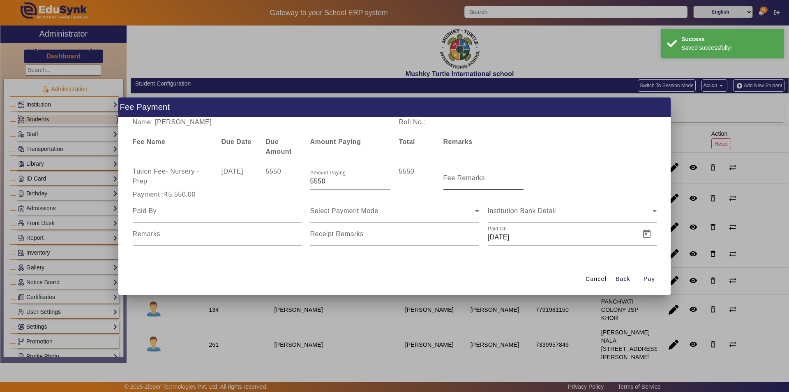
click at [479, 183] on input "Fee Remarks" at bounding box center [484, 181] width 80 height 10
type input "Qtr 2 Fee"
click at [250, 215] on input at bounding box center [217, 211] width 169 height 10
type input "Parents"
click at [352, 212] on span "Select Payment Mode" at bounding box center [344, 210] width 68 height 7
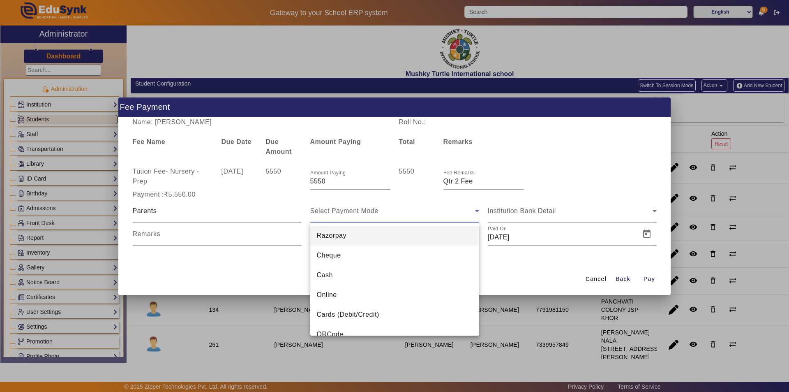
drag, startPoint x: 326, startPoint y: 299, endPoint x: 328, endPoint y: 293, distance: 6.1
click at [326, 298] on span "Online" at bounding box center [327, 295] width 20 height 10
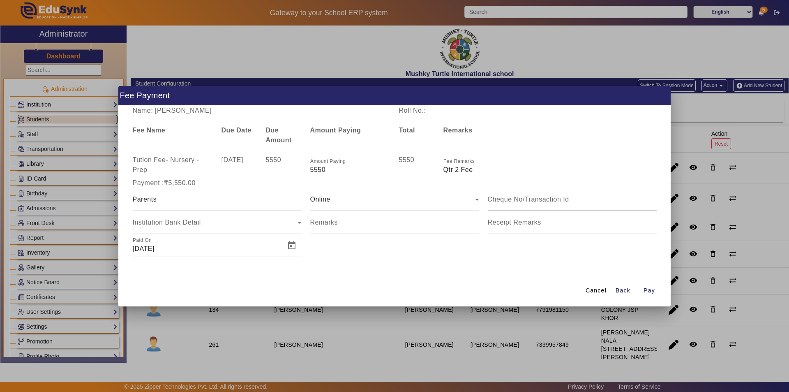
click at [519, 204] on div at bounding box center [572, 199] width 169 height 23
drag, startPoint x: 401, startPoint y: 216, endPoint x: 398, endPoint y: 220, distance: 4.9
click at [398, 219] on div "Remarks" at bounding box center [394, 222] width 169 height 23
click at [394, 226] on input "Remarks" at bounding box center [394, 226] width 169 height 10
type input "Qtr 2 Fee"
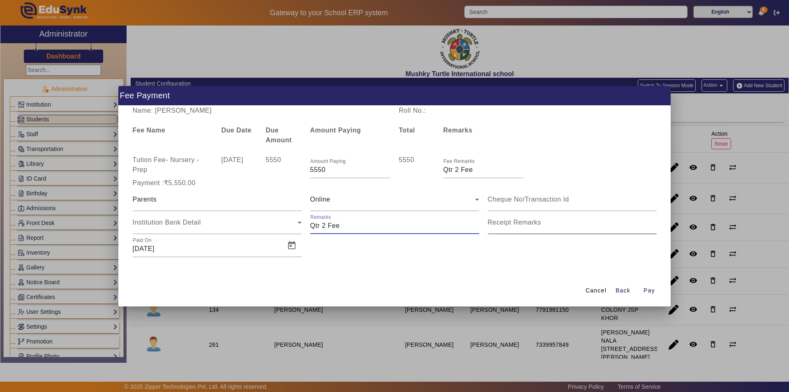
click at [527, 226] on input "Receipt Remarks" at bounding box center [572, 226] width 169 height 10
type input "Qtr 2 Fee"
click at [291, 245] on span "Open calendar" at bounding box center [292, 246] width 20 height 20
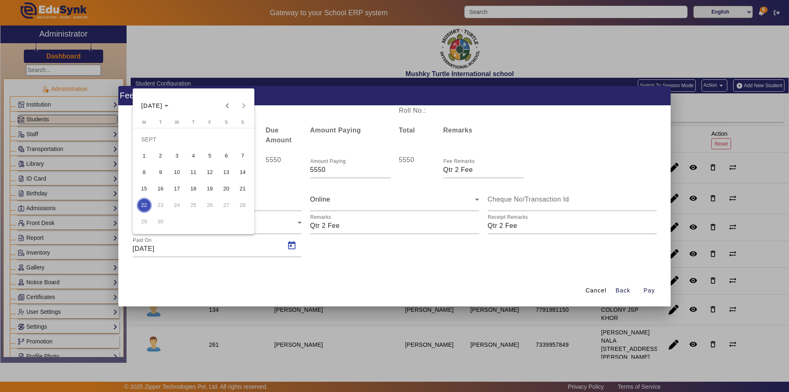
click at [148, 172] on span "8" at bounding box center [144, 172] width 15 height 15
type input "[DATE]"
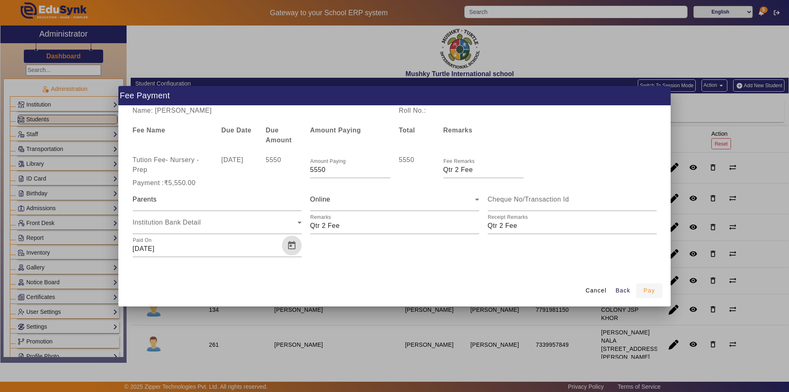
click at [649, 289] on span "Pay" at bounding box center [650, 290] width 12 height 9
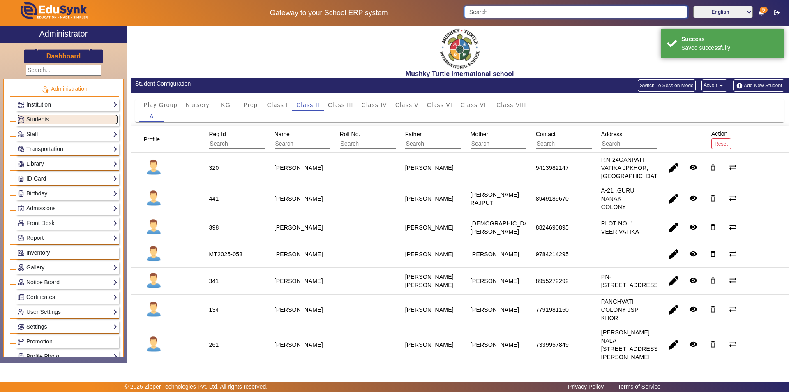
click at [531, 14] on input "Search" at bounding box center [575, 12] width 223 height 12
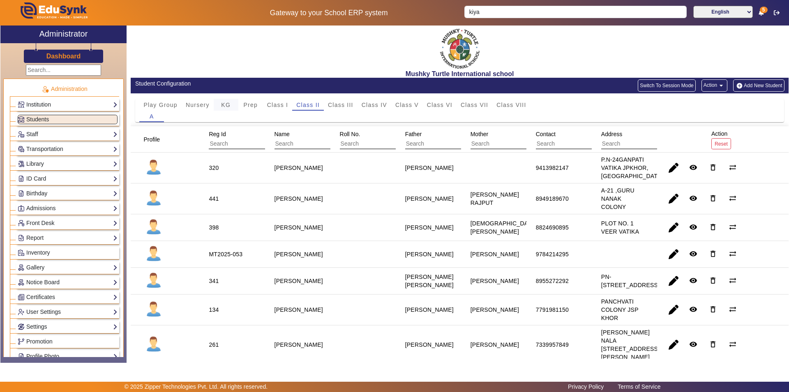
drag, startPoint x: 222, startPoint y: 102, endPoint x: 221, endPoint y: 108, distance: 5.4
click at [222, 104] on span "KG" at bounding box center [225, 105] width 9 height 6
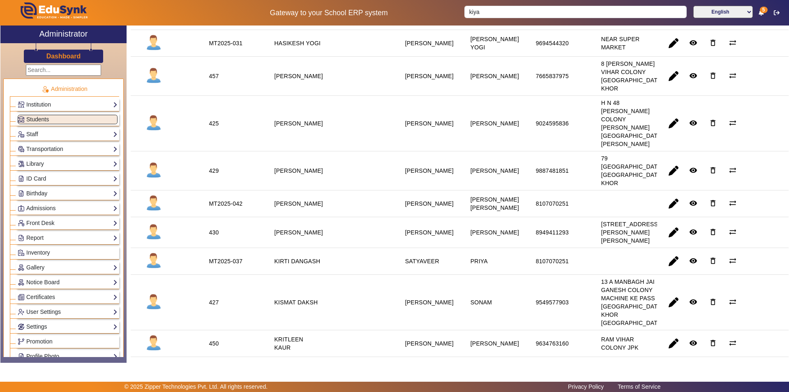
scroll to position [699, 0]
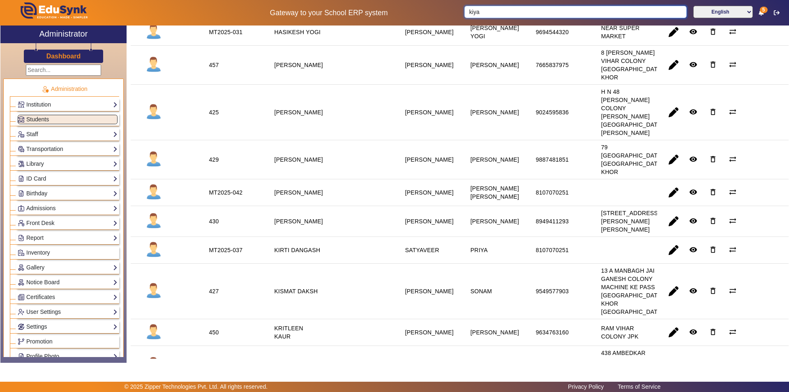
click at [492, 13] on input "kiya" at bounding box center [575, 12] width 222 height 12
type input "keya"
click at [690, 225] on mat-icon "remove_red_eye" at bounding box center [693, 221] width 8 height 8
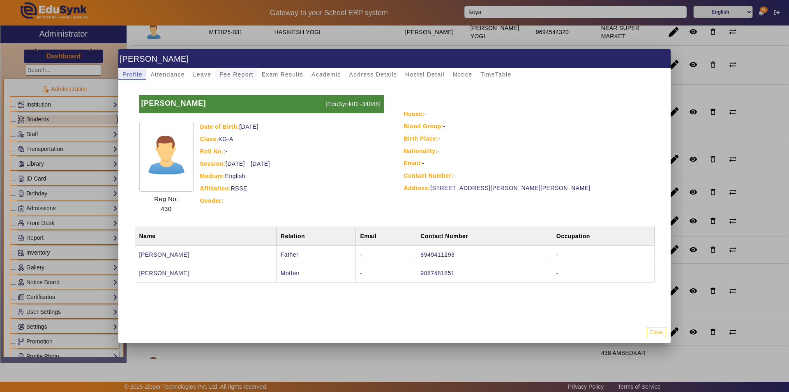
click at [226, 74] on span "Fee Report" at bounding box center [236, 75] width 34 height 6
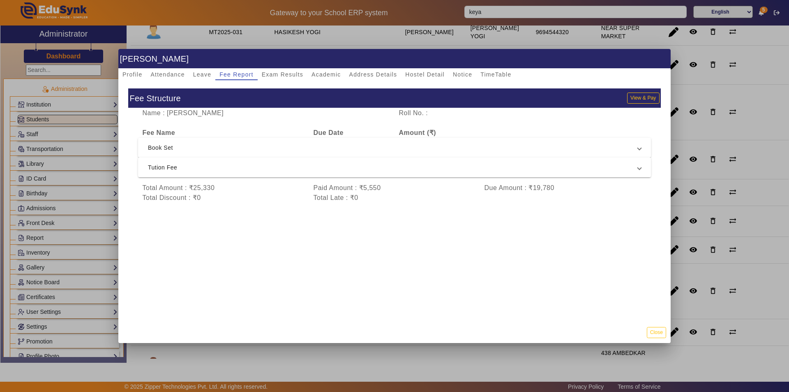
click at [265, 169] on span "Tution Fee" at bounding box center [393, 167] width 490 height 10
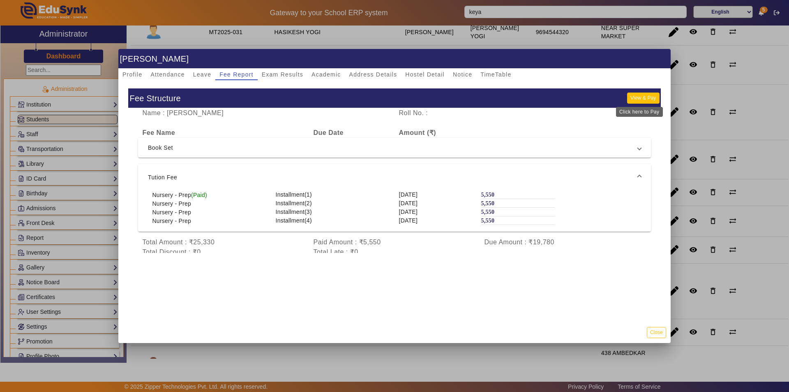
click at [639, 96] on button "View & Pay" at bounding box center [643, 97] width 32 height 11
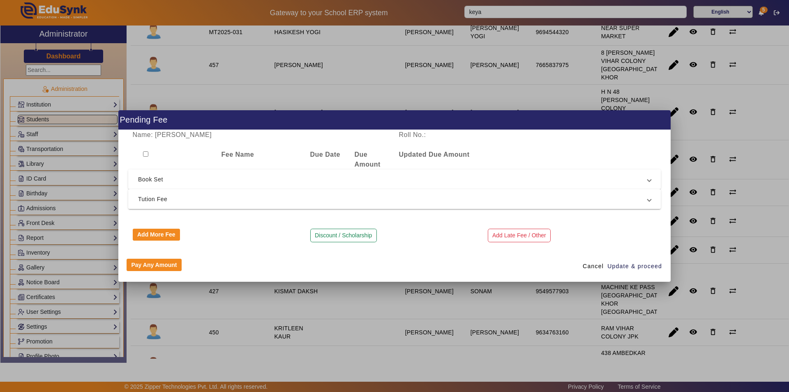
click at [289, 196] on span "Tution Fee" at bounding box center [393, 199] width 510 height 10
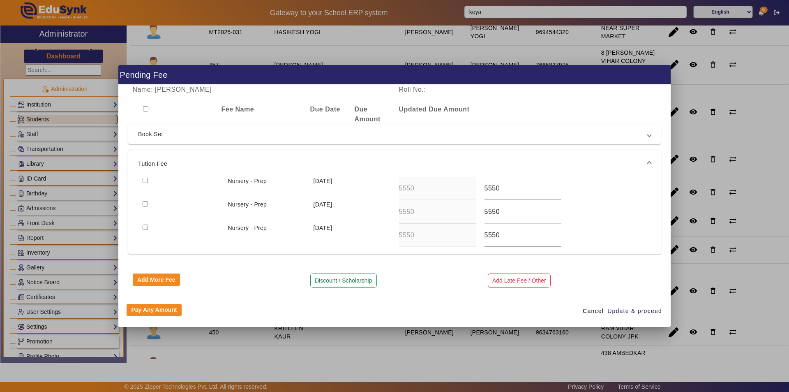
click at [145, 181] on input "checkbox" at bounding box center [145, 180] width 5 height 5
checkbox input "true"
click at [638, 310] on span "Update & proceed" at bounding box center [635, 311] width 55 height 9
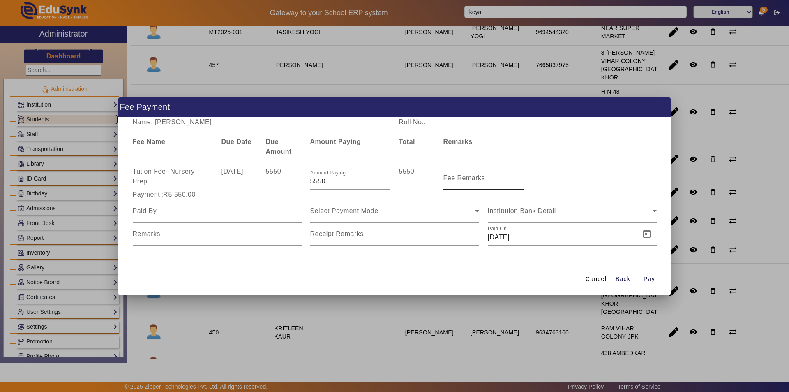
click at [491, 185] on input "Fee Remarks" at bounding box center [484, 181] width 80 height 10
type input "Qtr 2 Fee"
click at [238, 217] on div at bounding box center [217, 210] width 169 height 23
click at [239, 215] on input at bounding box center [217, 211] width 169 height 10
type input "Parents"
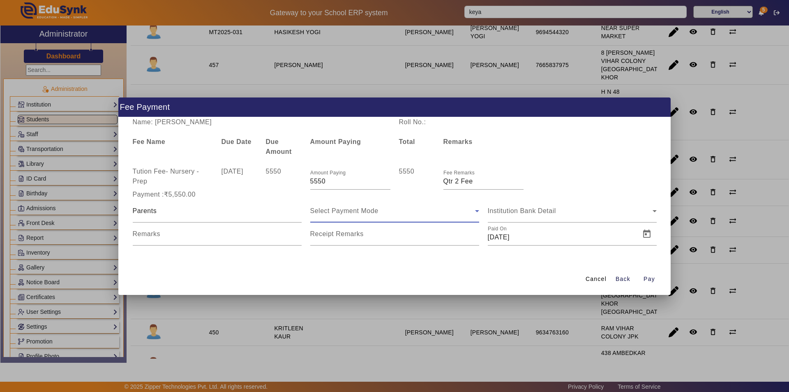
click at [401, 211] on div "Select Payment Mode" at bounding box center [392, 211] width 165 height 10
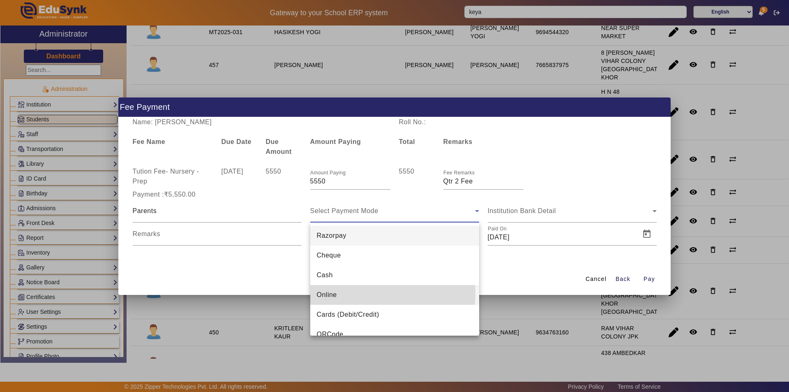
click at [369, 293] on mat-option "Online" at bounding box center [394, 295] width 169 height 20
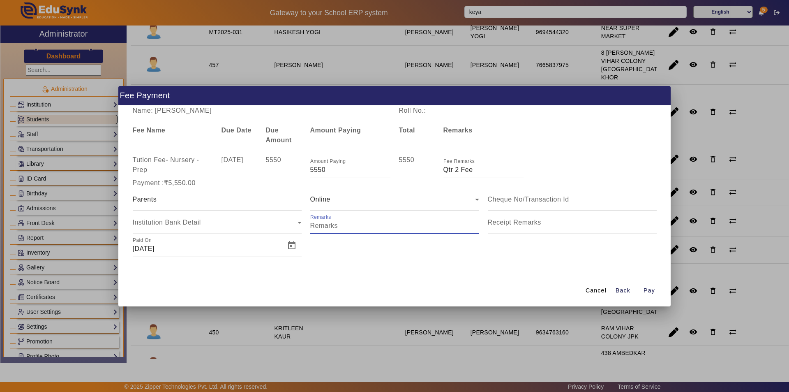
click at [358, 226] on input "Remarks" at bounding box center [394, 226] width 169 height 10
type input "Qtr 2 Fee"
click at [510, 226] on input "Receipt Remarks" at bounding box center [572, 226] width 169 height 10
type input "Qtr 2 Fee"
click at [290, 247] on span "Open calendar" at bounding box center [292, 246] width 20 height 20
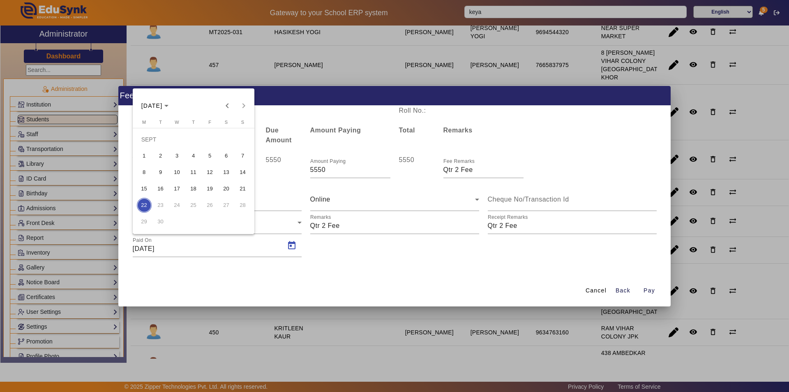
drag, startPoint x: 139, startPoint y: 167, endPoint x: 141, endPoint y: 171, distance: 4.6
click at [139, 168] on span "8" at bounding box center [144, 172] width 15 height 15
type input "[DATE]"
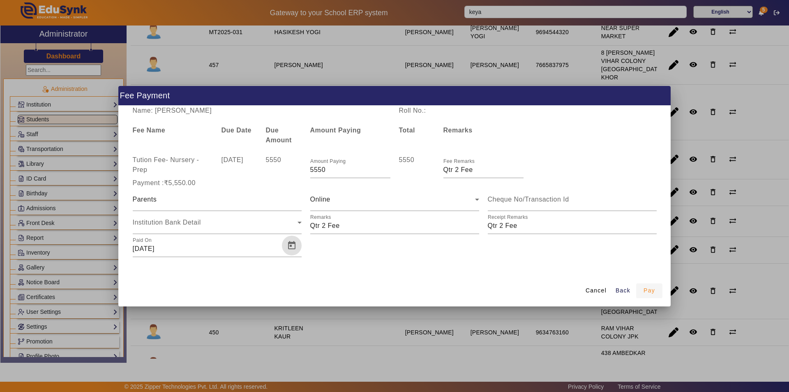
click at [649, 289] on span "Pay" at bounding box center [650, 290] width 12 height 9
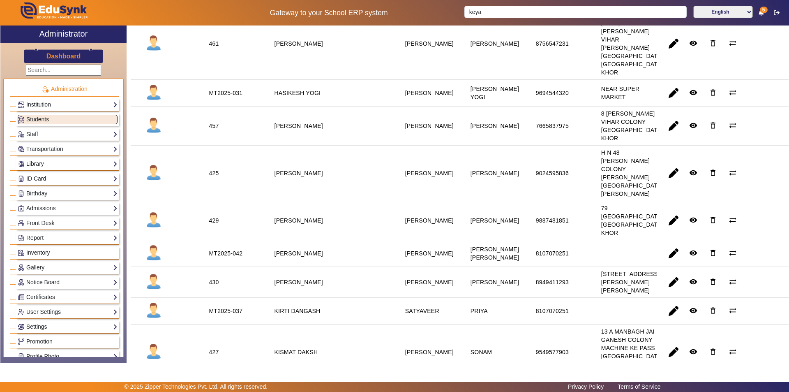
scroll to position [617, 0]
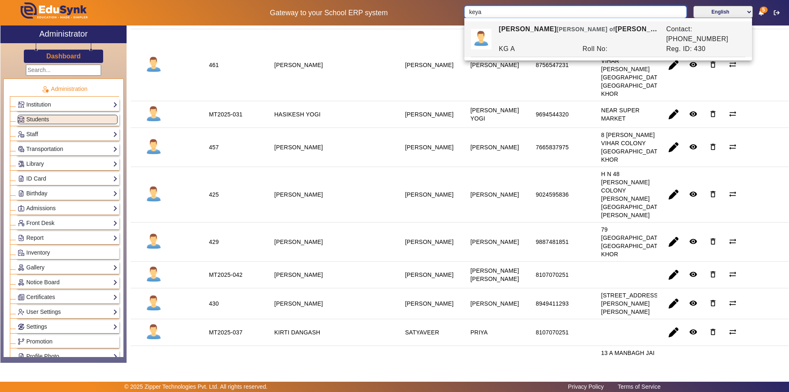
drag, startPoint x: 485, startPoint y: 11, endPoint x: 447, endPoint y: 20, distance: 39.7
click at [447, 20] on div "Gateway to your School ERP system keya English हिंदी (Hindi) ಕನ್ನಡ (Kannada) தம…" at bounding box center [394, 12] width 788 height 25
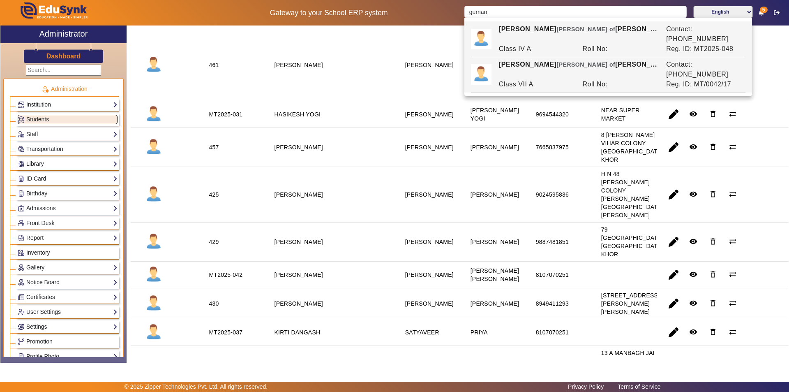
click at [563, 79] on div "Class VII A" at bounding box center [536, 84] width 84 height 10
type input "[PERSON_NAME]"
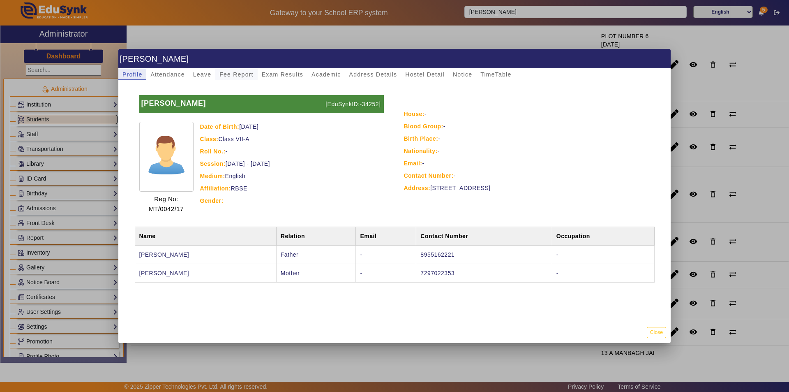
click at [233, 75] on span "Fee Report" at bounding box center [236, 75] width 34 height 6
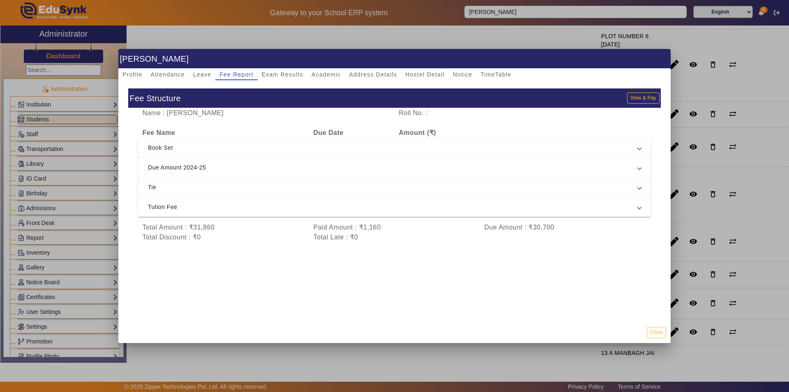
click at [262, 209] on span "Tution Fee" at bounding box center [393, 207] width 490 height 10
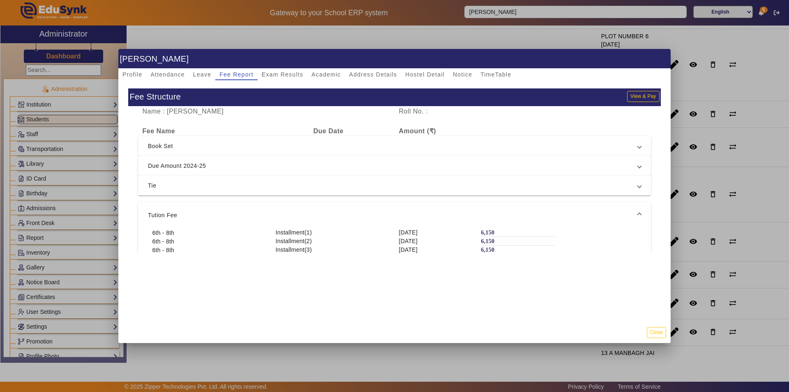
scroll to position [0, 0]
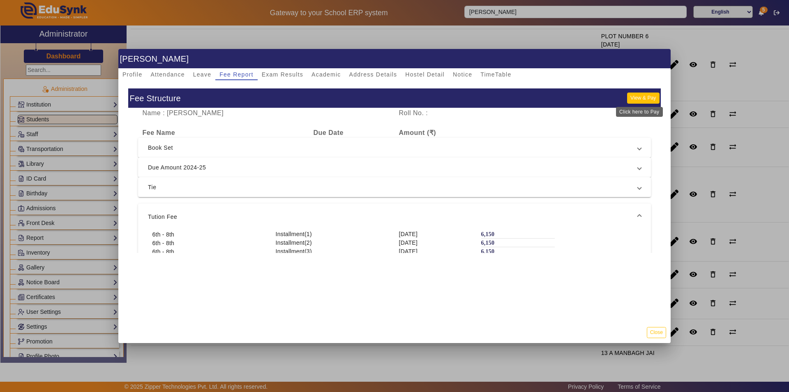
click at [635, 96] on button "View & Pay" at bounding box center [643, 97] width 32 height 11
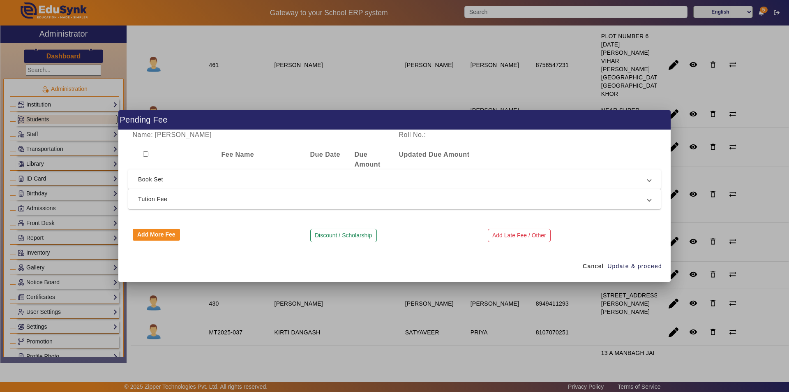
click at [181, 202] on span "Tution Fee" at bounding box center [393, 199] width 510 height 10
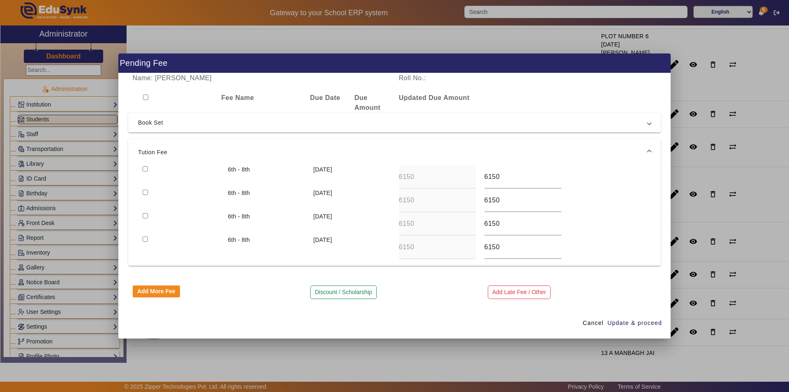
click at [146, 169] on input "checkbox" at bounding box center [145, 168] width 5 height 5
checkbox input "true"
click at [631, 323] on span "Update & proceed" at bounding box center [635, 323] width 55 height 9
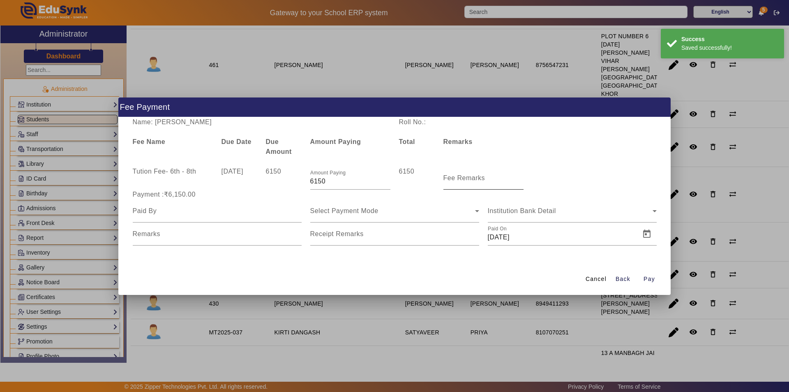
click at [469, 181] on mat-label "Fee Remarks" at bounding box center [465, 177] width 42 height 7
click at [469, 181] on input "Fee Remarks" at bounding box center [484, 181] width 80 height 10
click at [477, 181] on input "Fee Remarks" at bounding box center [484, 181] width 80 height 10
type input "Qtr 2 Fee"
click at [499, 184] on input "Fee Remarks" at bounding box center [484, 181] width 80 height 10
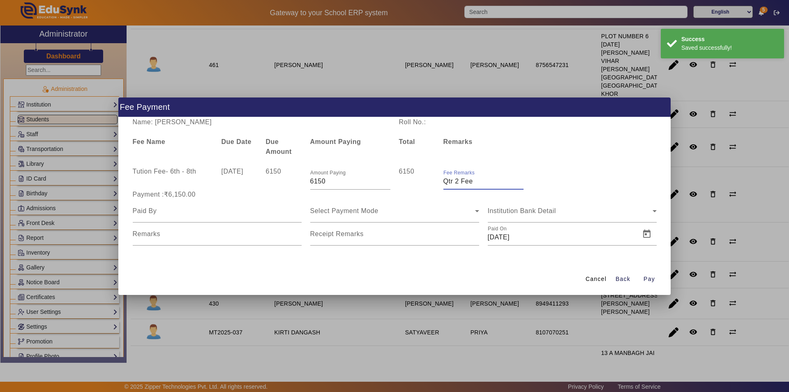
click at [490, 183] on input "Fee Remarks" at bounding box center [484, 181] width 80 height 10
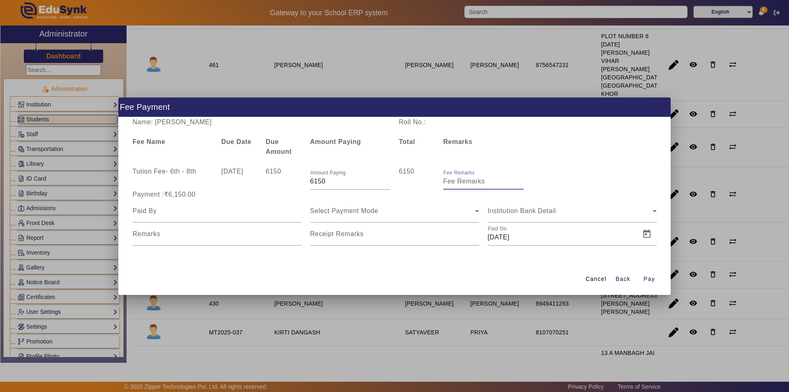
click at [490, 183] on input "Fee Remarks" at bounding box center [484, 181] width 80 height 10
type input "QTR 1 FEE"
click at [199, 215] on input at bounding box center [217, 211] width 169 height 10
type input "Parents"
click at [427, 208] on div "Select Payment Mode" at bounding box center [392, 211] width 165 height 10
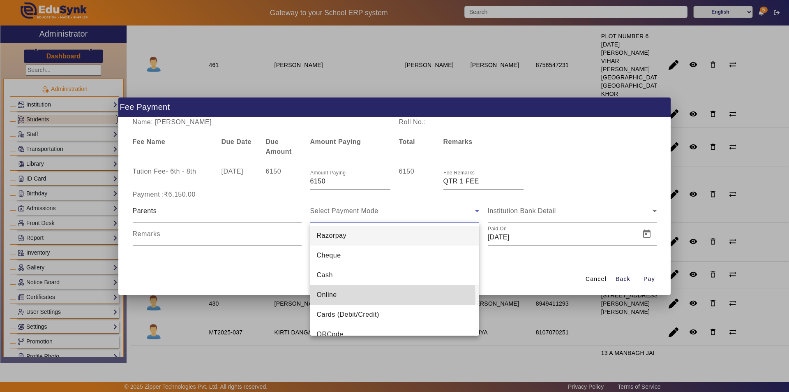
click at [377, 297] on mat-option "Online" at bounding box center [394, 295] width 169 height 20
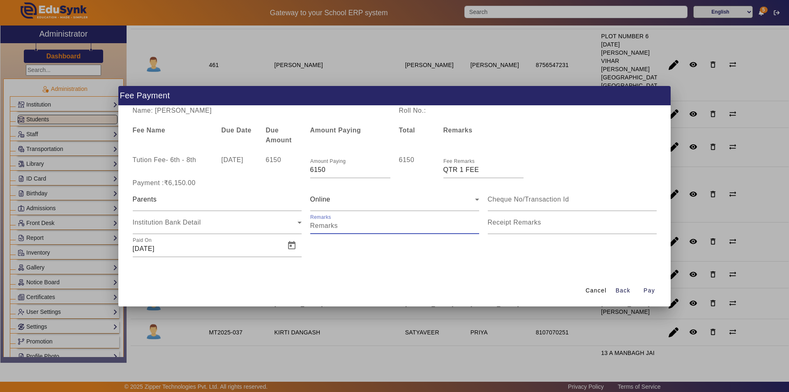
click at [379, 224] on input "Remarks" at bounding box center [394, 226] width 169 height 10
type input "QTR 1 FEE"
click at [513, 225] on mat-label "Receipt Remarks" at bounding box center [514, 222] width 53 height 7
click at [513, 225] on input "Receipt Remarks" at bounding box center [572, 226] width 169 height 10
click at [520, 227] on input "Receipt Remarks" at bounding box center [572, 226] width 169 height 10
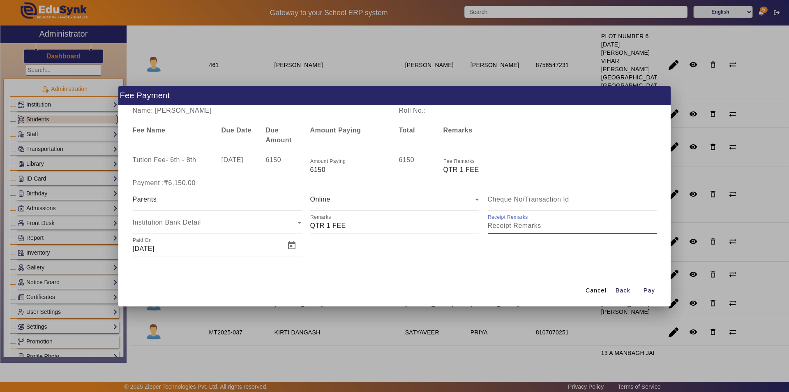
type input "QTR 1 FEE"
click at [292, 247] on span "Open calendar" at bounding box center [292, 246] width 20 height 20
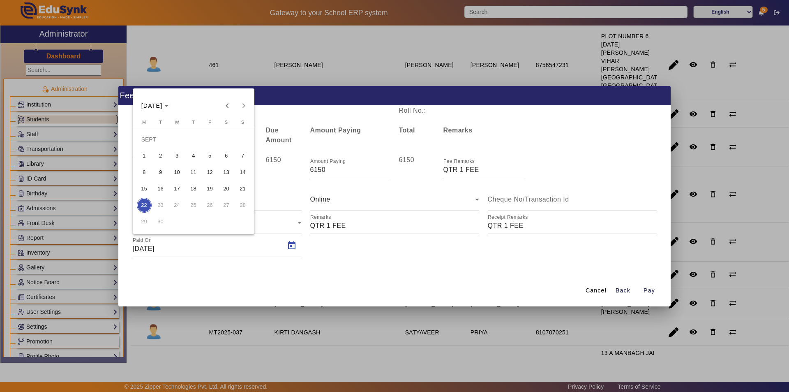
click at [148, 173] on span "8" at bounding box center [144, 172] width 15 height 15
type input "[DATE]"
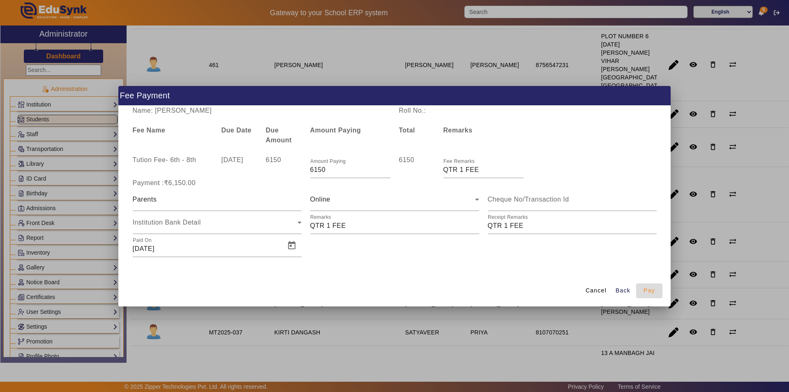
click at [650, 288] on span "Pay" at bounding box center [650, 290] width 12 height 9
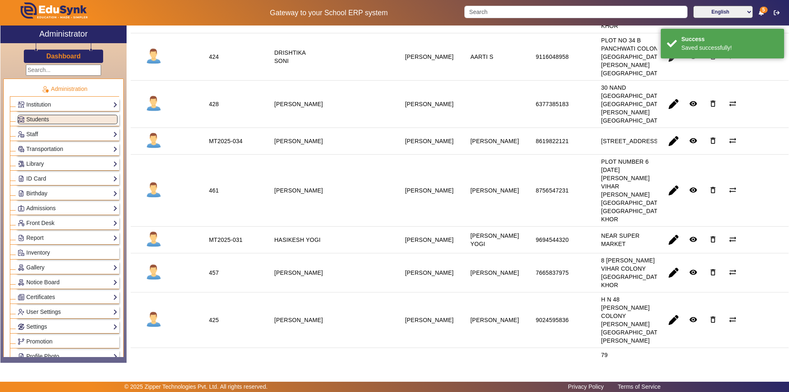
scroll to position [452, 0]
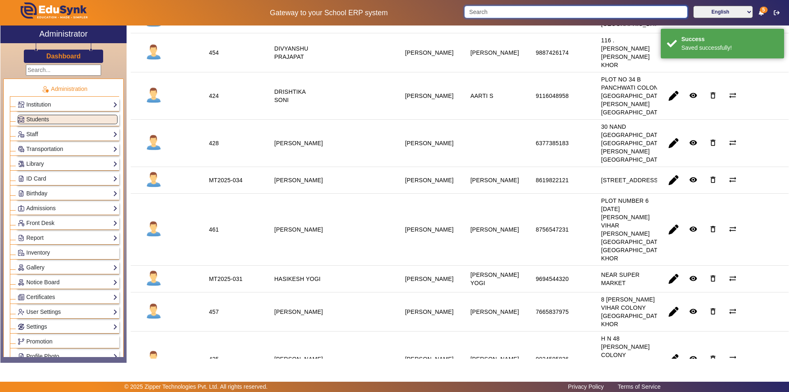
click at [504, 11] on input "Search" at bounding box center [575, 12] width 223 height 12
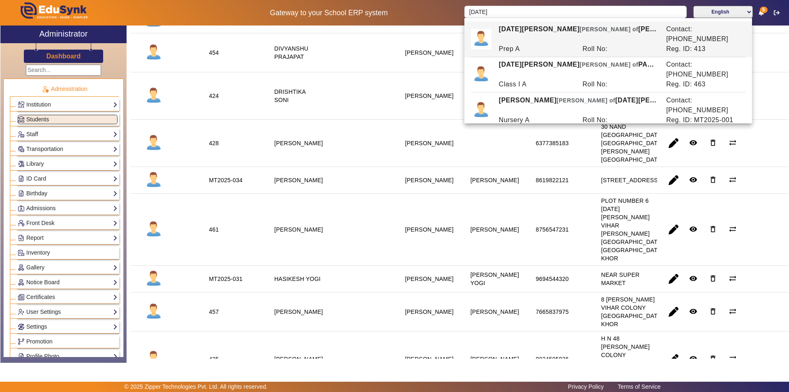
click at [525, 29] on div "[DATE][PERSON_NAME] [PERSON_NAME] of [PERSON_NAME]" at bounding box center [577, 34] width 167 height 20
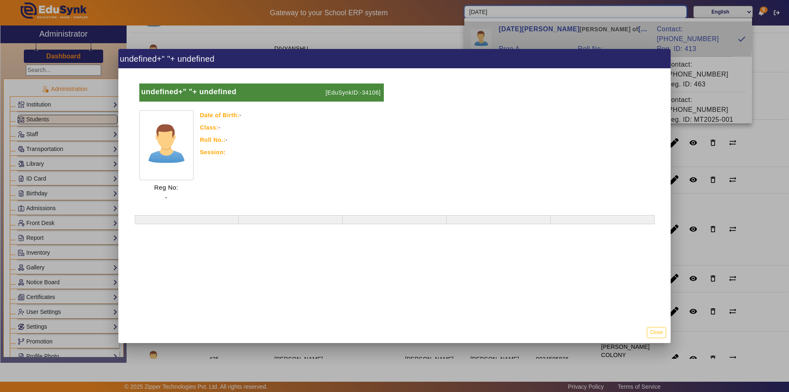
type input "[DATE][PERSON_NAME]"
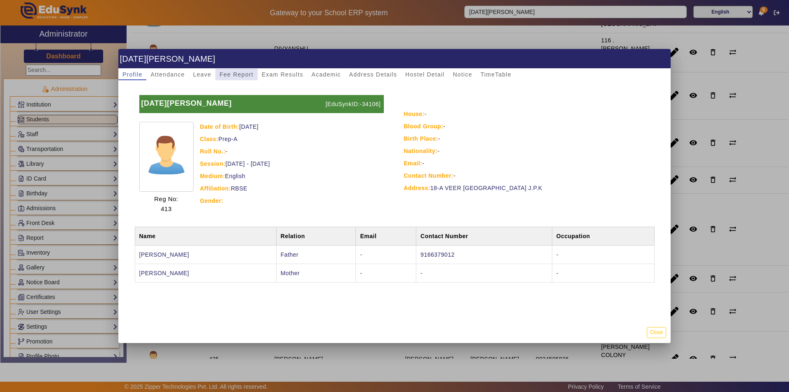
click at [238, 76] on span "Fee Report" at bounding box center [236, 75] width 34 height 6
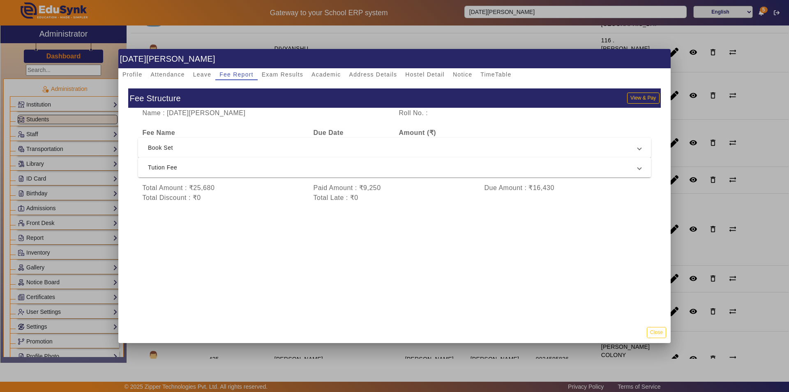
click at [304, 168] on span "Tution Fee" at bounding box center [393, 167] width 490 height 10
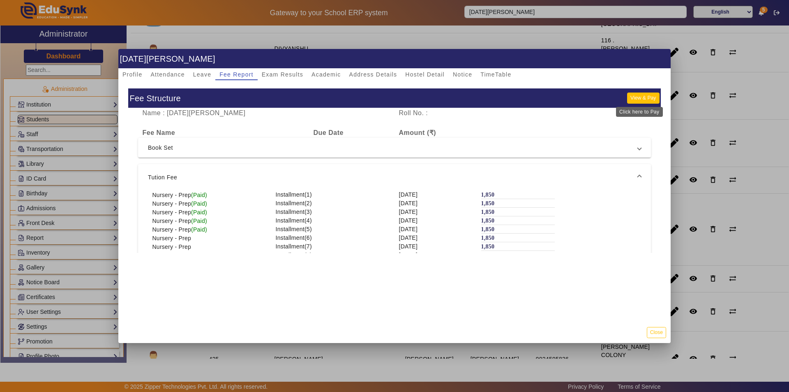
click at [640, 98] on button "View & Pay" at bounding box center [643, 97] width 32 height 11
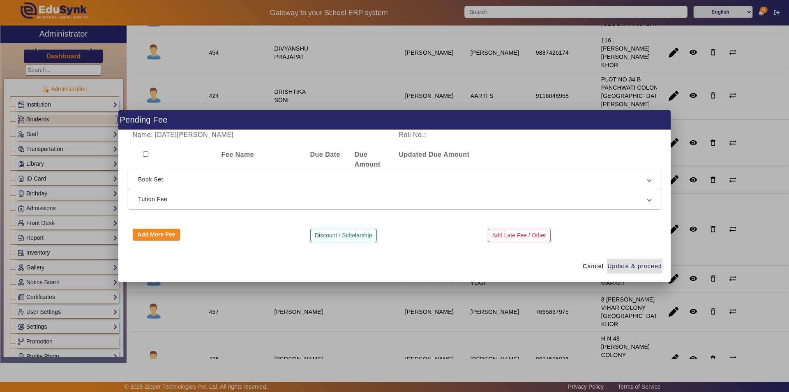
click at [276, 200] on span "Tution Fee" at bounding box center [393, 199] width 510 height 10
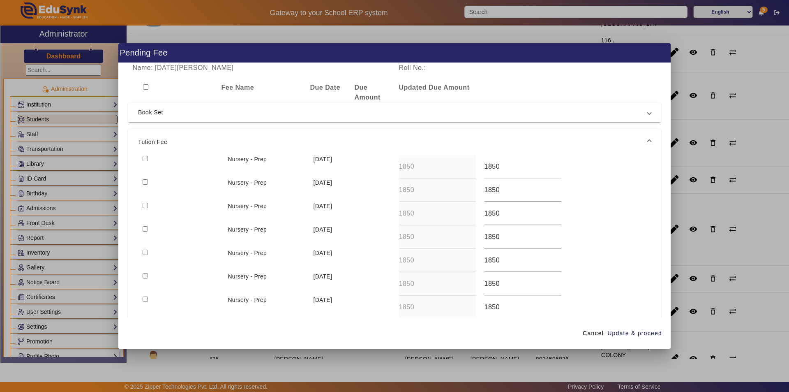
click at [146, 157] on input "checkbox" at bounding box center [145, 158] width 5 height 5
checkbox input "true"
click at [638, 333] on span "Update & proceed" at bounding box center [635, 333] width 55 height 9
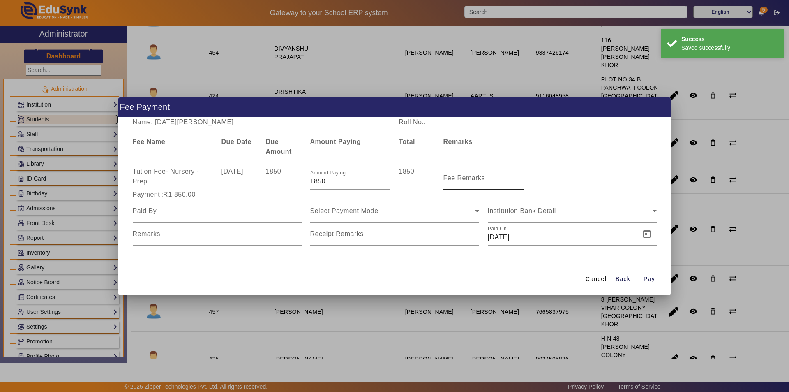
click at [472, 181] on label "Fee Remarks" at bounding box center [465, 177] width 42 height 7
click at [472, 181] on input "Fee Remarks" at bounding box center [484, 181] width 80 height 10
type input "Sep month fee"
click at [228, 215] on input at bounding box center [217, 211] width 169 height 10
type input "Parents"
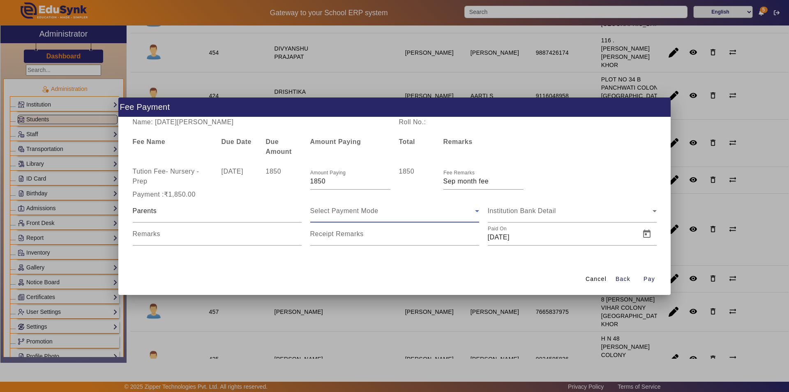
click at [363, 215] on div "Select Payment Mode" at bounding box center [392, 211] width 165 height 10
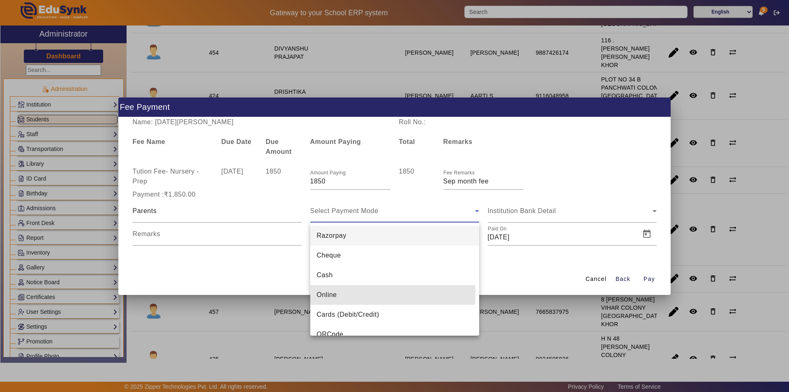
drag, startPoint x: 344, startPoint y: 293, endPoint x: 342, endPoint y: 284, distance: 9.1
click at [344, 293] on mat-option "Online" at bounding box center [394, 295] width 169 height 20
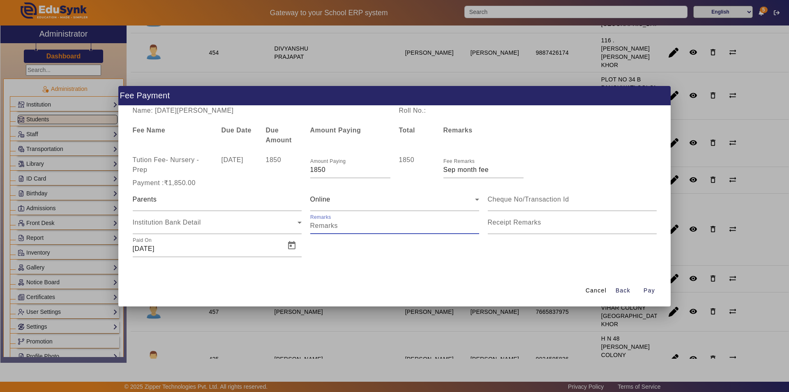
click at [362, 226] on input "Remarks" at bounding box center [394, 226] width 169 height 10
type input "Sep month fee"
click at [516, 224] on mat-label "Receipt Remarks" at bounding box center [514, 222] width 53 height 7
click at [516, 224] on input "Receipt Remarks" at bounding box center [572, 226] width 169 height 10
click at [514, 226] on input "Receipt Remarks" at bounding box center [572, 226] width 169 height 10
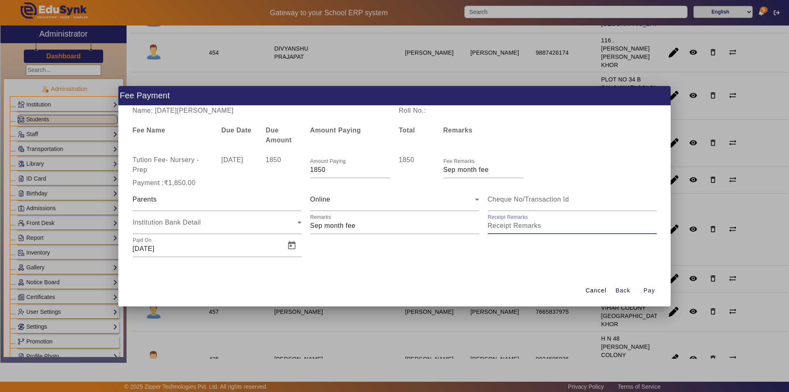
type input "Sep month fee"
click at [287, 243] on span "Open calendar" at bounding box center [292, 246] width 20 height 20
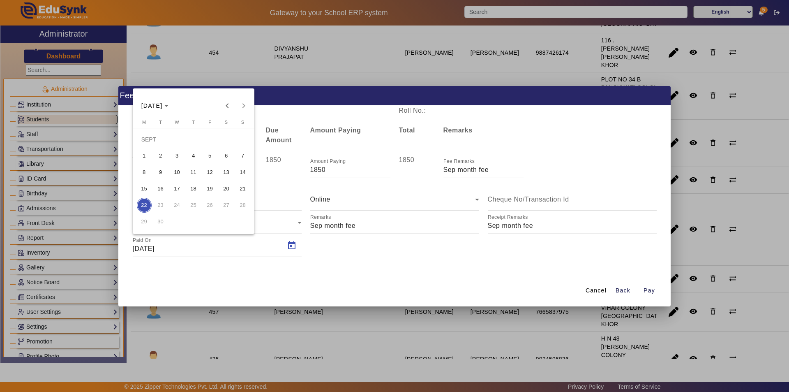
click at [166, 175] on span "9" at bounding box center [160, 172] width 15 height 15
type input "[DATE]"
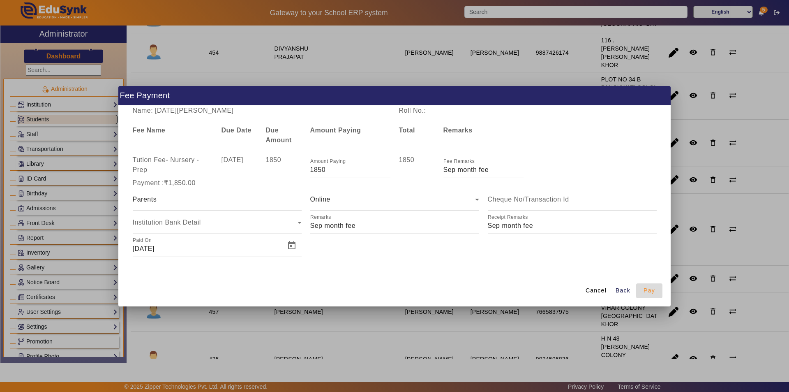
click at [648, 286] on span "button" at bounding box center [649, 291] width 26 height 20
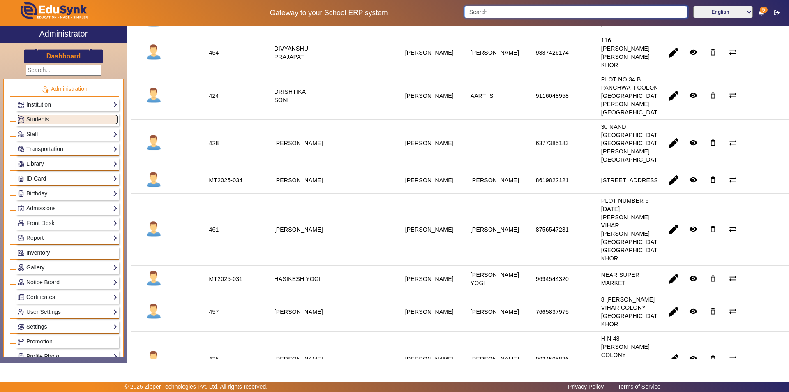
click at [532, 15] on input "Search" at bounding box center [575, 12] width 223 height 12
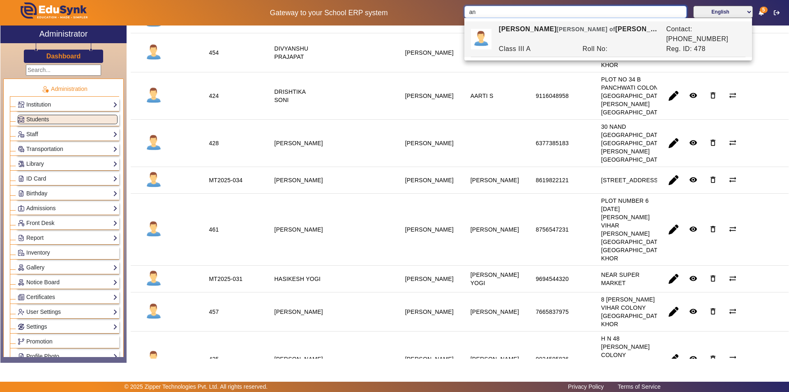
type input "a"
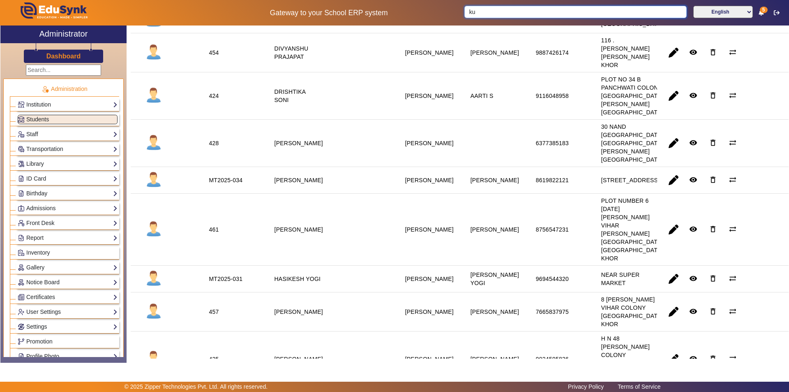
type input "k"
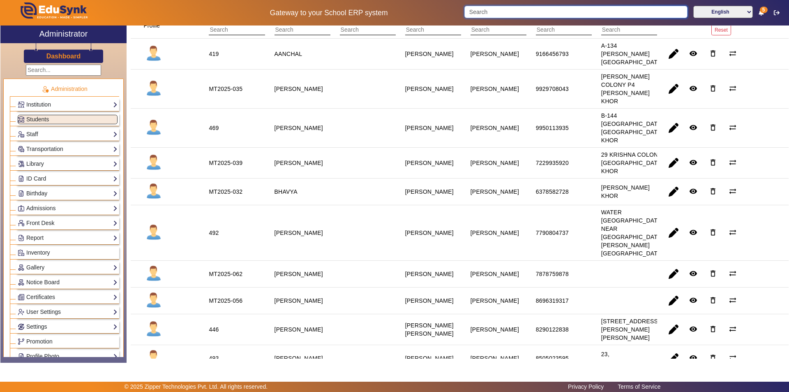
scroll to position [0, 0]
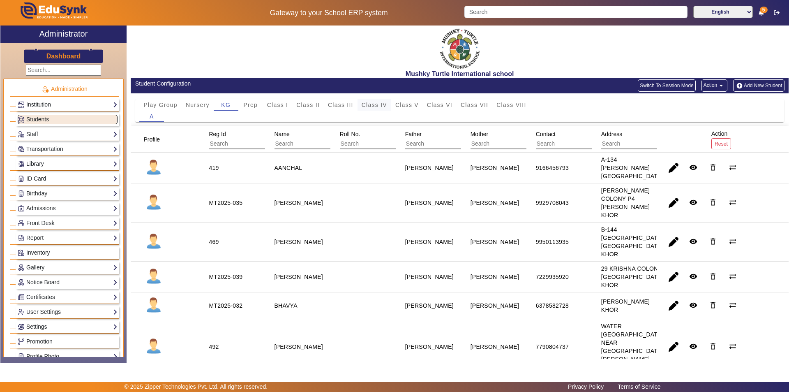
click at [379, 105] on span "Class IV" at bounding box center [374, 105] width 25 height 6
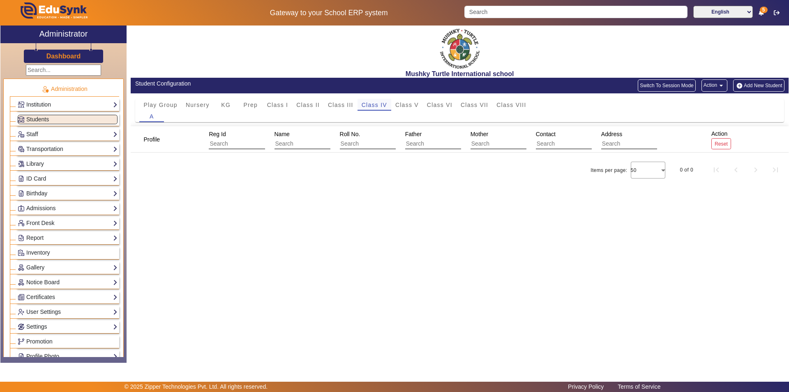
click at [377, 104] on span "Class IV" at bounding box center [374, 105] width 25 height 6
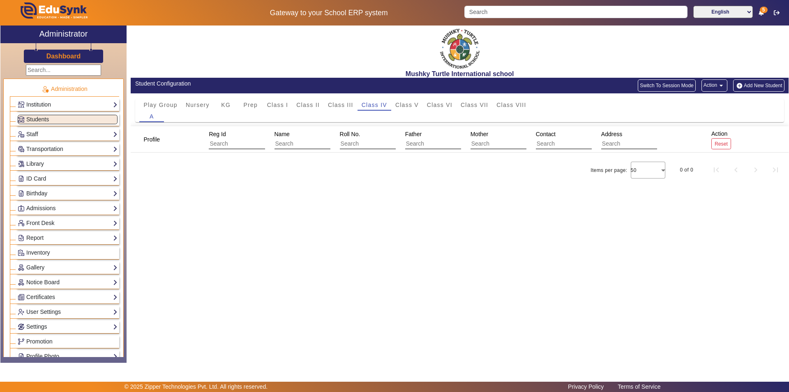
drag, startPoint x: 386, startPoint y: 202, endPoint x: 384, endPoint y: 134, distance: 68.3
click at [386, 202] on div "Profile Reg Id Name Roll No. Father Mother Contact Address Action Reset Items p…" at bounding box center [460, 167] width 658 height 82
click at [370, 102] on span "Class IV" at bounding box center [374, 105] width 25 height 6
click at [408, 214] on div "Mushky Turtle International school Student Configuration Switch To Session Mode…" at bounding box center [458, 189] width 662 height 328
click at [371, 105] on span "Class IV" at bounding box center [374, 105] width 25 height 6
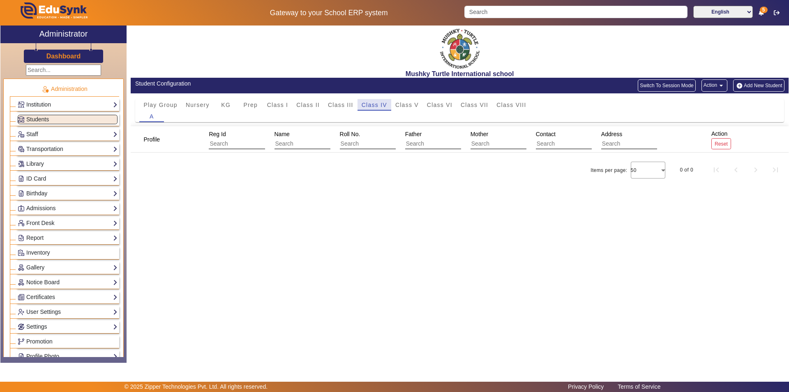
click at [372, 105] on span "Class IV" at bounding box center [374, 105] width 25 height 6
click at [274, 103] on span "Class I" at bounding box center [277, 105] width 21 height 6
click at [379, 104] on span "Class IV" at bounding box center [374, 105] width 25 height 6
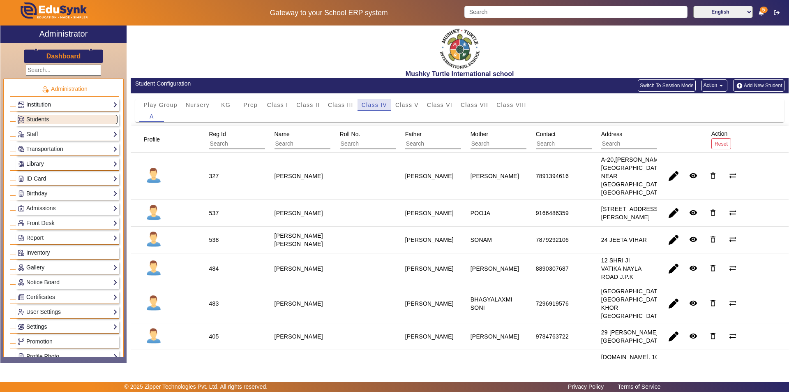
click at [375, 103] on span "Class IV" at bounding box center [374, 105] width 25 height 6
click at [344, 101] on span "Class III" at bounding box center [340, 105] width 25 height 12
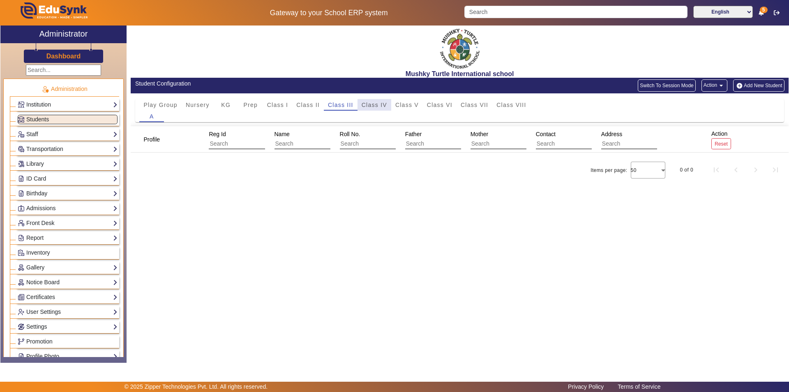
click at [374, 105] on span "Class IV" at bounding box center [374, 105] width 25 height 6
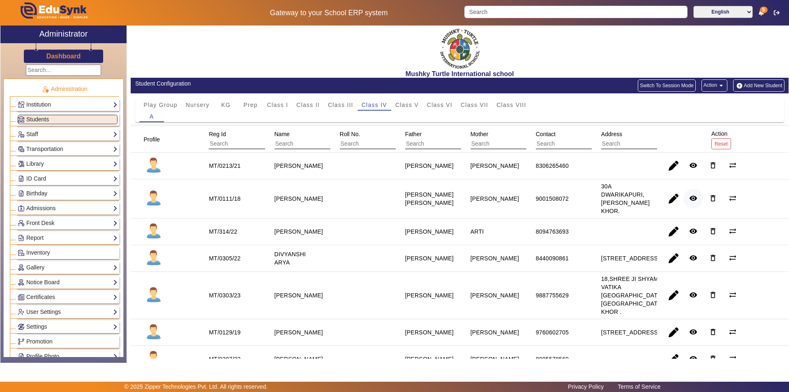
click at [689, 197] on mat-icon "remove_red_eye" at bounding box center [693, 198] width 8 height 8
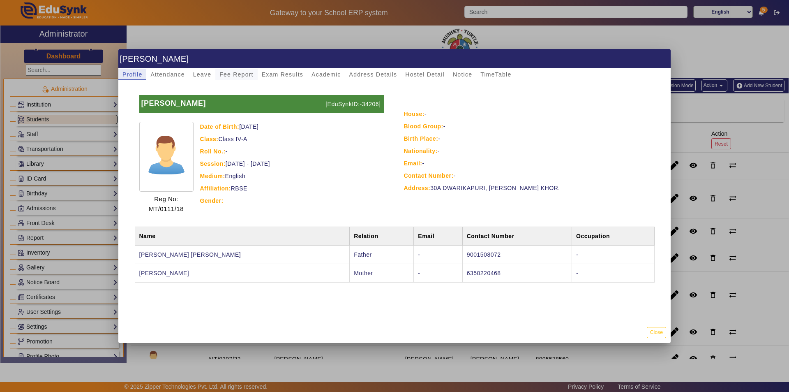
click at [233, 73] on span "Fee Report" at bounding box center [236, 75] width 34 height 6
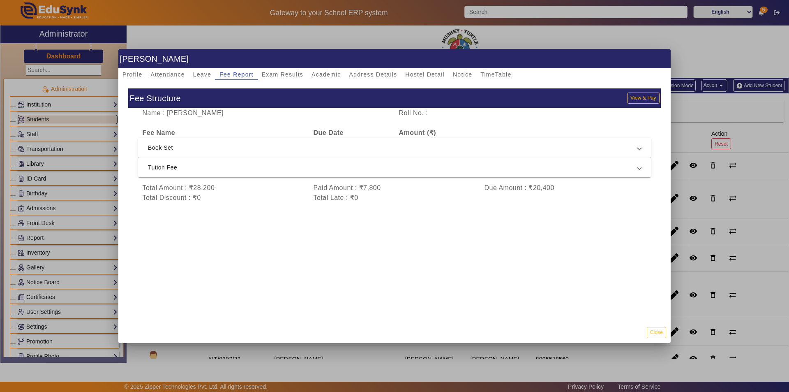
click at [302, 171] on span "Tution Fee" at bounding box center [393, 167] width 490 height 10
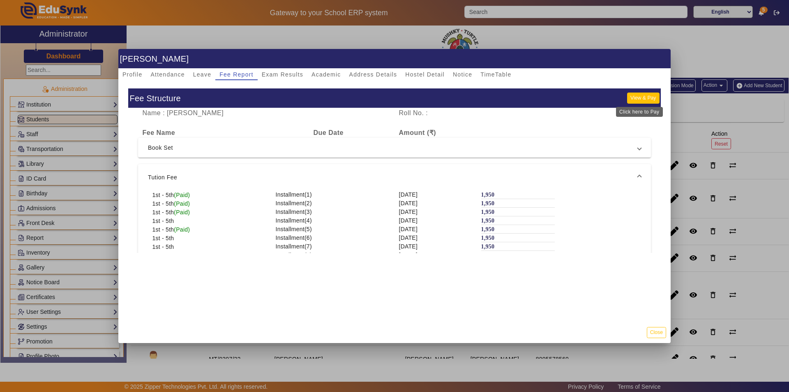
click at [637, 96] on button "View & Pay" at bounding box center [643, 97] width 32 height 11
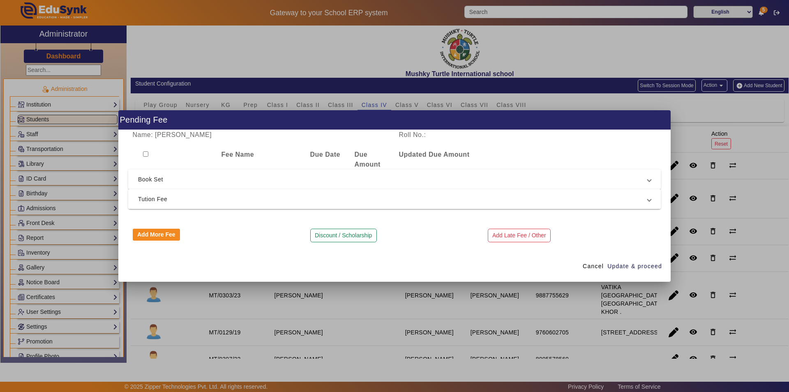
click at [497, 196] on span "Tution Fee" at bounding box center [393, 199] width 510 height 10
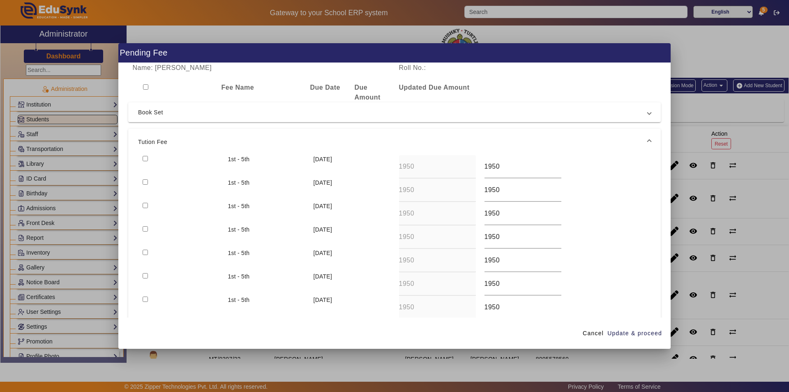
click at [142, 181] on div at bounding box center [180, 189] width 85 height 23
click at [146, 181] on input "checkbox" at bounding box center [145, 181] width 5 height 5
checkbox input "true"
click at [624, 335] on span "Update & proceed" at bounding box center [635, 333] width 55 height 9
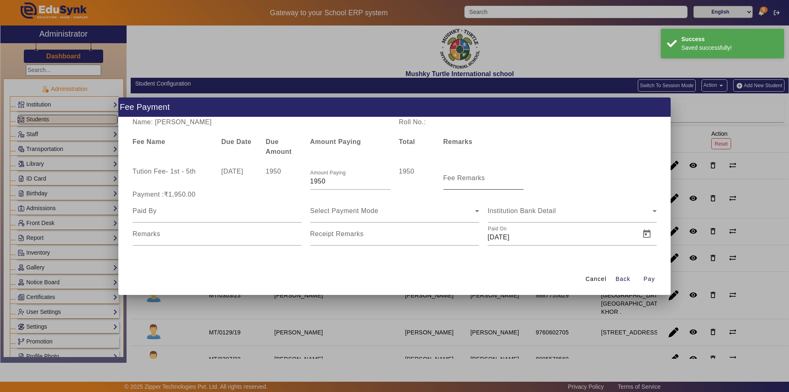
click at [463, 183] on input "Fee Remarks" at bounding box center [484, 181] width 80 height 10
type input "Sep month fee"
click at [179, 215] on input at bounding box center [217, 211] width 169 height 10
type input "Parents"
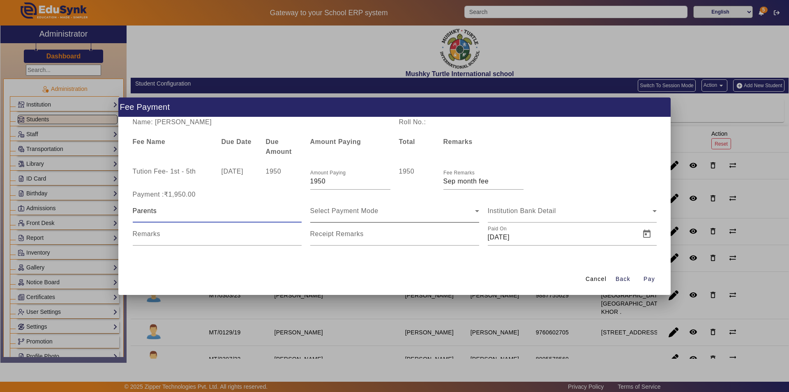
click at [371, 214] on div "Select Payment Mode" at bounding box center [392, 211] width 165 height 10
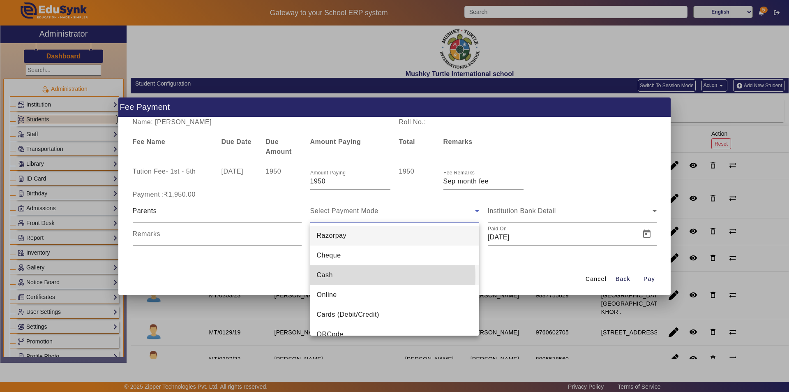
click at [355, 276] on mat-option "Cash" at bounding box center [394, 275] width 169 height 20
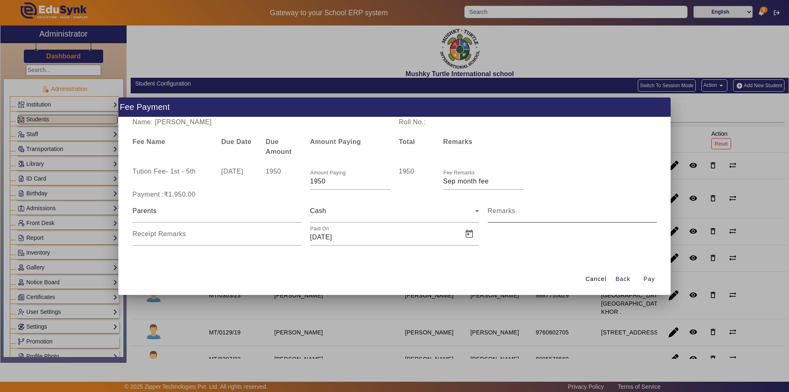
click at [509, 211] on mat-label "Remarks" at bounding box center [502, 210] width 28 height 7
click at [509, 211] on input "Remarks" at bounding box center [572, 214] width 169 height 10
click at [531, 213] on input "Remarks" at bounding box center [572, 214] width 169 height 10
type input "Sep month fee"
click at [219, 241] on input "Receipt Remarks" at bounding box center [217, 237] width 169 height 10
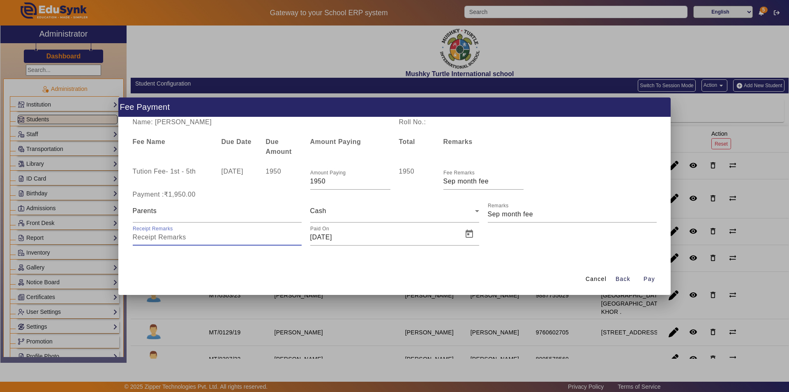
type input "Sep month fee"
click at [467, 233] on span "Open calendar" at bounding box center [470, 234] width 20 height 20
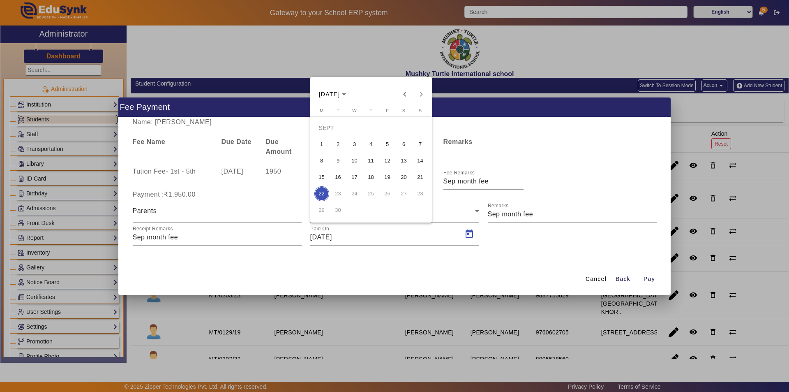
drag, startPoint x: 333, startPoint y: 157, endPoint x: 358, endPoint y: 185, distance: 37.2
click at [334, 158] on span "9" at bounding box center [338, 160] width 15 height 15
type input "[DATE]"
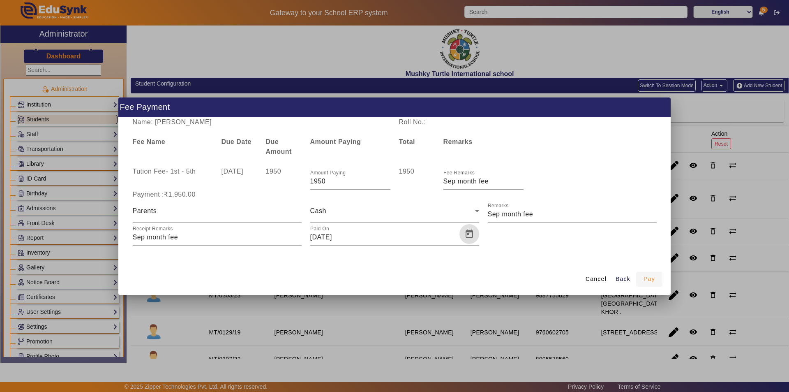
click at [652, 280] on span "Pay" at bounding box center [650, 279] width 12 height 9
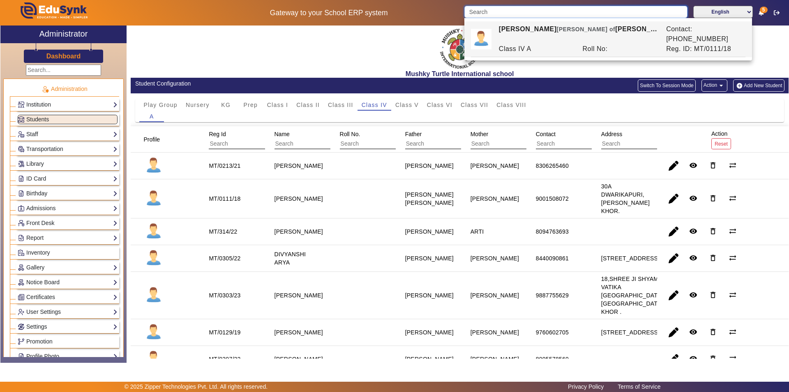
click at [546, 9] on input "Search" at bounding box center [575, 12] width 223 height 12
click at [544, 44] on div "Nursery A" at bounding box center [536, 49] width 84 height 10
type input "[PERSON_NAME]"
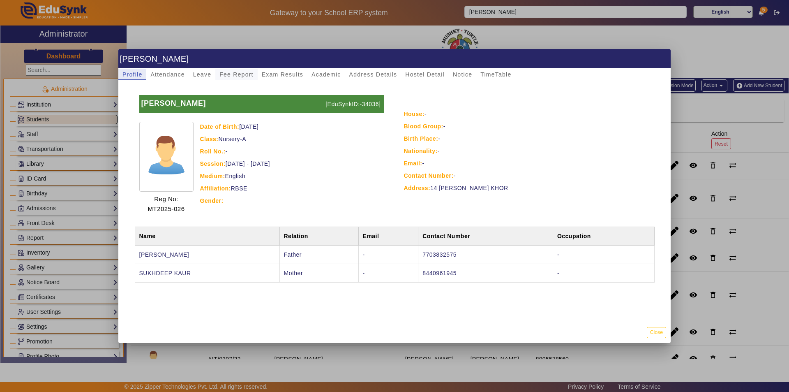
click at [237, 74] on span "Fee Report" at bounding box center [236, 75] width 34 height 6
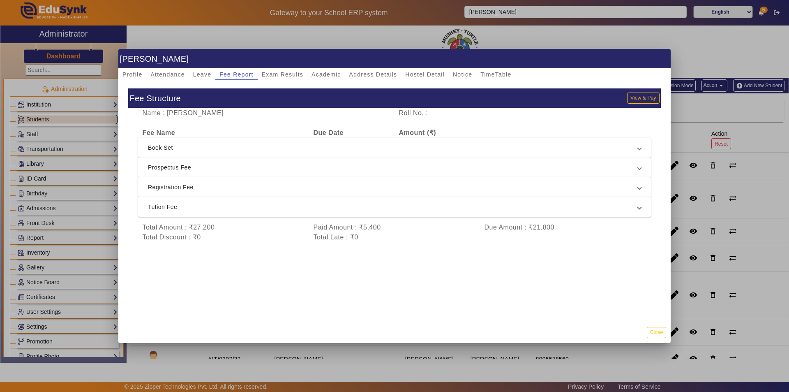
click at [274, 208] on span "Tution Fee" at bounding box center [393, 207] width 490 height 10
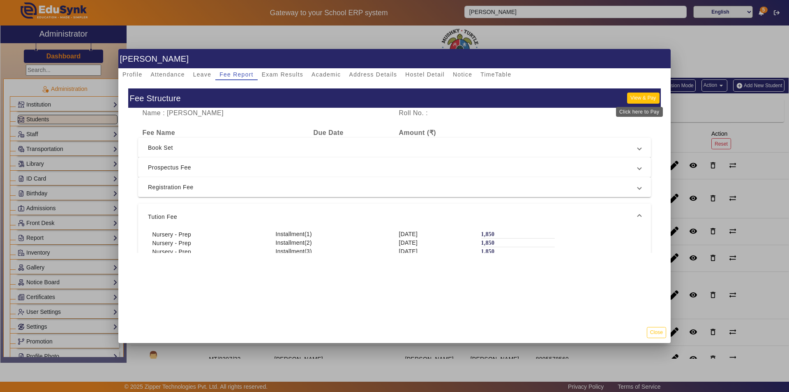
click at [639, 96] on button "View & Pay" at bounding box center [643, 97] width 32 height 11
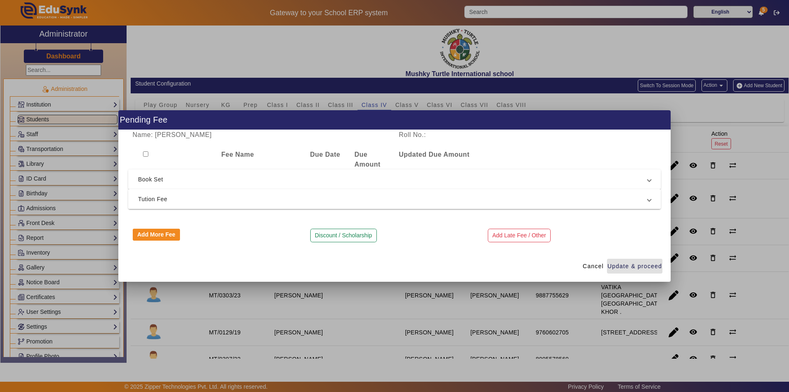
click at [176, 200] on span "Tution Fee" at bounding box center [393, 199] width 510 height 10
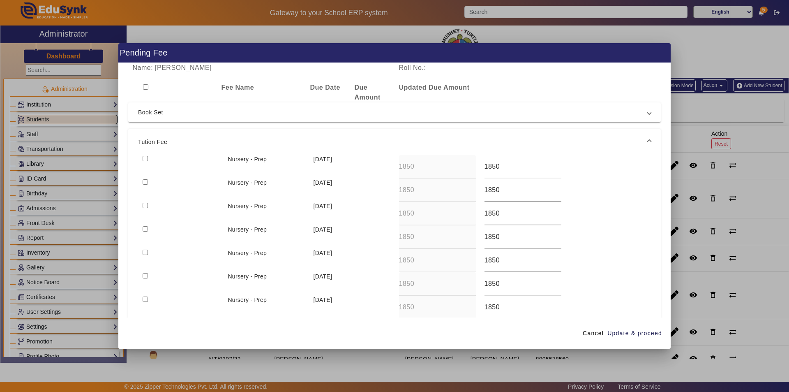
click at [145, 229] on input "checkbox" at bounding box center [145, 228] width 5 height 5
checkbox input "true"
click at [642, 330] on span "Update & proceed" at bounding box center [635, 333] width 55 height 9
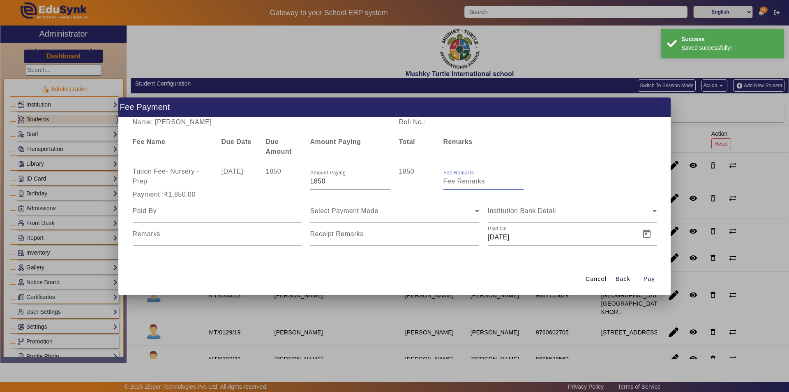
click at [467, 183] on input "Fee Remarks" at bounding box center [484, 181] width 80 height 10
type input "Sep month fee"
click at [233, 213] on input at bounding box center [217, 211] width 169 height 10
type input "Parents"
click at [350, 210] on span "Select Payment Mode" at bounding box center [344, 210] width 68 height 7
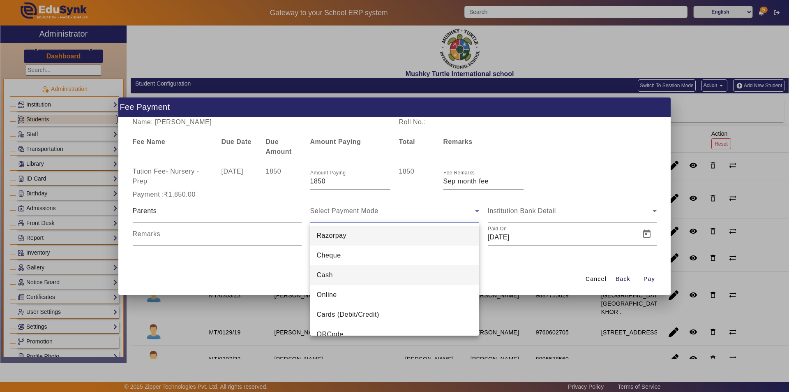
click at [368, 275] on mat-option "Cash" at bounding box center [394, 275] width 169 height 20
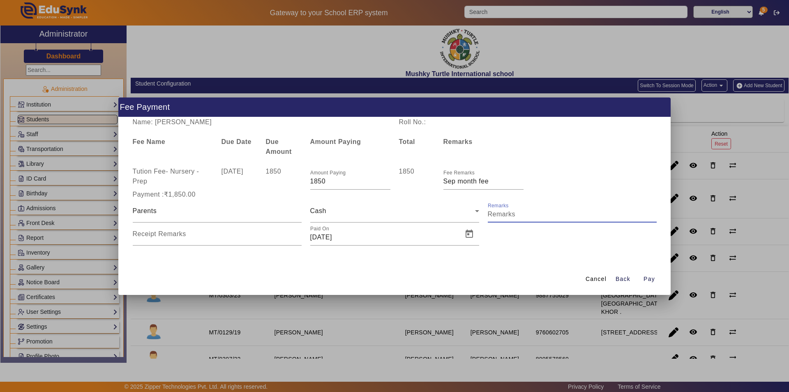
click at [520, 213] on input "Remarks" at bounding box center [572, 214] width 169 height 10
type input "Sep month fee"
click at [238, 240] on input "Receipt Remarks" at bounding box center [217, 237] width 169 height 10
type input "Sep month fee"
click at [464, 233] on span "Open calendar" at bounding box center [470, 234] width 20 height 20
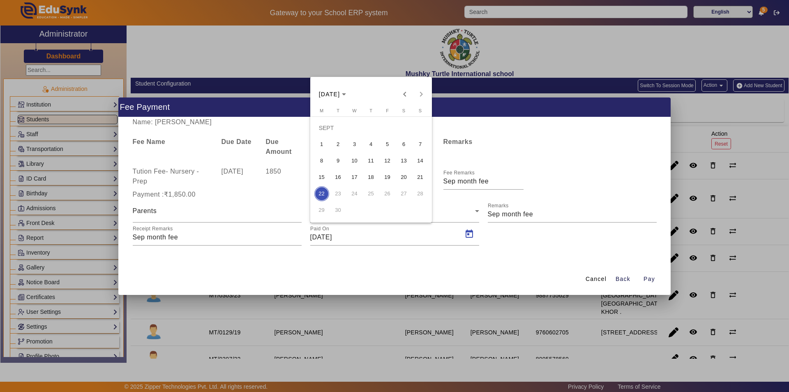
click at [337, 161] on span "9" at bounding box center [338, 160] width 15 height 15
type input "[DATE]"
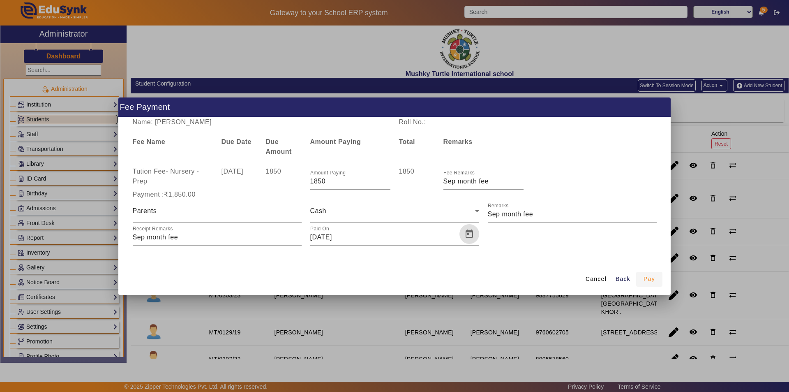
click at [645, 277] on span "Pay" at bounding box center [650, 279] width 12 height 9
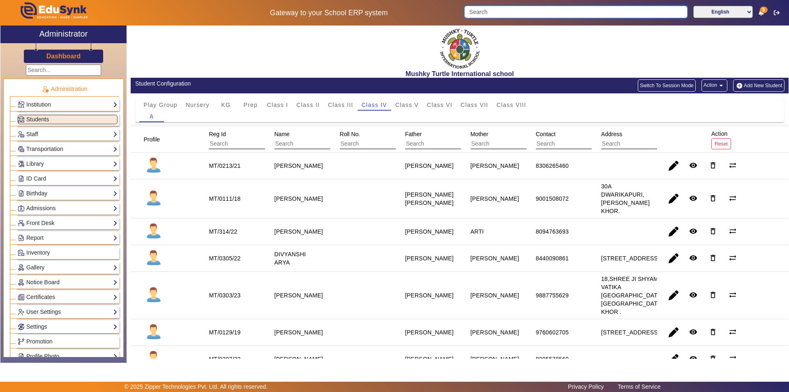
click at [502, 14] on input "Search" at bounding box center [575, 12] width 223 height 12
type input "a"
click at [233, 104] on div "KG" at bounding box center [226, 105] width 25 height 12
